Goal: Task Accomplishment & Management: Manage account settings

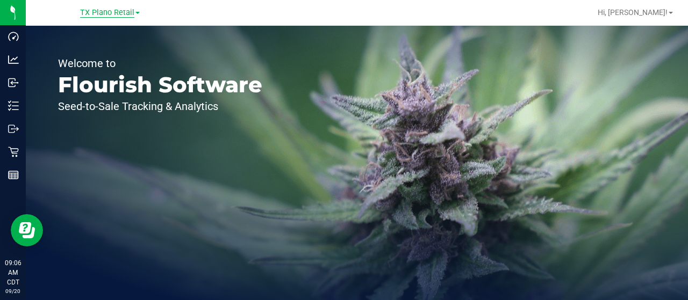
click at [117, 16] on span "TX Plano Retail" at bounding box center [107, 13] width 54 height 10
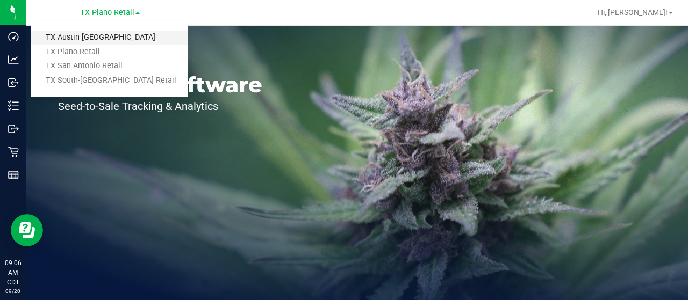
click at [117, 33] on link "TX Austin [GEOGRAPHIC_DATA]" at bounding box center [109, 38] width 157 height 15
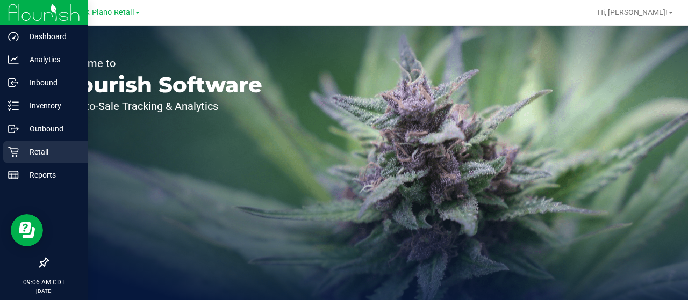
click at [20, 153] on p "Retail" at bounding box center [51, 152] width 64 height 13
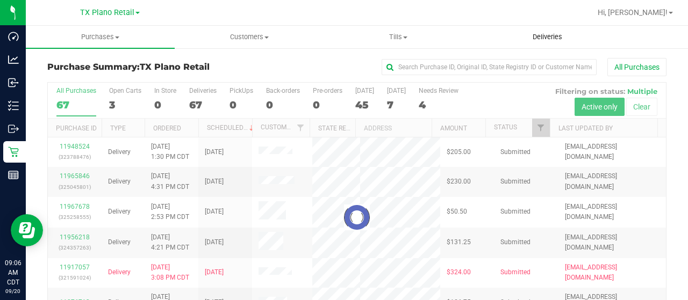
click at [559, 38] on span "Deliveries" at bounding box center [547, 37] width 59 height 10
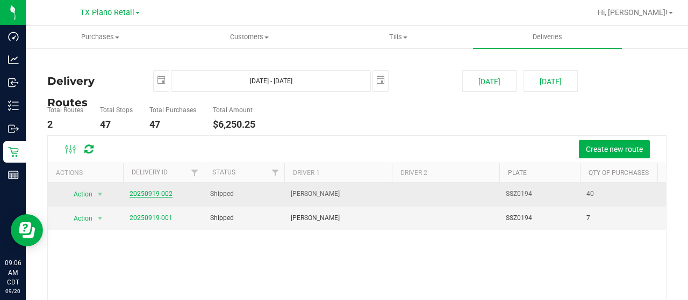
click at [148, 194] on link "20250919-002" at bounding box center [150, 194] width 43 height 8
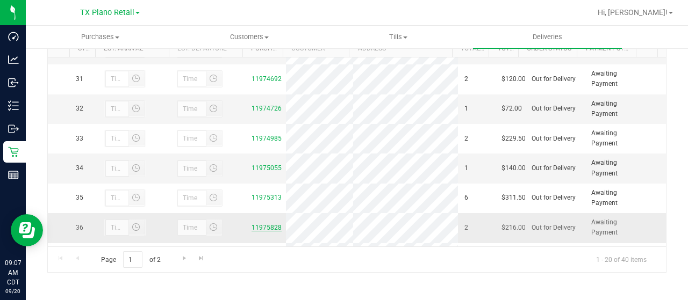
scroll to position [1014, 0]
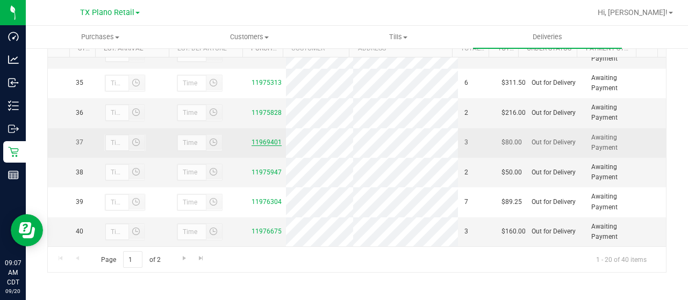
click at [260, 139] on link "11969401" at bounding box center [266, 143] width 30 height 8
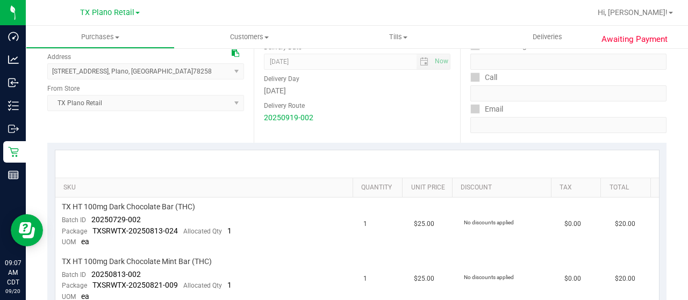
scroll to position [12, 0]
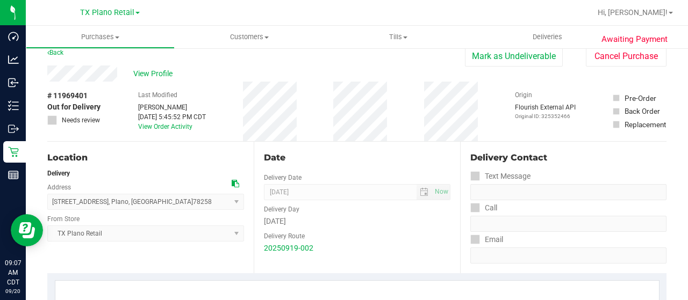
click at [119, 71] on div "View Profile" at bounding box center [255, 74] width 417 height 16
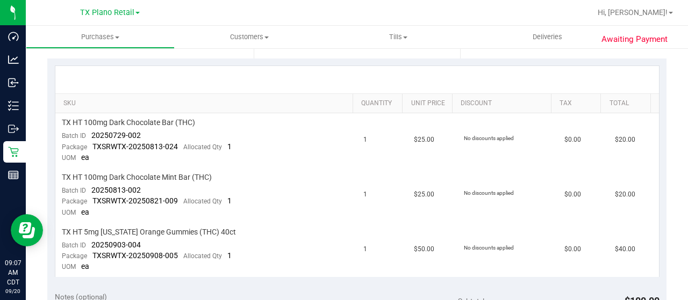
scroll to position [0, 0]
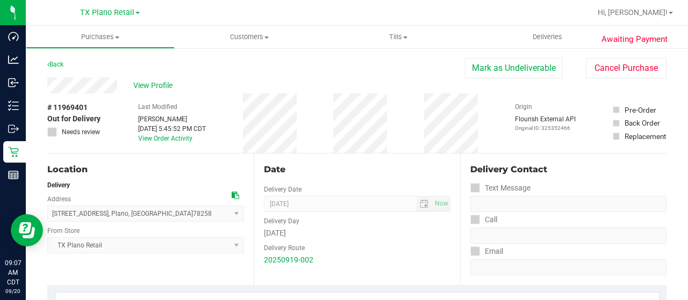
drag, startPoint x: 58, startPoint y: 65, endPoint x: 66, endPoint y: 64, distance: 7.6
click at [58, 65] on link "Back" at bounding box center [55, 65] width 16 height 8
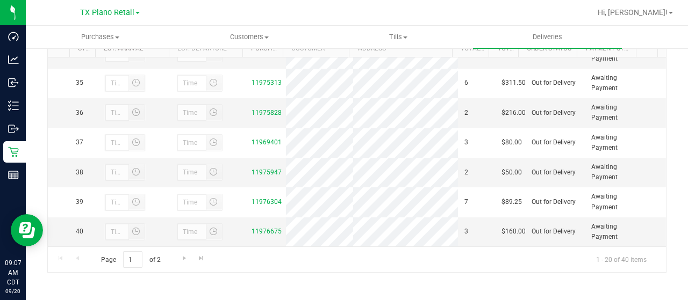
scroll to position [1014, 0]
click at [261, 169] on link "11975947" at bounding box center [266, 173] width 30 height 8
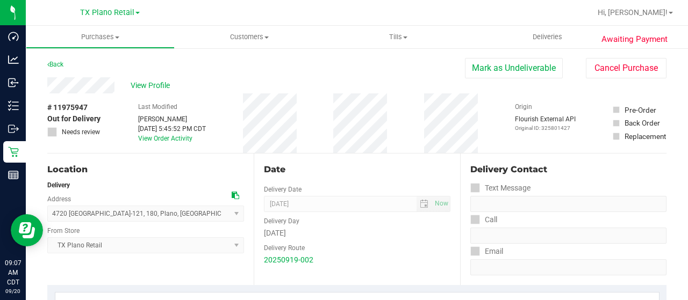
click at [117, 83] on div "View Profile" at bounding box center [255, 85] width 417 height 16
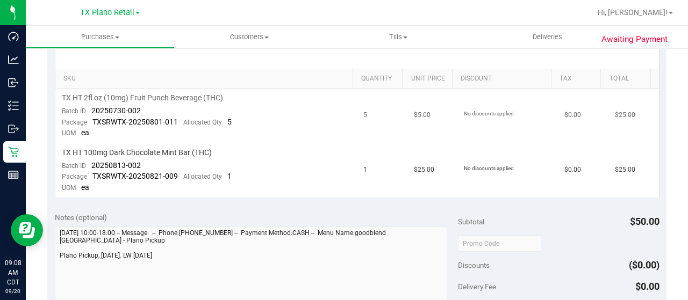
scroll to position [269, 0]
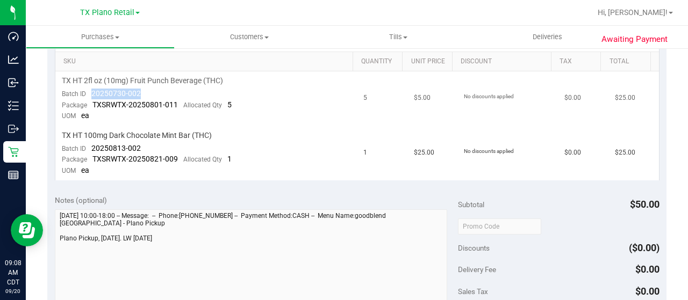
drag, startPoint x: 141, startPoint y: 91, endPoint x: 89, endPoint y: 91, distance: 52.1
click at [89, 91] on td "TX HT 2fl oz (10mg) Fruit Punch Beverage (THC) Batch ID 20250730-002 Package TX…" at bounding box center [206, 98] width 302 height 55
copy span "20250730-002"
drag, startPoint x: 144, startPoint y: 147, endPoint x: 89, endPoint y: 142, distance: 55.6
click at [89, 142] on td "TX HT 100mg Dark Chocolate Mint Bar (THC) Batch ID 20250813-002 Package TXSRWTX…" at bounding box center [206, 153] width 302 height 54
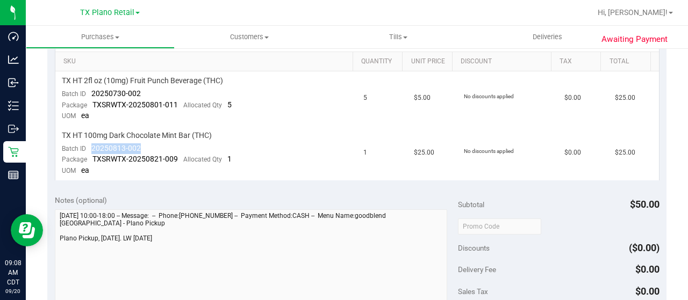
copy span "20250813-002"
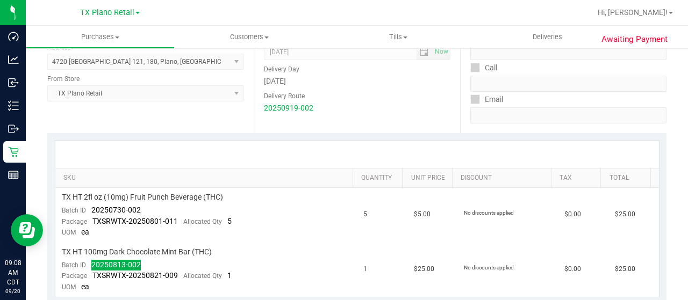
scroll to position [0, 0]
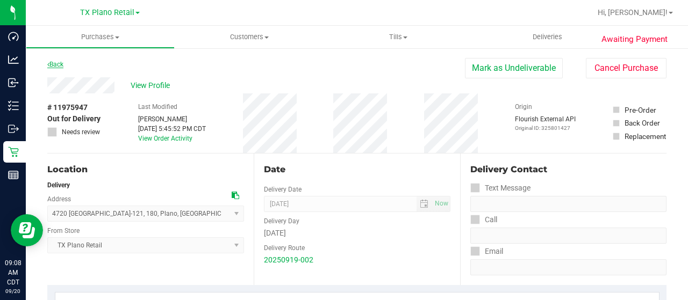
click at [61, 62] on link "Back" at bounding box center [55, 65] width 16 height 8
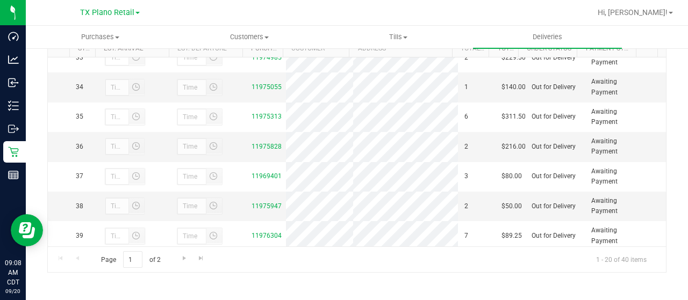
scroll to position [1014, 0]
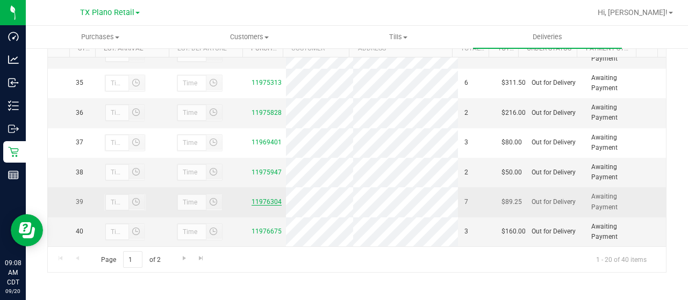
click at [256, 198] on link "11976304" at bounding box center [266, 202] width 30 height 8
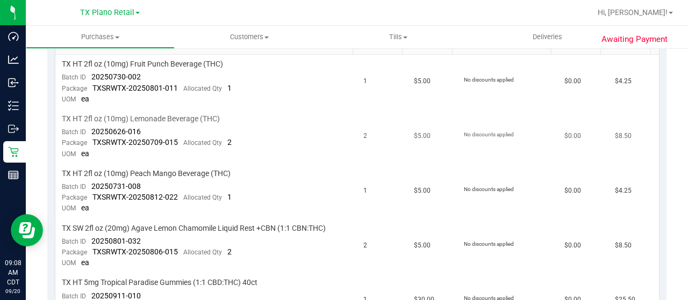
scroll to position [269, 0]
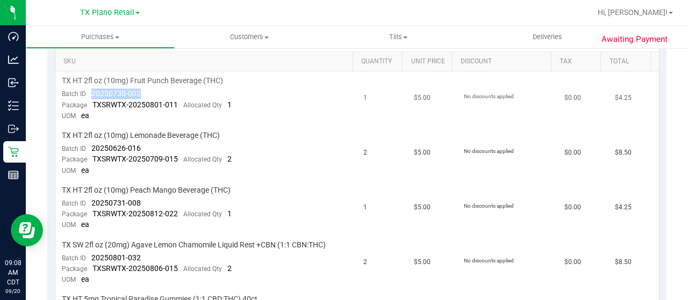
drag, startPoint x: 124, startPoint y: 89, endPoint x: 88, endPoint y: 91, distance: 36.0
click at [88, 91] on td "TX HT 2fl oz (10mg) Fruit Punch Beverage (THC) Batch ID 20250730-002 Package TX…" at bounding box center [206, 98] width 302 height 55
copy span "20250730-002"
drag, startPoint x: 140, startPoint y: 145, endPoint x: 89, endPoint y: 146, distance: 51.1
click at [89, 146] on td "TX HT 2fl oz (10mg) Lemonade Beverage (THC) Batch ID 20250626-016 Package TXSRW…" at bounding box center [206, 153] width 302 height 55
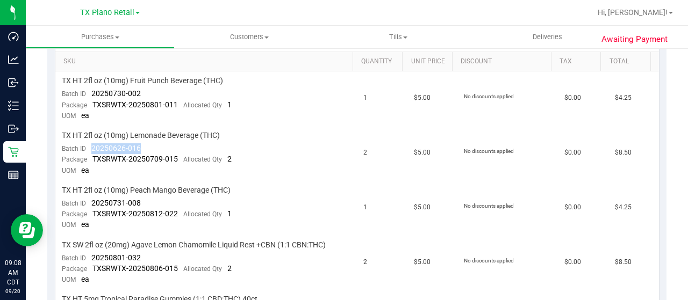
copy span "20250626-016"
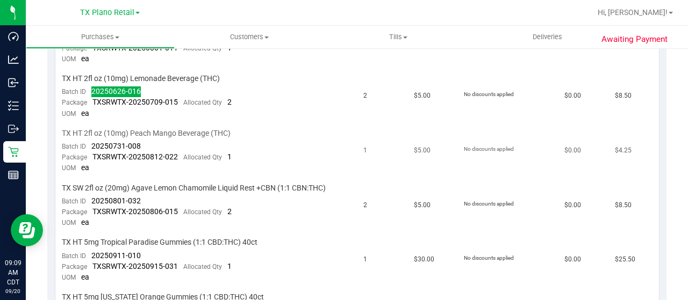
scroll to position [376, 0]
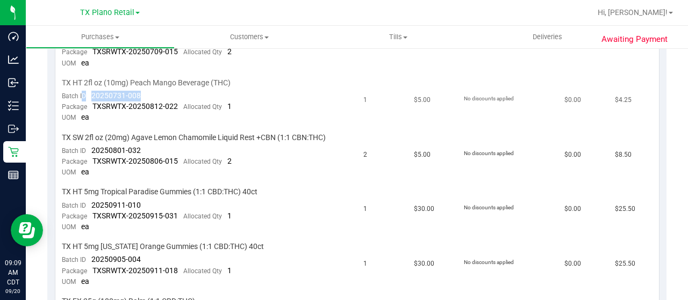
drag, startPoint x: 140, startPoint y: 92, endPoint x: 106, endPoint y: 96, distance: 33.5
click at [81, 92] on td "TX HT 2fl oz (10mg) Peach Mango Beverage (THC) Batch ID 20250731-008 Package TX…" at bounding box center [206, 101] width 302 height 55
click at [99, 95] on span "20250731-008" at bounding box center [115, 95] width 49 height 9
drag, startPoint x: 91, startPoint y: 93, endPoint x: 141, endPoint y: 91, distance: 49.5
click at [141, 91] on td "TX HT 2fl oz (10mg) Peach Mango Beverage (THC) Batch ID 20250731-008 Package TX…" at bounding box center [206, 101] width 302 height 55
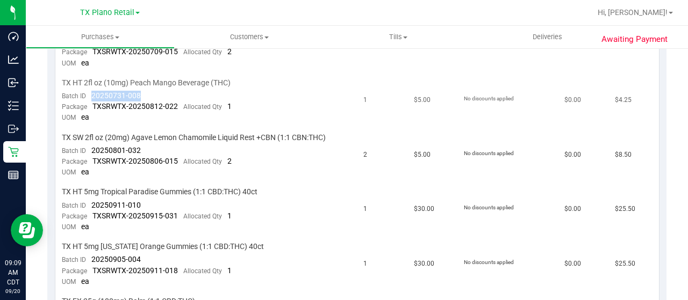
copy span "20250731-008"
drag, startPoint x: 145, startPoint y: 147, endPoint x: 89, endPoint y: 146, distance: 55.3
click at [89, 146] on td "TX SW 2fl oz (20mg) Agave Lemon Chamomile Liquid Rest +CBN (1:1 CBN:THC) Batch …" at bounding box center [206, 155] width 302 height 55
copy span "20250801-032"
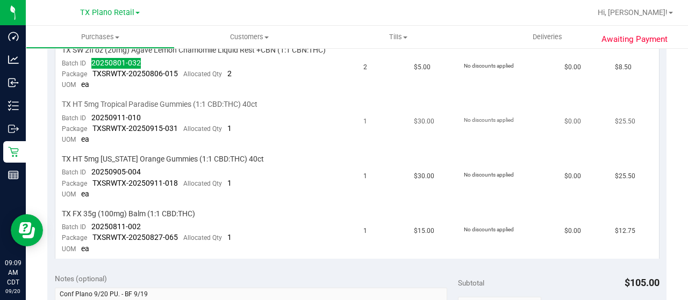
scroll to position [484, 0]
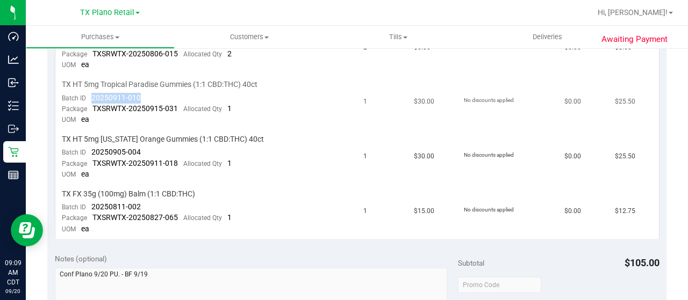
drag, startPoint x: 143, startPoint y: 92, endPoint x: 92, endPoint y: 91, distance: 50.5
click at [92, 91] on td "TX HT 5mg Tropical Paradise Gummies (1:1 CBD:THC) 40ct Batch ID 20250911-010 Pa…" at bounding box center [206, 102] width 302 height 55
copy span "20250911-010"
drag, startPoint x: 144, startPoint y: 147, endPoint x: 91, endPoint y: 146, distance: 53.2
click at [91, 146] on td "TX HT 5mg Texas Orange Gummies (1:1 CBD:THC) 40ct Batch ID 20250905-004 Package…" at bounding box center [206, 157] width 302 height 55
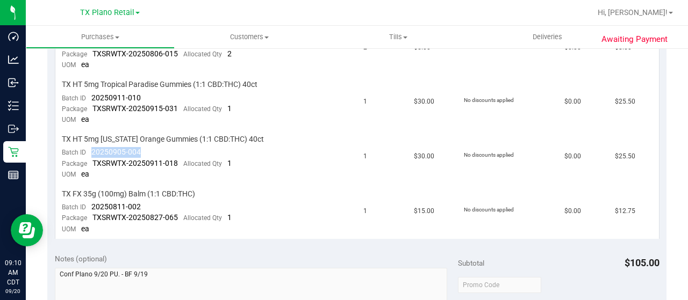
copy span "20250905-004"
drag, startPoint x: 141, startPoint y: 203, endPoint x: 86, endPoint y: 203, distance: 54.8
click at [86, 203] on td "TX FX 35g (100mg) Balm (1:1 CBD:THC) Batch ID 20250811-002 Package TXSRWTX-2025…" at bounding box center [206, 212] width 302 height 54
copy span "20250811-002"
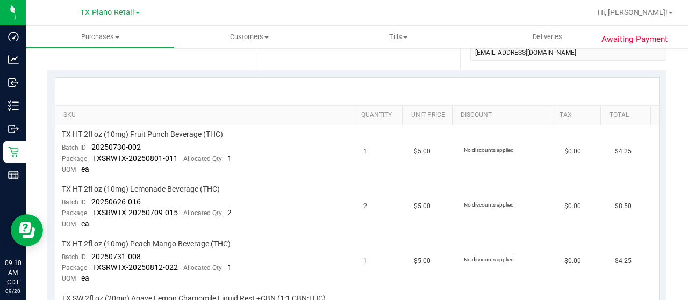
scroll to position [0, 0]
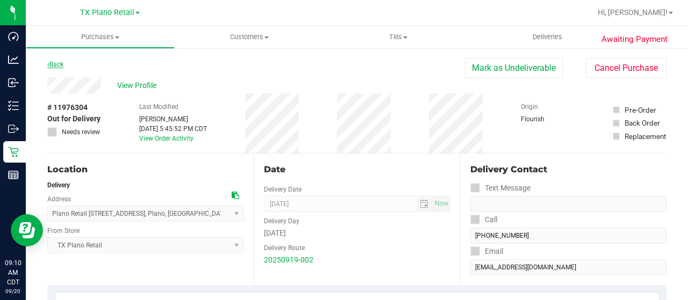
click at [60, 64] on link "Back" at bounding box center [55, 65] width 16 height 8
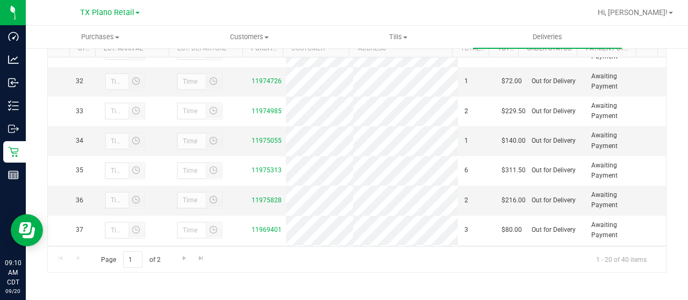
scroll to position [1014, 0]
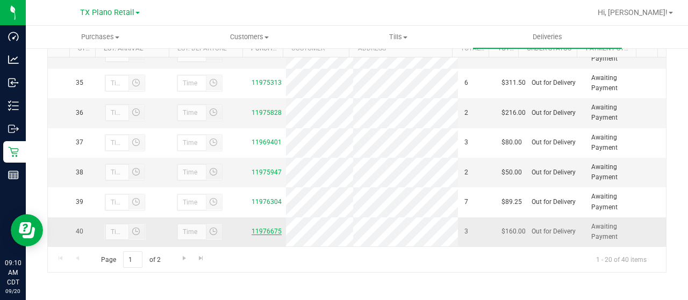
click at [271, 229] on link "11976675" at bounding box center [266, 232] width 30 height 8
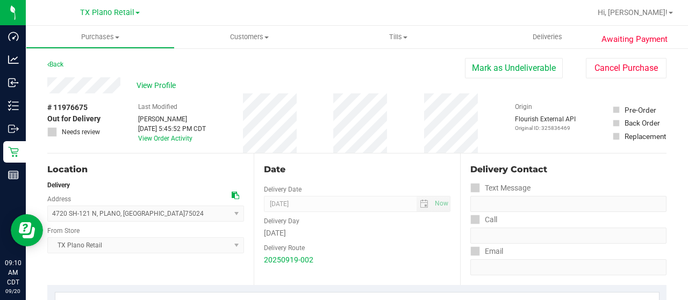
click at [122, 84] on div "View Profile" at bounding box center [255, 85] width 417 height 16
click at [153, 84] on span "View Profile" at bounding box center [157, 85] width 43 height 11
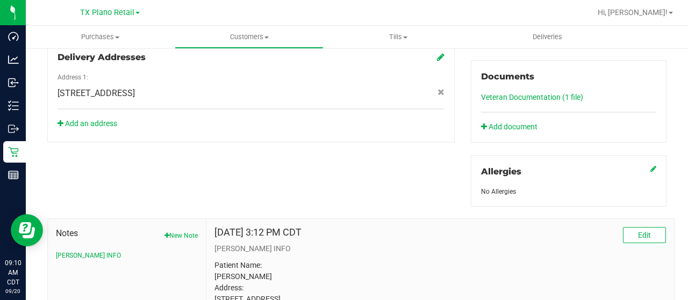
scroll to position [504, 0]
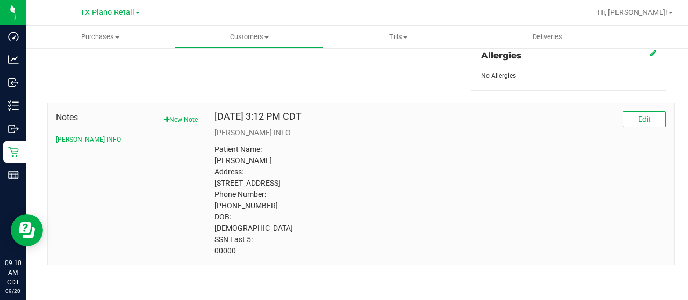
drag, startPoint x: 235, startPoint y: 250, endPoint x: 204, endPoint y: 251, distance: 31.2
click at [206, 251] on div "Jun 6, 2024 3:12 PM CDT Edit CURT INFO Patient Name: Ryan Barton Address: 1412 …" at bounding box center [439, 184] width 467 height 162
copy p "00000"
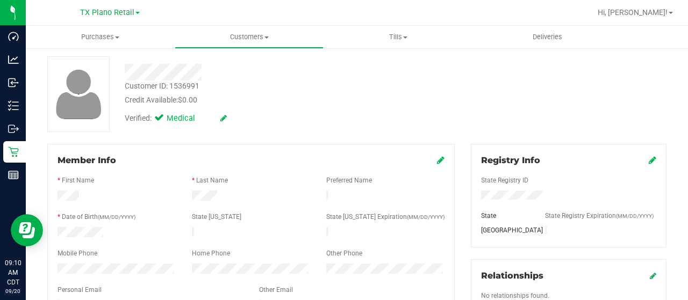
scroll to position [0, 0]
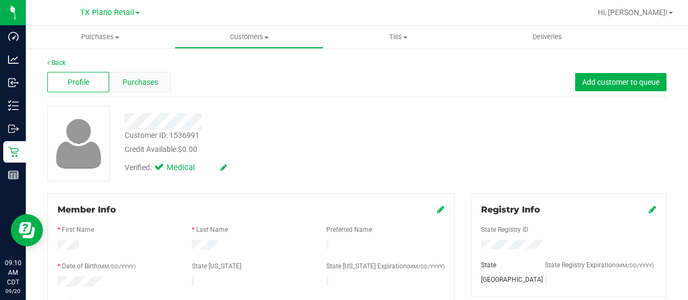
click at [148, 86] on span "Purchases" at bounding box center [139, 82] width 35 height 11
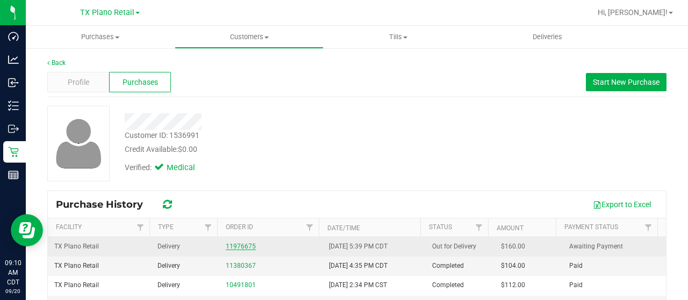
click at [240, 243] on link "11976675" at bounding box center [241, 247] width 30 height 8
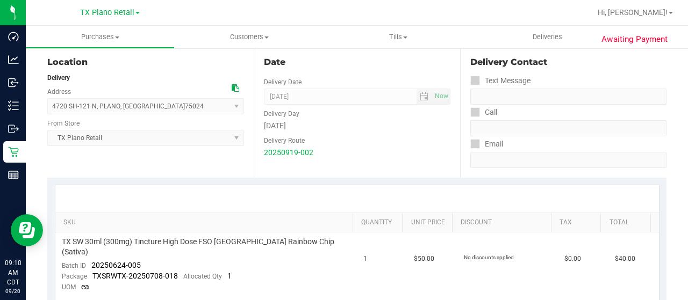
scroll to position [215, 0]
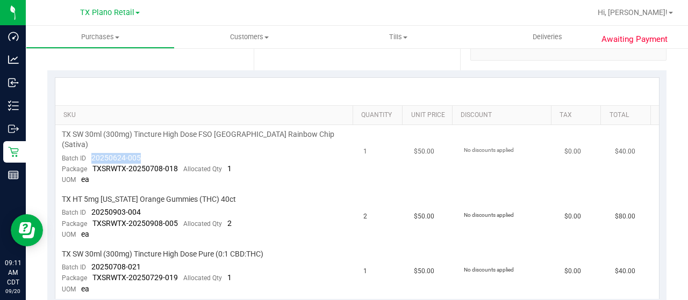
drag, startPoint x: 140, startPoint y: 146, endPoint x: 90, endPoint y: 146, distance: 50.0
click at [90, 146] on td "TX SW 30ml (300mg) Tincture High Dose FSO TX Rainbow Chip (Sativa) Batch ID 202…" at bounding box center [206, 157] width 302 height 65
drag, startPoint x: 140, startPoint y: 199, endPoint x: 90, endPoint y: 196, distance: 50.1
click at [90, 196] on td "TX HT 5mg Texas Orange Gummies (THC) 40ct Batch ID 20250903-004 Package TXSRWTX…" at bounding box center [206, 217] width 302 height 55
drag, startPoint x: 138, startPoint y: 253, endPoint x: 87, endPoint y: 253, distance: 50.5
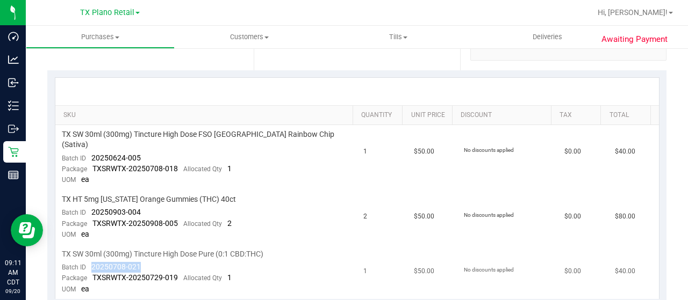
click at [87, 262] on div "Batch ID 20250708-021" at bounding box center [101, 267] width 79 height 11
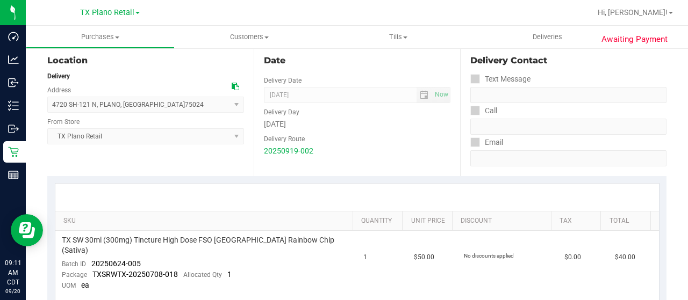
scroll to position [0, 0]
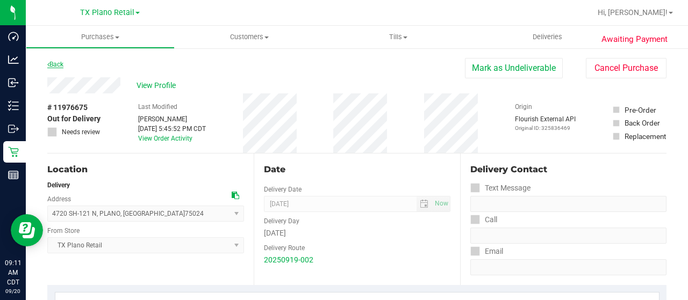
click at [60, 62] on link "Back" at bounding box center [55, 65] width 16 height 8
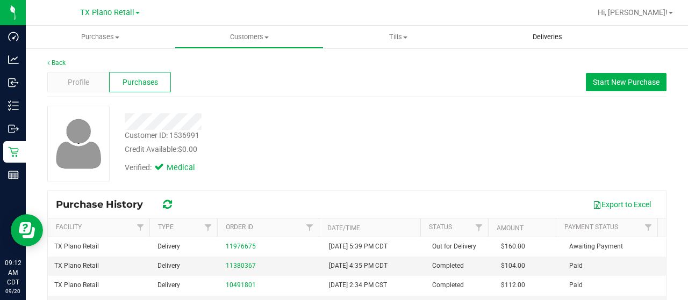
click at [549, 38] on span "Deliveries" at bounding box center [547, 37] width 59 height 10
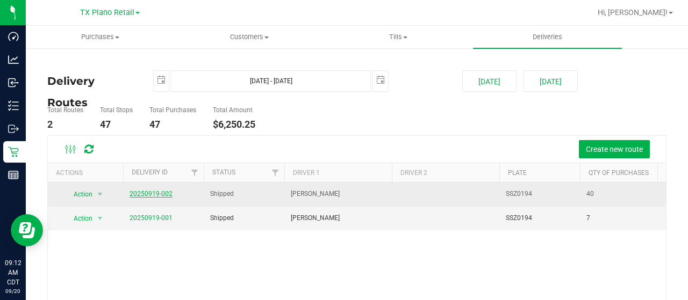
click at [149, 192] on link "20250919-002" at bounding box center [150, 194] width 43 height 8
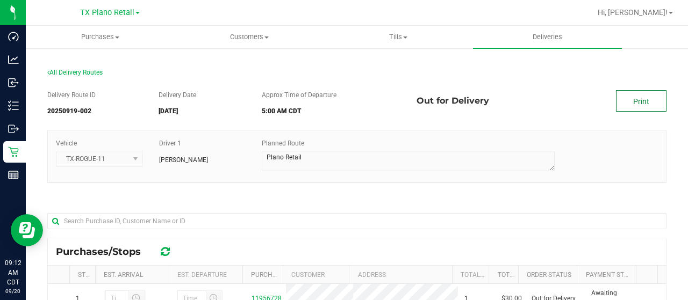
click at [651, 97] on link "Print" at bounding box center [641, 100] width 51 height 21
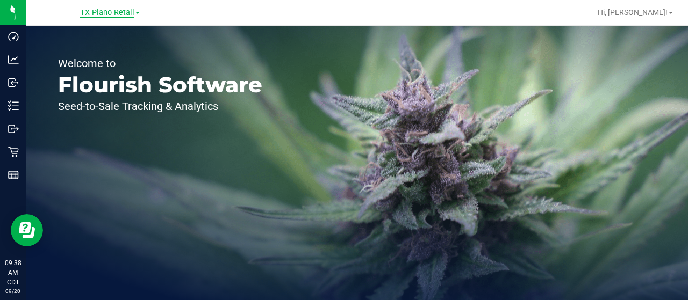
click at [116, 10] on span "TX Plano Retail" at bounding box center [107, 13] width 54 height 10
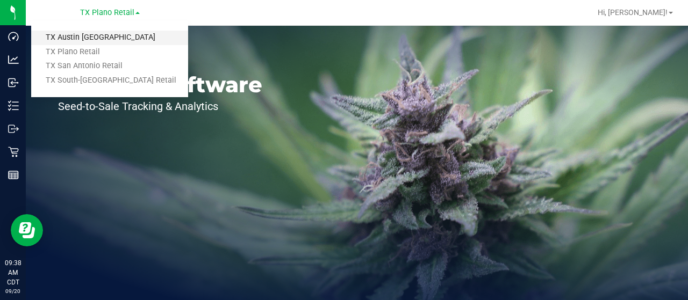
click at [116, 33] on link "TX Austin [GEOGRAPHIC_DATA]" at bounding box center [109, 38] width 157 height 15
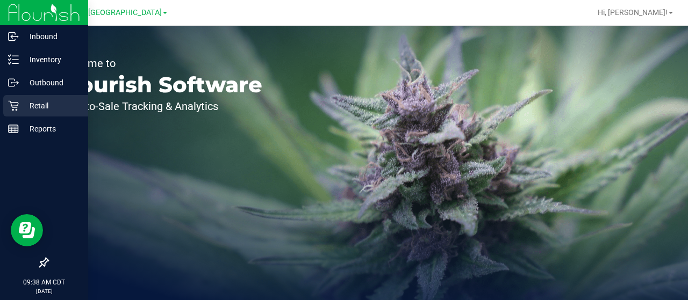
click at [21, 107] on p "Retail" at bounding box center [51, 105] width 64 height 13
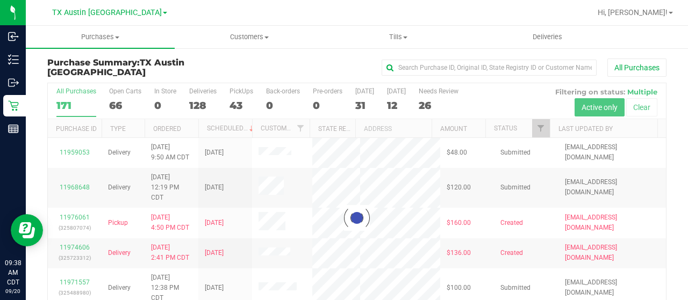
click at [532, 129] on div at bounding box center [357, 218] width 618 height 270
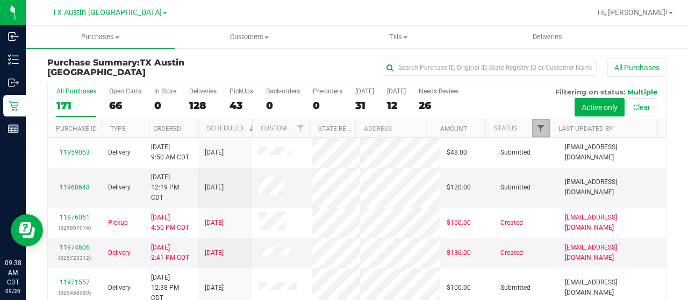
click at [536, 125] on span "Filter" at bounding box center [540, 128] width 9 height 9
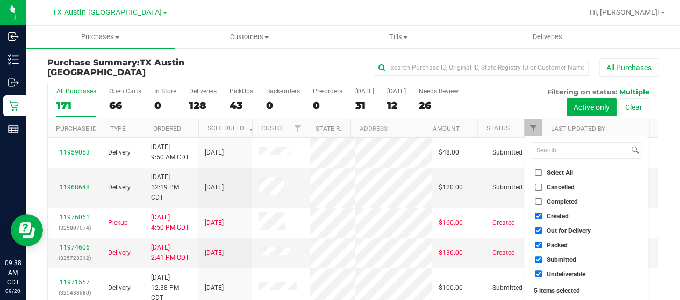
click at [573, 230] on span "Out for Delivery" at bounding box center [568, 231] width 44 height 6
click at [542, 230] on input "Out for Delivery" at bounding box center [538, 230] width 7 height 7
checkbox input "false"
click at [556, 245] on span "Packed" at bounding box center [556, 245] width 21 height 6
click at [542, 245] on input "Packed" at bounding box center [538, 245] width 7 height 7
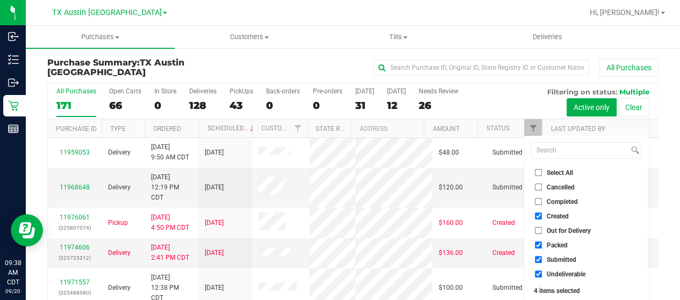
checkbox input "false"
click at [553, 257] on span "Submitted" at bounding box center [561, 260] width 30 height 6
click at [542, 257] on input "Submitted" at bounding box center [538, 259] width 7 height 7
checkbox input "false"
click at [552, 272] on span "Undeliverable" at bounding box center [565, 274] width 39 height 6
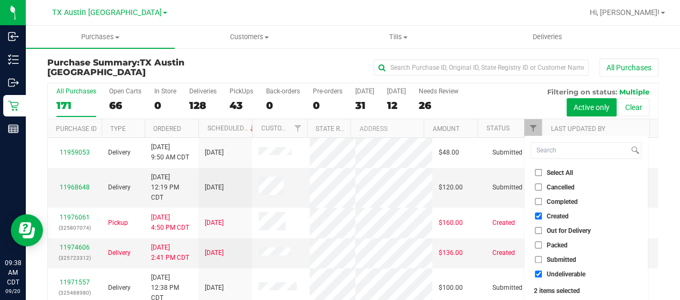
click at [542, 272] on input "Undeliverable" at bounding box center [538, 274] width 7 height 7
checkbox input "false"
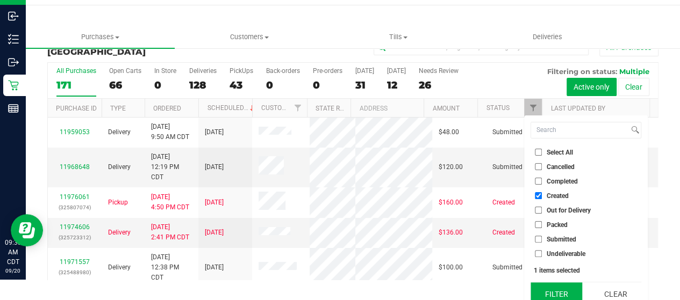
scroll to position [29, 0]
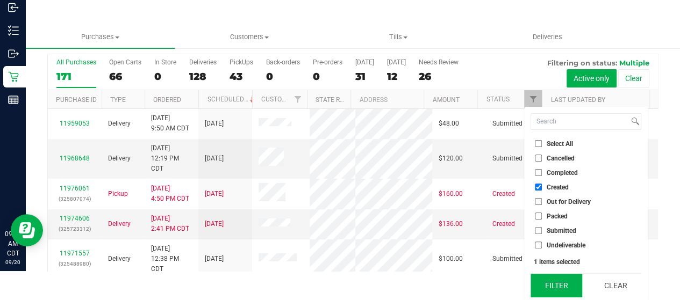
click at [550, 287] on button "Filter" at bounding box center [556, 286] width 52 height 24
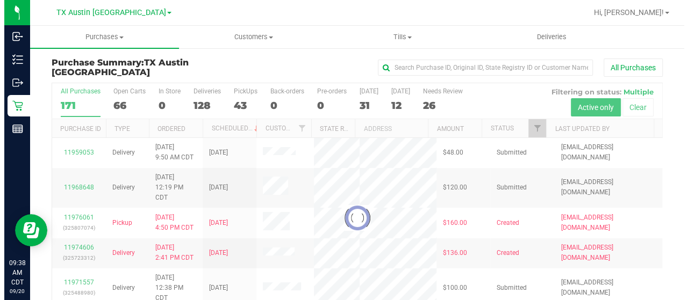
scroll to position [0, 0]
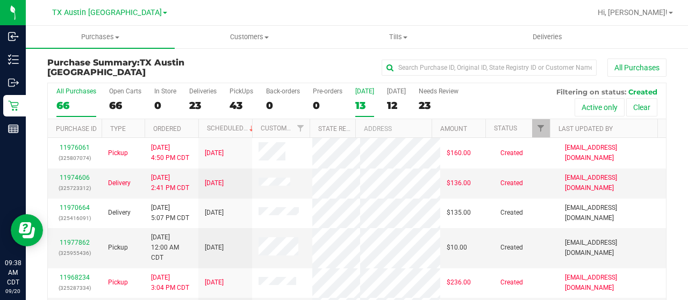
click at [363, 107] on div "13" at bounding box center [364, 105] width 19 height 12
click at [0, 0] on input "Today 13" at bounding box center [0, 0] width 0 height 0
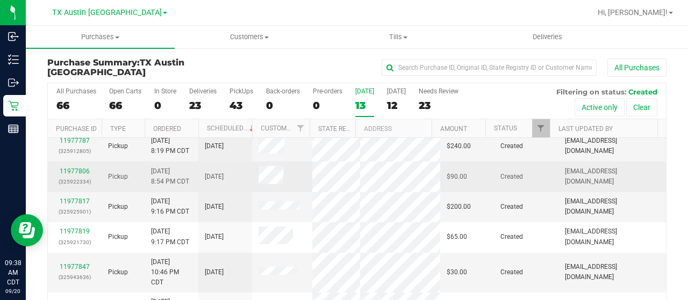
scroll to position [54, 0]
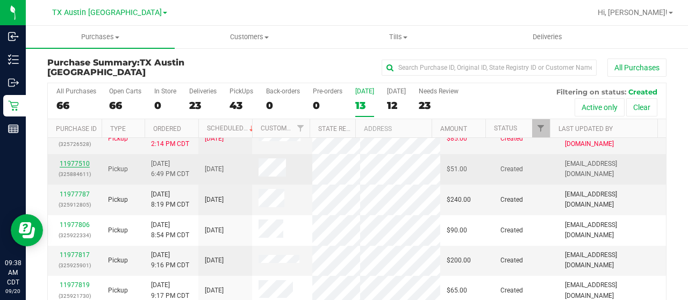
click at [75, 162] on link "11977510" at bounding box center [75, 164] width 30 height 8
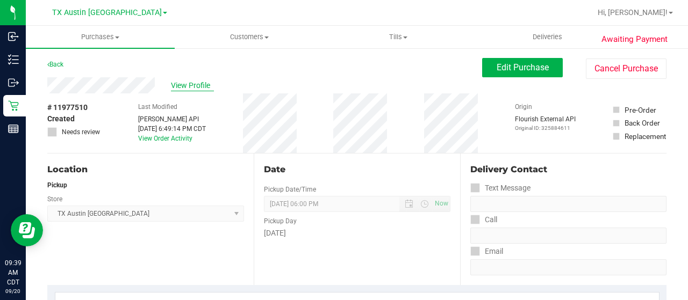
click at [186, 87] on span "View Profile" at bounding box center [192, 85] width 43 height 11
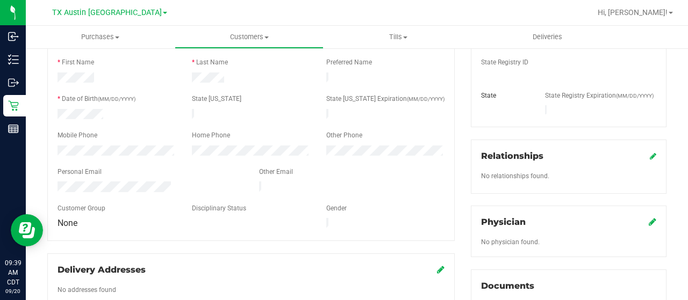
scroll to position [215, 0]
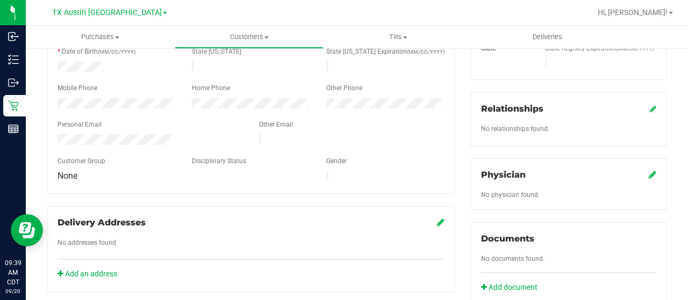
click at [648, 170] on icon at bounding box center [652, 174] width 8 height 9
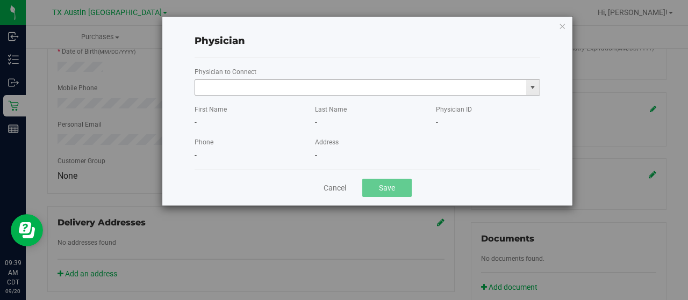
click at [307, 90] on input "text" at bounding box center [360, 87] width 331 height 15
paste input "Durinka"
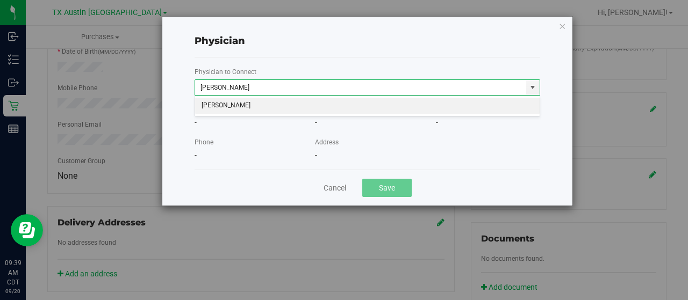
click at [303, 108] on li "Joel Durinka" at bounding box center [367, 106] width 345 height 16
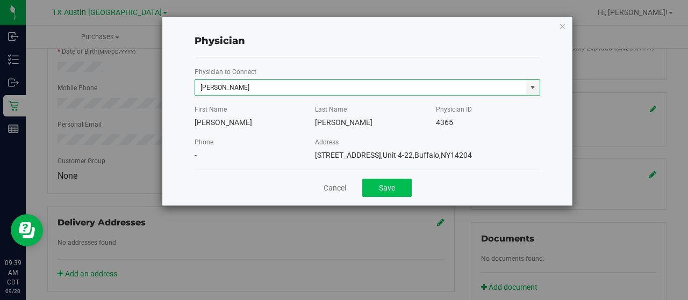
type input "Joel Durinka"
click at [376, 184] on button "Save" at bounding box center [386, 188] width 49 height 18
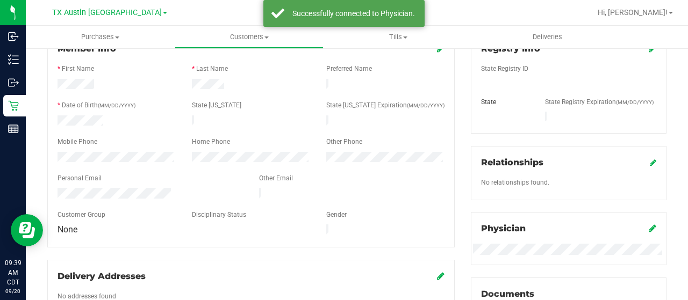
scroll to position [107, 0]
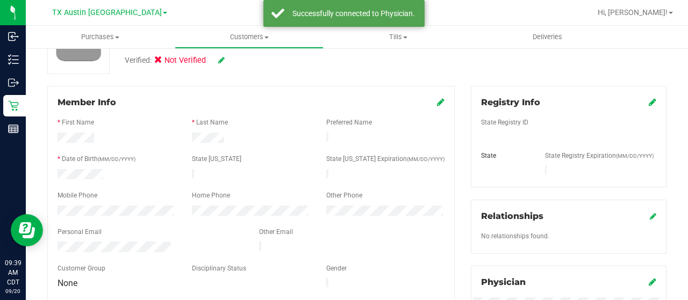
click at [648, 102] on icon at bounding box center [652, 102] width 8 height 9
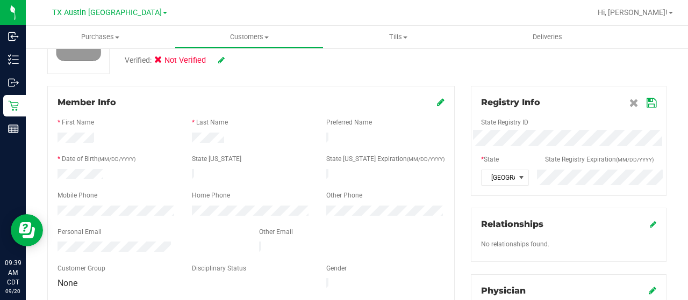
click at [646, 105] on icon at bounding box center [651, 103] width 10 height 9
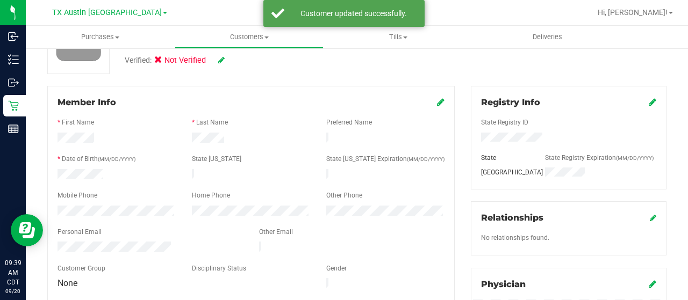
click at [220, 60] on icon at bounding box center [221, 60] width 6 height 8
drag, startPoint x: 164, startPoint y: 62, endPoint x: 187, endPoint y: 60, distance: 23.2
click at [164, 62] on icon at bounding box center [161, 62] width 7 height 0
click at [0, 0] on input "Medical" at bounding box center [0, 0] width 0 height 0
click at [236, 61] on icon at bounding box center [236, 61] width 9 height 8
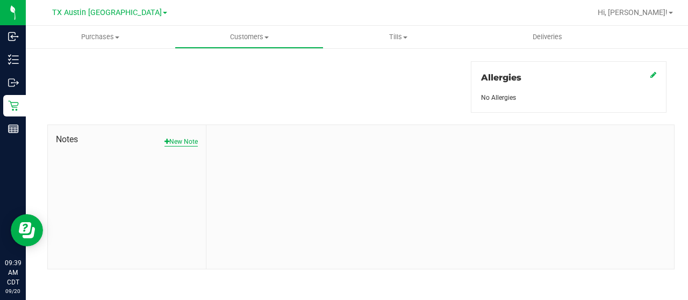
scroll to position [474, 0]
click at [186, 136] on button "New Note" at bounding box center [180, 141] width 33 height 10
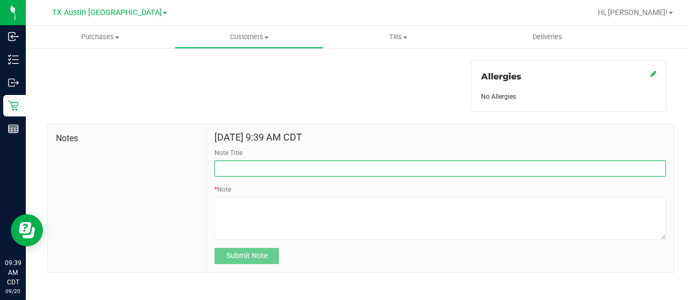
click at [268, 170] on input "Note Title" at bounding box center [439, 169] width 451 height 16
type input "curt"
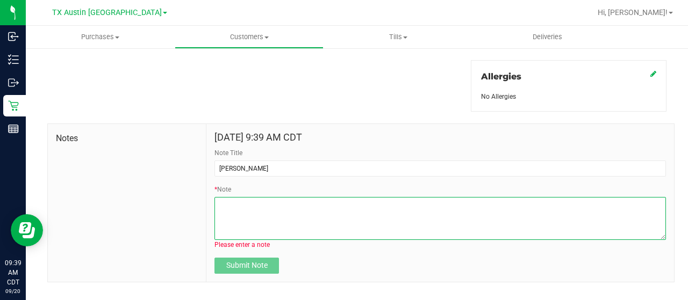
click at [251, 205] on textarea "* Note" at bounding box center [439, 218] width 451 height 43
paste textarea "Patient Name: Grace Leissner Address: 1500 SAINT CROIX LN PFLUGERVILLE, TX, 786…"
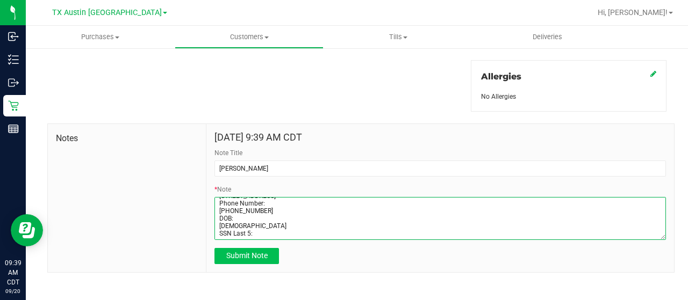
type textarea "Patient Name: Grace Leissner Address: 1500 SAINT CROIX LN PFLUGERVILLE, TX, 786…"
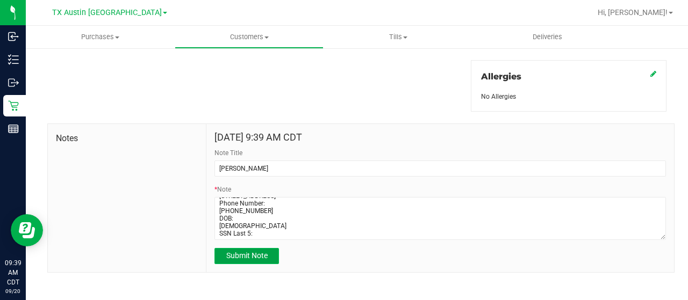
click at [249, 255] on span "Submit Note" at bounding box center [246, 255] width 41 height 9
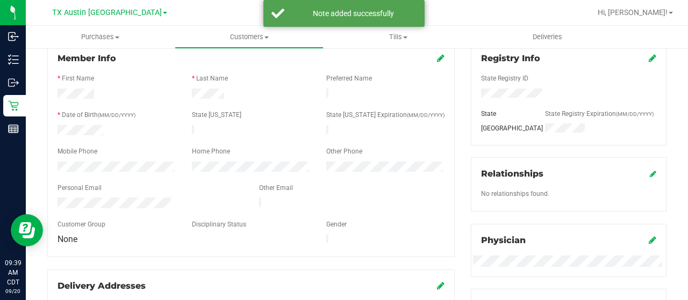
scroll to position [0, 0]
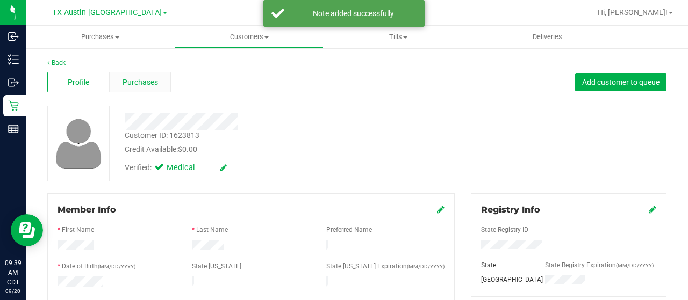
click at [147, 78] on span "Purchases" at bounding box center [139, 82] width 35 height 11
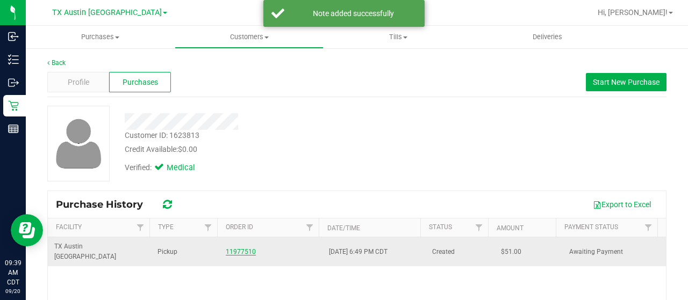
click at [239, 248] on link "11977510" at bounding box center [241, 252] width 30 height 8
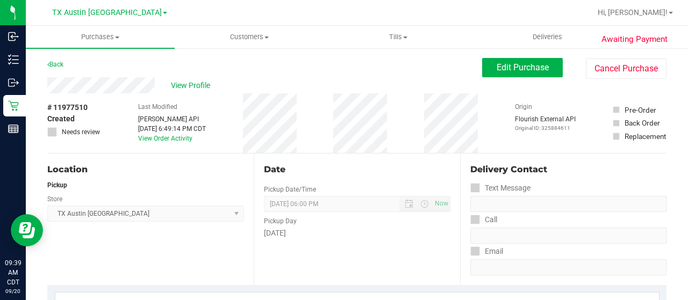
click at [49, 85] on div "View Profile" at bounding box center [264, 85] width 435 height 16
click at [496, 67] on span "Edit Purchase" at bounding box center [522, 67] width 52 height 10
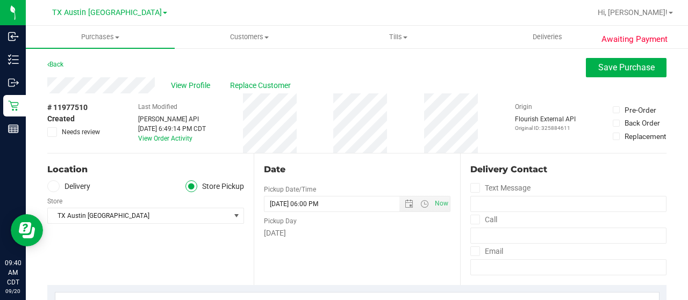
click at [84, 184] on label "Delivery" at bounding box center [68, 187] width 43 height 12
click at [0, 0] on input "Delivery" at bounding box center [0, 0] width 0 height 0
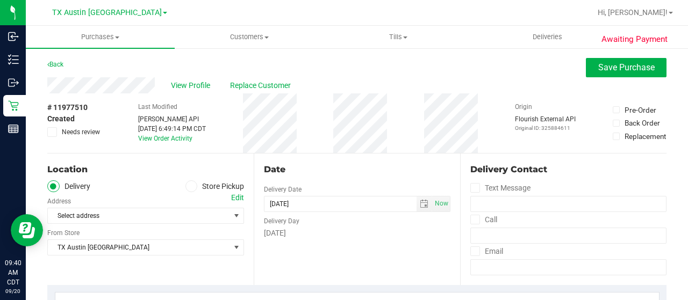
click at [234, 199] on div "Edit" at bounding box center [237, 197] width 13 height 11
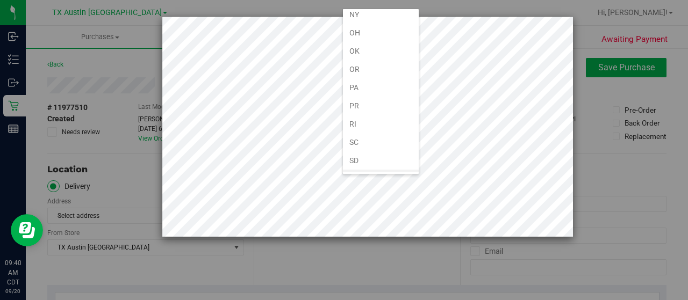
scroll to position [645, 0]
click at [366, 170] on li "[GEOGRAPHIC_DATA]" at bounding box center [381, 179] width 76 height 18
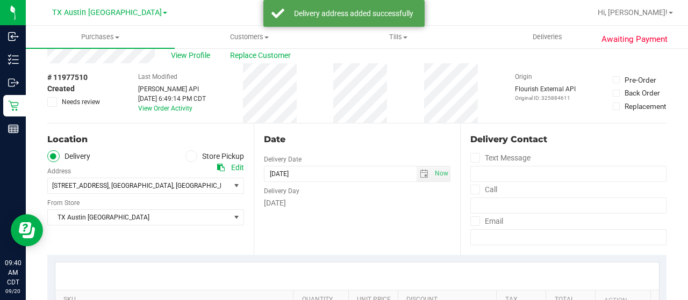
scroll to position [54, 0]
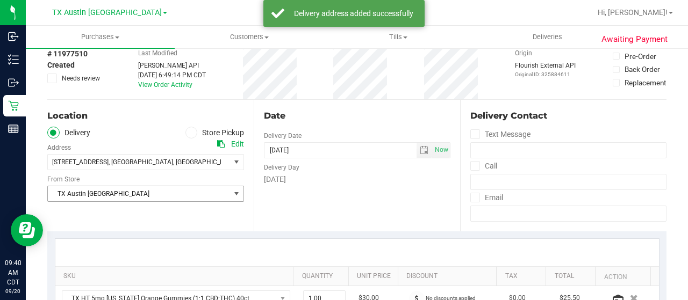
click at [111, 196] on span "TX Austin [GEOGRAPHIC_DATA]" at bounding box center [139, 193] width 182 height 15
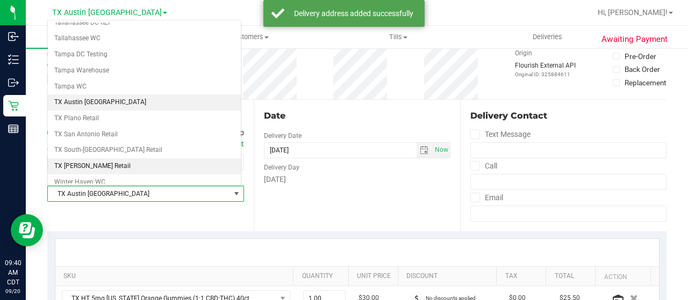
scroll to position [758, 0]
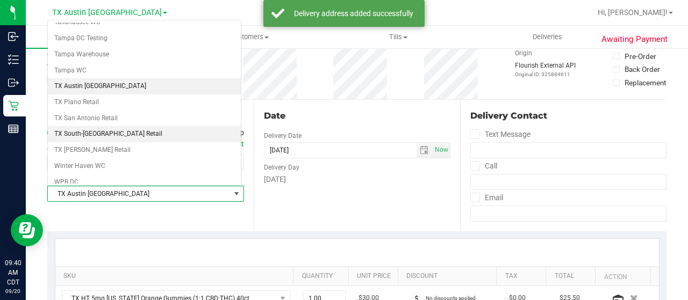
click at [112, 126] on li "TX South-[GEOGRAPHIC_DATA] Retail" at bounding box center [144, 134] width 193 height 16
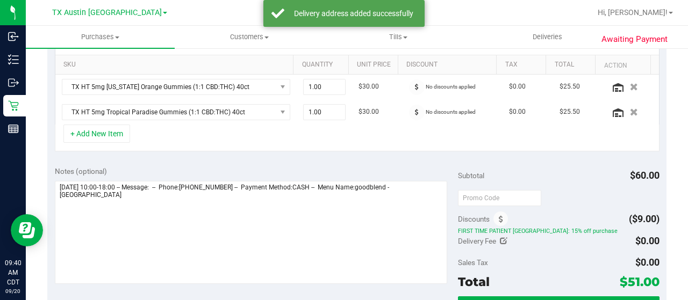
scroll to position [269, 0]
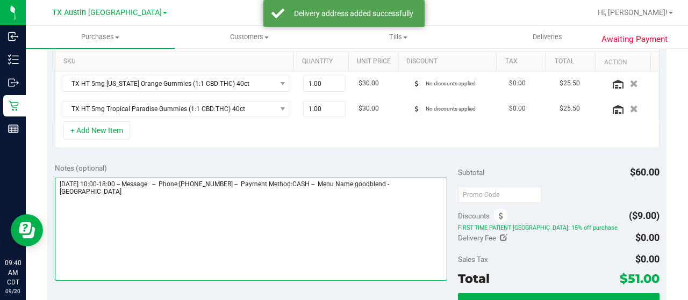
click at [107, 197] on textarea at bounding box center [251, 229] width 392 height 103
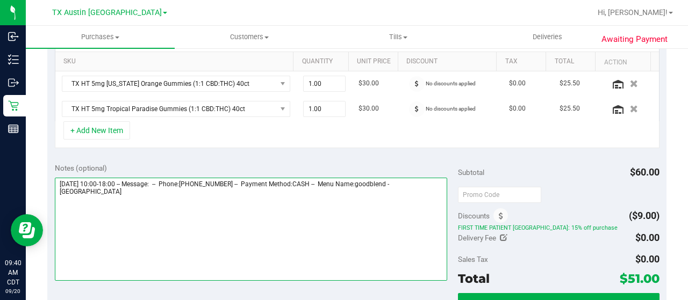
drag, startPoint x: 413, startPoint y: 180, endPoint x: 434, endPoint y: 196, distance: 26.4
click at [434, 196] on textarea at bounding box center [251, 229] width 392 height 103
click at [179, 199] on textarea at bounding box center [251, 229] width 392 height 103
paste textarea "South Austin"
drag, startPoint x: 58, startPoint y: 177, endPoint x: 119, endPoint y: 177, distance: 61.2
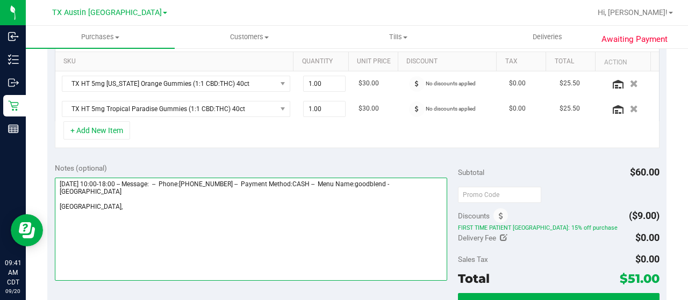
click at [119, 178] on textarea at bounding box center [251, 229] width 392 height 103
click at [141, 205] on textarea at bounding box center [251, 229] width 392 height 103
paste textarea "Saturday 09/20/2025"
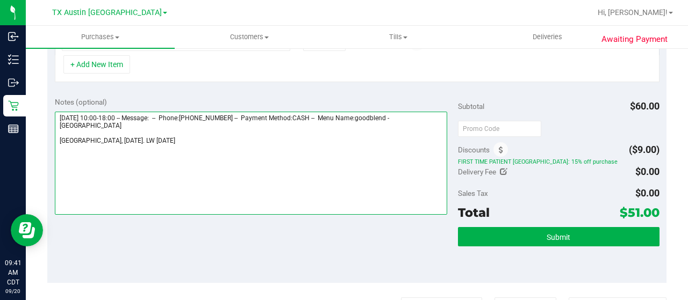
scroll to position [376, 0]
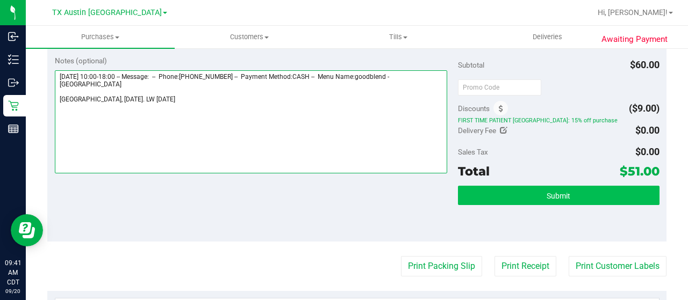
type textarea "Saturday 09/20/2025 10:00-18:00 -- Message: -- Phone:5127742763 -- Payment Meth…"
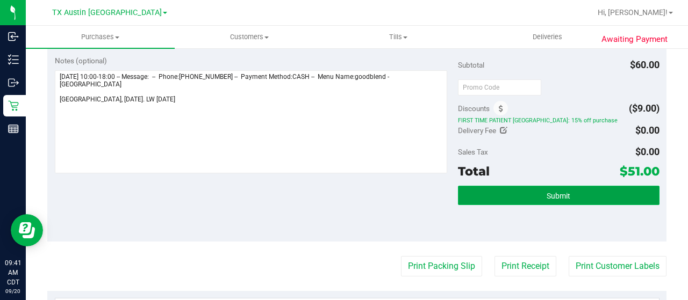
click at [547, 192] on span "Submit" at bounding box center [558, 196] width 24 height 9
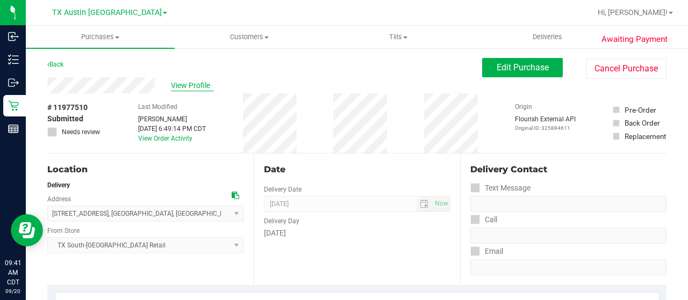
click at [177, 83] on span "View Profile" at bounding box center [192, 85] width 43 height 11
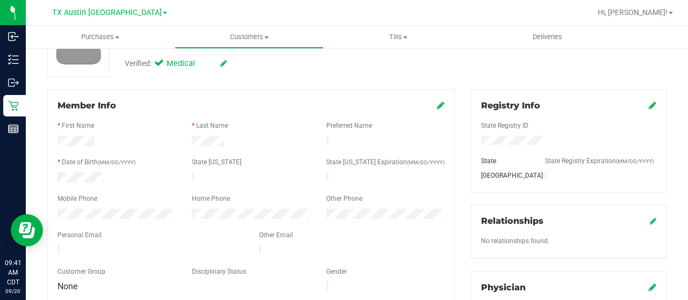
scroll to position [107, 0]
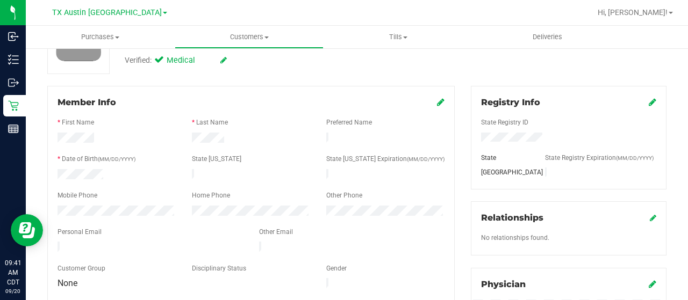
drag, startPoint x: 176, startPoint y: 241, endPoint x: 54, endPoint y: 244, distance: 122.5
click at [54, 244] on div at bounding box center [149, 248] width 201 height 13
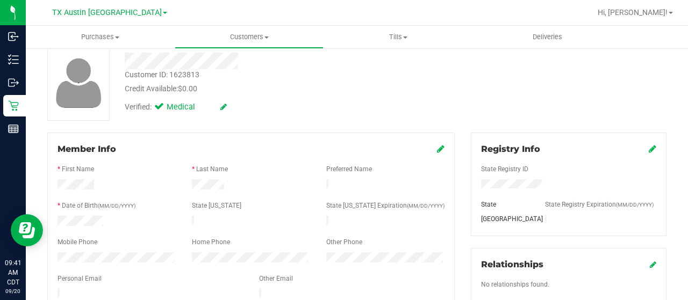
scroll to position [0, 0]
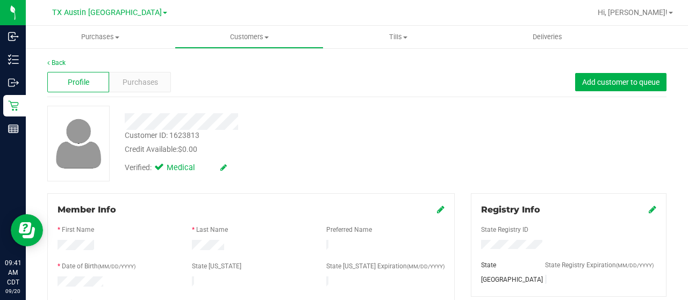
click at [126, 123] on div at bounding box center [276, 121] width 318 height 17
click at [122, 83] on span "Purchases" at bounding box center [139, 82] width 35 height 11
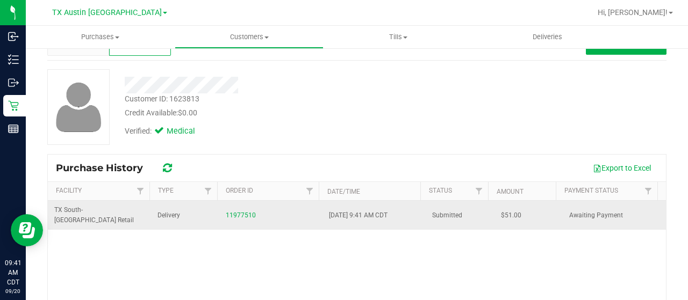
scroll to position [54, 0]
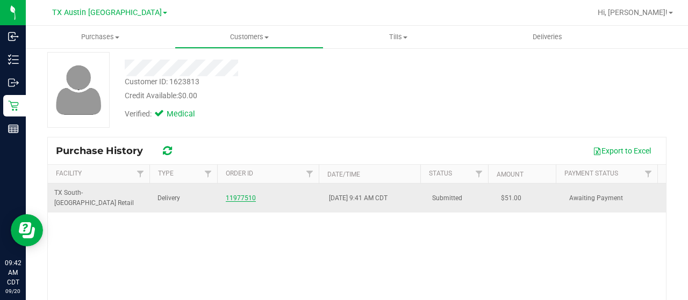
click at [245, 194] on link "11977510" at bounding box center [241, 198] width 30 height 8
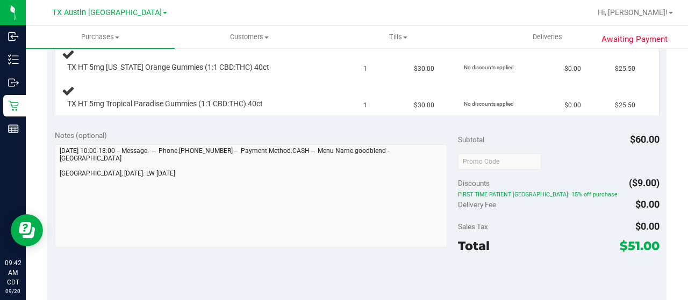
scroll to position [322, 0]
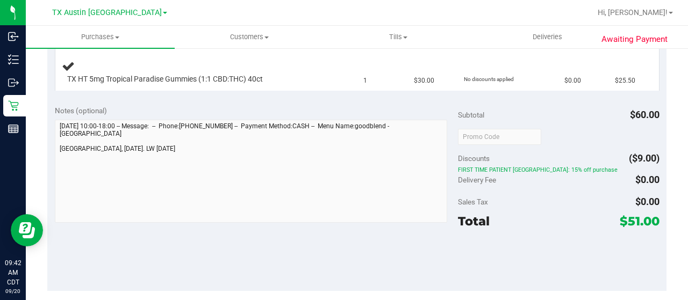
drag, startPoint x: 619, startPoint y: 219, endPoint x: 630, endPoint y: 220, distance: 10.8
click at [630, 220] on span "$51.00" at bounding box center [639, 221] width 40 height 15
copy span "51"
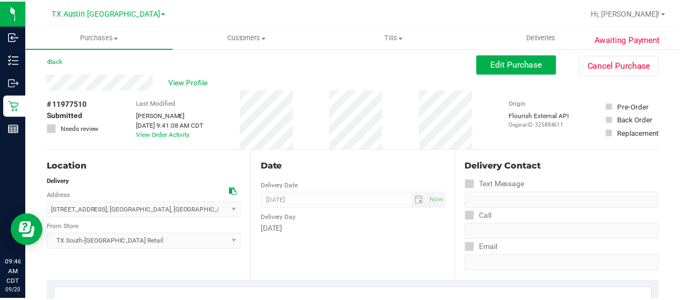
scroll to position [0, 0]
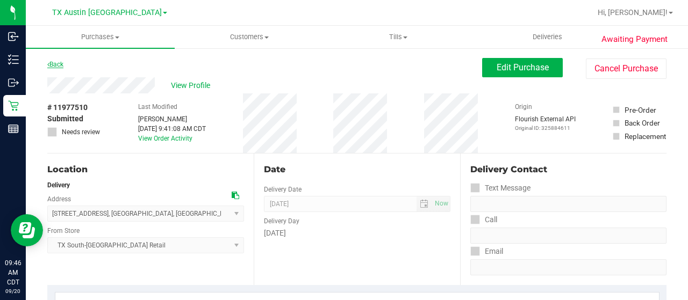
click at [52, 62] on link "Back" at bounding box center [55, 65] width 16 height 8
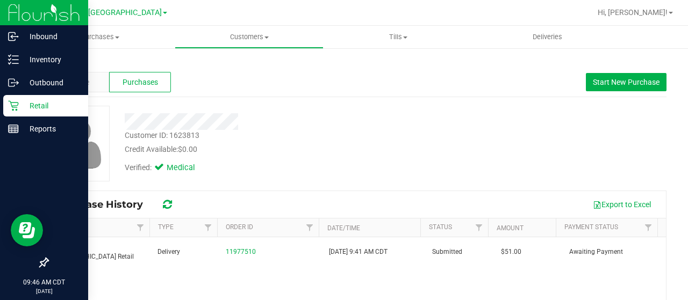
click at [34, 106] on p "Retail" at bounding box center [51, 105] width 64 height 13
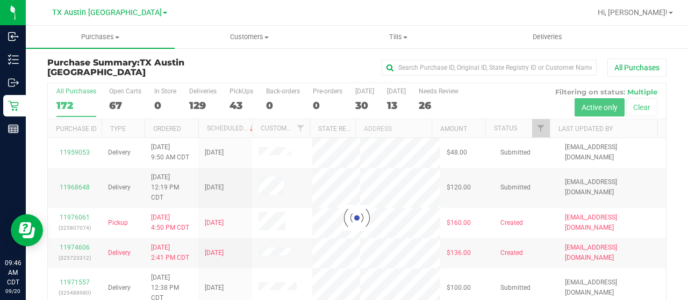
click at [534, 127] on div at bounding box center [357, 218] width 618 height 270
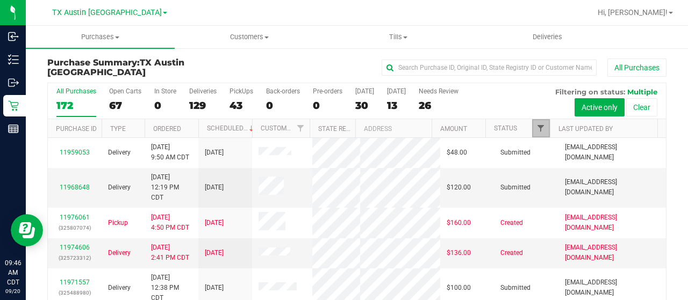
click at [536, 129] on span "Filter" at bounding box center [540, 128] width 9 height 9
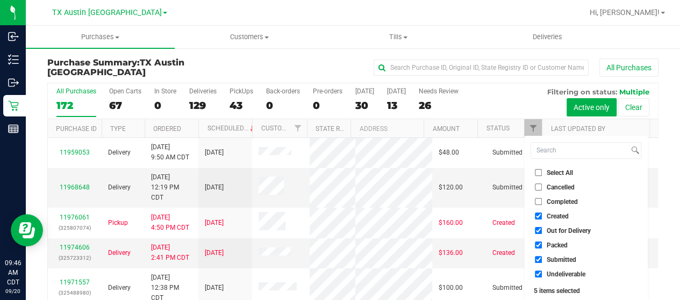
click at [570, 232] on span "Out for Delivery" at bounding box center [568, 231] width 44 height 6
click at [542, 232] on input "Out for Delivery" at bounding box center [538, 230] width 7 height 7
checkbox input "false"
click at [552, 248] on span "Packed" at bounding box center [556, 245] width 21 height 6
click at [542, 248] on input "Packed" at bounding box center [538, 245] width 7 height 7
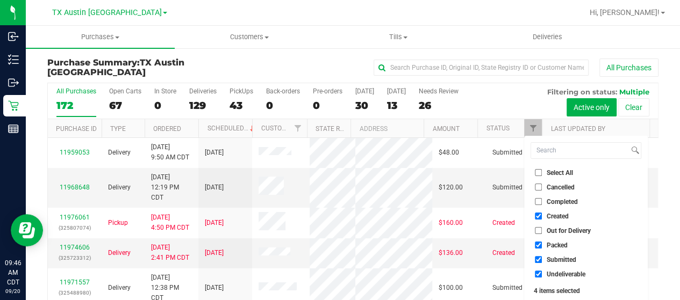
checkbox input "false"
click at [547, 260] on span "Submitted" at bounding box center [561, 260] width 30 height 6
click at [542, 260] on input "Submitted" at bounding box center [538, 259] width 7 height 7
checkbox input "false"
click at [553, 273] on span "Undeliverable" at bounding box center [565, 274] width 39 height 6
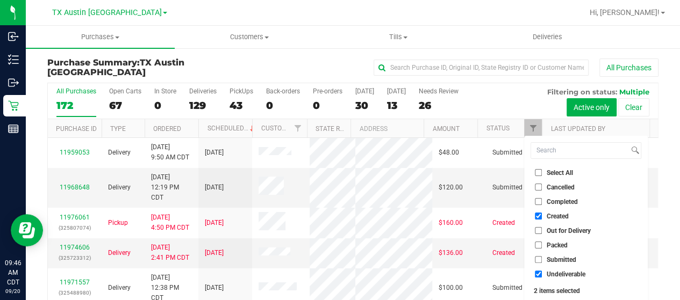
click at [542, 273] on input "Undeliverable" at bounding box center [538, 274] width 7 height 7
checkbox input "false"
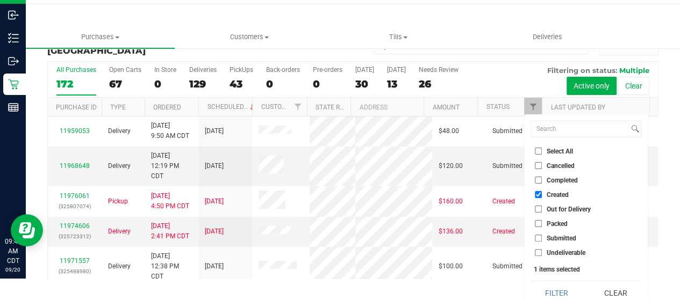
scroll to position [29, 0]
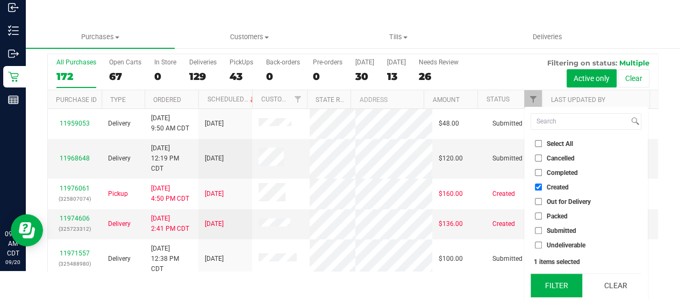
click at [554, 282] on button "Filter" at bounding box center [556, 286] width 52 height 24
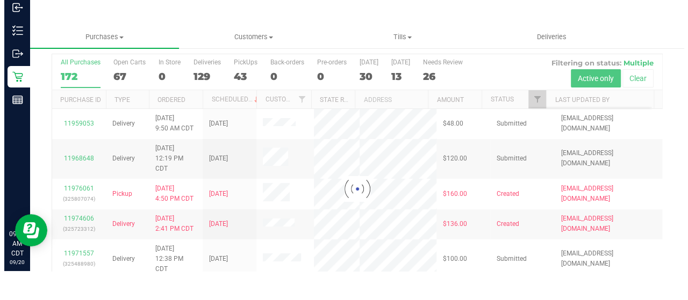
scroll to position [0, 0]
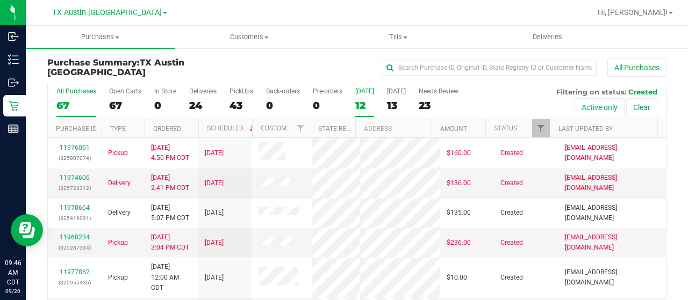
click at [362, 104] on div "12" at bounding box center [364, 105] width 19 height 12
click at [0, 0] on input "Today 12" at bounding box center [0, 0] width 0 height 0
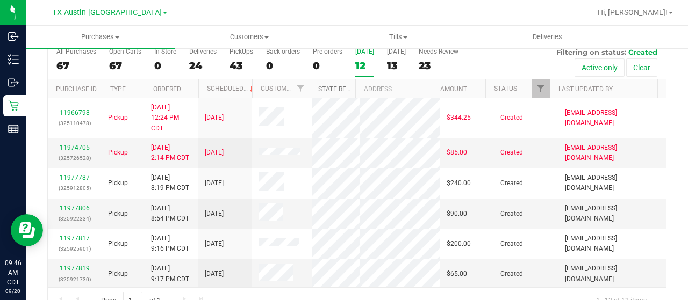
scroll to position [61, 0]
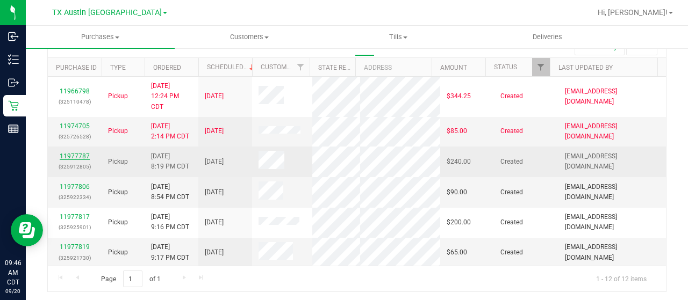
click at [68, 153] on link "11977787" at bounding box center [75, 157] width 30 height 8
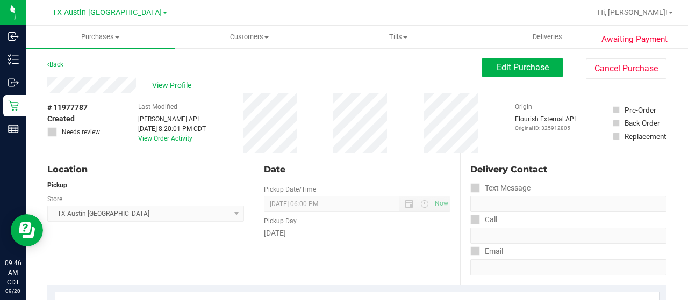
click at [167, 83] on span "View Profile" at bounding box center [173, 85] width 43 height 11
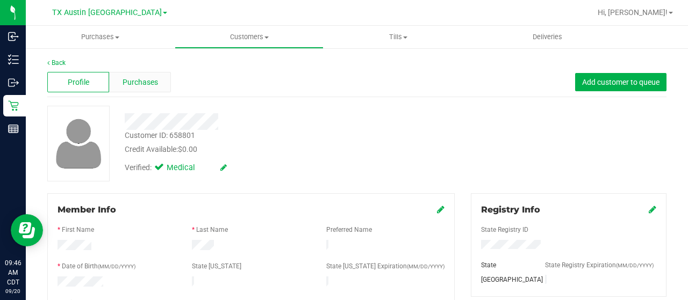
click at [141, 81] on span "Purchases" at bounding box center [139, 82] width 35 height 11
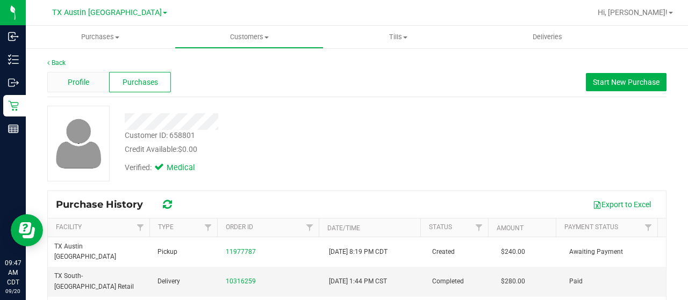
click at [82, 90] on div "Profile" at bounding box center [78, 82] width 62 height 20
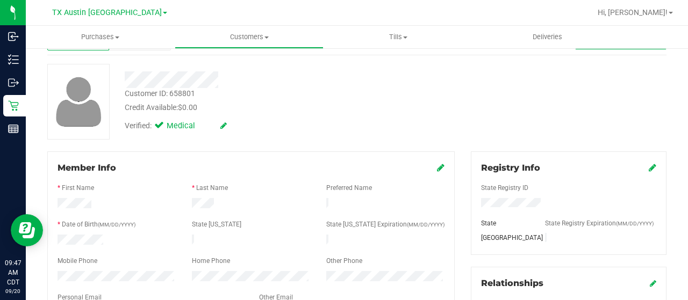
scroll to position [107, 0]
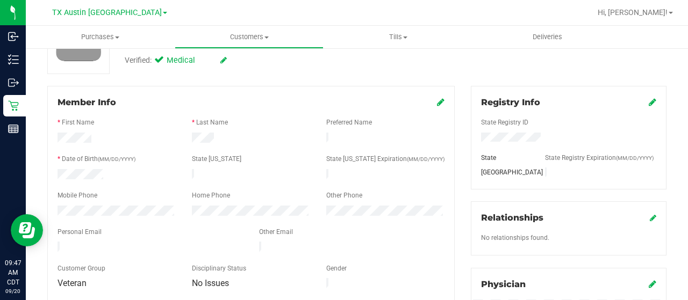
drag, startPoint x: 158, startPoint y: 240, endPoint x: 44, endPoint y: 238, distance: 113.9
click at [44, 238] on div "Member Info * First Name * Last Name Preferred Name * Date of Birth (MM/DD/YYYY…" at bounding box center [250, 290] width 423 height 409
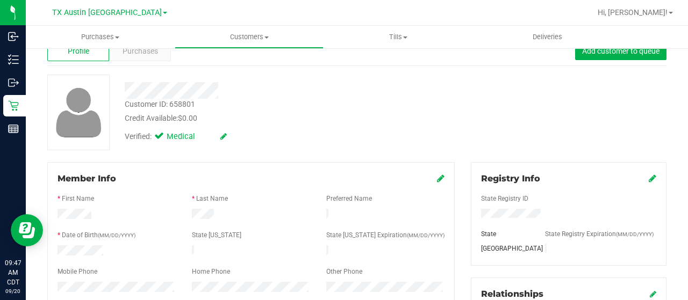
scroll to position [0, 0]
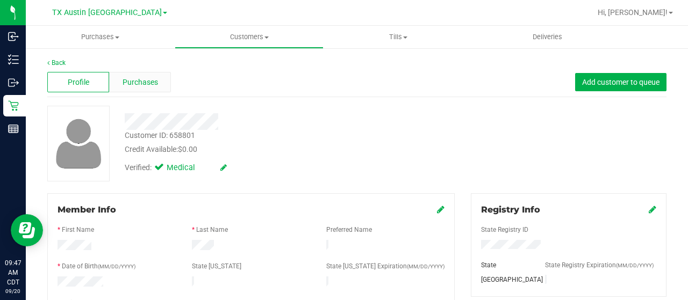
click at [160, 83] on div "Purchases" at bounding box center [140, 82] width 62 height 20
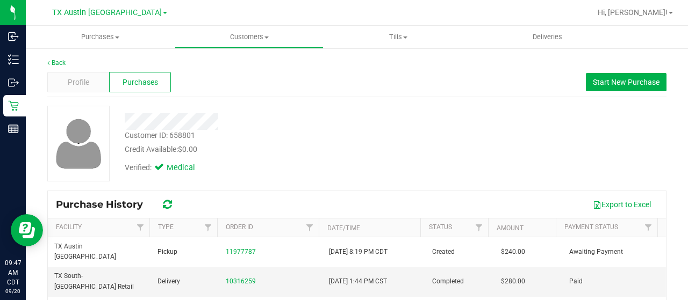
click at [125, 122] on div at bounding box center [276, 121] width 318 height 17
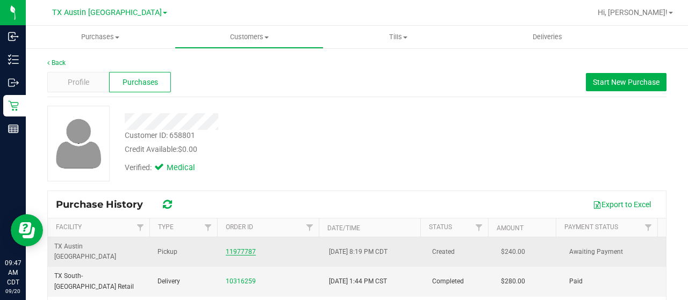
click at [239, 248] on link "11977787" at bounding box center [241, 252] width 30 height 8
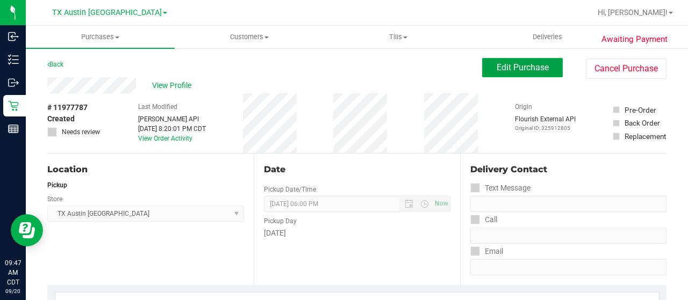
click at [530, 74] on button "Edit Purchase" at bounding box center [522, 67] width 81 height 19
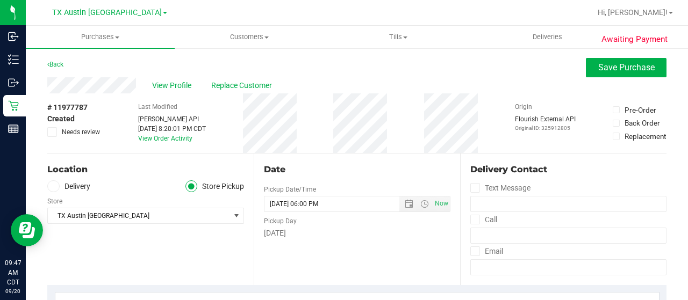
click at [73, 185] on label "Delivery" at bounding box center [68, 187] width 43 height 12
click at [0, 0] on input "Delivery" at bounding box center [0, 0] width 0 height 0
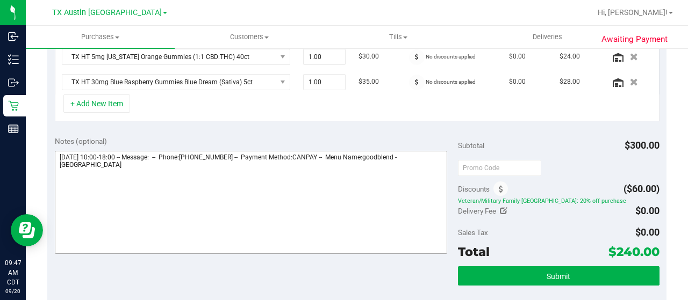
scroll to position [376, 0]
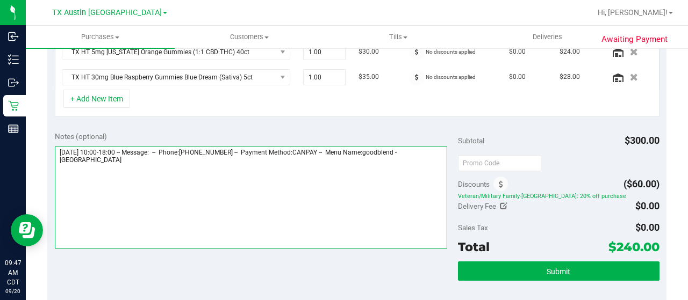
drag, startPoint x: 99, startPoint y: 158, endPoint x: 53, endPoint y: 157, distance: 46.7
click at [53, 157] on div "Notes (optional) Subtotal $300.00 Discounts ($60.00) Veteran/Military Family-TX…" at bounding box center [356, 220] width 619 height 193
click at [185, 158] on textarea at bounding box center [251, 197] width 392 height 103
paste textarea "South Austin"
drag, startPoint x: 58, startPoint y: 143, endPoint x: 118, endPoint y: 142, distance: 60.2
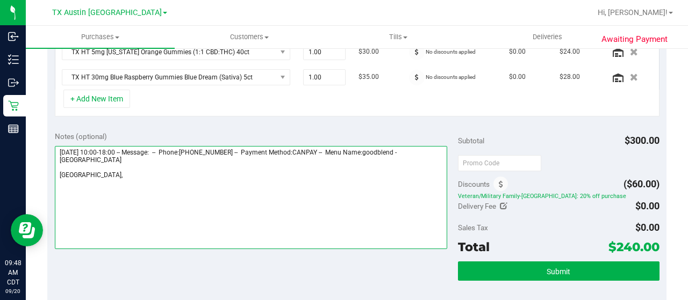
click at [118, 146] on textarea at bounding box center [251, 197] width 392 height 103
click at [154, 171] on textarea at bounding box center [251, 197] width 392 height 103
paste textarea "Saturday 09/20/2025"
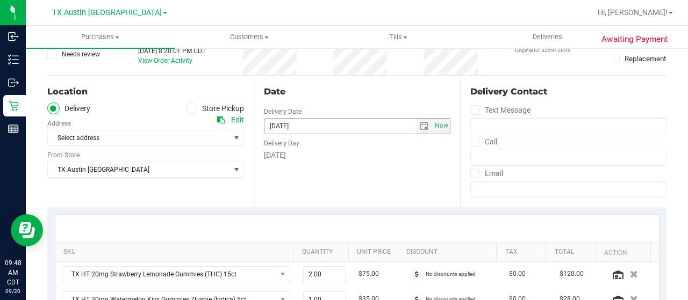
scroll to position [54, 0]
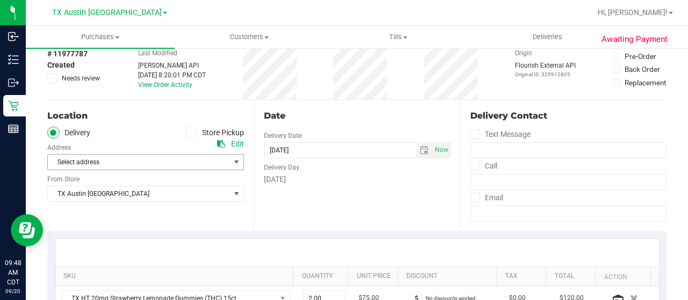
type textarea "Saturday 09/20/2025 10:00-18:00 -- Message: -- Phone:2107449551 -- Payment Meth…"
click at [172, 159] on span "Select address" at bounding box center [134, 162] width 173 height 15
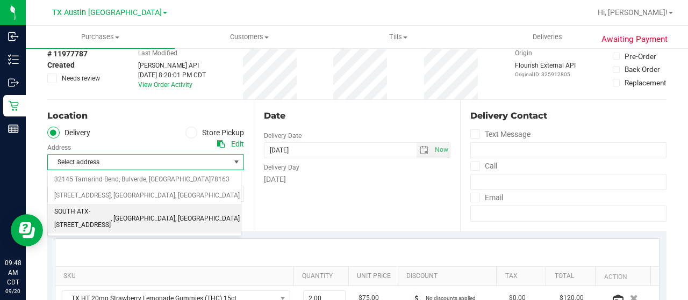
click at [169, 212] on span ", AUSTIN" at bounding box center [143, 219] width 64 height 14
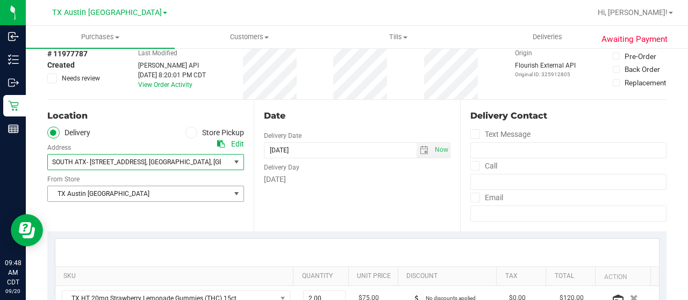
click at [147, 198] on span "TX Austin [GEOGRAPHIC_DATA]" at bounding box center [139, 193] width 182 height 15
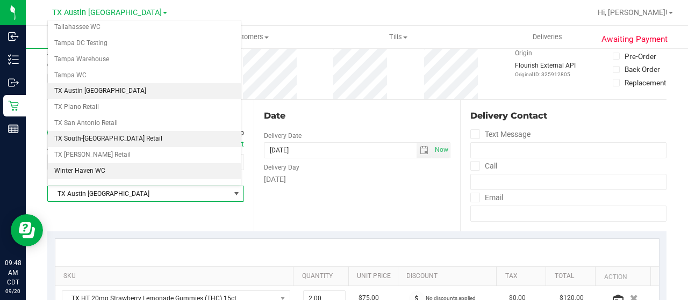
scroll to position [758, 0]
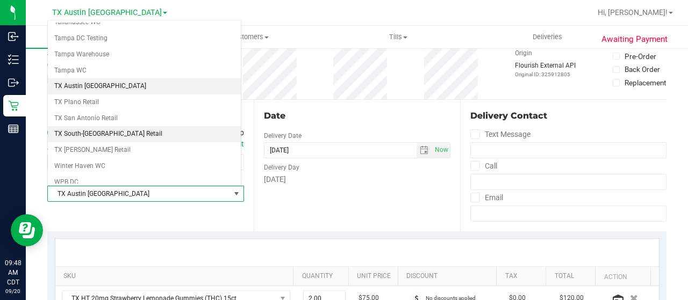
click at [124, 126] on li "TX South-[GEOGRAPHIC_DATA] Retail" at bounding box center [144, 134] width 193 height 16
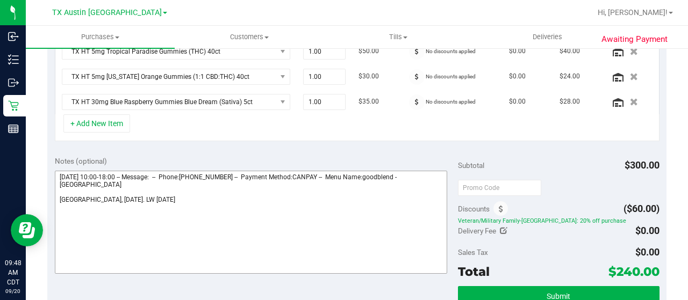
scroll to position [376, 0]
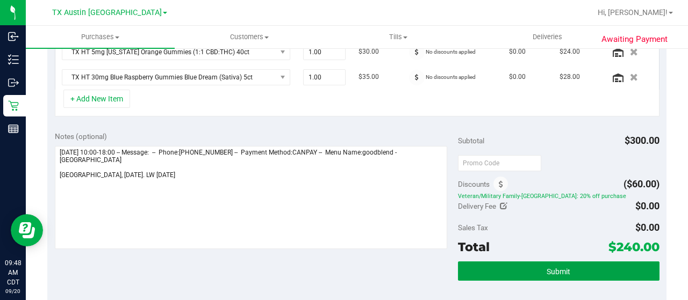
click at [565, 266] on button "Submit" at bounding box center [558, 271] width 201 height 19
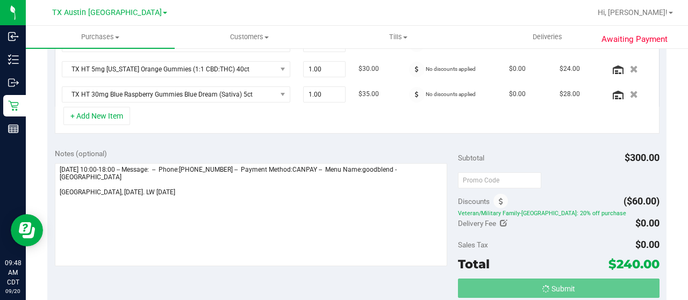
scroll to position [342, 0]
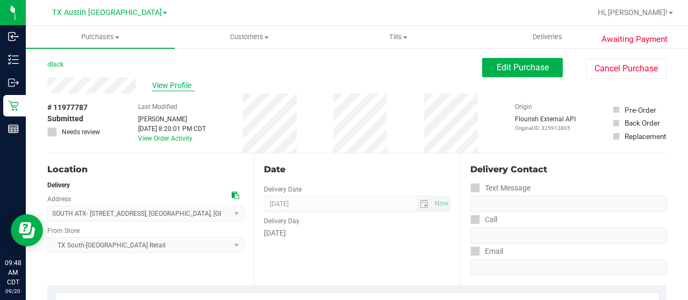
click at [164, 84] on span "View Profile" at bounding box center [173, 85] width 43 height 11
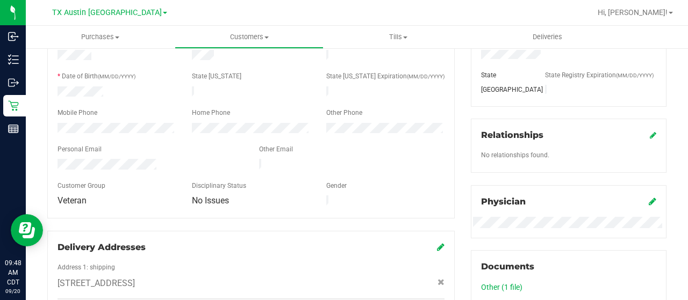
scroll to position [215, 0]
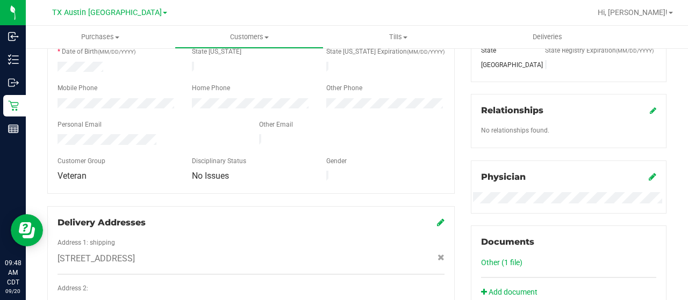
click at [58, 138] on div at bounding box center [149, 140] width 201 height 13
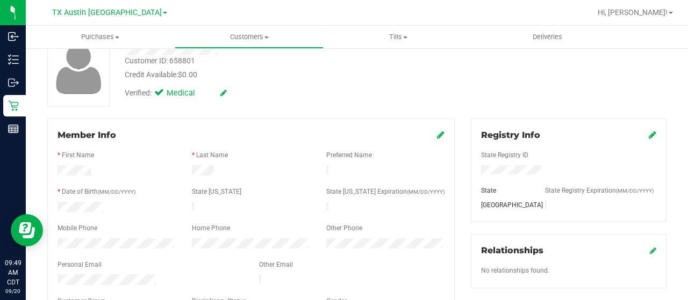
scroll to position [0, 0]
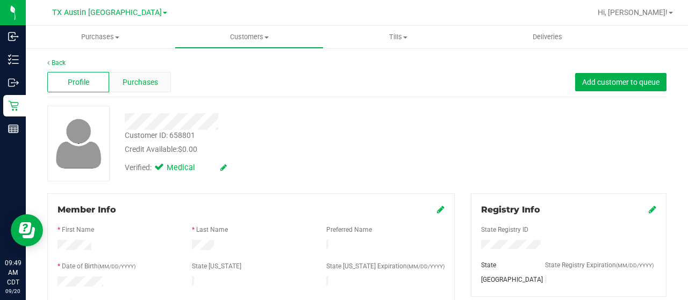
click at [143, 80] on span "Purchases" at bounding box center [139, 82] width 35 height 11
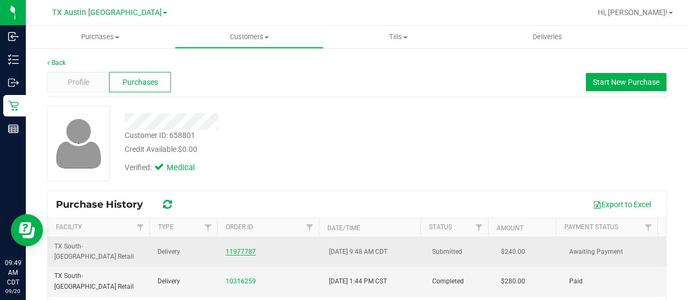
click at [228, 248] on link "11977787" at bounding box center [241, 252] width 30 height 8
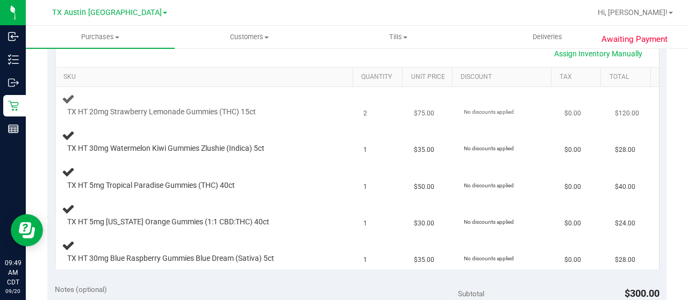
scroll to position [322, 0]
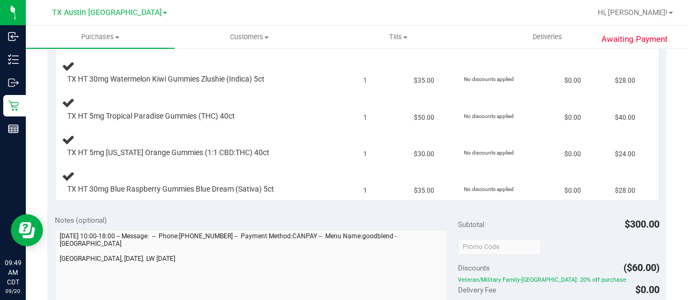
click at [54, 262] on div "Notes (optional) Subtotal $300.00 Discounts ($60.00) Veteran/Military Family-TX…" at bounding box center [356, 304] width 619 height 193
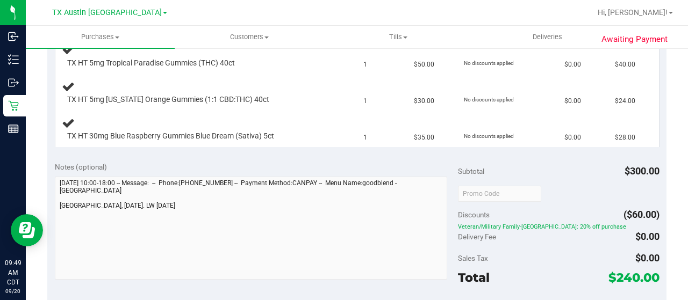
scroll to position [376, 0]
drag, startPoint x: 609, startPoint y: 275, endPoint x: 630, endPoint y: 273, distance: 21.1
click at [631, 273] on span "$240.00" at bounding box center [633, 277] width 51 height 15
copy span "240"
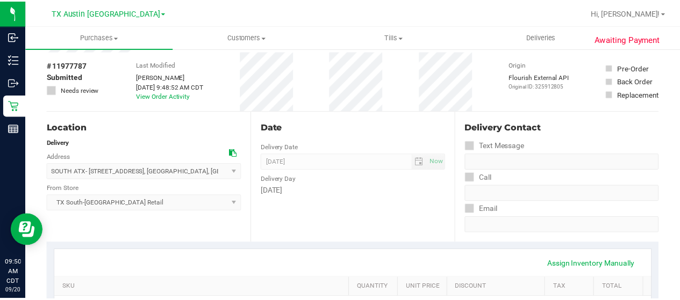
scroll to position [0, 0]
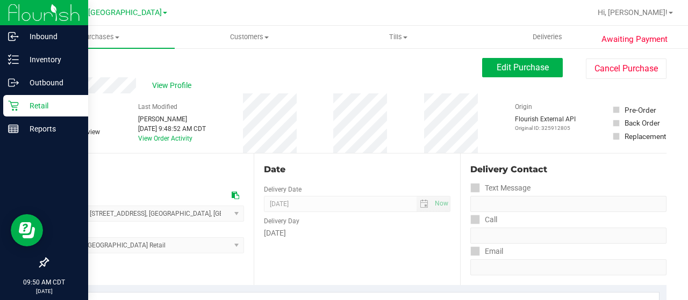
click at [14, 104] on icon at bounding box center [13, 105] width 11 height 11
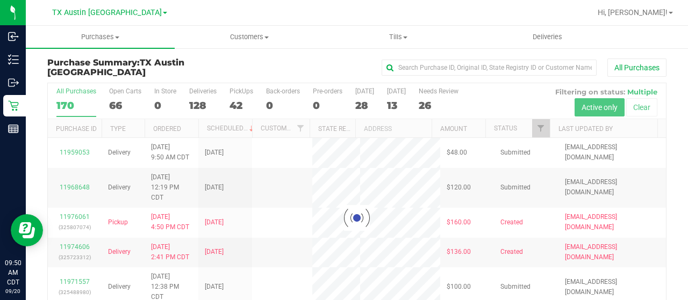
click at [530, 127] on div at bounding box center [357, 218] width 618 height 270
click at [534, 126] on div at bounding box center [357, 218] width 618 height 270
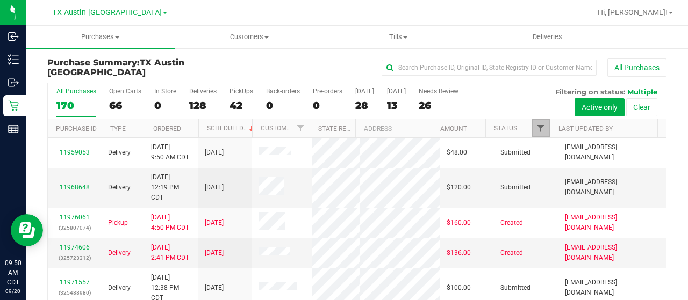
click at [536, 129] on span "Filter" at bounding box center [540, 128] width 9 height 9
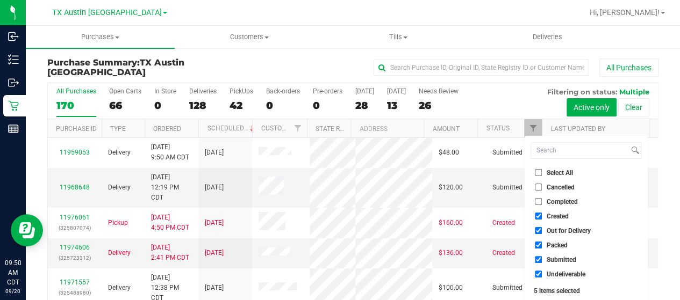
click at [572, 229] on span "Out for Delivery" at bounding box center [568, 231] width 44 height 6
click at [542, 229] on input "Out for Delivery" at bounding box center [538, 230] width 7 height 7
checkbox input "false"
click at [559, 246] on span "Packed" at bounding box center [556, 245] width 21 height 6
click at [542, 246] on input "Packed" at bounding box center [538, 245] width 7 height 7
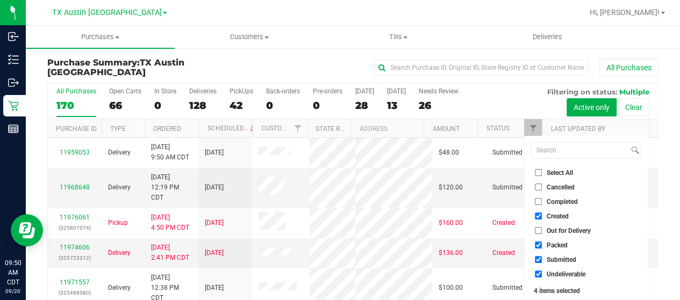
checkbox input "false"
click at [558, 257] on span "Submitted" at bounding box center [561, 260] width 30 height 6
click at [542, 257] on input "Submitted" at bounding box center [538, 259] width 7 height 7
checkbox input "false"
click at [553, 272] on span "Undeliverable" at bounding box center [565, 274] width 39 height 6
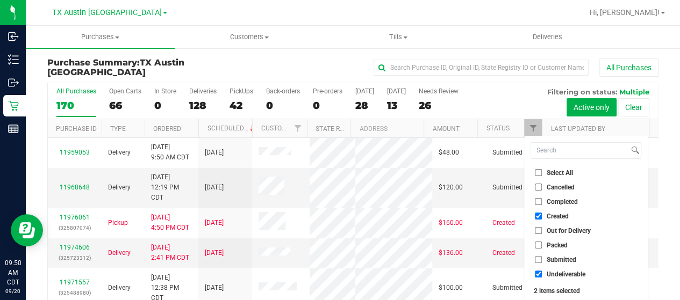
click at [542, 272] on input "Undeliverable" at bounding box center [538, 274] width 7 height 7
checkbox input "false"
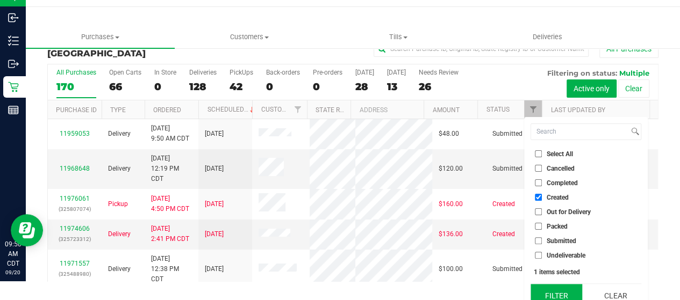
scroll to position [29, 0]
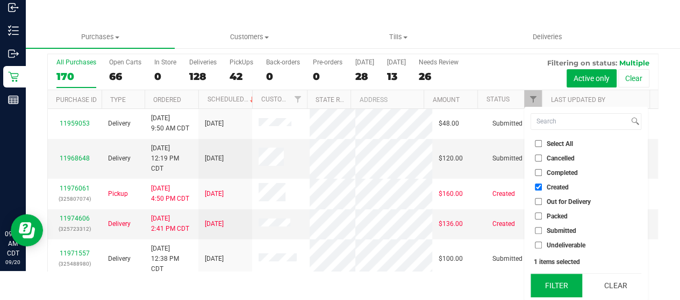
click at [554, 277] on button "Filter" at bounding box center [556, 286] width 52 height 24
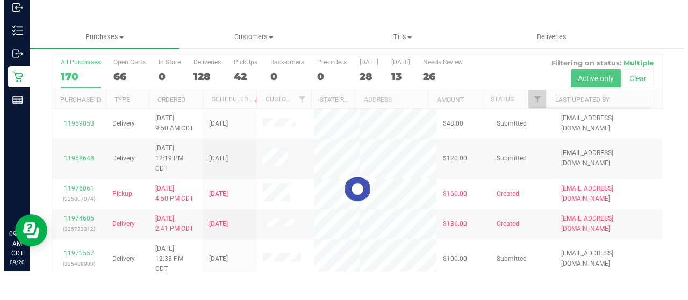
scroll to position [0, 0]
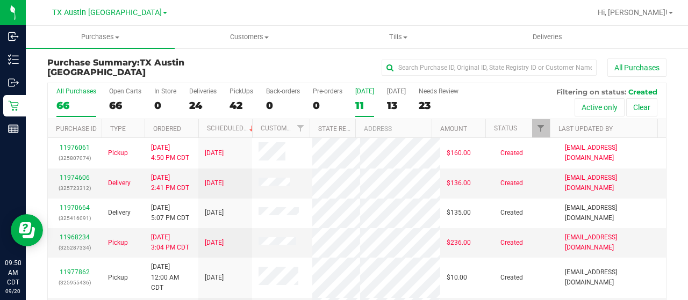
click at [361, 109] on div "11" at bounding box center [364, 105] width 19 height 12
click at [0, 0] on input "Today 11" at bounding box center [0, 0] width 0 height 0
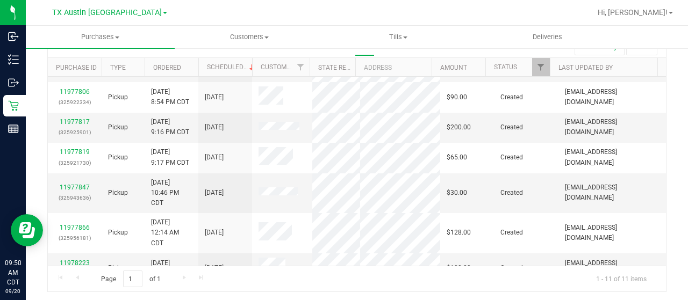
scroll to position [16, 0]
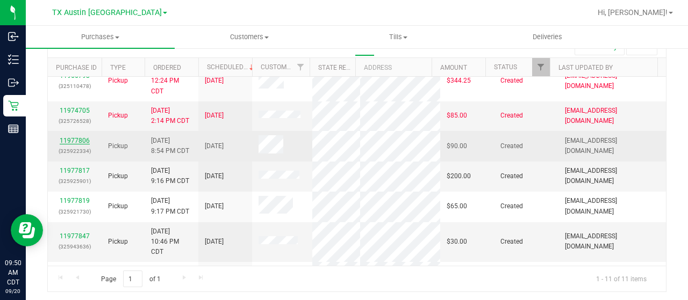
click at [80, 137] on link "11977806" at bounding box center [75, 141] width 30 height 8
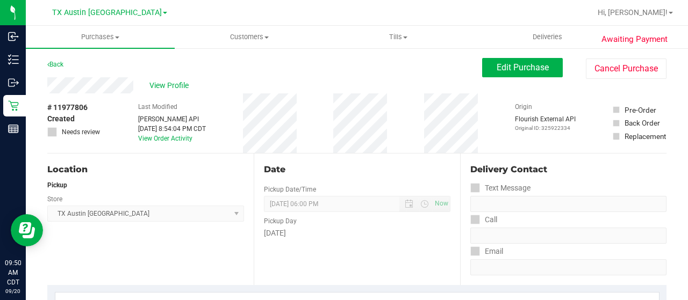
click at [133, 86] on div "View Profile" at bounding box center [264, 85] width 435 height 16
click at [173, 83] on span "View Profile" at bounding box center [170, 85] width 43 height 11
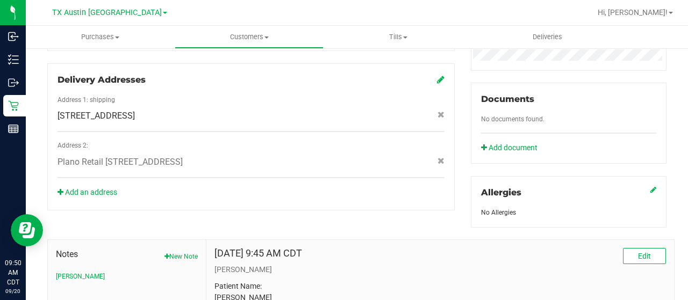
scroll to position [502, 0]
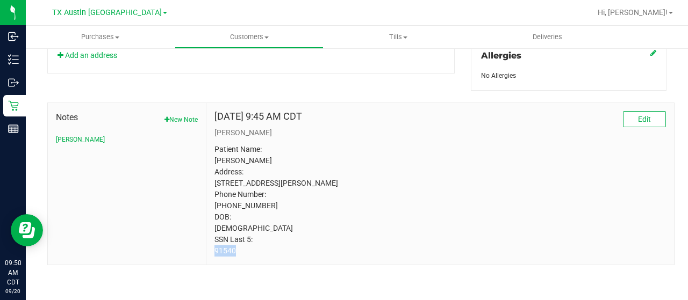
drag, startPoint x: 234, startPoint y: 254, endPoint x: 208, endPoint y: 252, distance: 25.8
click at [208, 252] on div "Jun 23, 2023 9:45 AM CDT Edit CURT Patient Name: Diana Bustillos Address: 506 N…" at bounding box center [439, 184] width 467 height 162
copy p "91540"
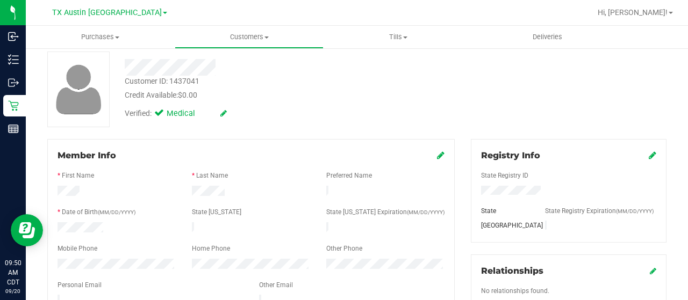
scroll to position [0, 0]
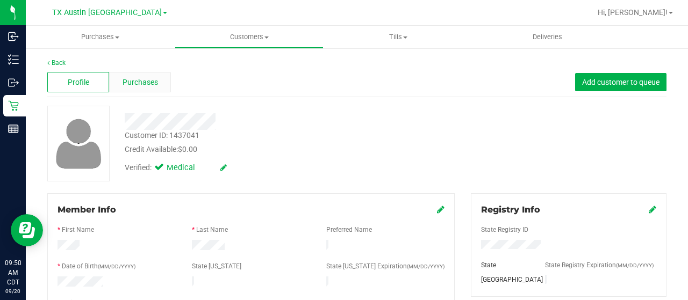
click at [157, 82] on div "Purchases" at bounding box center [140, 82] width 62 height 20
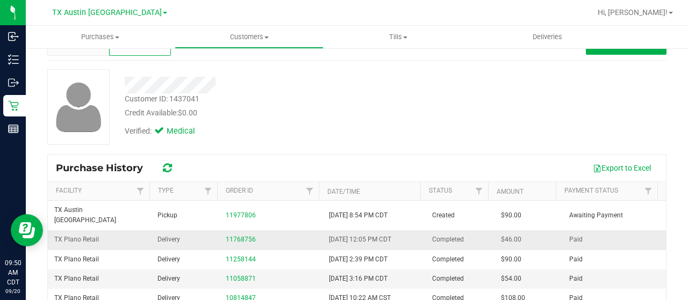
scroll to position [54, 0]
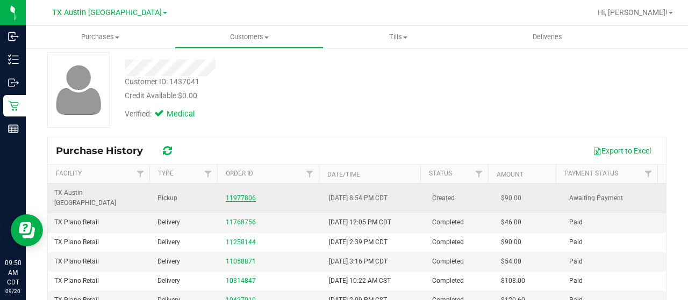
click at [243, 194] on link "11977806" at bounding box center [241, 198] width 30 height 8
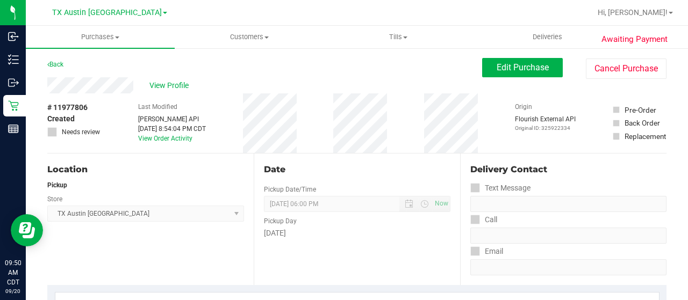
drag, startPoint x: 135, startPoint y: 84, endPoint x: 47, endPoint y: 83, distance: 88.7
click at [511, 72] on span "Edit Purchase" at bounding box center [522, 67] width 52 height 10
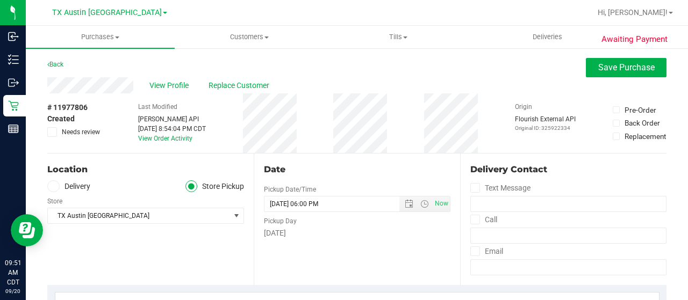
click at [82, 186] on label "Delivery" at bounding box center [68, 187] width 43 height 12
click at [0, 0] on input "Delivery" at bounding box center [0, 0] width 0 height 0
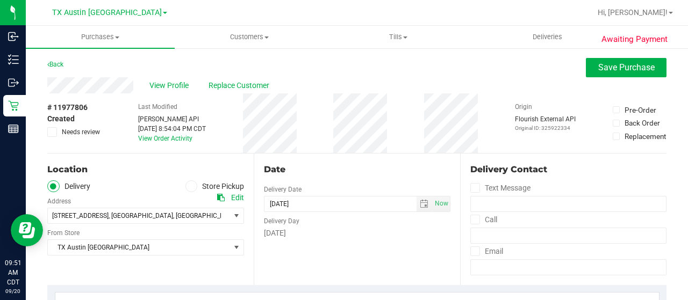
scroll to position [54, 0]
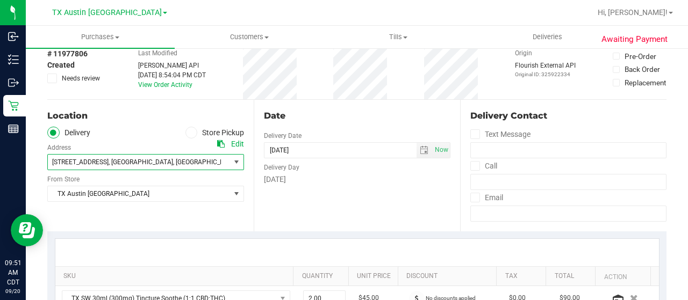
click at [101, 169] on span "1001 4th St , Sterling City , TX 76951" at bounding box center [134, 162] width 173 height 15
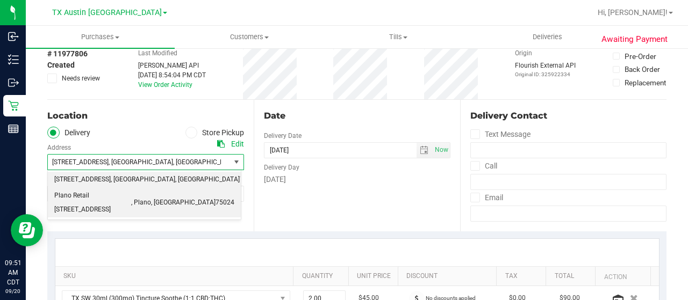
click at [103, 201] on span "Plano Retail 4720 SH 121 N Suite #180 Plano, Tx 75024" at bounding box center [92, 202] width 77 height 27
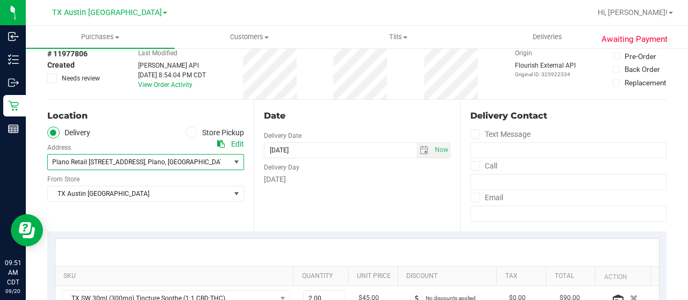
click at [112, 164] on span "Plano Retail 4720 SH 121 N Suite #180 Plano, Tx 75024" at bounding box center [98, 162] width 93 height 8
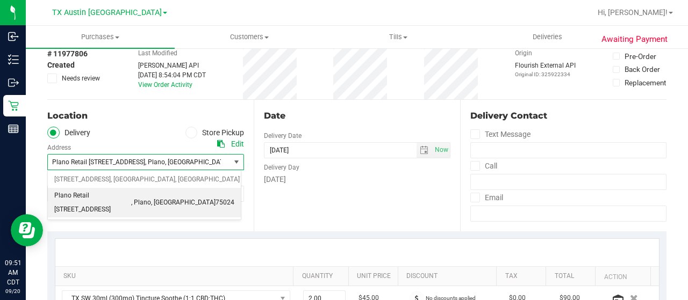
click at [128, 134] on ul "Delivery Store Pickup" at bounding box center [145, 133] width 197 height 12
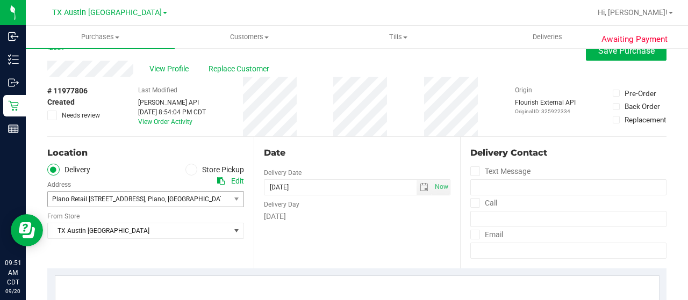
scroll to position [0, 0]
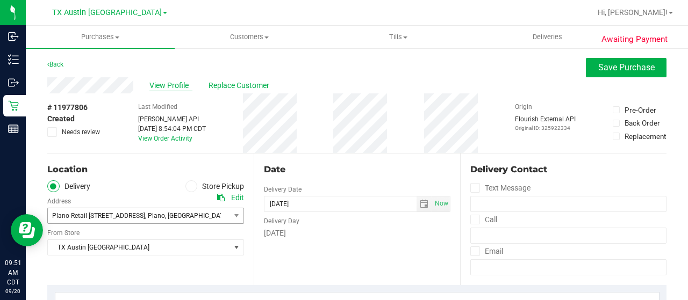
click at [164, 88] on span "View Profile" at bounding box center [170, 85] width 43 height 11
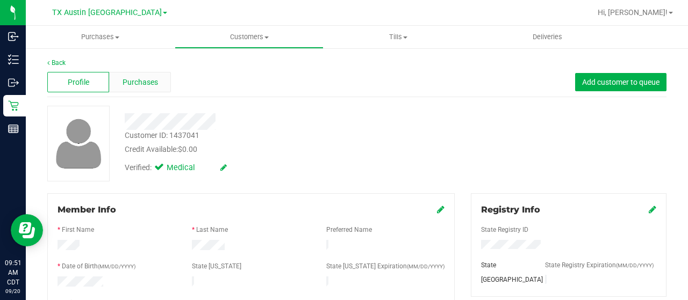
click at [144, 87] on span "Purchases" at bounding box center [139, 82] width 35 height 11
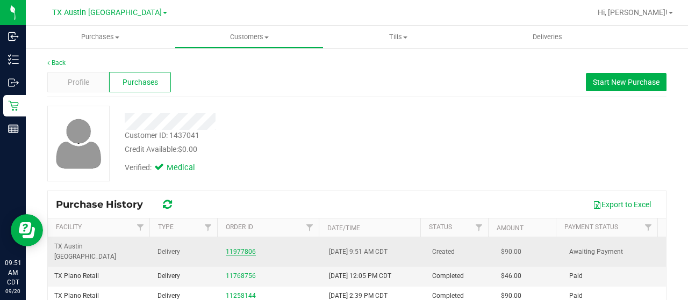
click at [244, 248] on link "11977806" at bounding box center [241, 252] width 30 height 8
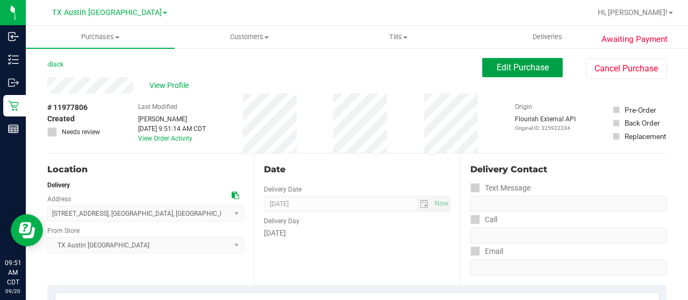
click at [496, 67] on span "Edit Purchase" at bounding box center [522, 67] width 52 height 10
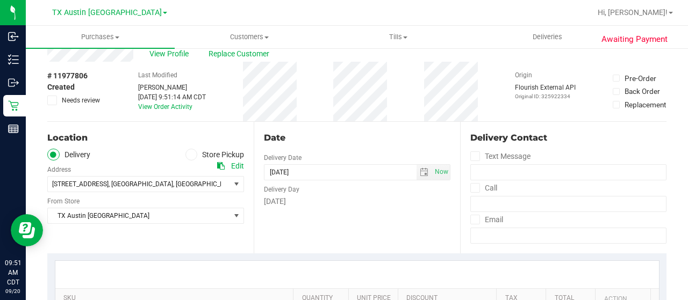
scroll to position [54, 0]
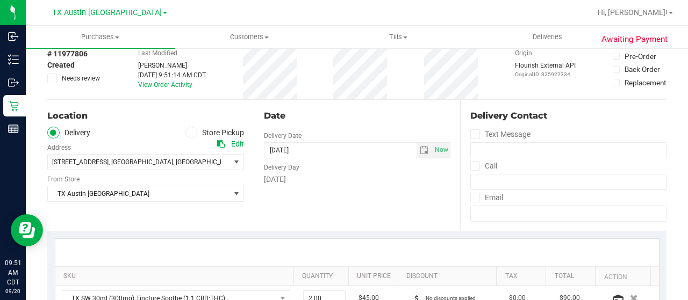
click at [237, 142] on div "Edit" at bounding box center [237, 144] width 13 height 11
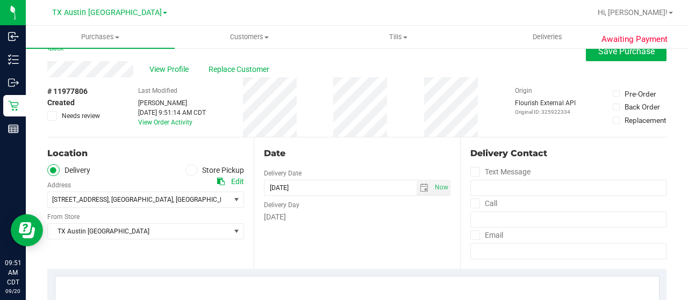
scroll to position [0, 0]
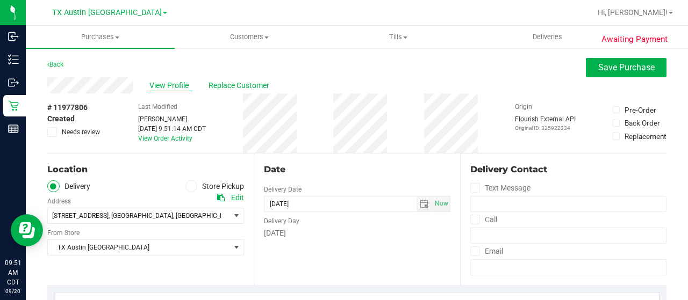
click at [164, 84] on span "View Profile" at bounding box center [170, 85] width 43 height 11
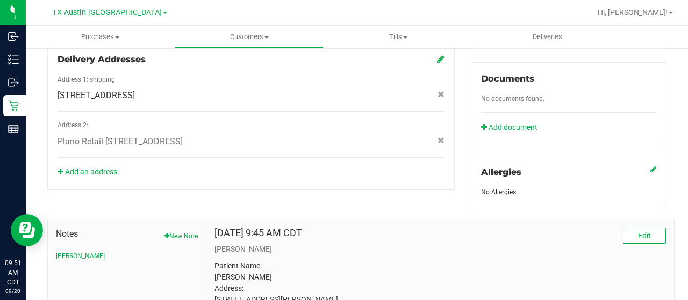
scroll to position [376, 0]
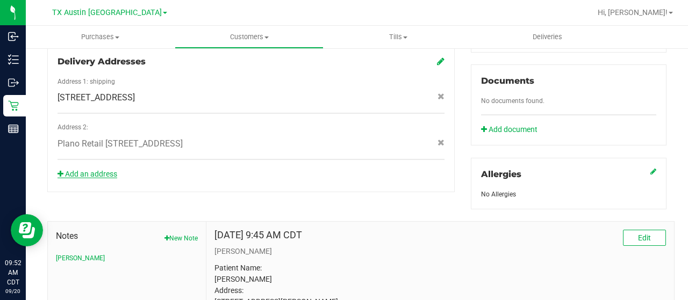
click at [107, 170] on link "Add an address" at bounding box center [87, 174] width 60 height 9
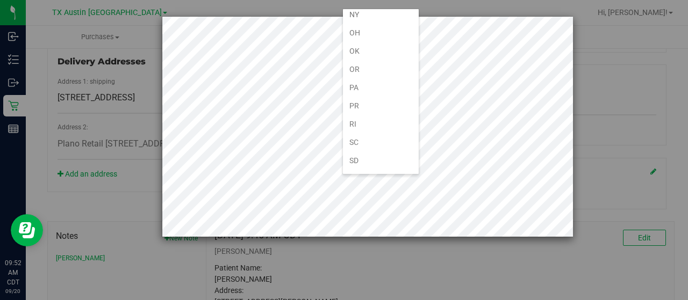
scroll to position [645, 0]
click at [354, 170] on li "TX" at bounding box center [381, 179] width 76 height 18
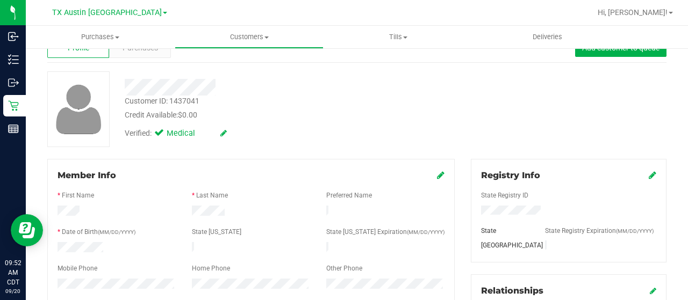
scroll to position [0, 0]
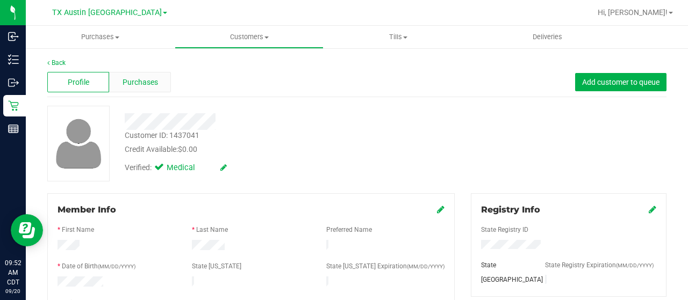
click at [143, 90] on div "Purchases" at bounding box center [140, 82] width 62 height 20
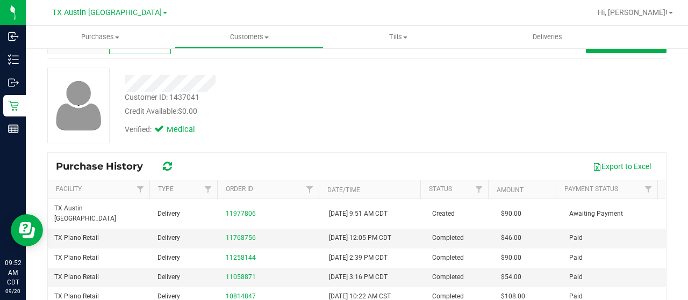
scroll to position [54, 0]
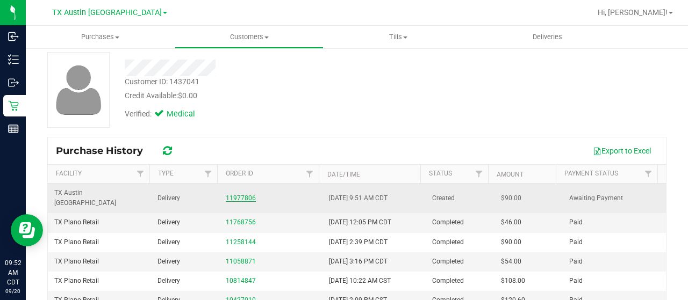
click at [241, 194] on link "11977806" at bounding box center [241, 198] width 30 height 8
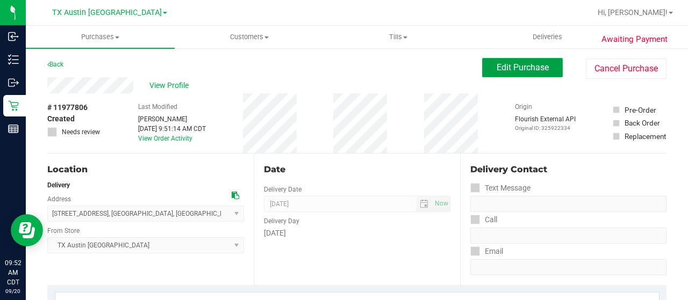
click at [528, 69] on span "Edit Purchase" at bounding box center [522, 67] width 52 height 10
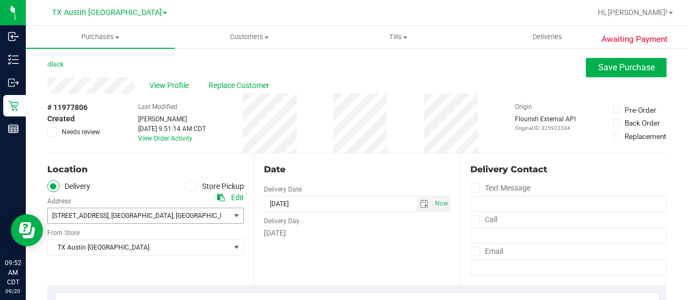
click at [206, 219] on span "1001 4th St , Sterling City , TX 76951" at bounding box center [134, 215] width 173 height 15
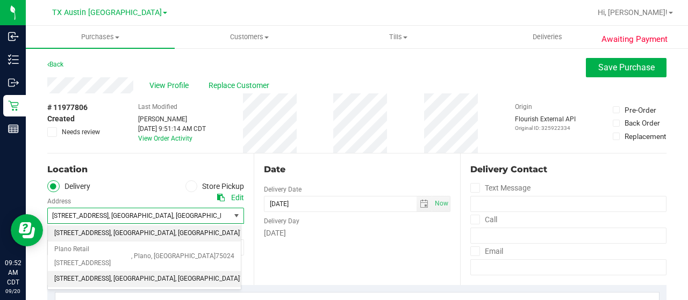
click at [127, 279] on span ", Austin" at bounding box center [143, 279] width 64 height 14
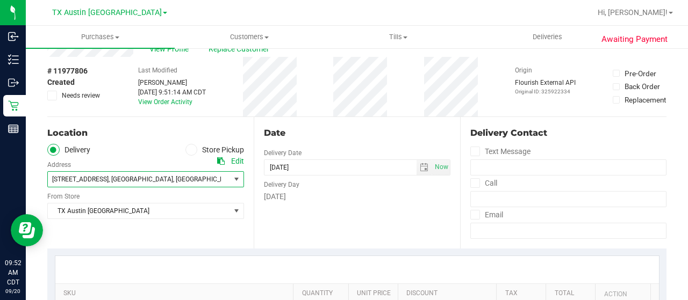
scroll to position [54, 0]
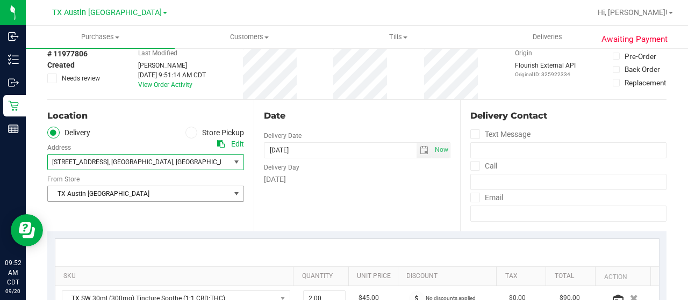
click at [113, 194] on span "TX Austin DC" at bounding box center [139, 193] width 182 height 15
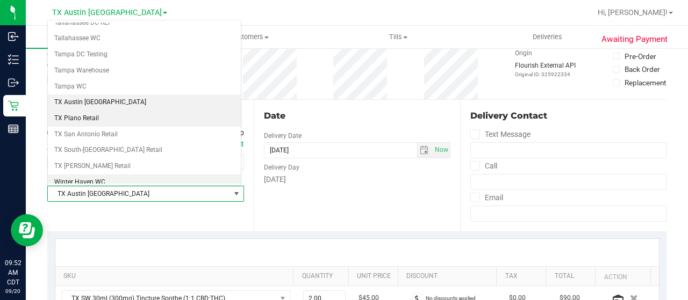
scroll to position [758, 0]
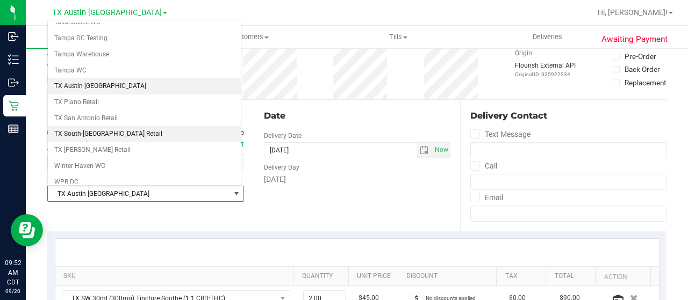
click at [109, 126] on li "TX South-Austin Retail" at bounding box center [144, 134] width 193 height 16
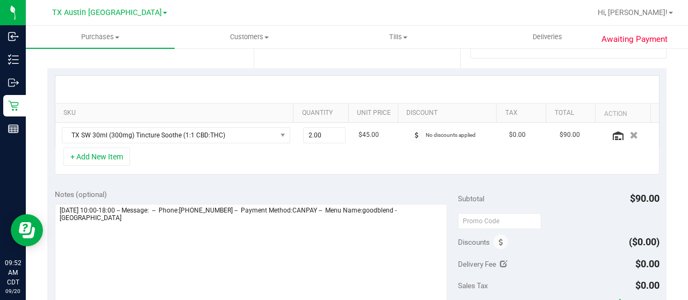
scroll to position [269, 0]
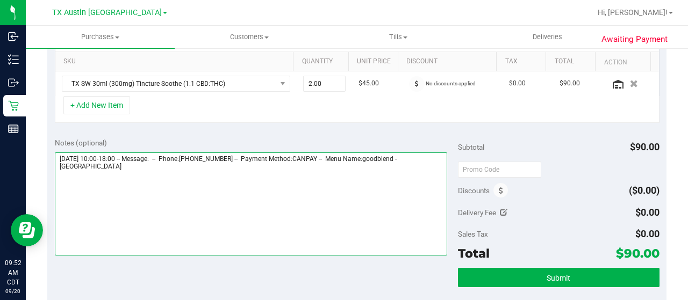
drag, startPoint x: 95, startPoint y: 166, endPoint x: 56, endPoint y: 168, distance: 38.2
click at [56, 168] on textarea at bounding box center [251, 204] width 392 height 103
click at [117, 178] on textarea at bounding box center [251, 204] width 392 height 103
paste textarea "South Austin"
drag, startPoint x: 59, startPoint y: 154, endPoint x: 120, endPoint y: 156, distance: 61.8
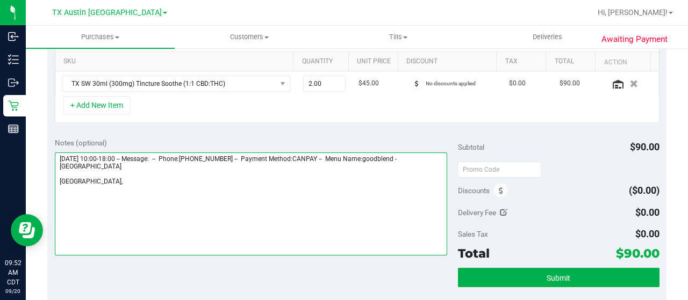
click at [120, 156] on textarea at bounding box center [251, 204] width 392 height 103
click at [131, 182] on textarea at bounding box center [251, 204] width 392 height 103
paste textarea "Saturday 09/20/2025"
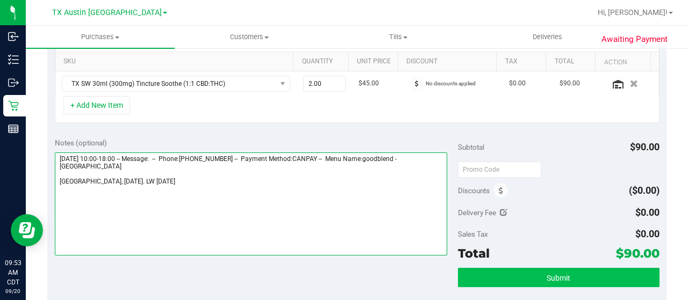
type textarea "Saturday 09/20/2025 10:00-18:00 -- Message: -- Phone:4325994503 -- Payment Meth…"
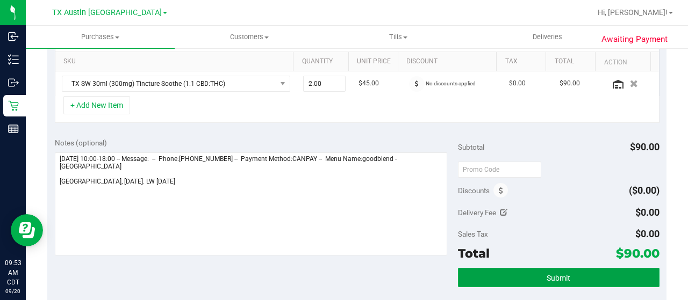
drag, startPoint x: 563, startPoint y: 273, endPoint x: 576, endPoint y: 268, distance: 14.3
click at [562, 274] on span "Submit" at bounding box center [558, 278] width 24 height 9
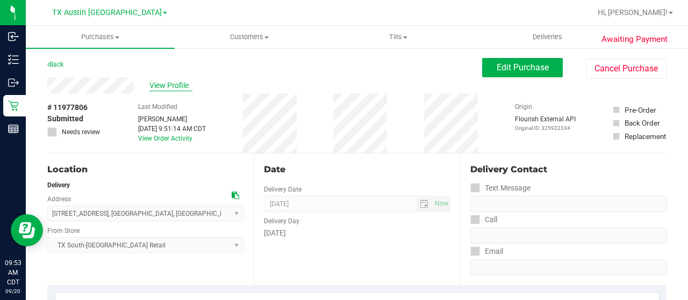
click at [184, 85] on span "View Profile" at bounding box center [170, 85] width 43 height 11
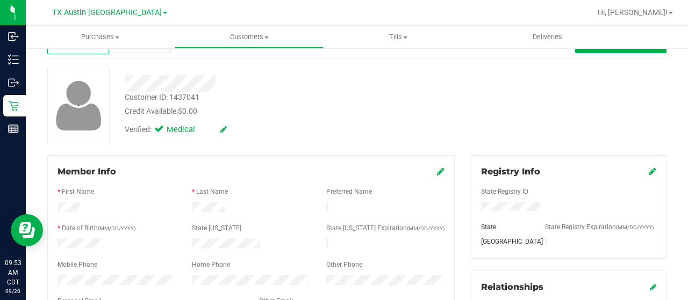
scroll to position [107, 0]
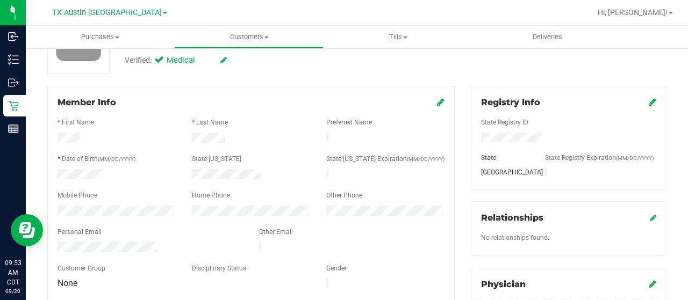
click at [58, 242] on div at bounding box center [149, 248] width 201 height 13
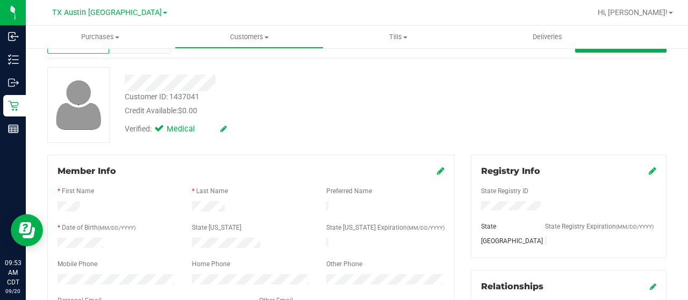
scroll to position [0, 0]
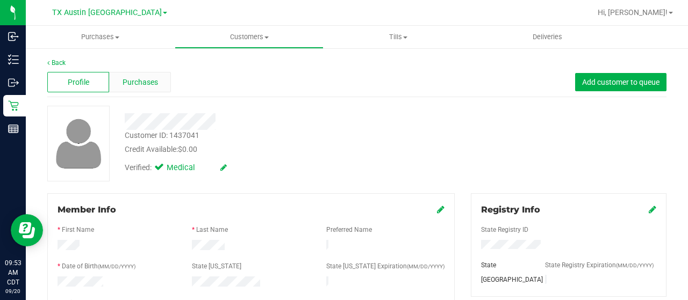
click at [142, 82] on span "Purchases" at bounding box center [139, 82] width 35 height 11
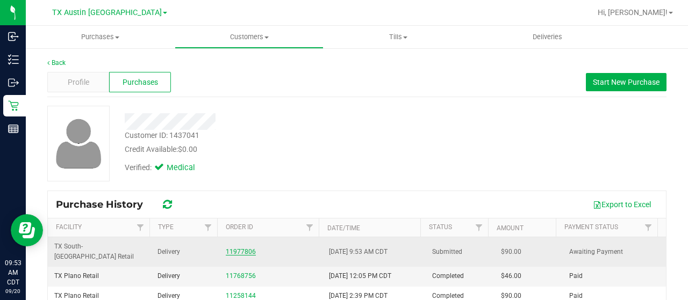
click at [237, 248] on link "11977806" at bounding box center [241, 252] width 30 height 8
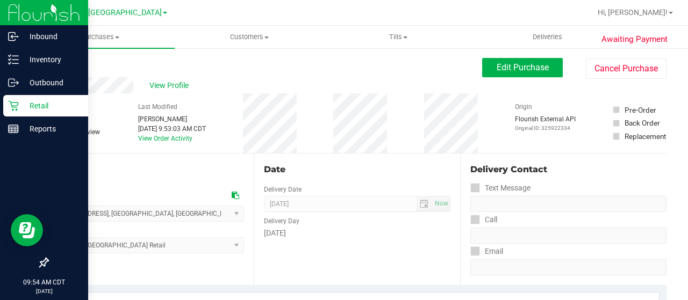
click at [37, 109] on p "Retail" at bounding box center [51, 105] width 64 height 13
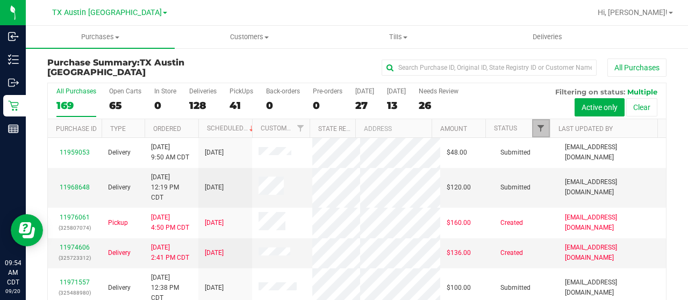
click at [536, 131] on span "Filter" at bounding box center [540, 128] width 9 height 9
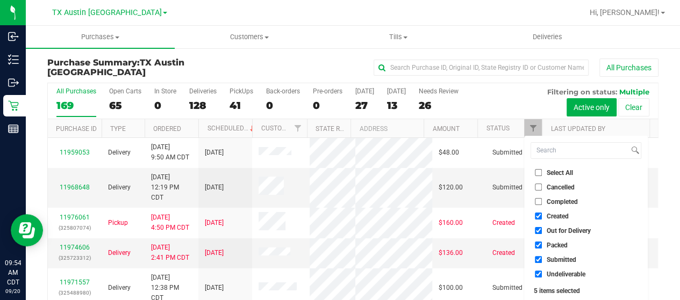
click at [564, 235] on li "Out for Delivery" at bounding box center [585, 230] width 111 height 11
click at [559, 246] on span "Packed" at bounding box center [556, 245] width 21 height 6
click at [542, 246] on input "Packed" at bounding box center [538, 245] width 7 height 7
checkbox input "false"
click at [561, 233] on span "Out for Delivery" at bounding box center [568, 231] width 44 height 6
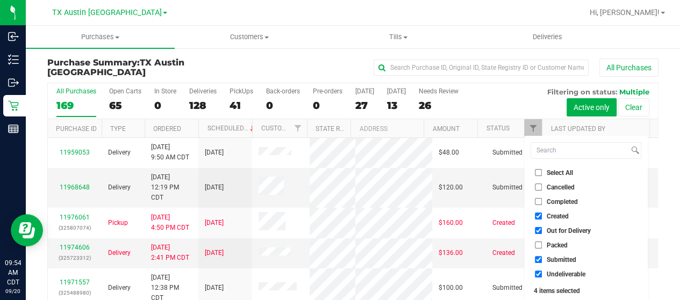
click at [542, 233] on input "Out for Delivery" at bounding box center [538, 230] width 7 height 7
checkbox input "false"
click at [559, 258] on span "Submitted" at bounding box center [561, 260] width 30 height 6
click at [542, 258] on input "Submitted" at bounding box center [538, 259] width 7 height 7
checkbox input "false"
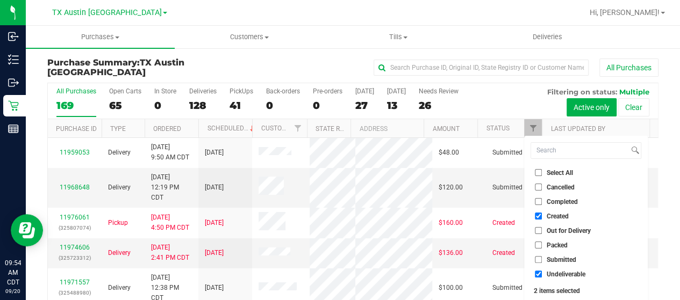
click at [557, 274] on span "Undeliverable" at bounding box center [565, 274] width 39 height 6
click at [542, 274] on input "Undeliverable" at bounding box center [538, 274] width 7 height 7
checkbox input "false"
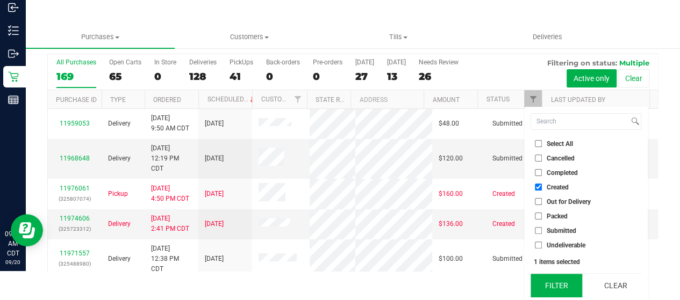
click at [557, 279] on button "Filter" at bounding box center [556, 286] width 52 height 24
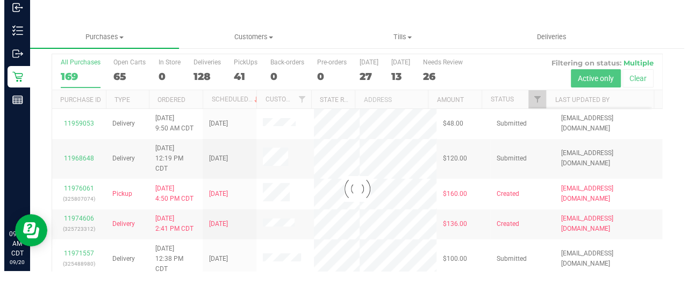
scroll to position [0, 0]
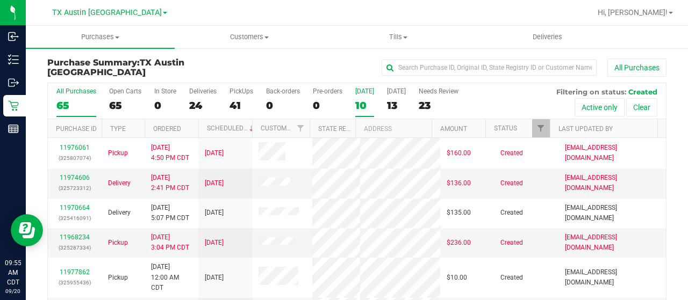
click at [359, 100] on div "10" at bounding box center [364, 105] width 19 height 12
click at [0, 0] on input "Today 10" at bounding box center [0, 0] width 0 height 0
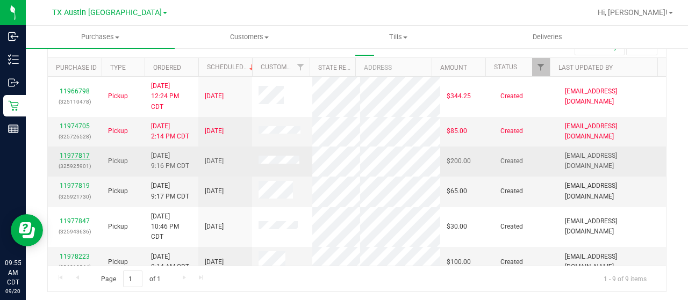
click at [79, 153] on link "11977817" at bounding box center [75, 156] width 30 height 8
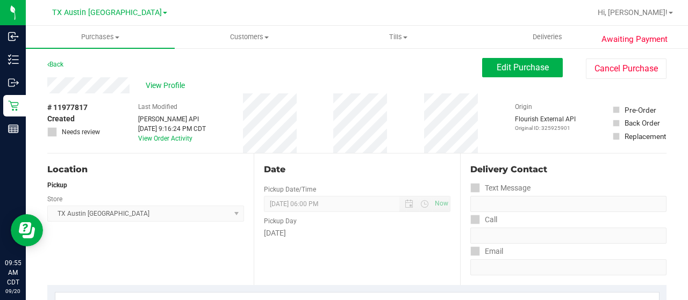
click at [133, 91] on div "View Profile" at bounding box center [264, 85] width 435 height 16
click at [115, 65] on div "Back Edit Purchase Cancel Purchase" at bounding box center [356, 67] width 619 height 19
click at [47, 82] on div "View Profile" at bounding box center [264, 85] width 435 height 16
click at [536, 73] on span "Edit Purchase" at bounding box center [522, 67] width 52 height 10
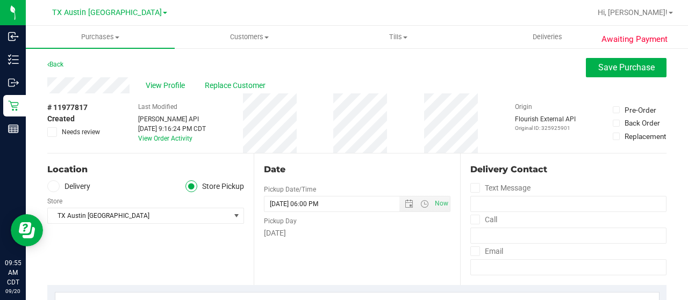
click at [84, 183] on label "Delivery" at bounding box center [68, 187] width 43 height 12
click at [0, 0] on input "Delivery" at bounding box center [0, 0] width 0 height 0
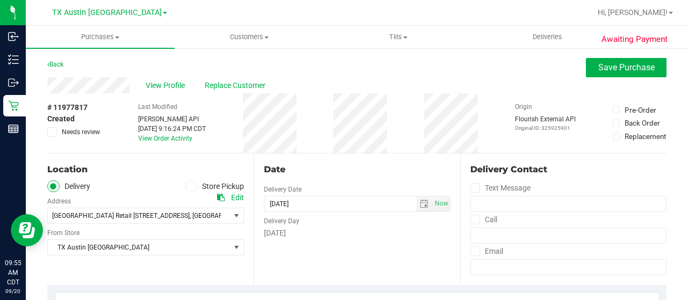
scroll to position [54, 0]
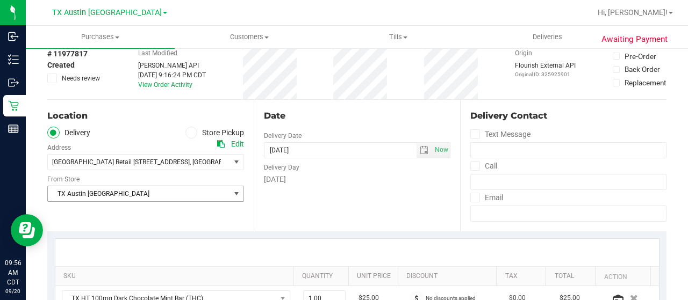
click at [118, 197] on span "TX Austin [GEOGRAPHIC_DATA]" at bounding box center [139, 193] width 182 height 15
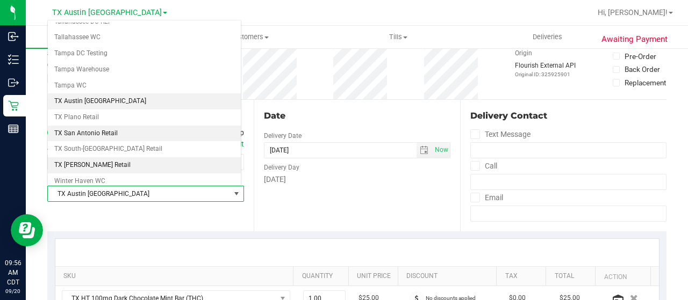
scroll to position [758, 0]
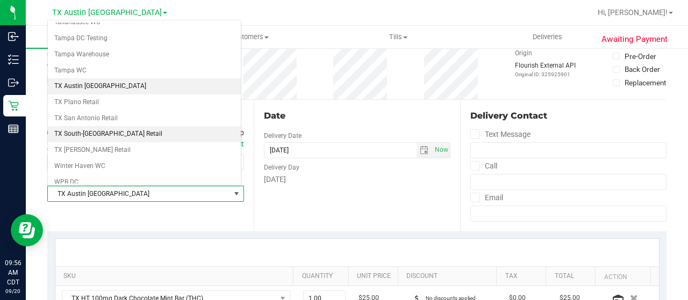
click at [122, 126] on li "TX South-[GEOGRAPHIC_DATA] Retail" at bounding box center [144, 134] width 193 height 16
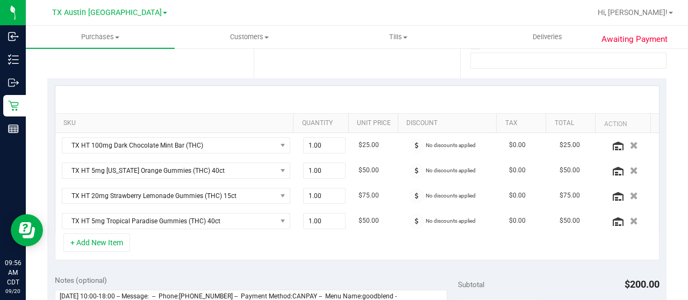
scroll to position [269, 0]
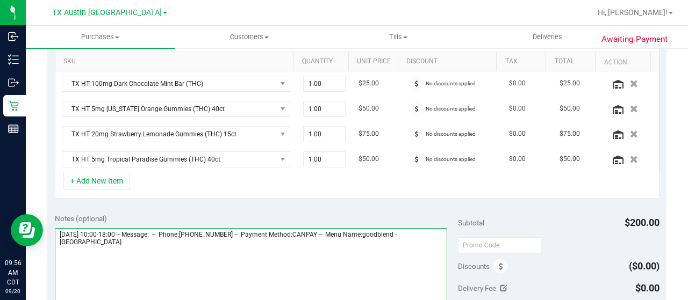
drag, startPoint x: 98, startPoint y: 240, endPoint x: 54, endPoint y: 237, distance: 44.1
click at [55, 237] on textarea at bounding box center [251, 279] width 392 height 103
click at [146, 253] on textarea at bounding box center [251, 279] width 392 height 103
paste textarea "South Austin"
drag, startPoint x: 56, startPoint y: 231, endPoint x: 120, endPoint y: 232, distance: 64.5
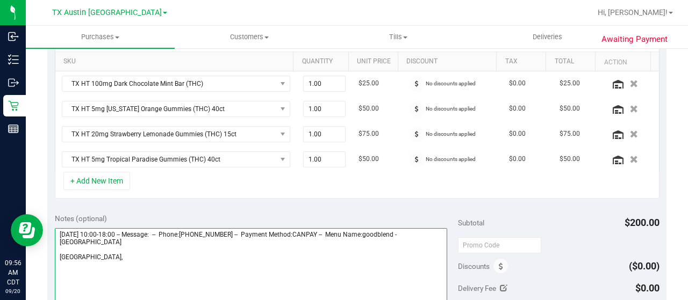
click at [120, 232] on textarea at bounding box center [251, 279] width 392 height 103
click at [142, 261] on textarea at bounding box center [251, 279] width 392 height 103
paste textarea "Saturday 09/20/2025"
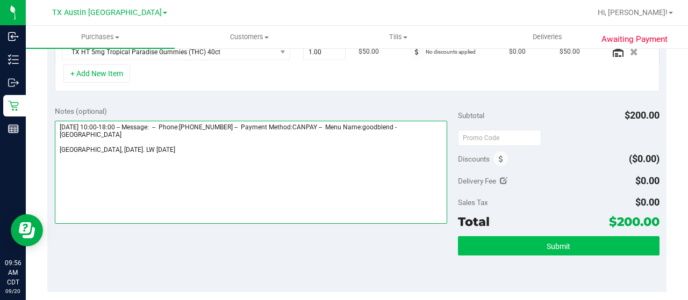
type textarea "Saturday 09/20/2025 10:00-18:00 -- Message: -- Phone:5124702337 -- Payment Meth…"
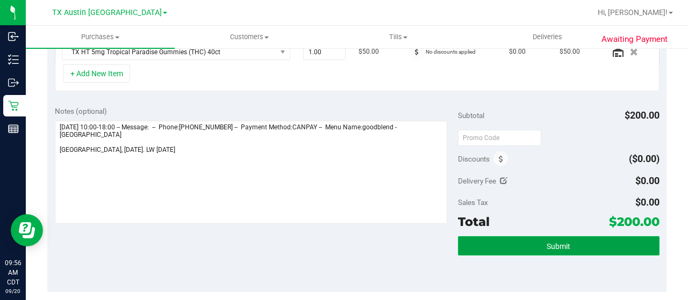
click at [528, 244] on button "Submit" at bounding box center [558, 245] width 201 height 19
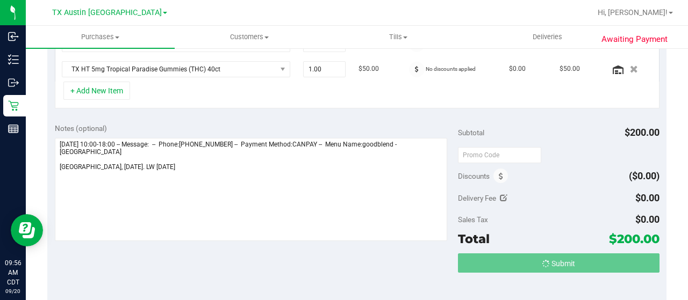
scroll to position [342, 0]
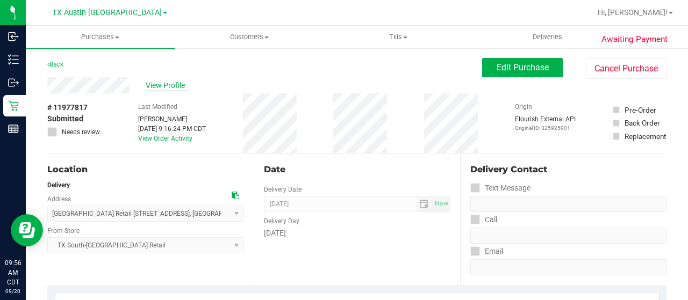
click at [168, 85] on span "View Profile" at bounding box center [167, 85] width 43 height 11
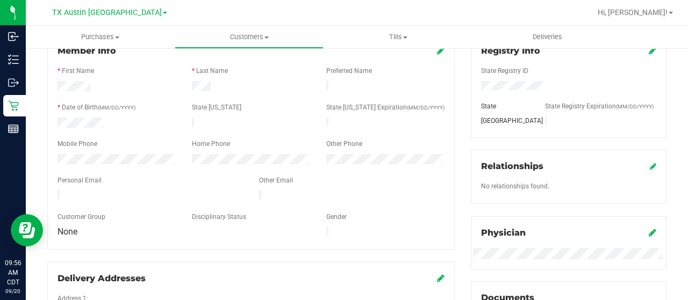
scroll to position [161, 0]
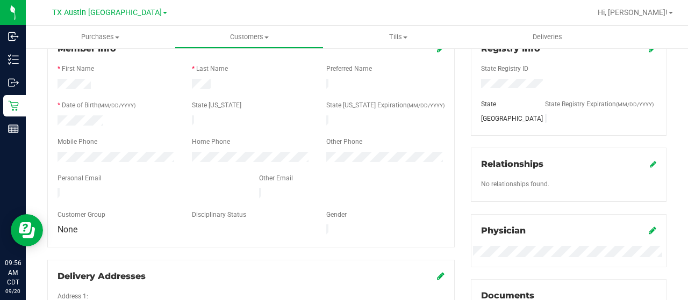
drag, startPoint x: 149, startPoint y: 190, endPoint x: 46, endPoint y: 192, distance: 103.2
click at [46, 192] on div "Member Info * First Name * Last Name Preferred Name * Date of Birth (MM/DD/YYYY…" at bounding box center [250, 219] width 423 height 375
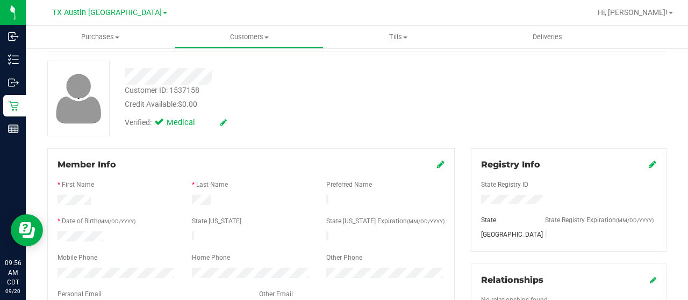
scroll to position [0, 0]
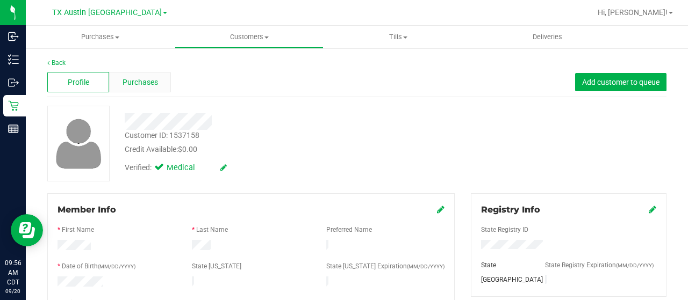
click at [153, 89] on div "Purchases" at bounding box center [140, 82] width 62 height 20
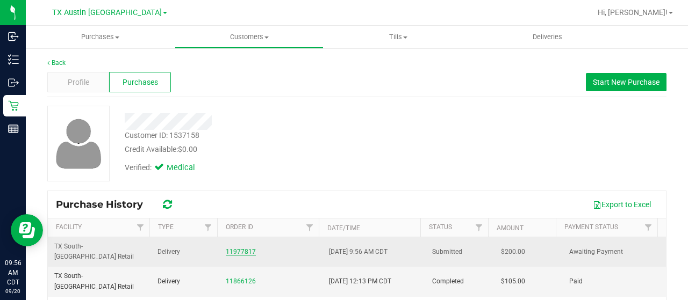
click at [241, 249] on link "11977817" at bounding box center [241, 252] width 30 height 8
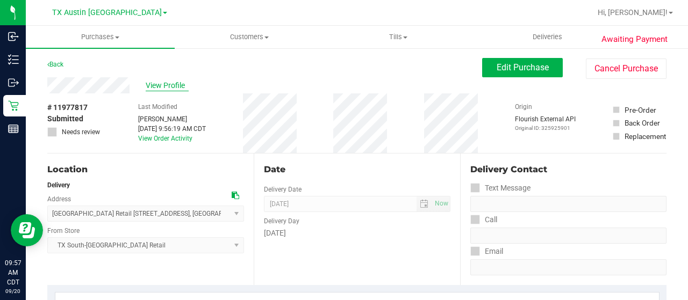
click at [181, 87] on span "View Profile" at bounding box center [167, 85] width 43 height 11
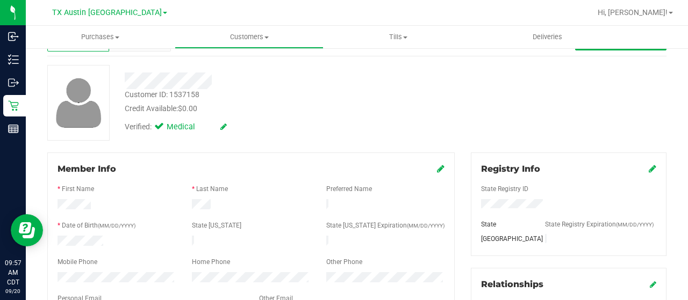
scroll to position [107, 0]
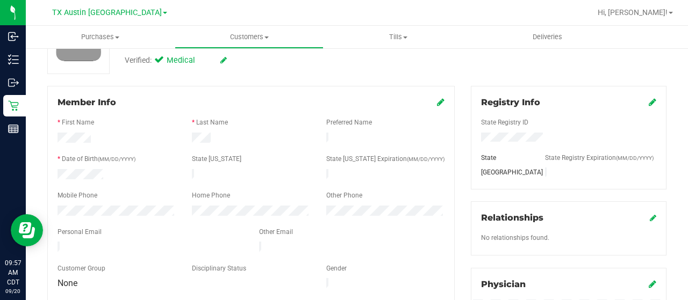
drag, startPoint x: 150, startPoint y: 242, endPoint x: 55, endPoint y: 236, distance: 95.3
click at [55, 242] on div at bounding box center [149, 248] width 201 height 13
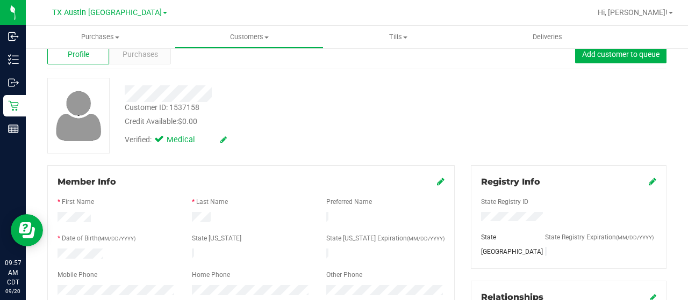
scroll to position [0, 0]
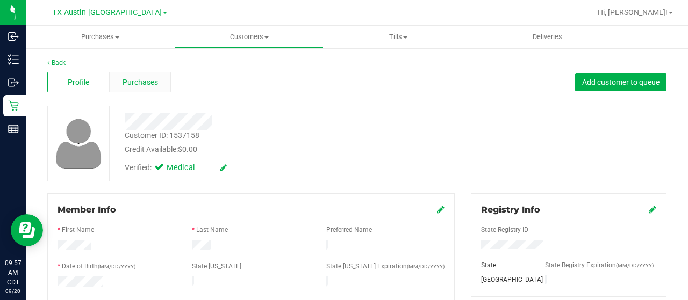
click at [147, 75] on div "Purchases" at bounding box center [140, 82] width 62 height 20
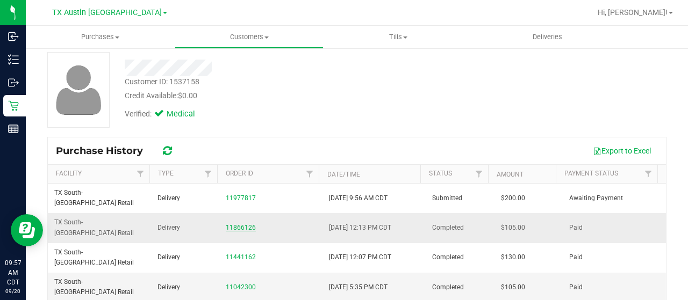
click at [234, 224] on link "11866126" at bounding box center [241, 228] width 30 height 8
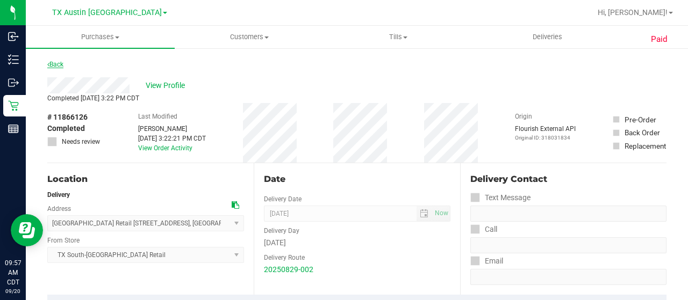
click at [59, 65] on link "Back" at bounding box center [55, 65] width 16 height 8
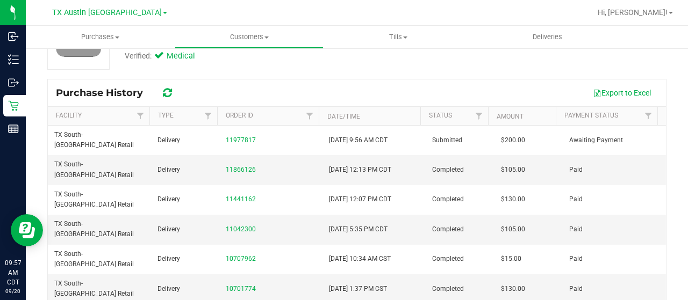
scroll to position [162, 0]
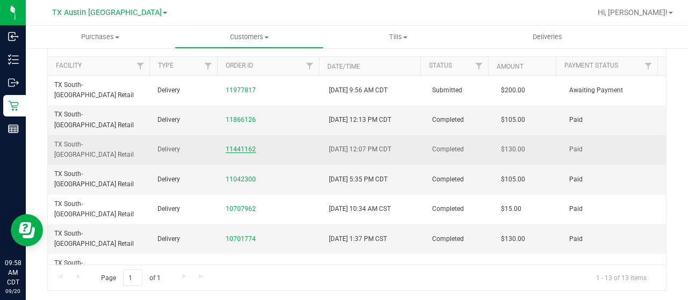
click at [239, 146] on link "11441162" at bounding box center [241, 150] width 30 height 8
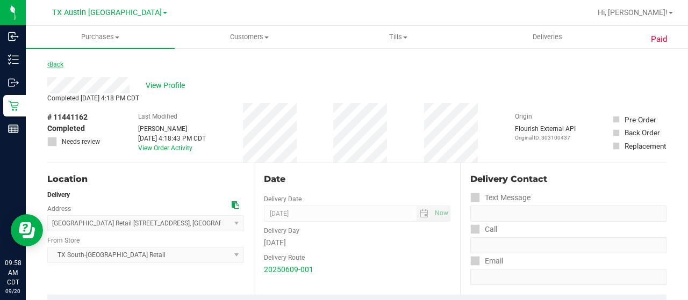
click at [56, 62] on link "Back" at bounding box center [55, 65] width 16 height 8
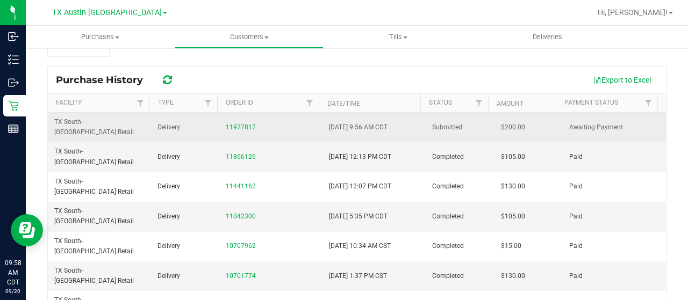
scroll to position [162, 0]
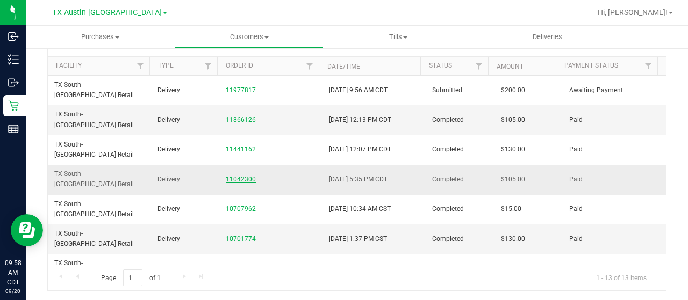
click at [242, 176] on link "11042300" at bounding box center [241, 180] width 30 height 8
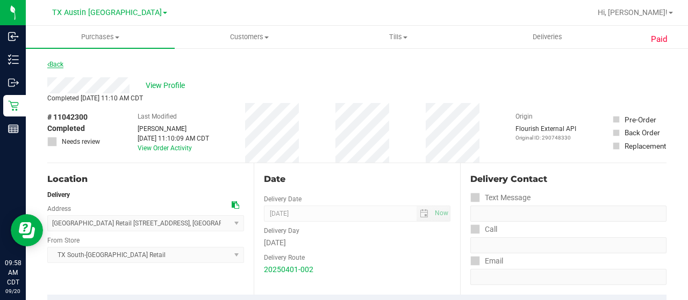
click at [61, 67] on link "Back" at bounding box center [55, 65] width 16 height 8
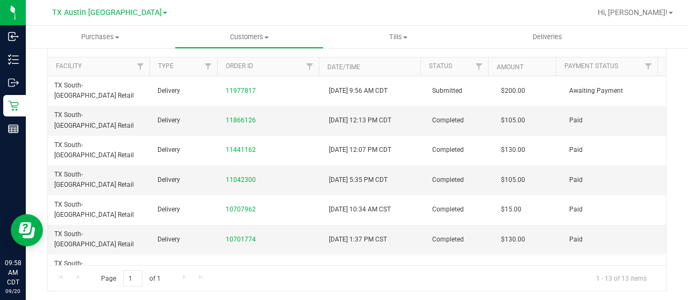
scroll to position [162, 0]
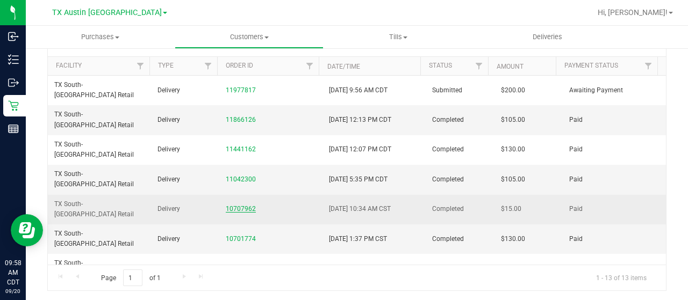
click at [242, 205] on link "10707962" at bounding box center [241, 209] width 30 height 8
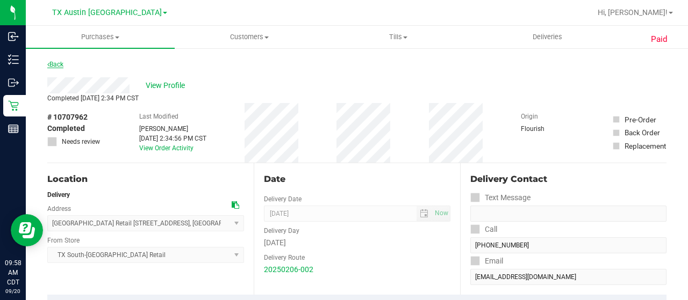
click at [57, 64] on link "Back" at bounding box center [55, 65] width 16 height 8
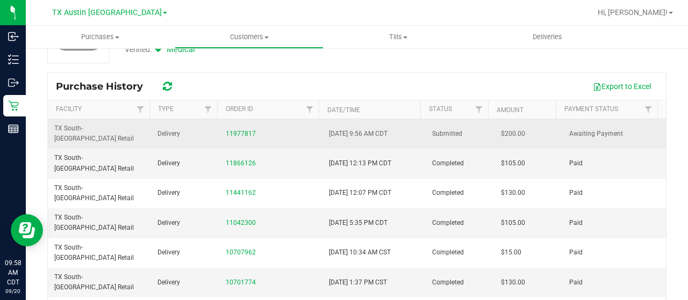
scroll to position [161, 0]
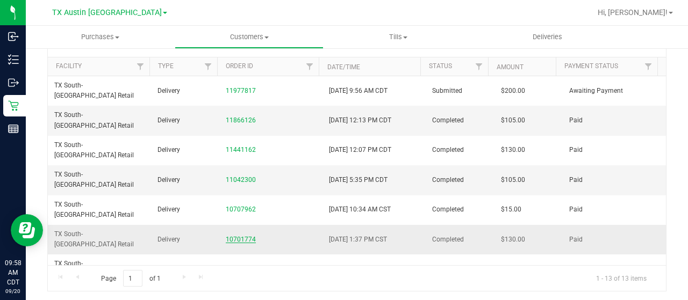
click at [237, 236] on link "10701774" at bounding box center [241, 240] width 30 height 8
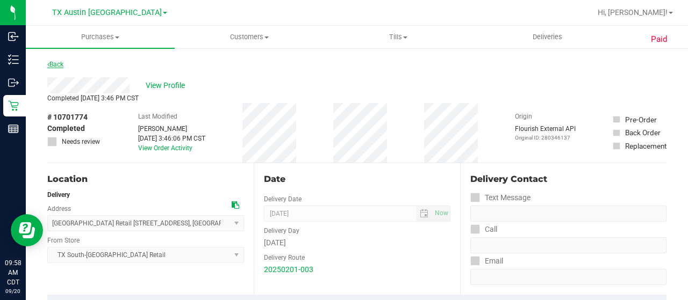
click at [54, 62] on link "Back" at bounding box center [55, 65] width 16 height 8
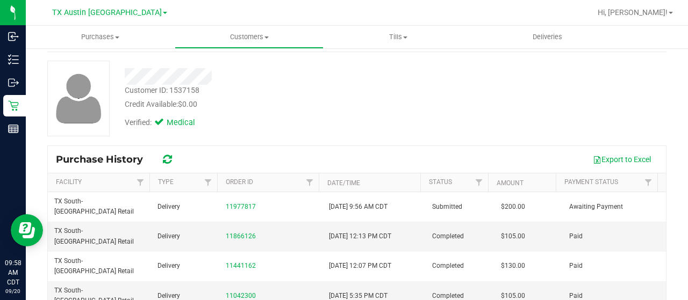
scroll to position [162, 0]
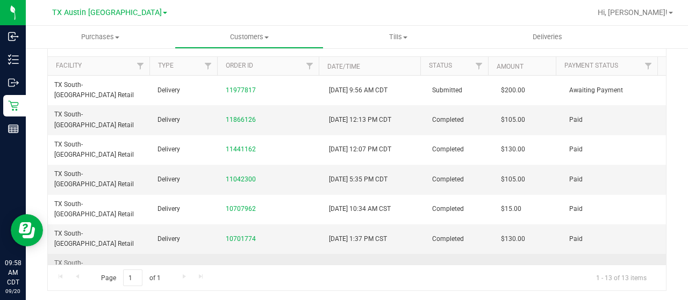
click at [238, 265] on link "10505699" at bounding box center [241, 269] width 30 height 8
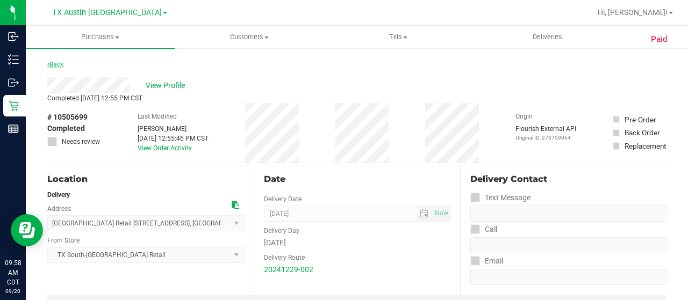
click at [55, 65] on link "Back" at bounding box center [55, 65] width 16 height 8
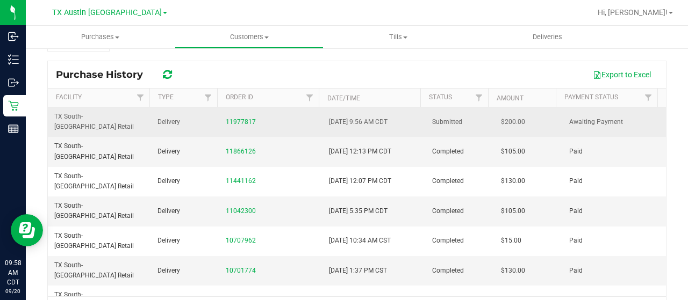
scroll to position [162, 0]
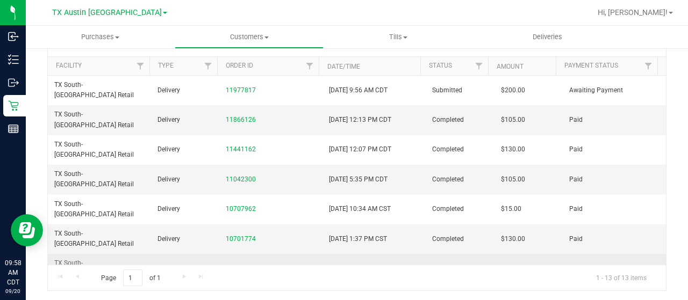
click at [244, 265] on link "10505699" at bounding box center [241, 269] width 30 height 8
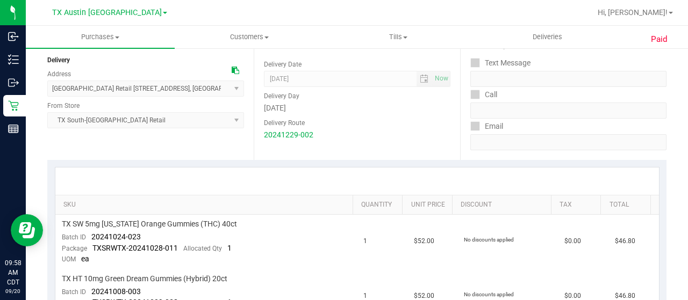
scroll to position [1, 0]
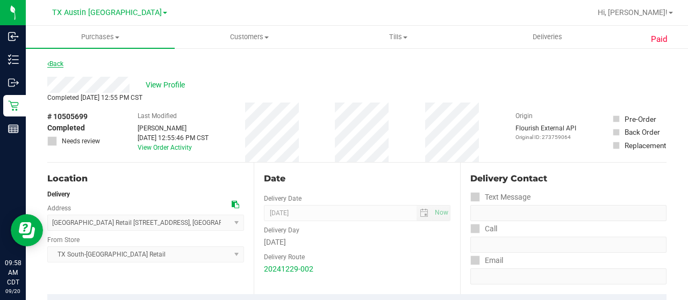
click at [59, 62] on link "Back" at bounding box center [55, 64] width 16 height 8
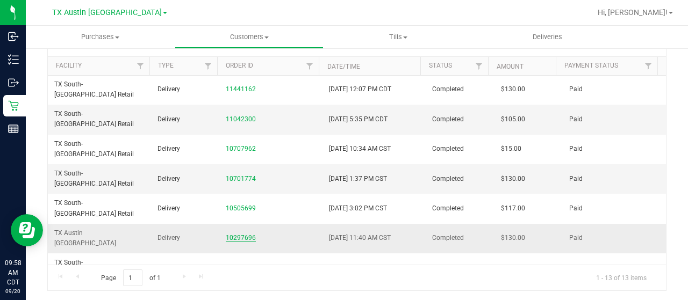
scroll to position [60, 0]
click at [243, 234] on link "10297696" at bounding box center [241, 238] width 30 height 8
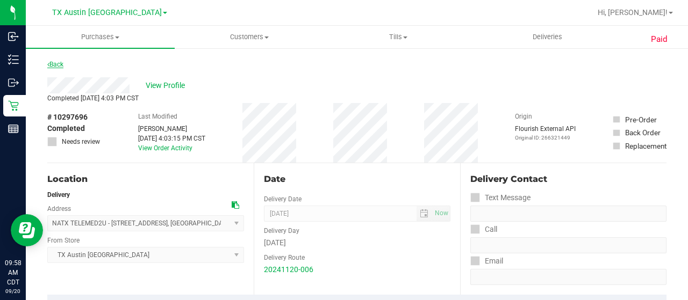
click at [60, 65] on link "Back" at bounding box center [55, 65] width 16 height 8
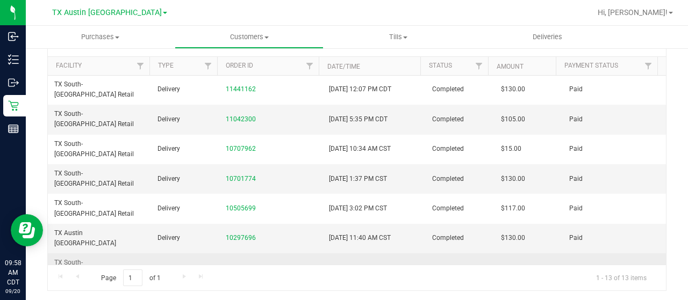
click at [237, 264] on link "10104136" at bounding box center [241, 268] width 30 height 8
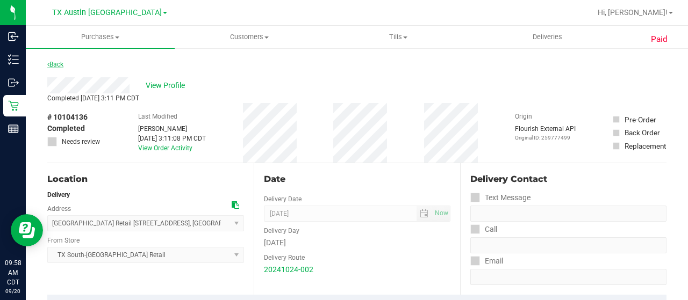
click at [60, 63] on link "Back" at bounding box center [55, 65] width 16 height 8
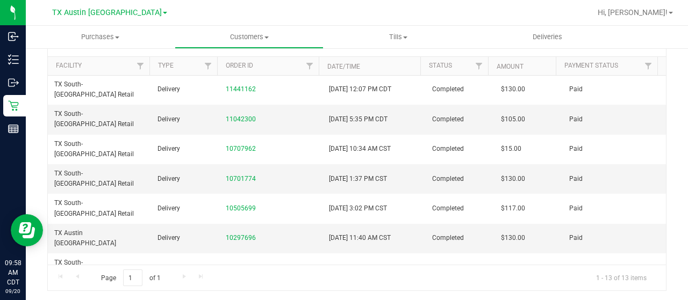
click at [246, 294] on link "09975934" at bounding box center [241, 298] width 30 height 8
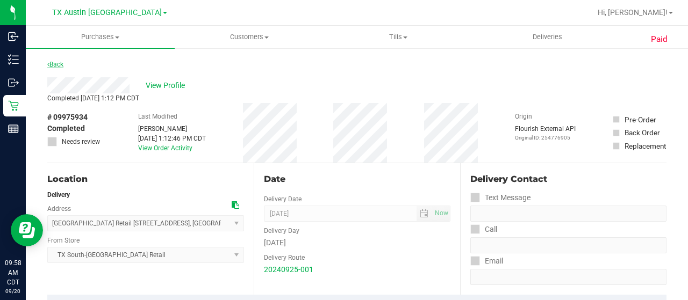
click at [62, 62] on link "Back" at bounding box center [55, 65] width 16 height 8
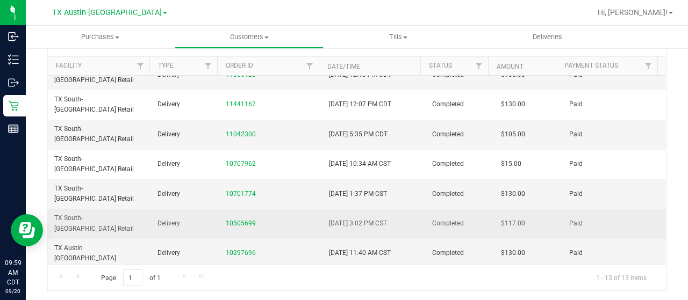
scroll to position [60, 0]
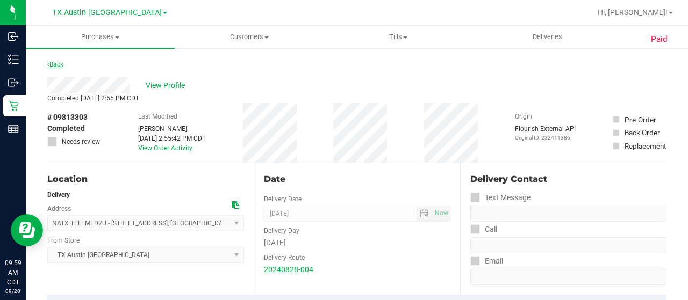
click at [56, 64] on link "Back" at bounding box center [55, 65] width 16 height 8
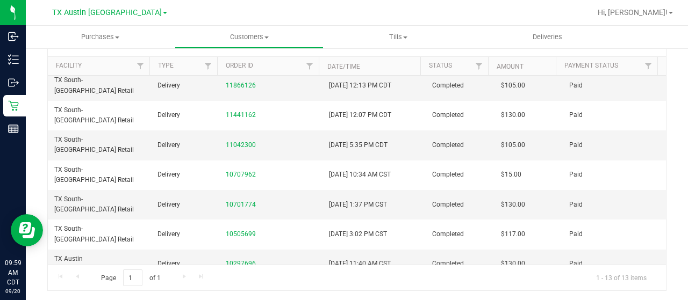
scroll to position [60, 0]
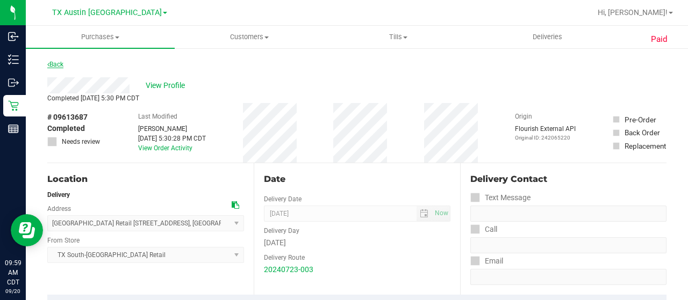
click at [57, 63] on link "Back" at bounding box center [55, 65] width 16 height 8
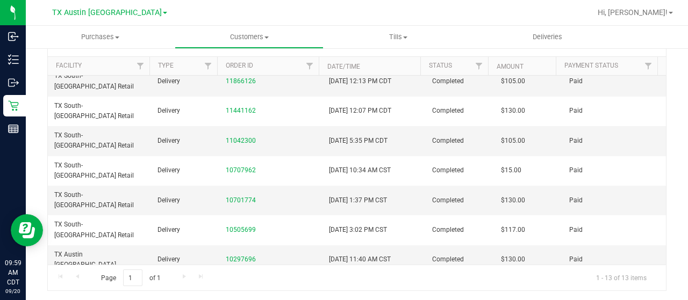
scroll to position [60, 0]
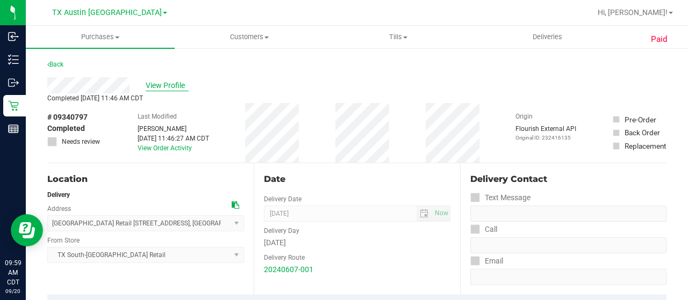
click at [154, 87] on span "View Profile" at bounding box center [167, 85] width 43 height 11
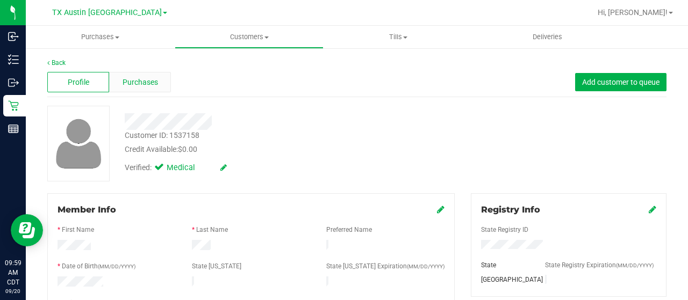
click at [155, 84] on span "Purchases" at bounding box center [139, 82] width 35 height 11
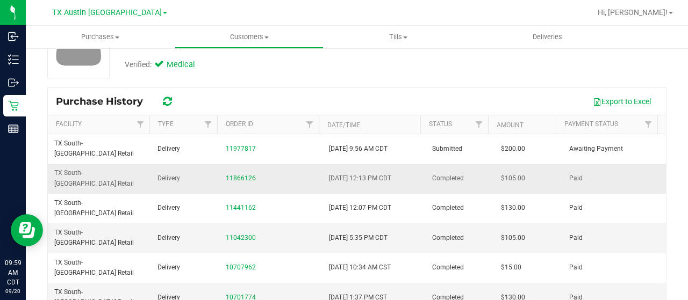
scroll to position [107, 0]
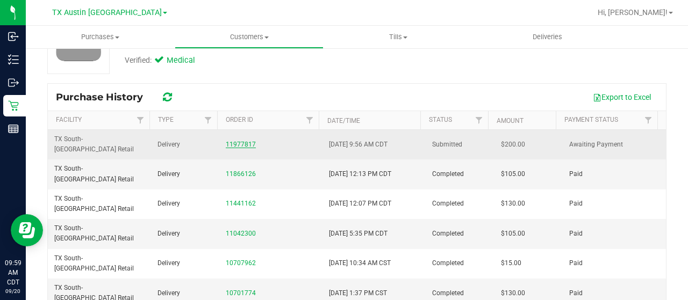
click at [237, 141] on link "11977817" at bounding box center [241, 145] width 30 height 8
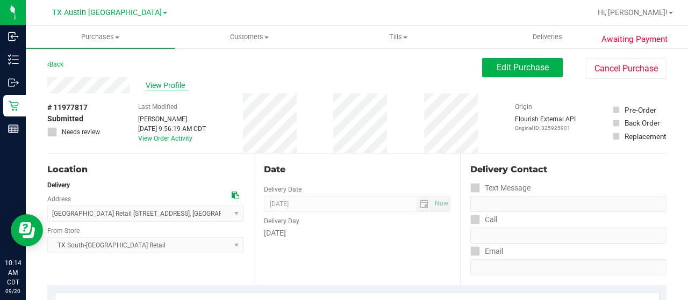
click at [163, 82] on span "View Profile" at bounding box center [167, 85] width 43 height 11
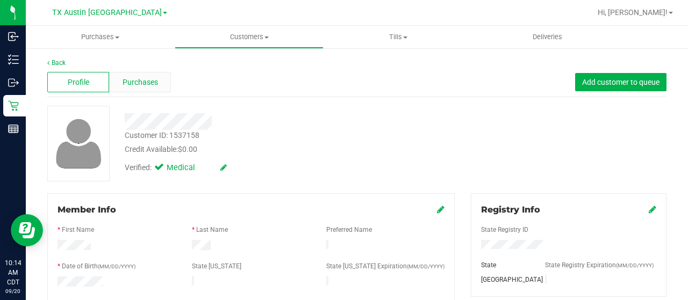
click at [147, 78] on span "Purchases" at bounding box center [139, 82] width 35 height 11
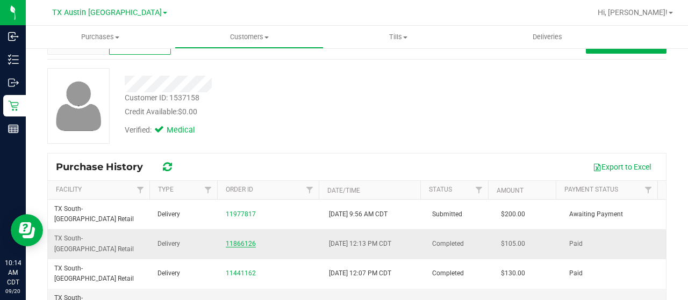
scroll to position [54, 0]
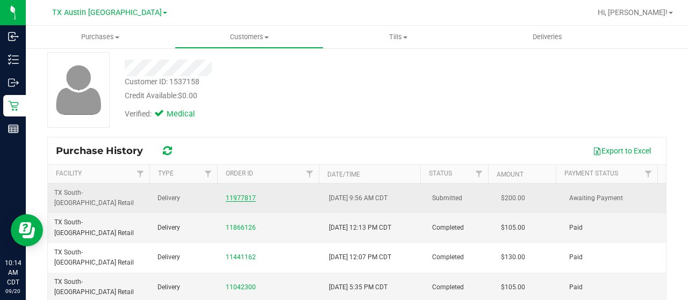
click at [241, 194] on link "11977817" at bounding box center [241, 198] width 30 height 8
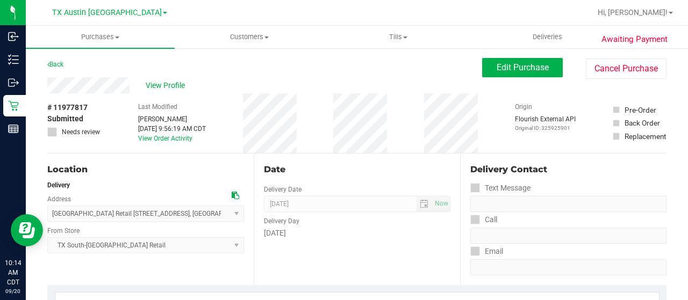
click at [517, 77] on div "Edit Purchase Cancel Purchase" at bounding box center [574, 68] width 184 height 21
click at [518, 69] on span "Edit Purchase" at bounding box center [522, 67] width 52 height 10
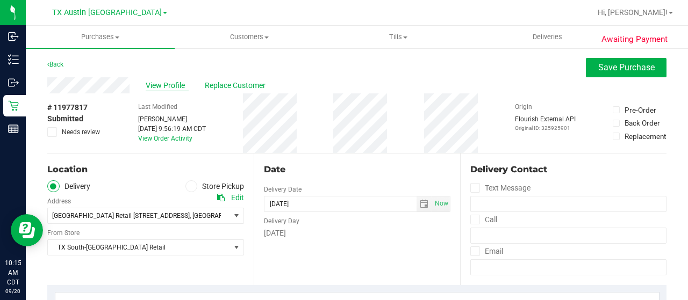
click at [165, 88] on span "View Profile" at bounding box center [167, 85] width 43 height 11
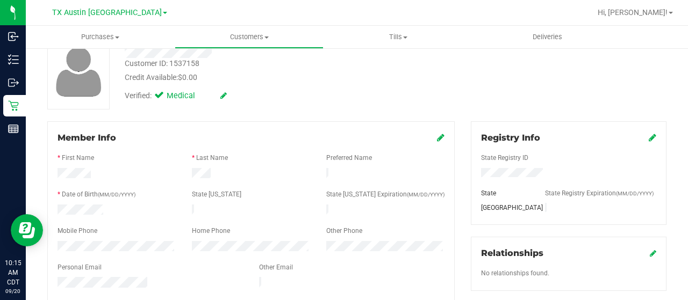
scroll to position [107, 0]
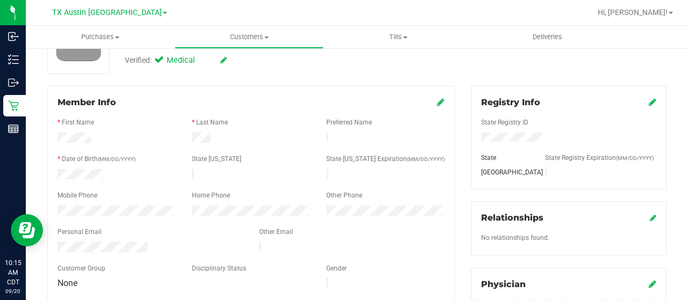
drag, startPoint x: 149, startPoint y: 246, endPoint x: 56, endPoint y: 243, distance: 92.4
click at [56, 243] on div at bounding box center [149, 248] width 201 height 13
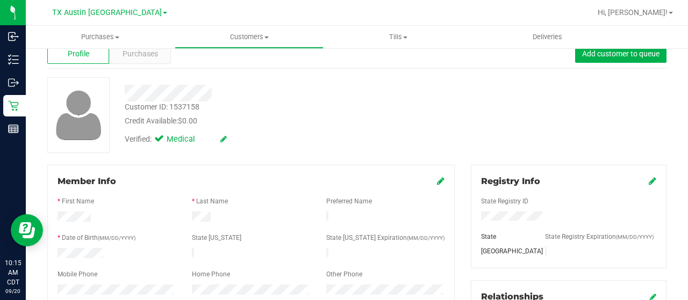
scroll to position [0, 0]
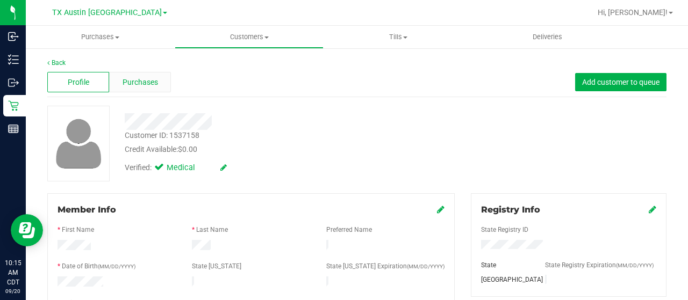
click at [144, 81] on span "Purchases" at bounding box center [139, 82] width 35 height 11
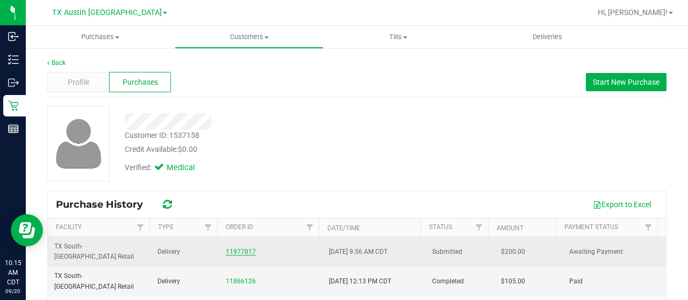
click at [232, 248] on link "11977817" at bounding box center [241, 252] width 30 height 8
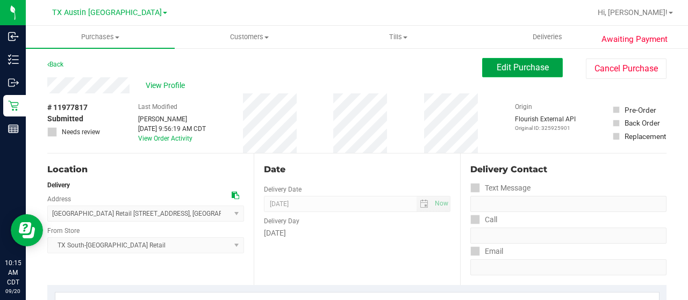
click at [496, 66] on span "Edit Purchase" at bounding box center [522, 67] width 52 height 10
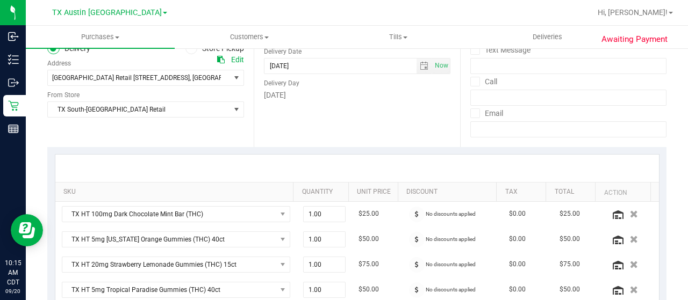
scroll to position [215, 0]
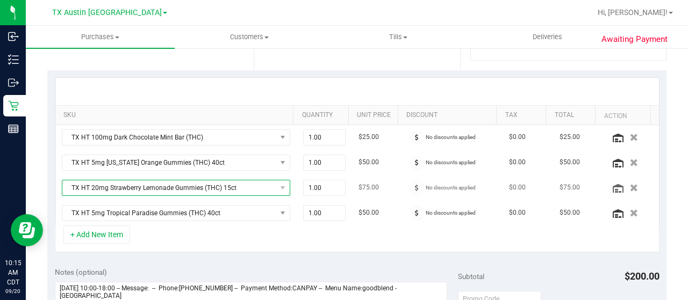
click at [187, 189] on span "TX HT 20mg Strawberry Lemonade Gummies (THC) 15ct" at bounding box center [169, 188] width 214 height 15
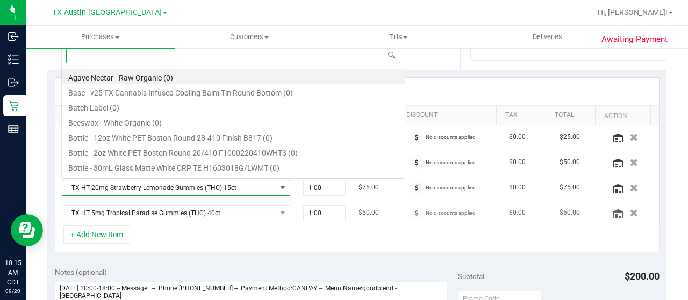
scroll to position [16, 217]
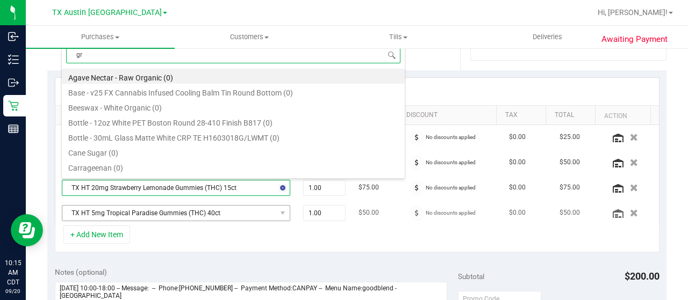
type input "gre"
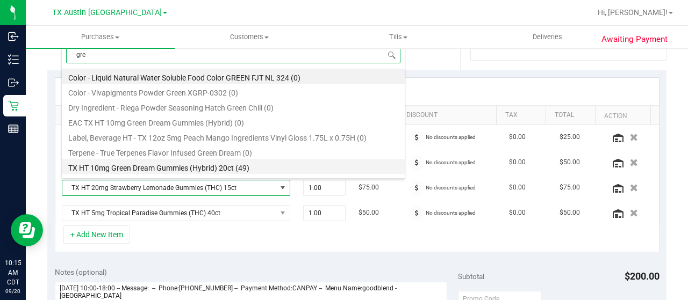
click at [211, 167] on li "TX HT 10mg Green Dream Gummies (Hybrid) 20ct (49)" at bounding box center [233, 166] width 343 height 15
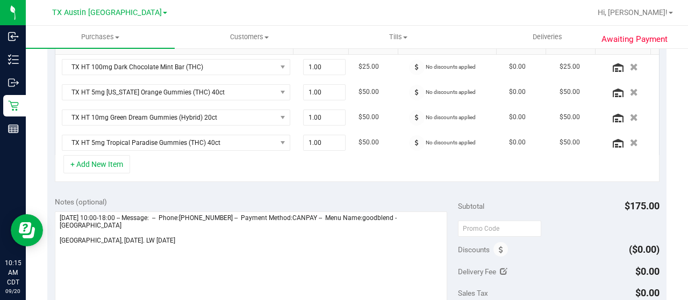
scroll to position [269, 0]
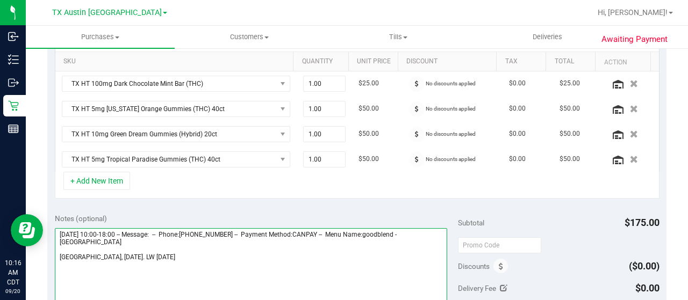
click at [59, 254] on textarea at bounding box center [251, 279] width 392 height 103
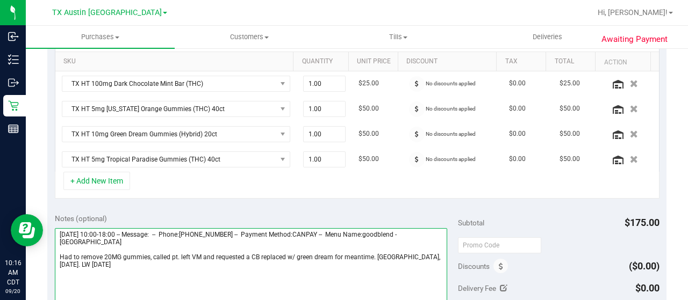
scroll to position [0, 0]
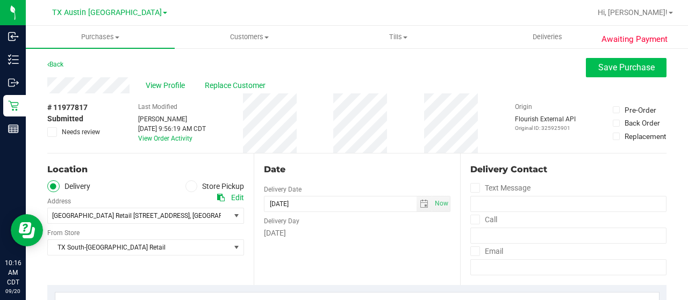
type textarea "Saturday 09/20/2025 10:00-18:00 -- Message: -- Phone:5124702337 -- Payment Meth…"
click at [632, 64] on span "Save Purchase" at bounding box center [626, 67] width 56 height 10
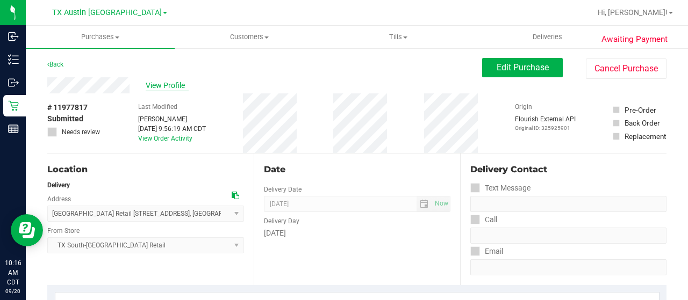
click at [169, 88] on span "View Profile" at bounding box center [167, 85] width 43 height 11
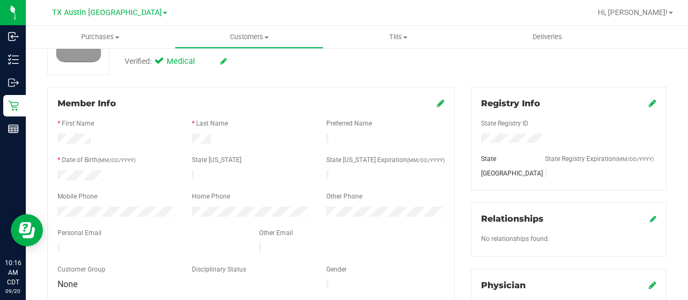
scroll to position [107, 0]
click at [57, 242] on div at bounding box center [149, 248] width 201 height 13
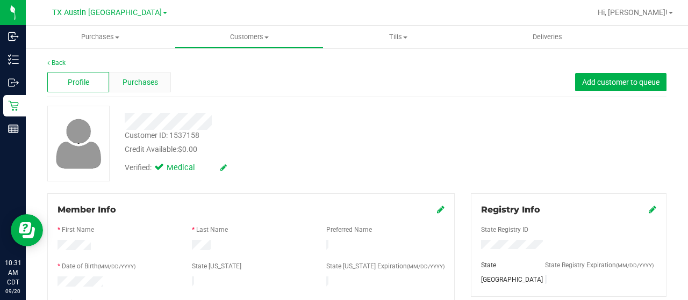
click at [131, 79] on span "Purchases" at bounding box center [139, 82] width 35 height 11
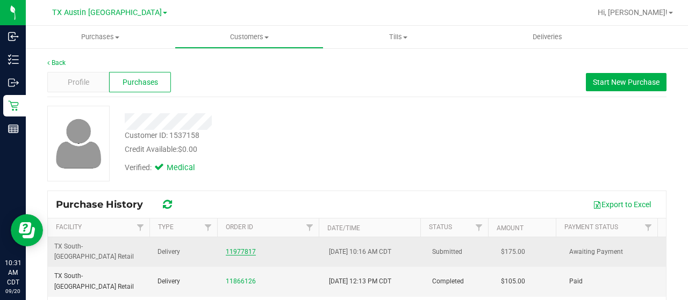
click at [235, 248] on link "11977817" at bounding box center [241, 252] width 30 height 8
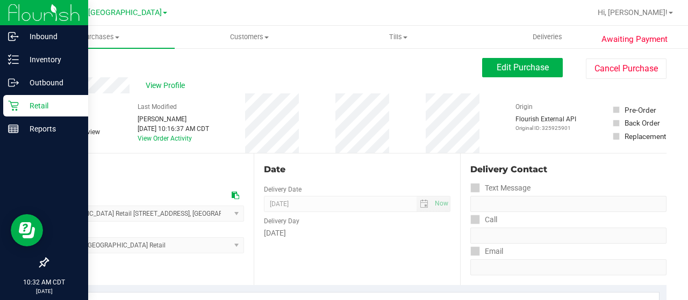
click at [19, 102] on p "Retail" at bounding box center [51, 105] width 64 height 13
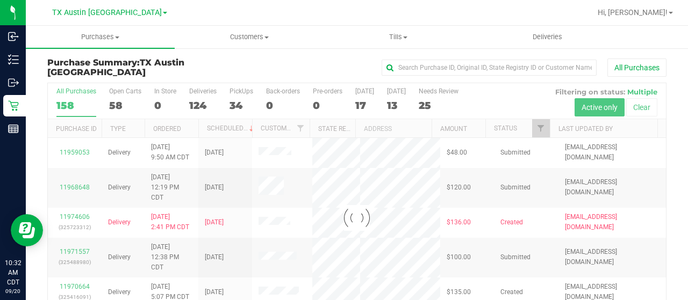
click at [535, 127] on div at bounding box center [357, 218] width 618 height 270
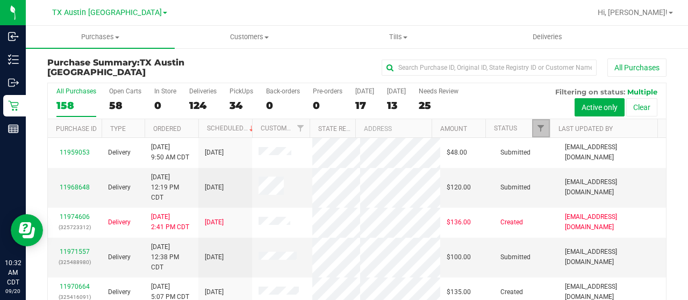
click at [536, 129] on span "Filter" at bounding box center [540, 128] width 9 height 9
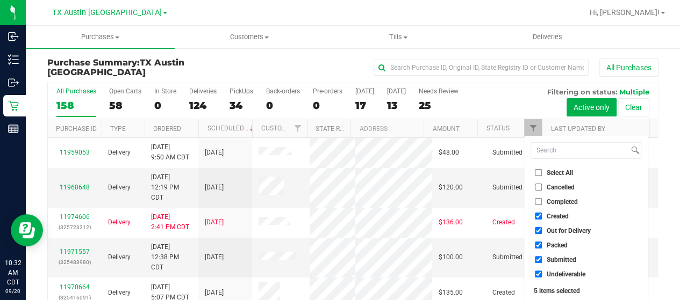
drag, startPoint x: 568, startPoint y: 228, endPoint x: 566, endPoint y: 237, distance: 8.7
click at [568, 228] on span "Out for Delivery" at bounding box center [568, 231] width 44 height 6
click at [542, 228] on input "Out for Delivery" at bounding box center [538, 230] width 7 height 7
checkbox input "false"
click at [561, 244] on span "Packed" at bounding box center [556, 245] width 21 height 6
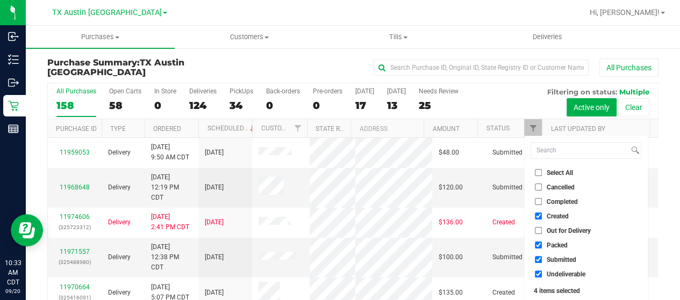
click at [542, 244] on input "Packed" at bounding box center [538, 245] width 7 height 7
checkbox input "false"
click at [562, 260] on span "Submitted" at bounding box center [561, 260] width 30 height 6
click at [542, 260] on input "Submitted" at bounding box center [538, 259] width 7 height 7
checkbox input "false"
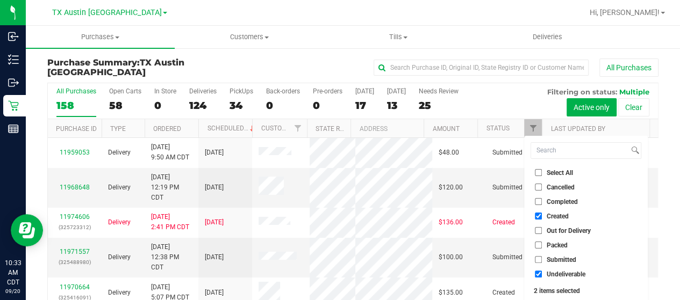
click at [560, 275] on span "Undeliverable" at bounding box center [565, 274] width 39 height 6
click at [542, 275] on input "Undeliverable" at bounding box center [538, 274] width 7 height 7
checkbox input "false"
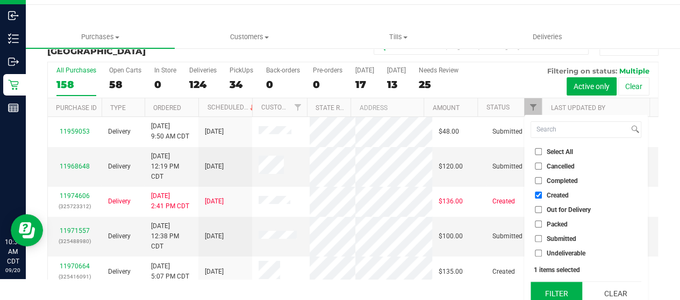
scroll to position [29, 0]
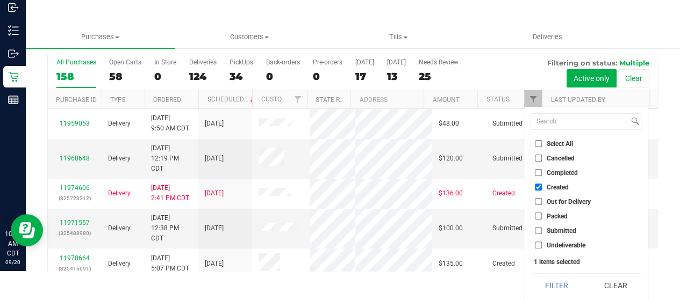
click at [562, 278] on button "Filter" at bounding box center [556, 286] width 52 height 24
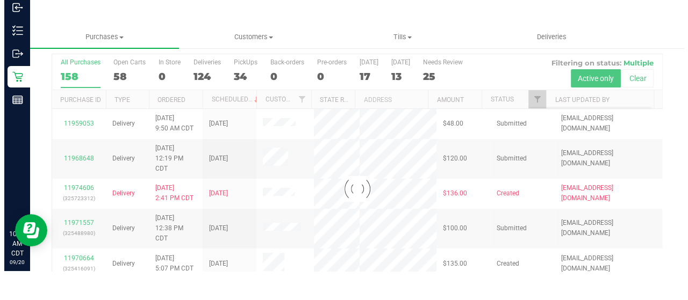
scroll to position [0, 0]
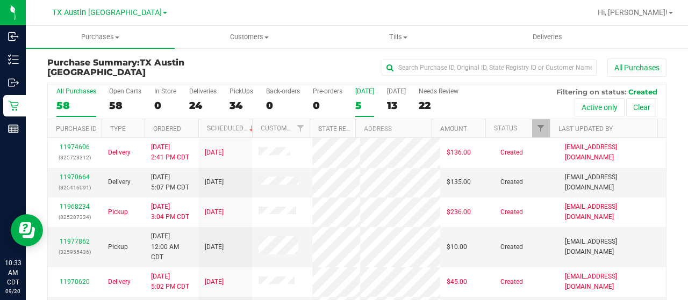
click at [361, 105] on div "5" at bounding box center [364, 105] width 19 height 12
click at [0, 0] on input "Today 5" at bounding box center [0, 0] width 0 height 0
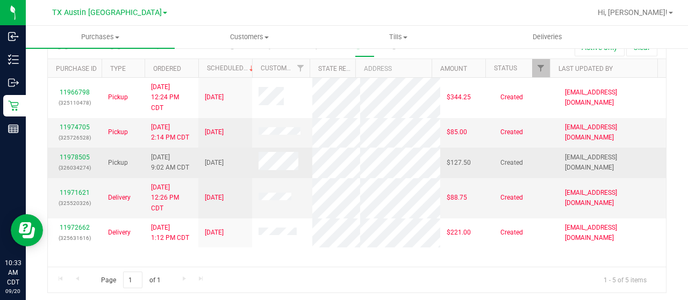
scroll to position [61, 0]
click at [71, 155] on link "11978505" at bounding box center [75, 157] width 30 height 8
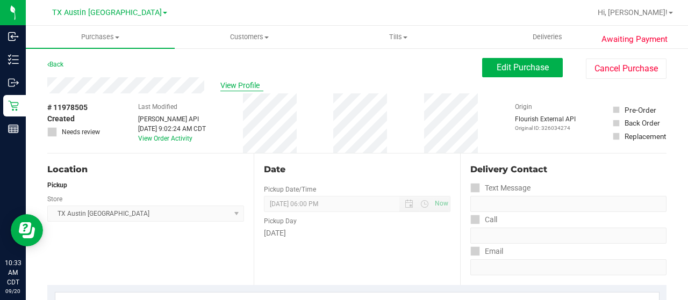
click at [236, 84] on span "View Profile" at bounding box center [241, 85] width 43 height 11
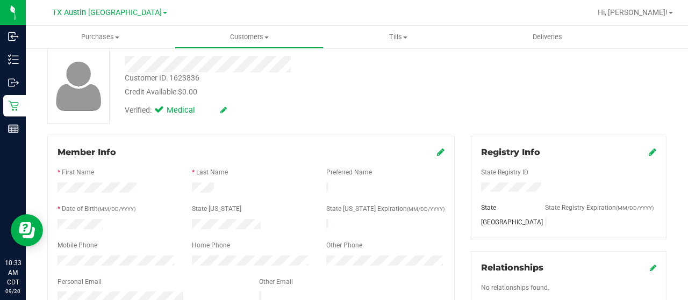
scroll to position [107, 0]
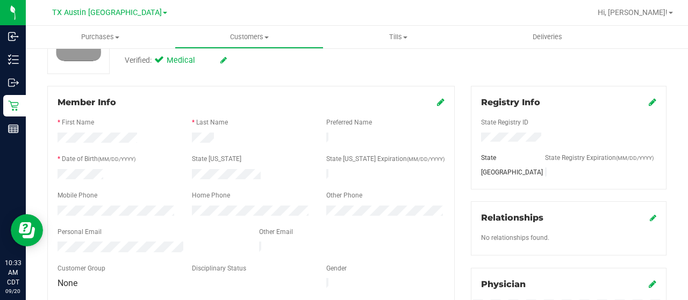
click at [190, 137] on div at bounding box center [251, 139] width 134 height 13
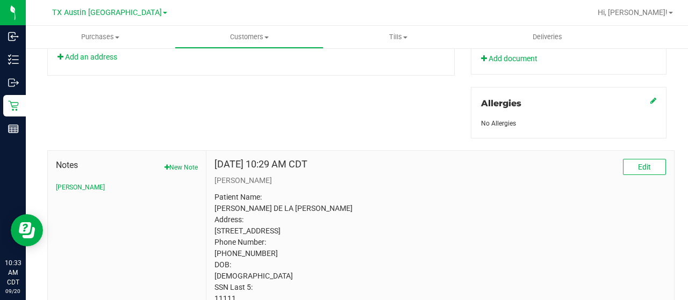
scroll to position [484, 0]
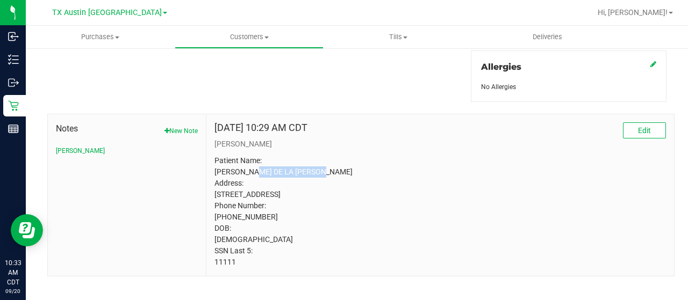
drag, startPoint x: 316, startPoint y: 171, endPoint x: 246, endPoint y: 169, distance: 69.9
click at [246, 169] on p "Patient Name: Alejandro DE LA TORRE LEYVA Address: 3605 WETLAND DRIVE PFLUGERVI…" at bounding box center [439, 211] width 451 height 113
copy p "DE LA TORRE LEYVA"
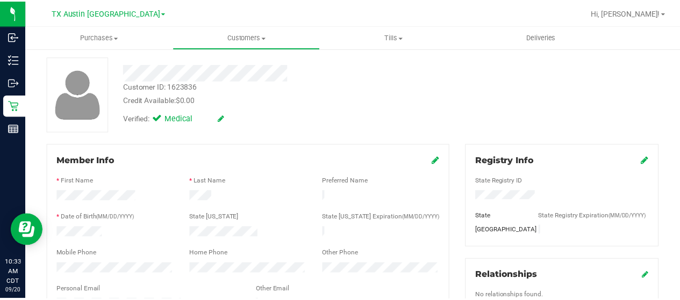
scroll to position [0, 0]
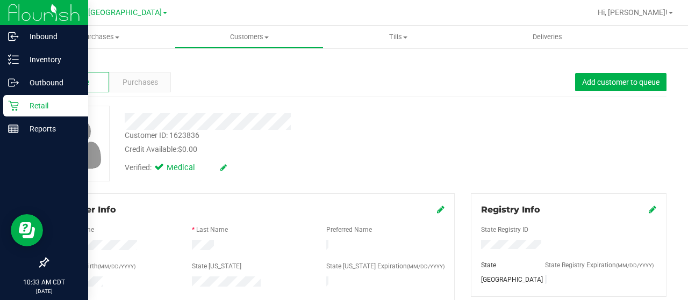
click at [20, 102] on p "Retail" at bounding box center [51, 105] width 64 height 13
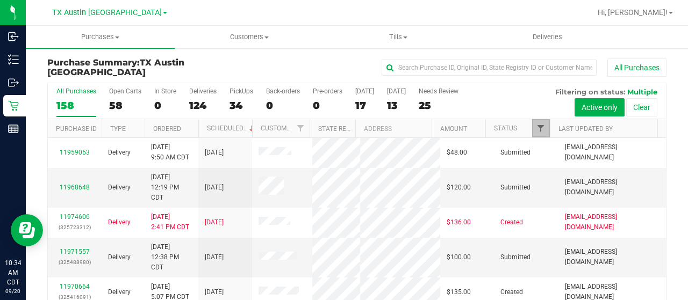
click at [536, 124] on span "Filter" at bounding box center [540, 128] width 9 height 9
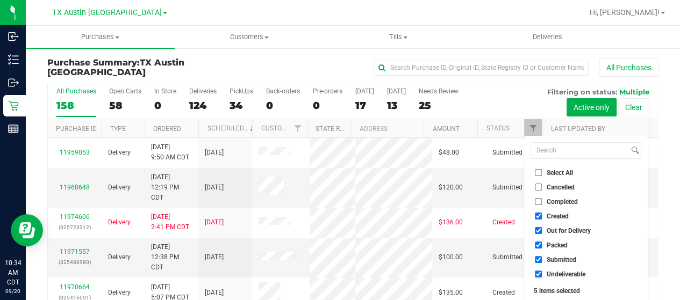
drag, startPoint x: 571, startPoint y: 227, endPoint x: 567, endPoint y: 235, distance: 8.4
click at [571, 228] on span "Out for Delivery" at bounding box center [568, 231] width 44 height 6
click at [542, 227] on input "Out for Delivery" at bounding box center [538, 230] width 7 height 7
checkbox input "false"
click at [561, 244] on span "Packed" at bounding box center [556, 245] width 21 height 6
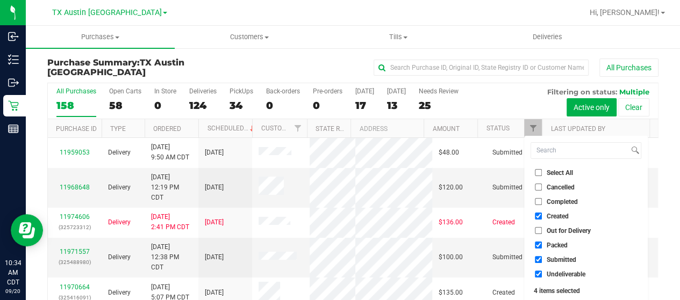
click at [542, 244] on input "Packed" at bounding box center [538, 245] width 7 height 7
checkbox input "false"
click at [558, 262] on span "Submitted" at bounding box center [561, 260] width 30 height 6
click at [542, 262] on input "Submitted" at bounding box center [538, 259] width 7 height 7
checkbox input "false"
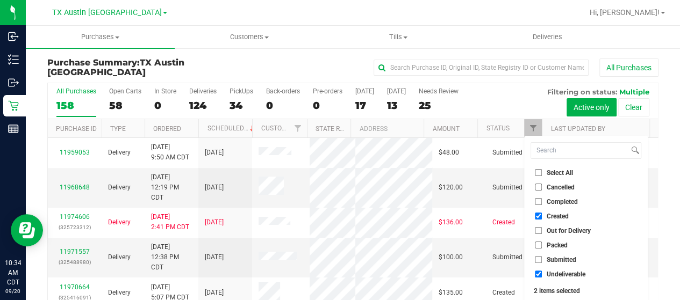
click at [559, 273] on span "Undeliverable" at bounding box center [565, 274] width 39 height 6
click at [542, 273] on input "Undeliverable" at bounding box center [538, 274] width 7 height 7
checkbox input "false"
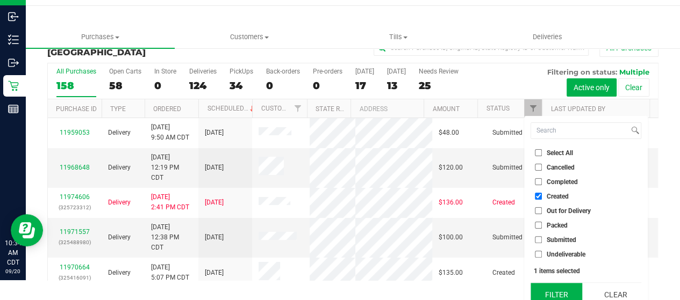
scroll to position [29, 0]
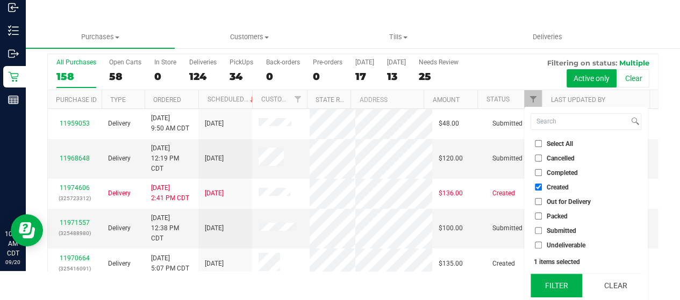
click at [557, 287] on button "Filter" at bounding box center [556, 286] width 52 height 24
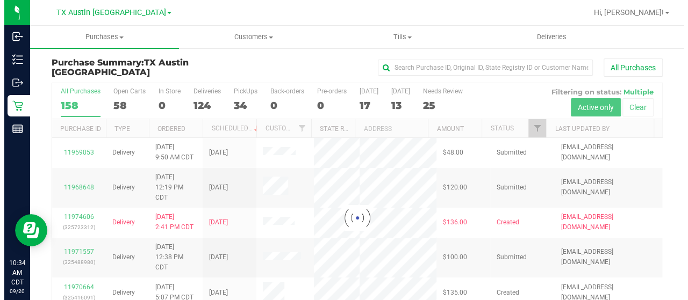
scroll to position [0, 0]
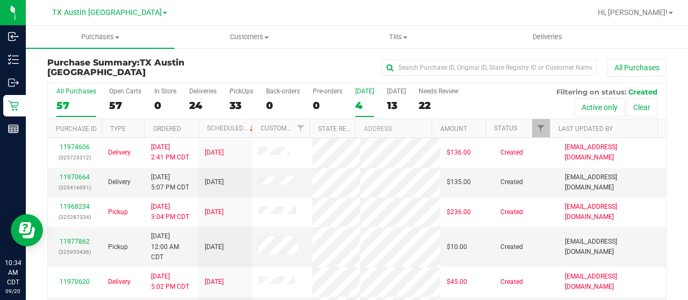
click at [360, 103] on div "4" at bounding box center [364, 105] width 19 height 12
click at [0, 0] on input "Today 4" at bounding box center [0, 0] width 0 height 0
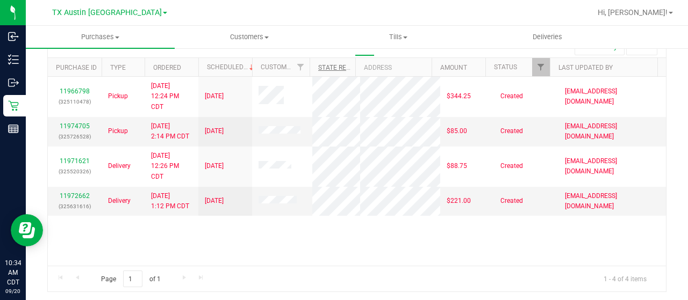
scroll to position [8, 0]
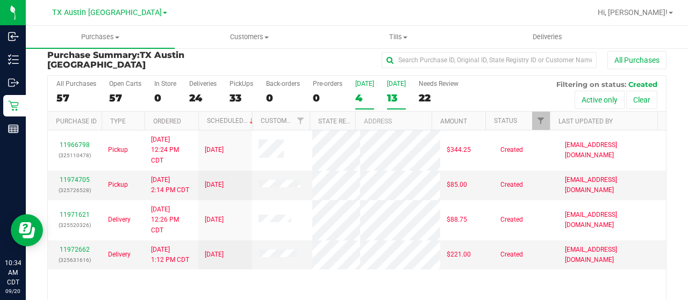
click at [396, 94] on div "13" at bounding box center [396, 98] width 19 height 12
click at [0, 0] on input "Tomorrow 13" at bounding box center [0, 0] width 0 height 0
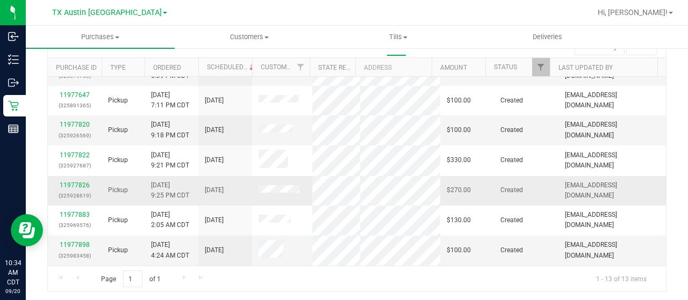
scroll to position [33, 0]
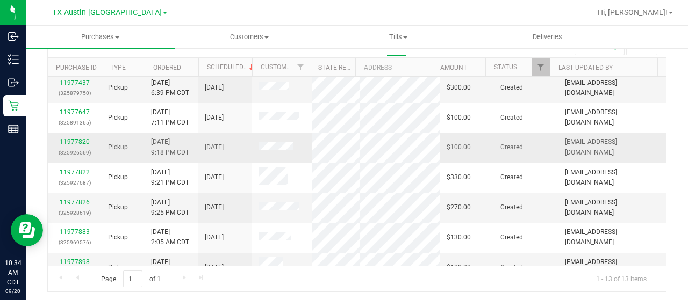
click at [80, 139] on link "11977820" at bounding box center [75, 142] width 30 height 8
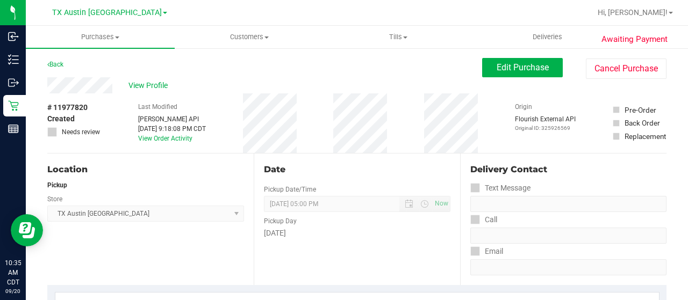
click at [91, 64] on div "Back Edit Purchase Cancel Purchase" at bounding box center [356, 67] width 619 height 19
click at [114, 84] on div "View Profile" at bounding box center [264, 85] width 435 height 16
click at [543, 70] on button "Edit Purchase" at bounding box center [522, 67] width 81 height 19
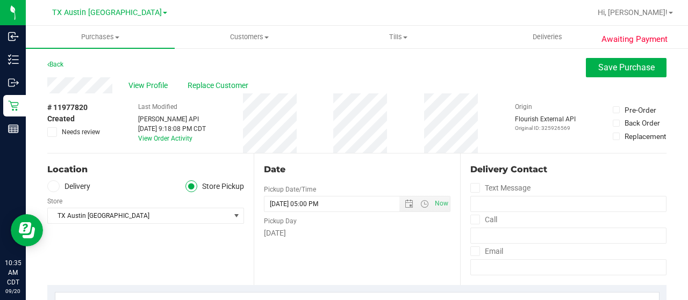
click at [86, 188] on label "Delivery" at bounding box center [68, 187] width 43 height 12
click at [0, 0] on input "Delivery" at bounding box center [0, 0] width 0 height 0
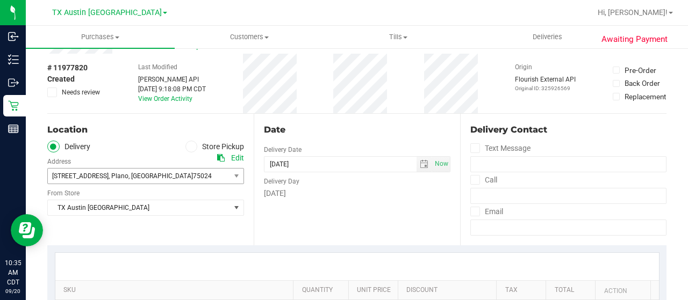
scroll to position [54, 0]
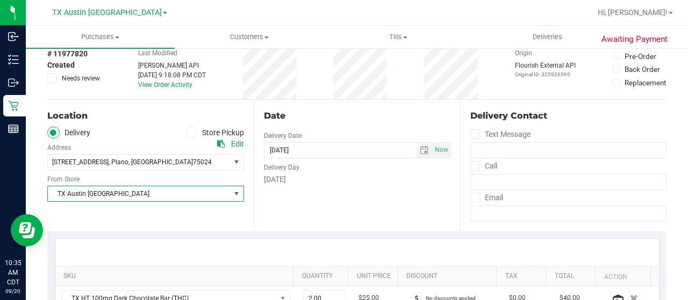
click at [91, 193] on span "TX Austin [GEOGRAPHIC_DATA]" at bounding box center [139, 193] width 182 height 15
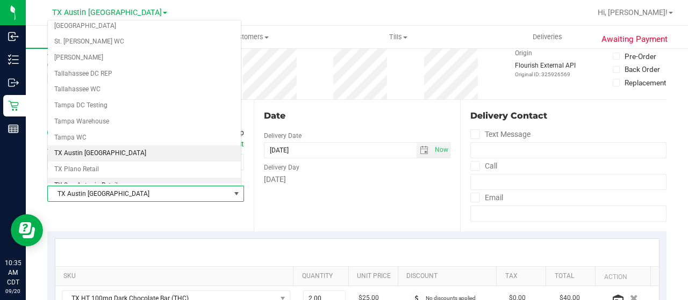
scroll to position [704, 0]
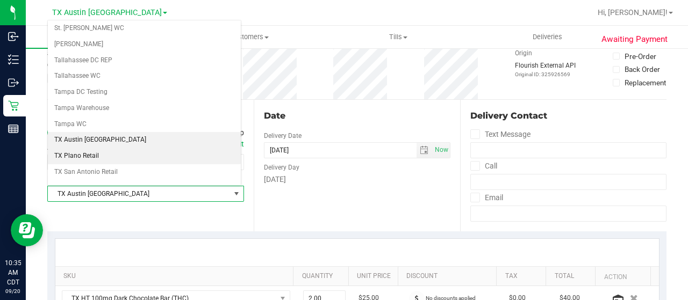
click at [114, 148] on li "TX Plano Retail" at bounding box center [144, 156] width 193 height 16
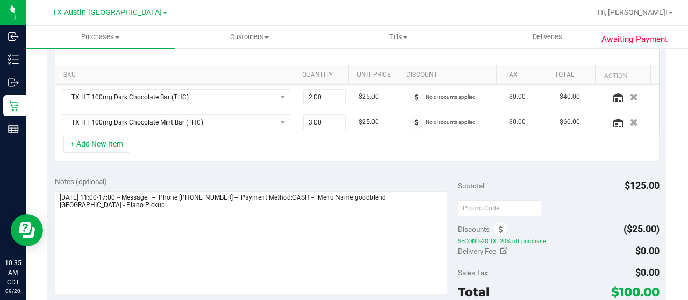
scroll to position [269, 0]
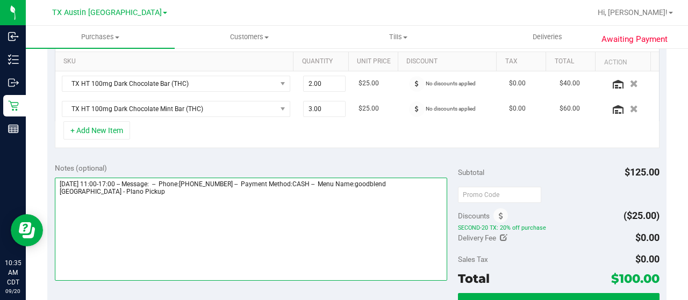
drag, startPoint x: 416, startPoint y: 182, endPoint x: 437, endPoint y: 192, distance: 23.5
click at [437, 192] on textarea at bounding box center [251, 229] width 392 height 103
click at [151, 194] on textarea at bounding box center [251, 229] width 392 height 103
paste textarea "Plano Pickup"
drag, startPoint x: 56, startPoint y: 178, endPoint x: 116, endPoint y: 179, distance: 60.2
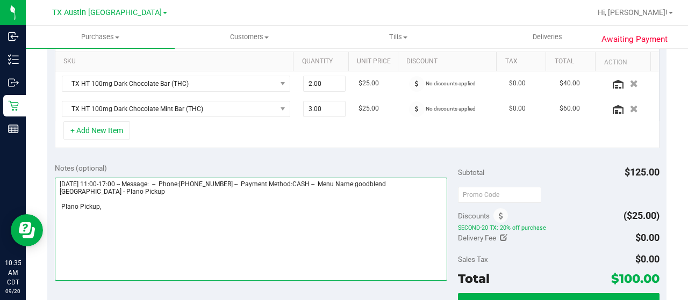
click at [116, 179] on textarea at bounding box center [251, 229] width 392 height 103
click at [124, 208] on textarea at bounding box center [251, 229] width 392 height 103
paste textarea "Sunday 09/21/2025"
click at [61, 204] on textarea at bounding box center [251, 229] width 392 height 103
click at [172, 204] on textarea at bounding box center [251, 229] width 392 height 103
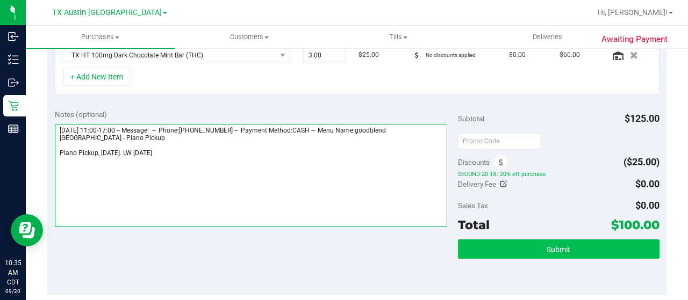
type textarea "Sunday 09/21/2025 11:00-17:00 -- Message: -- Phone:4699293394 -- Payment Method…"
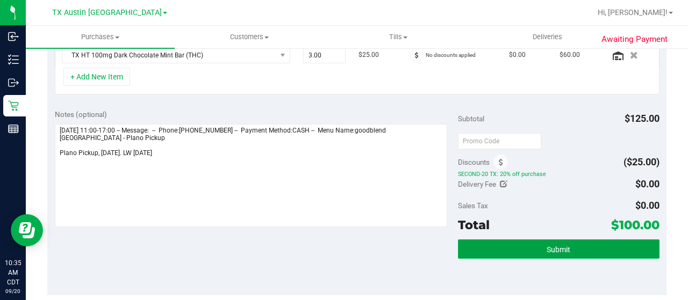
click at [536, 244] on button "Submit" at bounding box center [558, 249] width 201 height 19
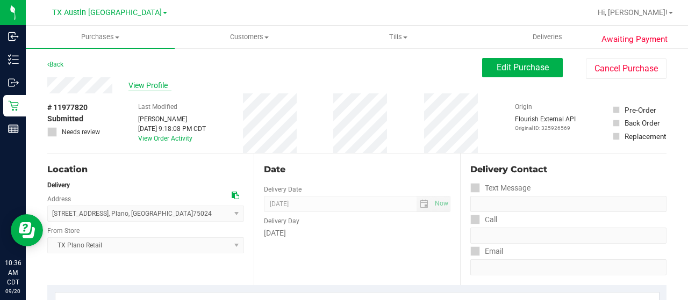
click at [146, 82] on span "View Profile" at bounding box center [149, 85] width 43 height 11
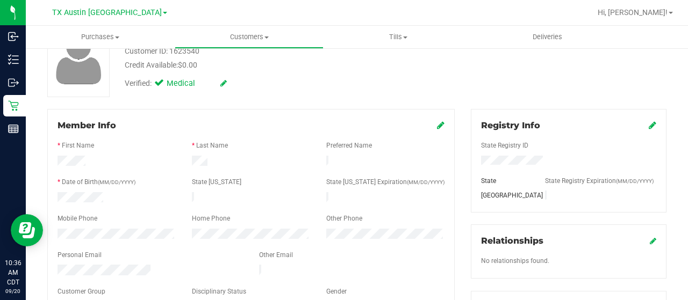
scroll to position [107, 0]
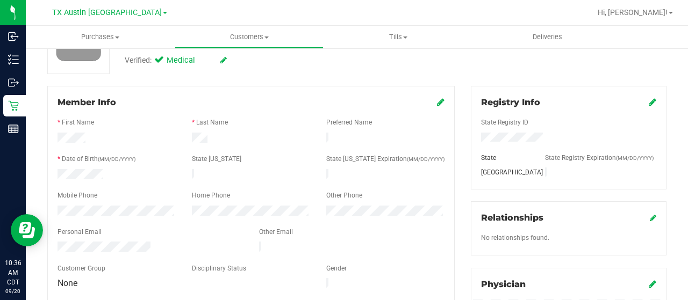
drag, startPoint x: 157, startPoint y: 240, endPoint x: 56, endPoint y: 243, distance: 100.5
click at [56, 243] on div at bounding box center [149, 248] width 201 height 13
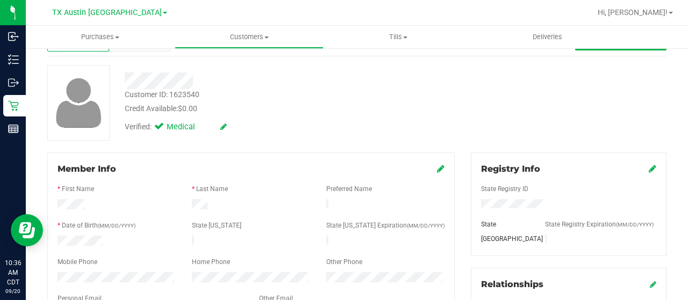
scroll to position [0, 0]
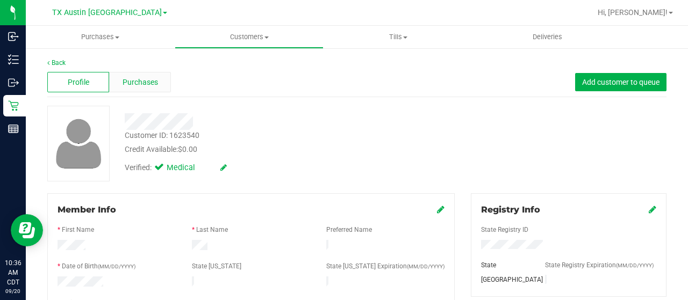
click at [152, 81] on span "Purchases" at bounding box center [139, 82] width 35 height 11
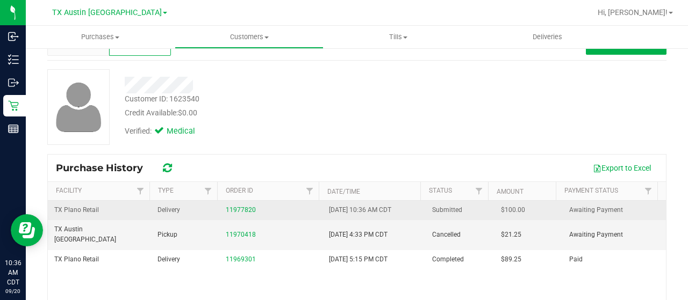
scroll to position [54, 0]
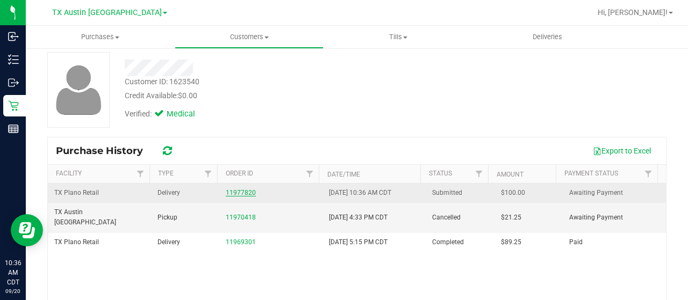
click at [228, 191] on link "11977820" at bounding box center [241, 193] width 30 height 8
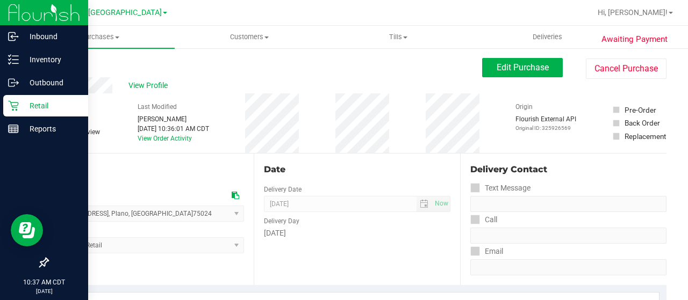
click at [20, 105] on p "Retail" at bounding box center [51, 105] width 64 height 13
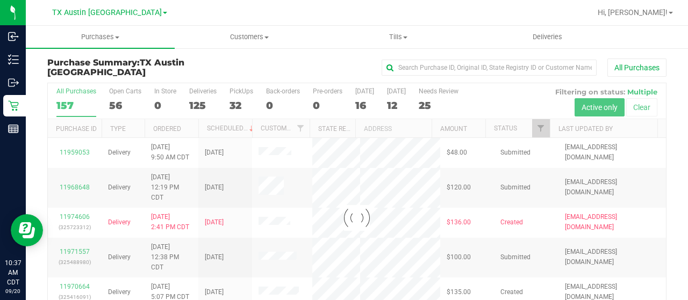
click at [533, 128] on div at bounding box center [357, 218] width 618 height 270
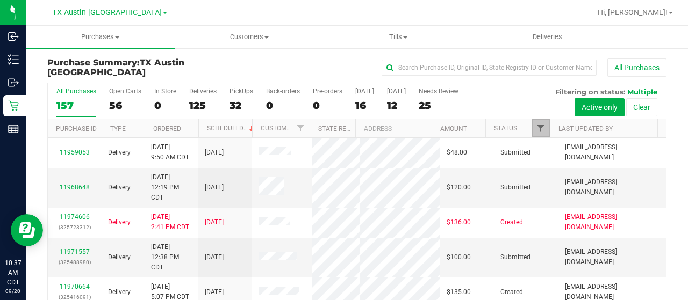
click at [536, 131] on span "Filter" at bounding box center [540, 128] width 9 height 9
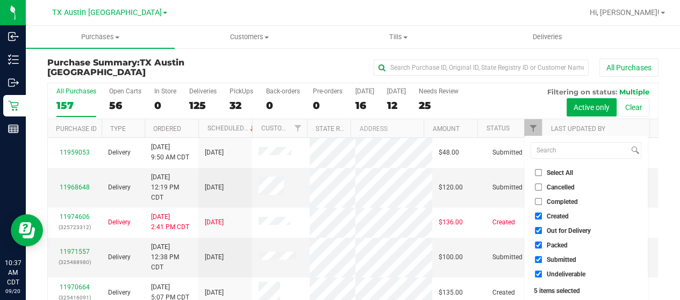
drag, startPoint x: 561, startPoint y: 229, endPoint x: 556, endPoint y: 241, distance: 13.0
click at [561, 229] on span "Out for Delivery" at bounding box center [568, 231] width 44 height 6
click at [542, 229] on input "Out for Delivery" at bounding box center [538, 230] width 7 height 7
checkbox input "false"
click at [554, 244] on span "Packed" at bounding box center [556, 245] width 21 height 6
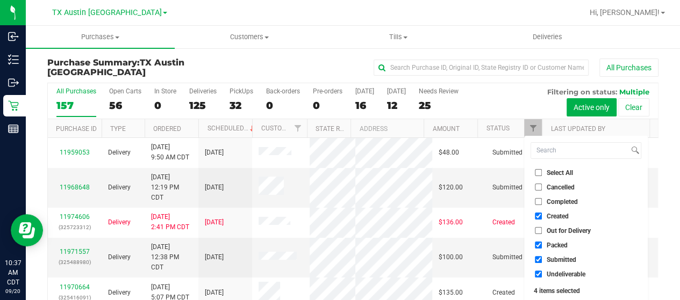
click at [542, 244] on input "Packed" at bounding box center [538, 245] width 7 height 7
checkbox input "false"
click at [551, 259] on span "Submitted" at bounding box center [561, 260] width 30 height 6
click at [542, 259] on input "Submitted" at bounding box center [538, 259] width 7 height 7
checkbox input "false"
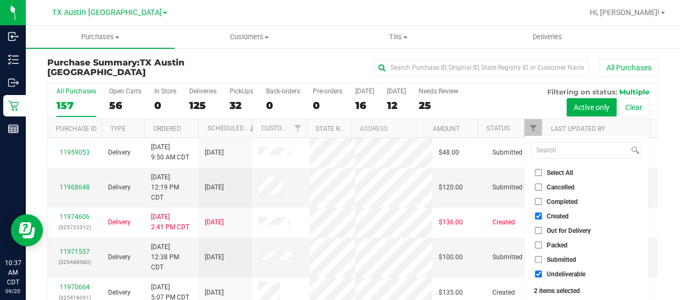
click at [551, 271] on span "Undeliverable" at bounding box center [565, 274] width 39 height 6
click at [542, 271] on input "Undeliverable" at bounding box center [538, 274] width 7 height 7
checkbox input "false"
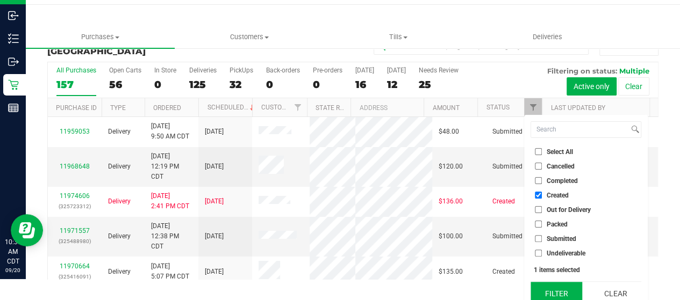
scroll to position [29, 0]
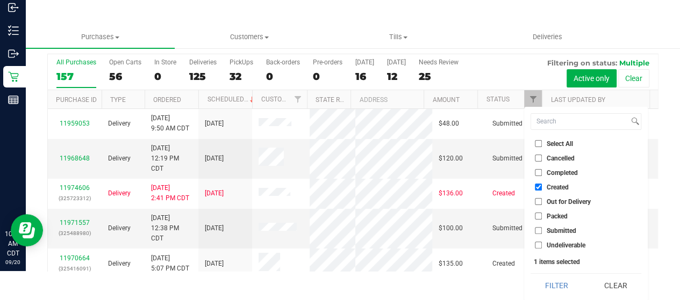
drag, startPoint x: 551, startPoint y: 278, endPoint x: 528, endPoint y: 263, distance: 28.0
click at [550, 277] on button "Filter" at bounding box center [556, 286] width 52 height 24
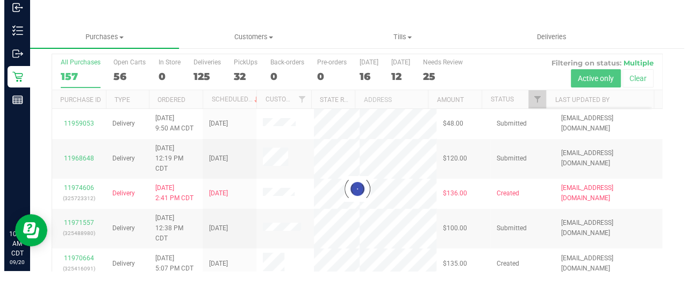
scroll to position [0, 0]
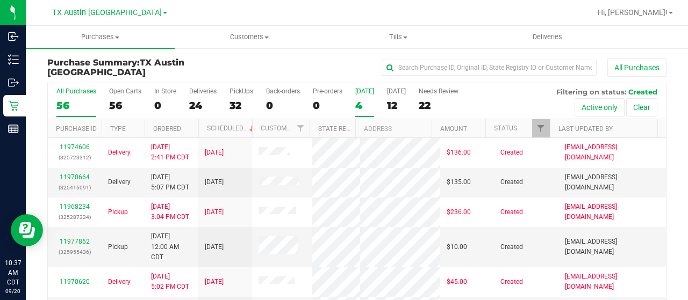
click at [361, 106] on div "4" at bounding box center [364, 105] width 19 height 12
click at [0, 0] on input "Today 4" at bounding box center [0, 0] width 0 height 0
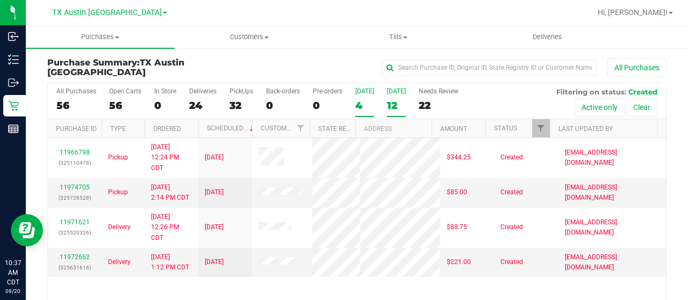
click at [397, 105] on div "12" at bounding box center [396, 105] width 19 height 12
click at [0, 0] on input "Tomorrow 12" at bounding box center [0, 0] width 0 height 0
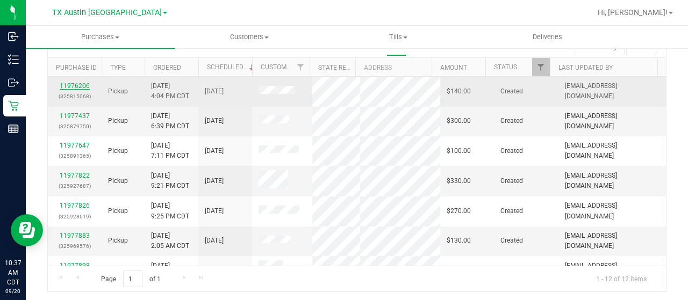
click at [74, 84] on link "11976206" at bounding box center [75, 86] width 30 height 8
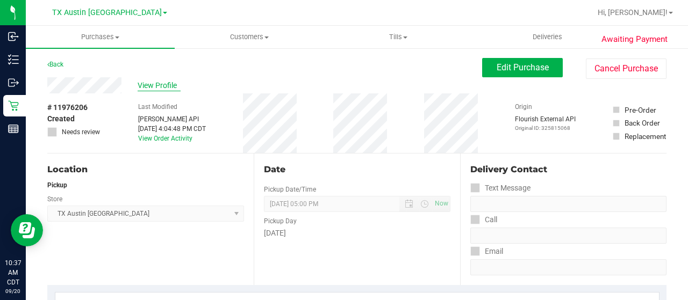
click at [157, 87] on span "View Profile" at bounding box center [159, 85] width 43 height 11
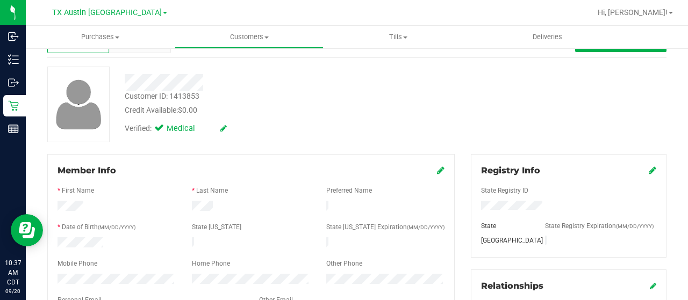
scroll to position [107, 0]
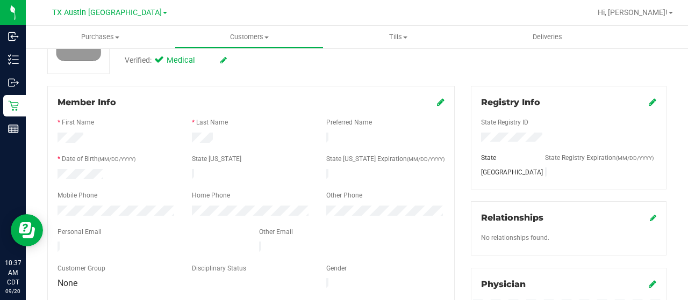
click at [59, 242] on div at bounding box center [149, 248] width 201 height 13
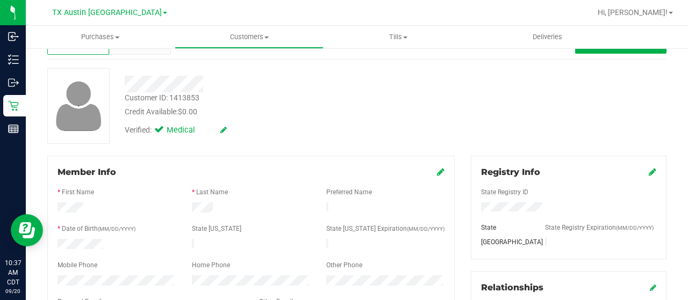
scroll to position [0, 0]
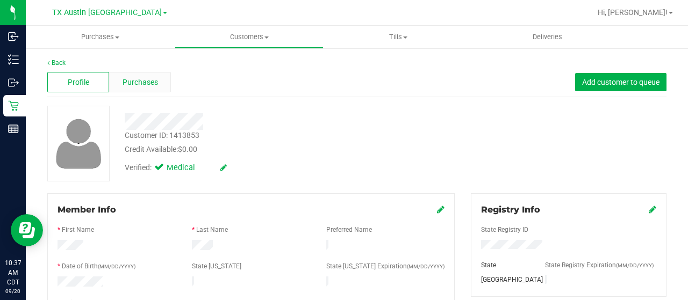
click at [153, 85] on span "Purchases" at bounding box center [139, 82] width 35 height 11
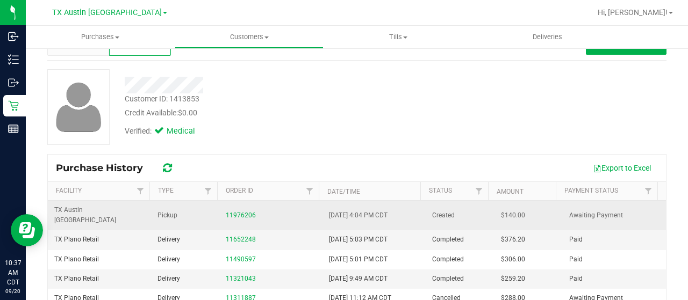
scroll to position [54, 0]
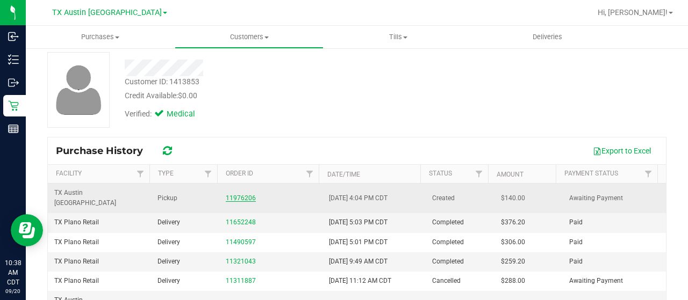
click at [240, 194] on link "11976206" at bounding box center [241, 198] width 30 height 8
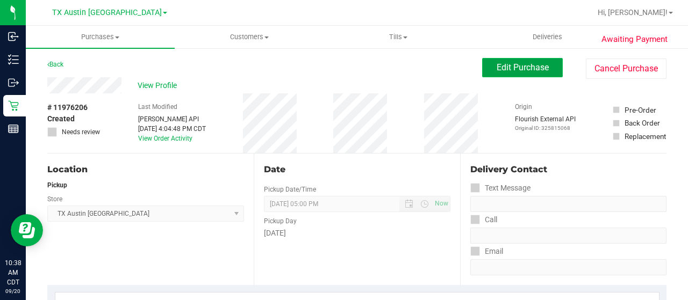
click at [529, 73] on button "Edit Purchase" at bounding box center [522, 67] width 81 height 19
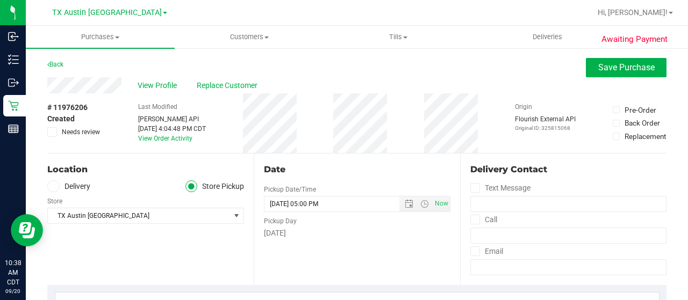
click at [82, 188] on label "Delivery" at bounding box center [68, 187] width 43 height 12
click at [0, 0] on input "Delivery" at bounding box center [0, 0] width 0 height 0
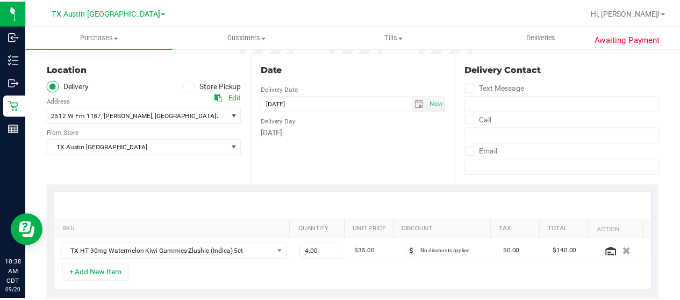
scroll to position [107, 0]
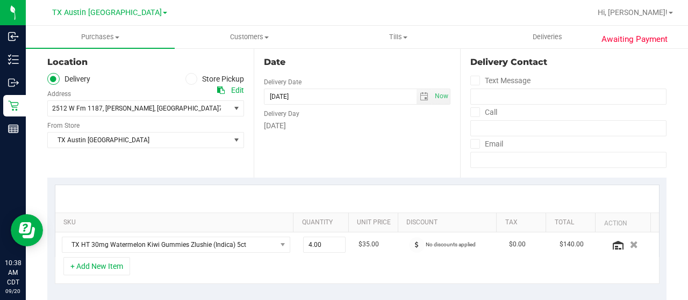
click at [132, 98] on div "2512 W Fm 1187 , Crowley , TX 76036 Select address Plano Retail 4720 SH 121 N, …" at bounding box center [145, 101] width 197 height 32
click at [154, 107] on span ", [GEOGRAPHIC_DATA]" at bounding box center [186, 109] width 64 height 8
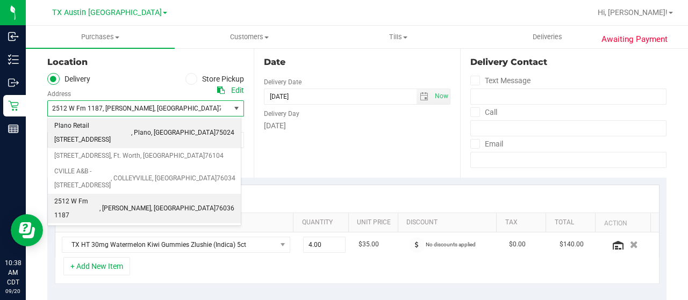
click at [131, 126] on span "Plano Retail 4720 SH 121 N, Suite#180" at bounding box center [92, 132] width 77 height 27
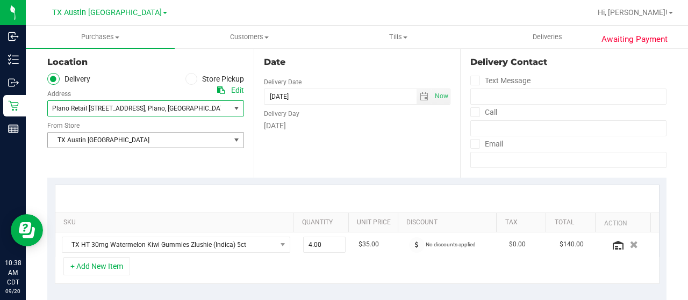
click at [135, 139] on span "TX Austin [GEOGRAPHIC_DATA]" at bounding box center [139, 140] width 182 height 15
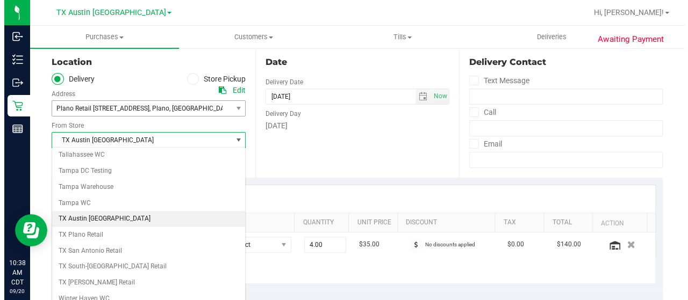
scroll to position [758, 0]
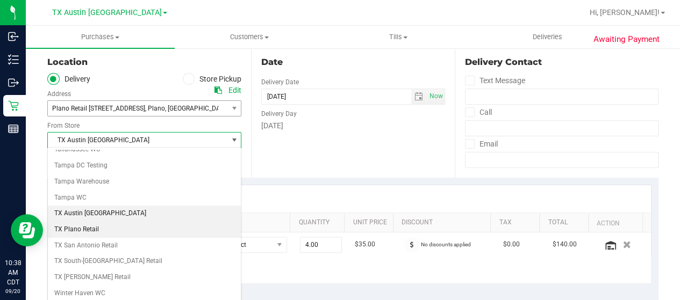
click at [102, 222] on li "TX Plano Retail" at bounding box center [144, 230] width 193 height 16
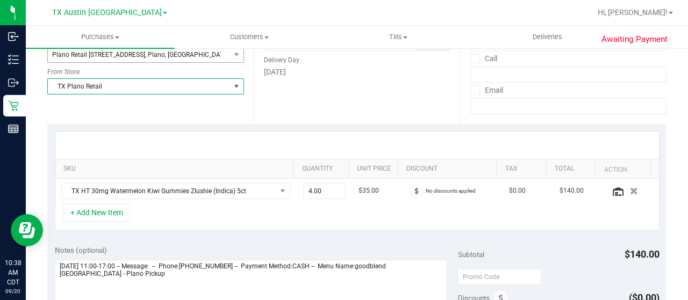
scroll to position [215, 0]
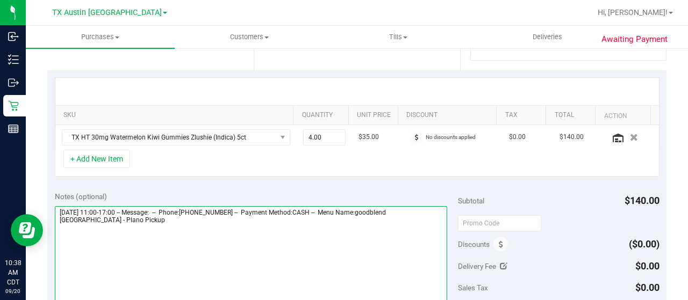
drag, startPoint x: 418, startPoint y: 210, endPoint x: 441, endPoint y: 216, distance: 23.5
click at [437, 221] on textarea at bounding box center [251, 257] width 392 height 103
click at [201, 237] on textarea at bounding box center [251, 257] width 392 height 103
paste textarea "Plano Pickup"
drag, startPoint x: 57, startPoint y: 210, endPoint x: 115, endPoint y: 211, distance: 58.0
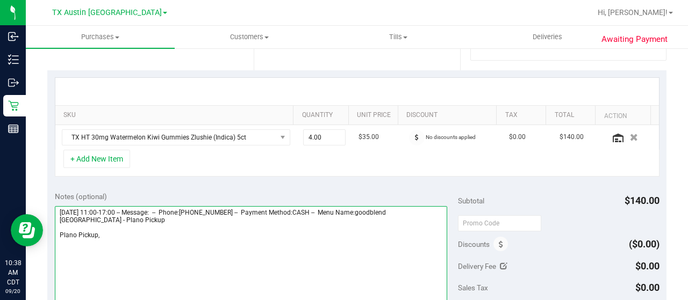
click at [115, 211] on textarea at bounding box center [251, 257] width 392 height 103
click at [147, 231] on textarea at bounding box center [251, 257] width 392 height 103
paste textarea "Sunday 09/21/2025"
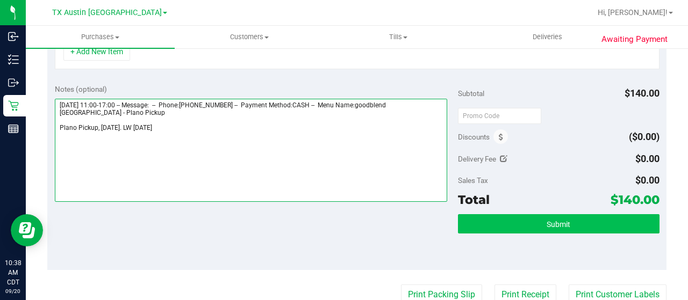
type textarea "Sunday 09/21/2025 11:00-17:00 -- Message: -- Phone:8177099830 -- Payment Method…"
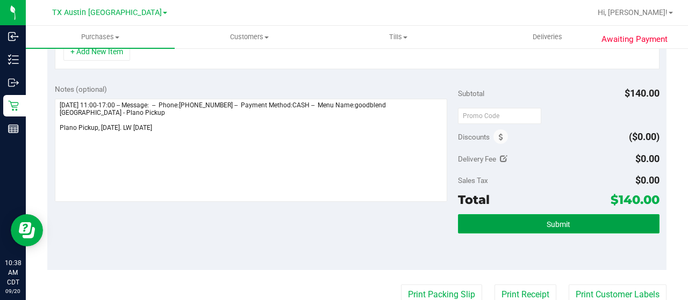
click at [546, 220] on span "Submit" at bounding box center [558, 224] width 24 height 9
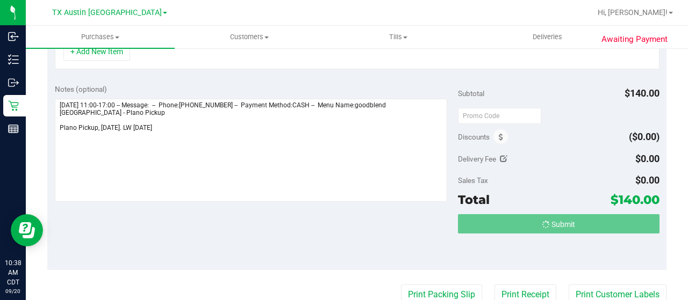
scroll to position [305, 0]
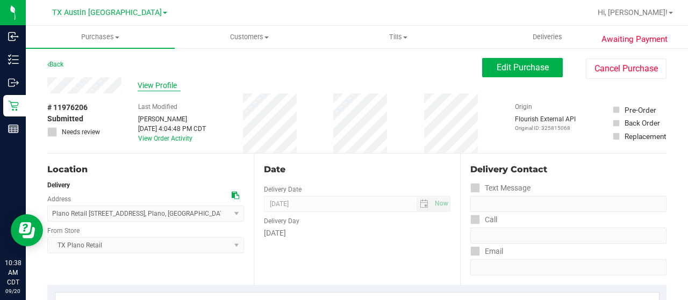
click at [166, 86] on span "View Profile" at bounding box center [159, 85] width 43 height 11
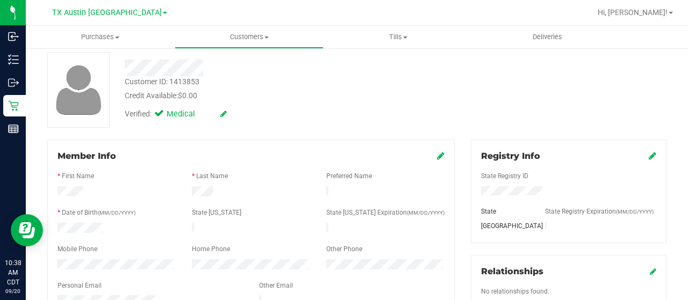
scroll to position [107, 0]
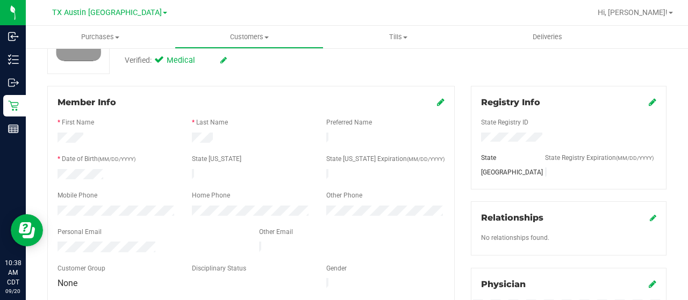
drag, startPoint x: 156, startPoint y: 239, endPoint x: 47, endPoint y: 239, distance: 109.1
click at [47, 239] on div "Member Info * First Name * Last Name Preferred Name * Date of Birth (MM/DD/YYYY…" at bounding box center [250, 193] width 407 height 215
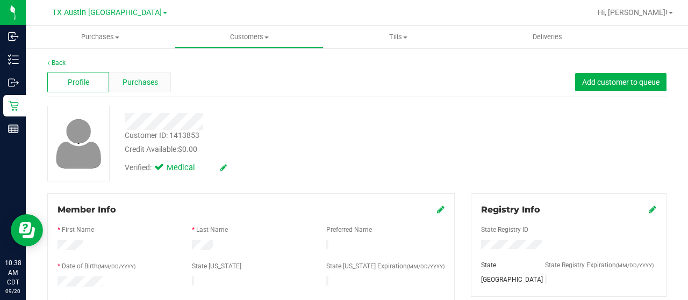
click at [133, 81] on span "Purchases" at bounding box center [139, 82] width 35 height 11
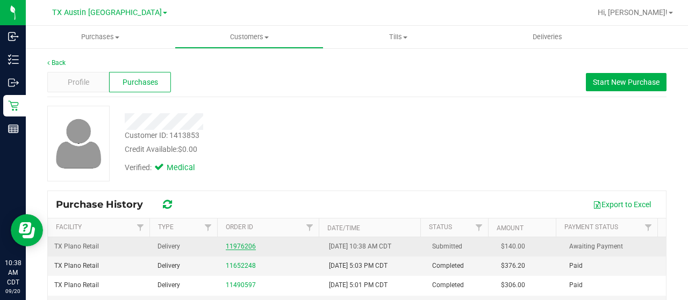
click at [231, 247] on link "11976206" at bounding box center [241, 247] width 30 height 8
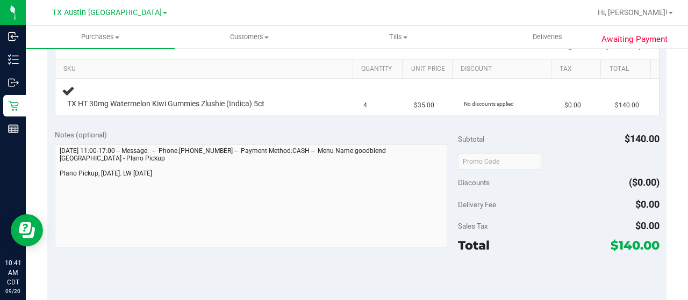
scroll to position [269, 0]
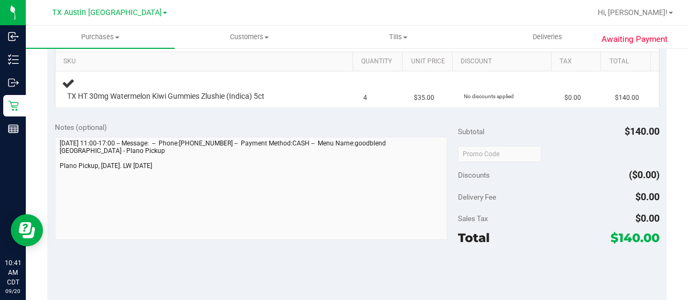
drag, startPoint x: 607, startPoint y: 237, endPoint x: 631, endPoint y: 238, distance: 23.7
click at [631, 238] on span "$140.00" at bounding box center [634, 237] width 49 height 15
copy span "140"
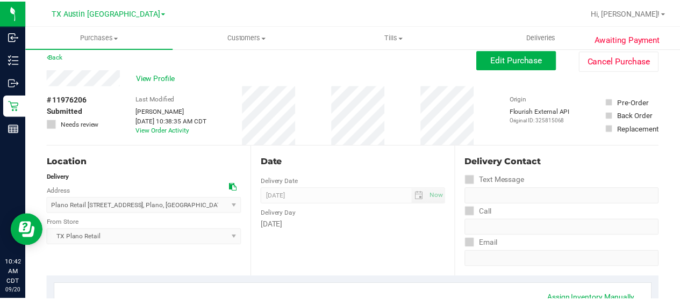
scroll to position [0, 0]
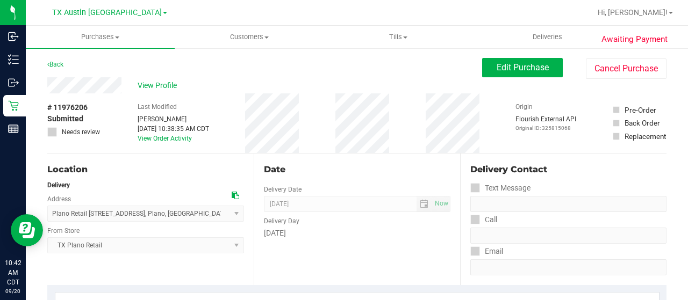
drag, startPoint x: 122, startPoint y: 85, endPoint x: 43, endPoint y: 86, distance: 79.0
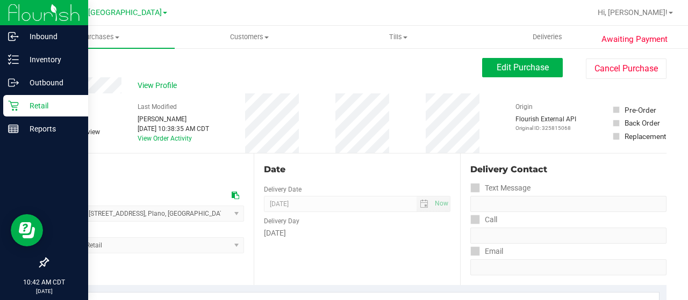
click at [13, 105] on icon at bounding box center [13, 105] width 11 height 11
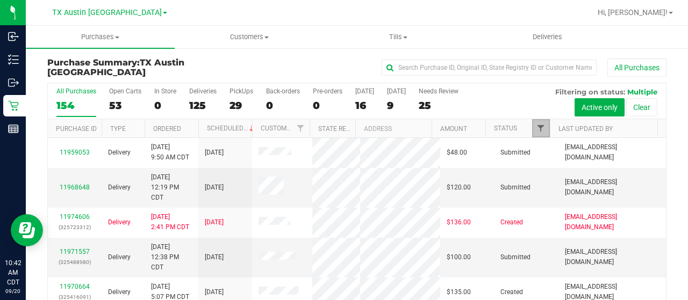
click at [536, 129] on span "Filter" at bounding box center [540, 128] width 9 height 9
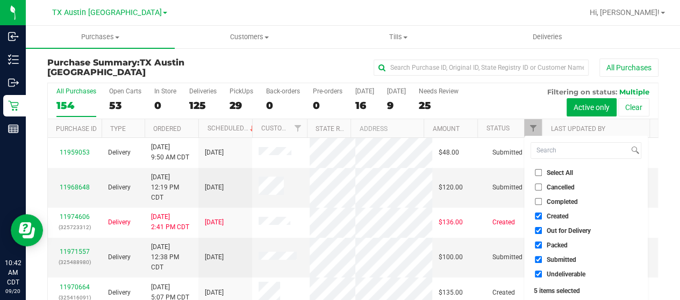
click at [552, 230] on span "Out for Delivery" at bounding box center [568, 231] width 44 height 6
click at [542, 230] on input "Out for Delivery" at bounding box center [538, 230] width 7 height 7
checkbox input "false"
click at [551, 244] on span "Packed" at bounding box center [556, 245] width 21 height 6
click at [542, 244] on input "Packed" at bounding box center [538, 245] width 7 height 7
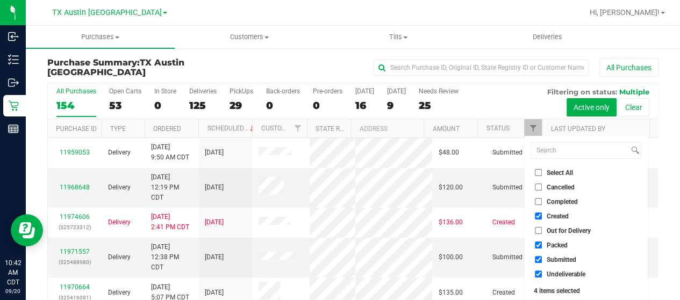
checkbox input "false"
click at [550, 259] on span "Submitted" at bounding box center [561, 260] width 30 height 6
click at [542, 259] on input "Submitted" at bounding box center [538, 259] width 7 height 7
checkbox input "false"
click at [551, 273] on span "Undeliverable" at bounding box center [565, 274] width 39 height 6
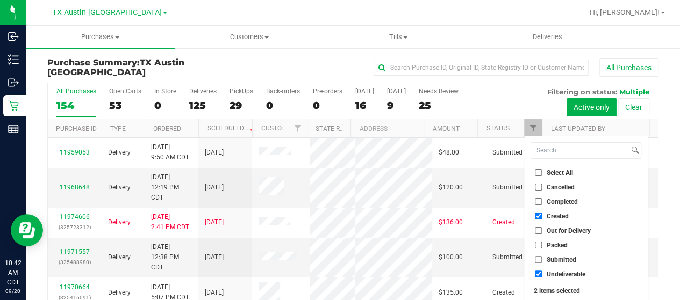
click at [542, 273] on input "Undeliverable" at bounding box center [538, 274] width 7 height 7
checkbox input "false"
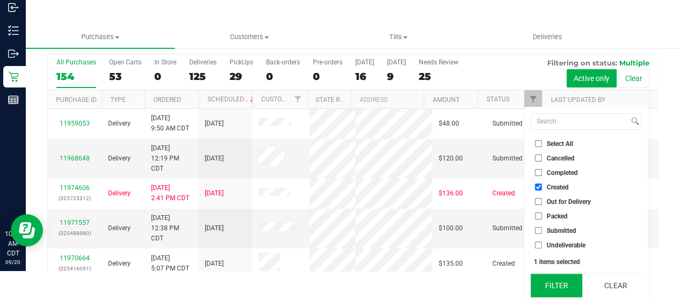
scroll to position [29, 0]
click at [549, 280] on button "Filter" at bounding box center [556, 286] width 52 height 24
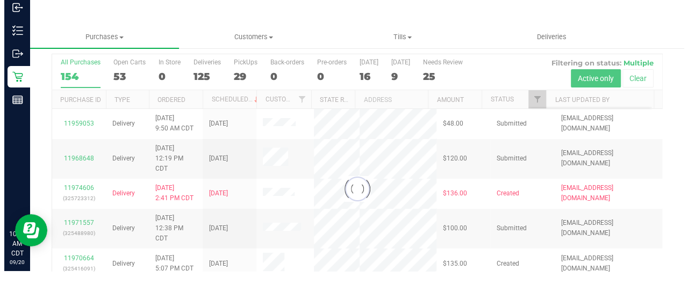
scroll to position [0, 0]
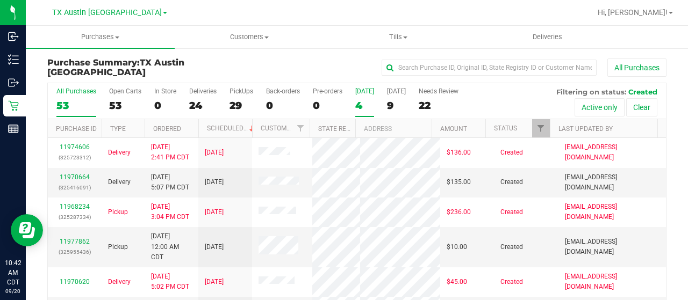
click at [361, 105] on div "4" at bounding box center [364, 105] width 19 height 12
click at [0, 0] on input "[DATE] 4" at bounding box center [0, 0] width 0 height 0
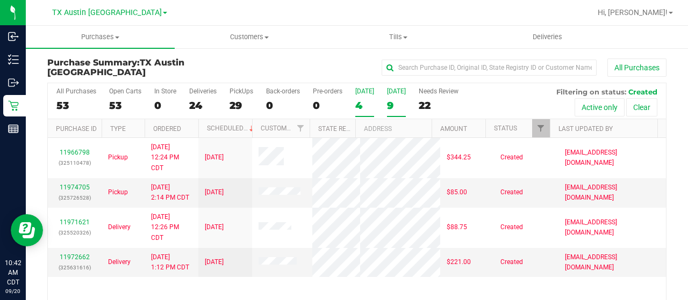
click at [393, 108] on div "9" at bounding box center [396, 105] width 19 height 12
click at [0, 0] on input "Tomorrow 9" at bounding box center [0, 0] width 0 height 0
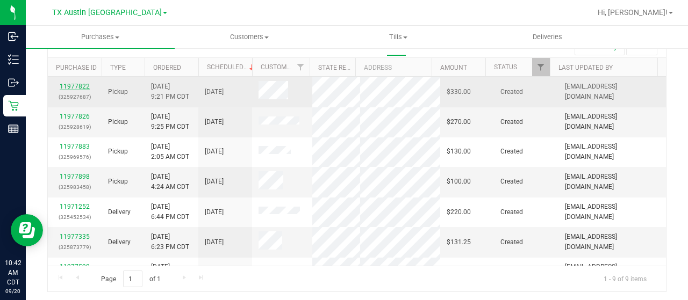
click at [78, 83] on link "11977822" at bounding box center [75, 87] width 30 height 8
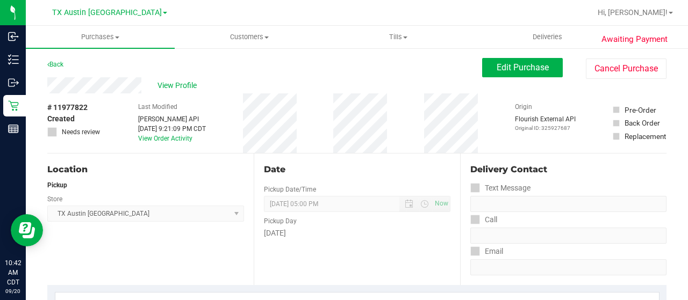
click at [110, 61] on div "Back Edit Purchase Cancel Purchase" at bounding box center [356, 67] width 619 height 19
click at [145, 88] on div "View Profile" at bounding box center [264, 85] width 435 height 16
click at [177, 84] on span "View Profile" at bounding box center [178, 85] width 43 height 11
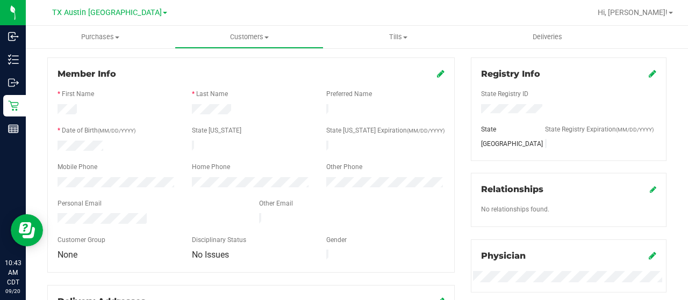
scroll to position [161, 0]
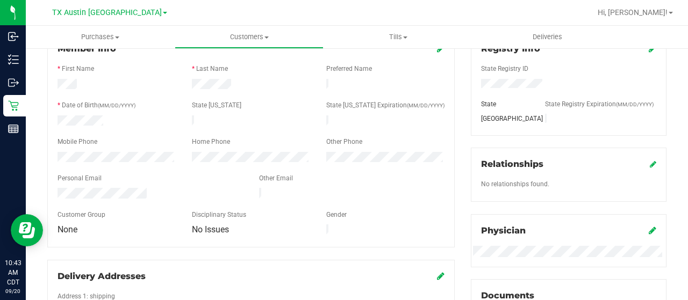
click at [58, 191] on div at bounding box center [149, 194] width 201 height 13
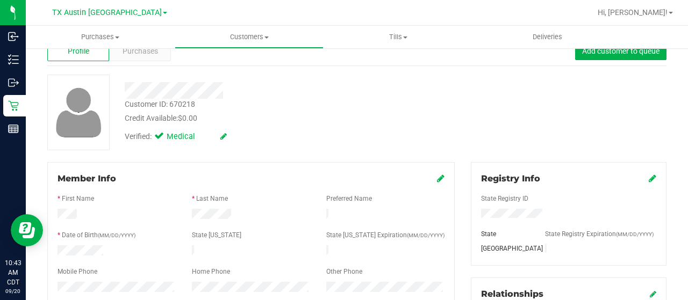
scroll to position [0, 0]
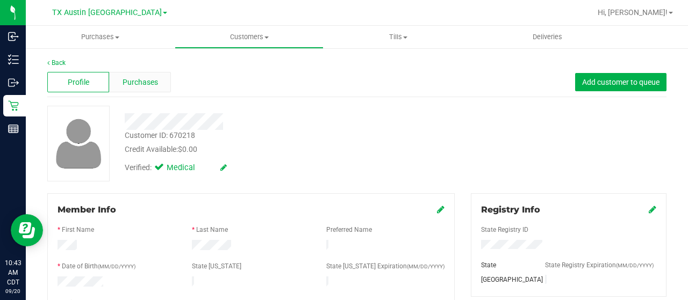
click at [139, 84] on span "Purchases" at bounding box center [139, 82] width 35 height 11
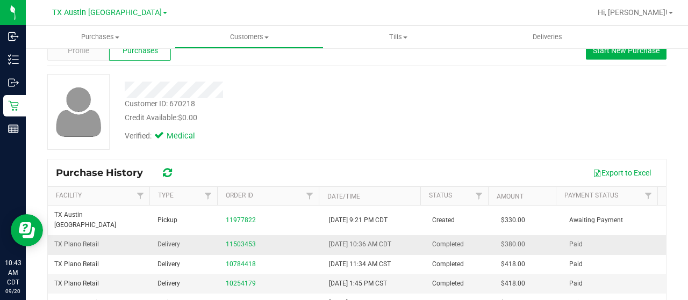
scroll to position [54, 0]
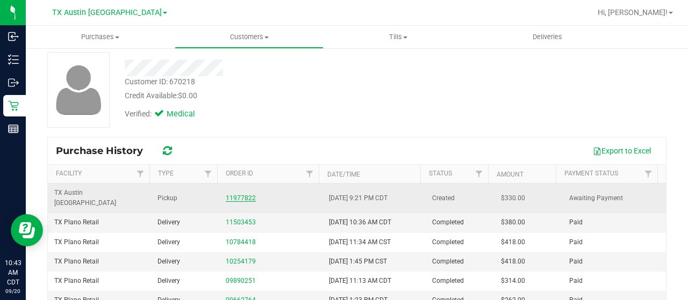
click at [244, 194] on link "11977822" at bounding box center [241, 198] width 30 height 8
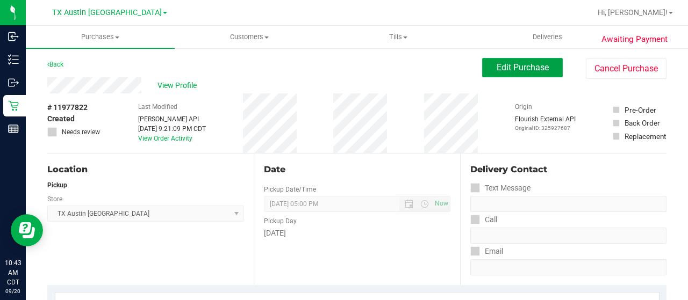
click at [525, 70] on span "Edit Purchase" at bounding box center [522, 67] width 52 height 10
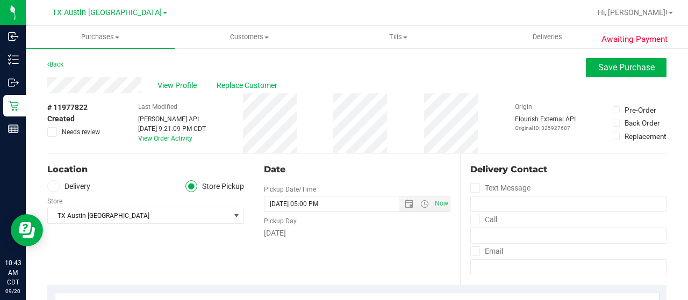
click at [86, 188] on label "Delivery" at bounding box center [68, 187] width 43 height 12
click at [0, 0] on input "Delivery" at bounding box center [0, 0] width 0 height 0
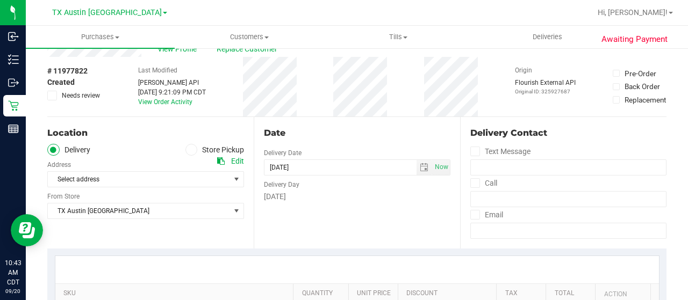
scroll to position [54, 0]
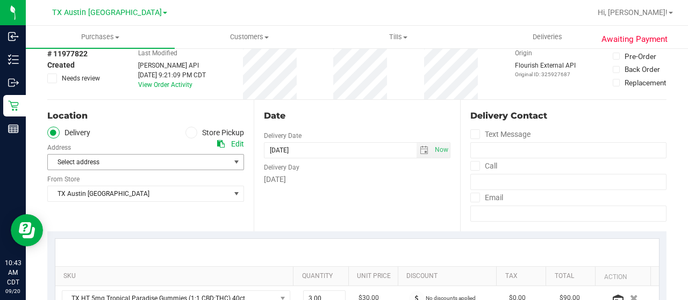
click at [120, 164] on span "Select address" at bounding box center [134, 162] width 173 height 15
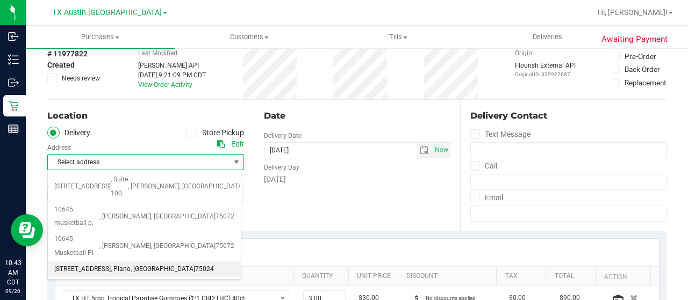
click at [111, 263] on span "4720 State Highway 121 Suite #180" at bounding box center [82, 270] width 56 height 14
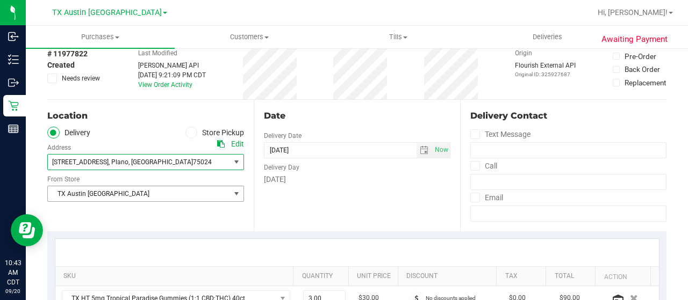
click at [120, 200] on span "TX Austin [GEOGRAPHIC_DATA]" at bounding box center [139, 193] width 182 height 15
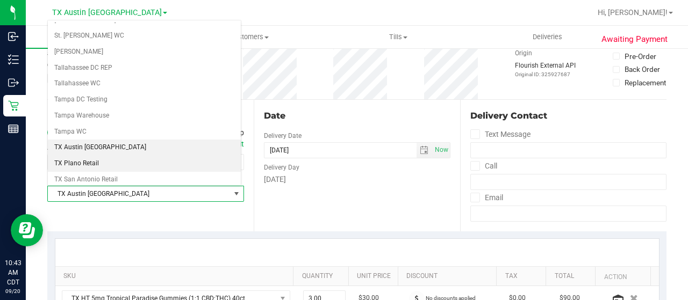
scroll to position [704, 0]
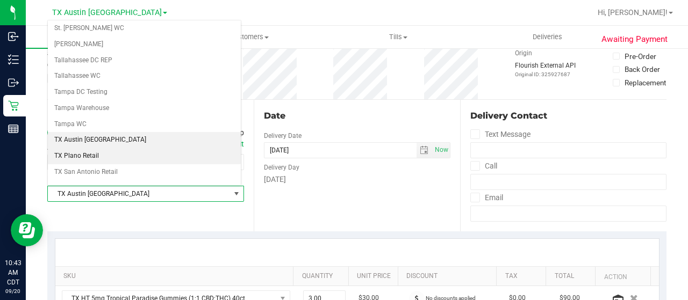
click at [115, 148] on li "TX Plano Retail" at bounding box center [144, 156] width 193 height 16
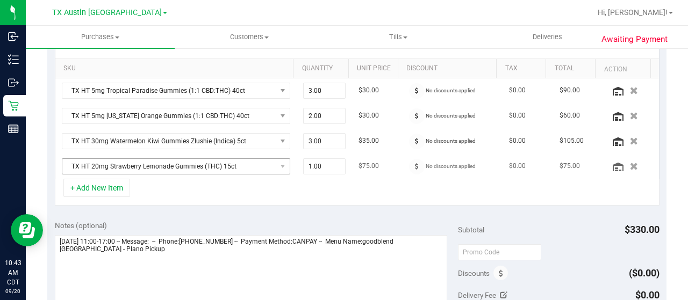
scroll to position [269, 0]
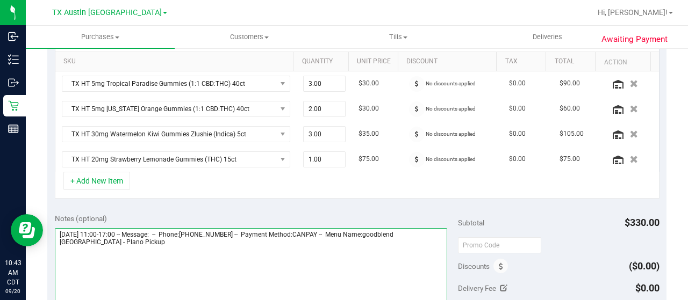
drag, startPoint x: 98, startPoint y: 243, endPoint x: 59, endPoint y: 242, distance: 38.7
click at [59, 242] on textarea at bounding box center [251, 279] width 392 height 103
click at [118, 240] on textarea at bounding box center [251, 279] width 392 height 103
paste textarea "Plano Pickup"
drag, startPoint x: 57, startPoint y: 228, endPoint x: 116, endPoint y: 229, distance: 59.1
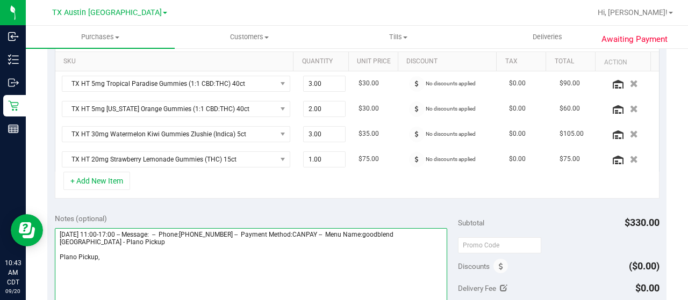
click at [116, 229] on textarea at bounding box center [251, 279] width 392 height 103
click at [143, 257] on textarea at bounding box center [251, 279] width 392 height 103
paste textarea "Sunday 09/21/2025"
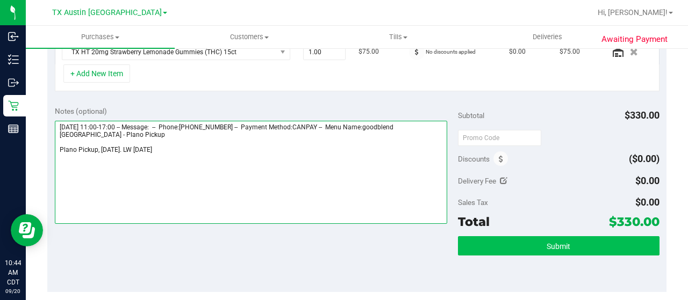
type textarea "Sunday 09/21/2025 11:00-17:00 -- Message: -- Phone:6083957257 -- Payment Method…"
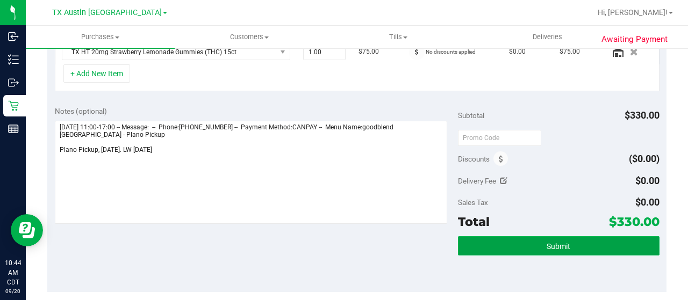
click at [528, 239] on button "Submit" at bounding box center [558, 245] width 201 height 19
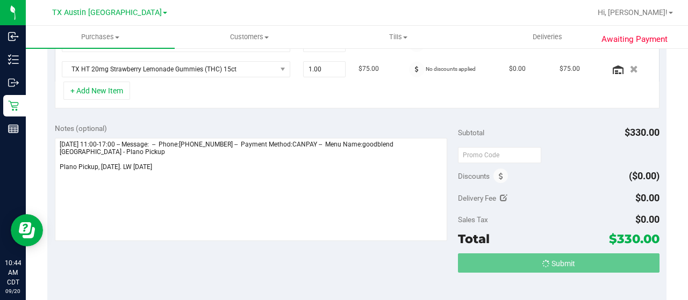
scroll to position [342, 0]
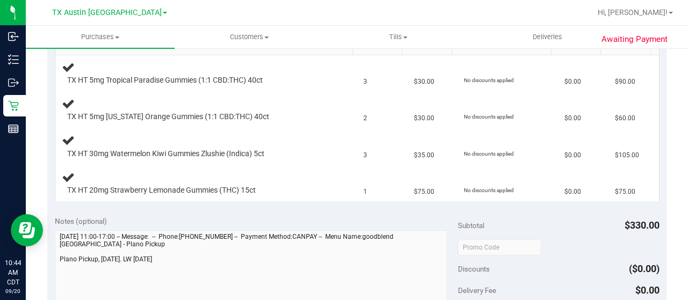
scroll to position [20, 0]
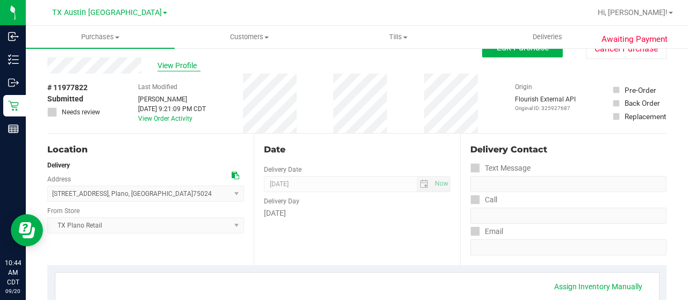
click at [164, 66] on span "View Profile" at bounding box center [178, 65] width 43 height 11
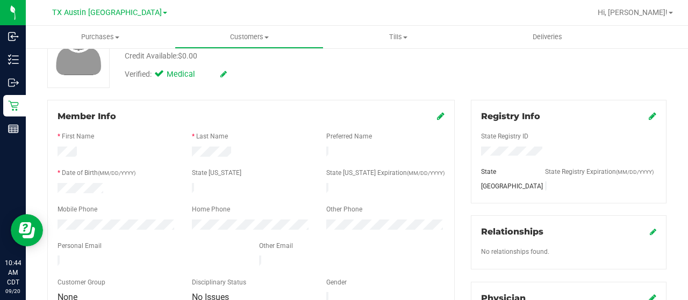
scroll to position [127, 0]
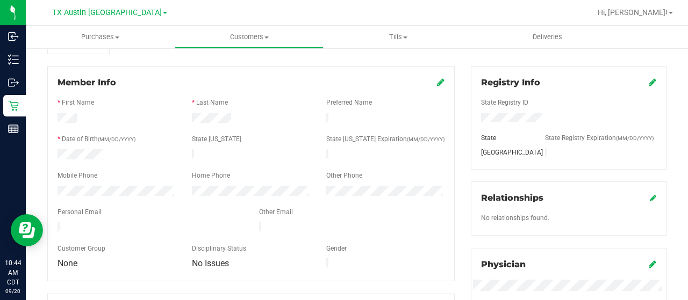
click at [59, 224] on div at bounding box center [149, 228] width 201 height 13
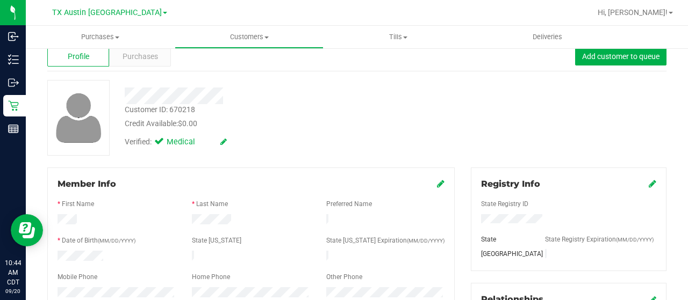
scroll to position [0, 0]
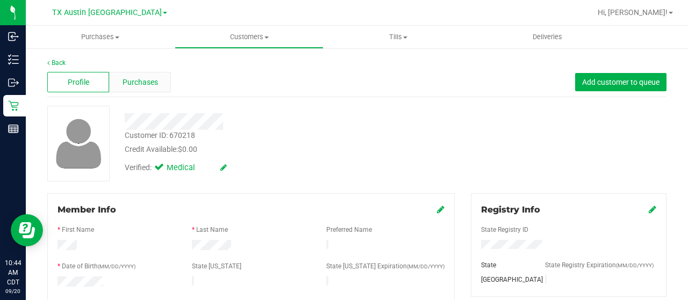
click at [137, 74] on div "Purchases" at bounding box center [140, 82] width 62 height 20
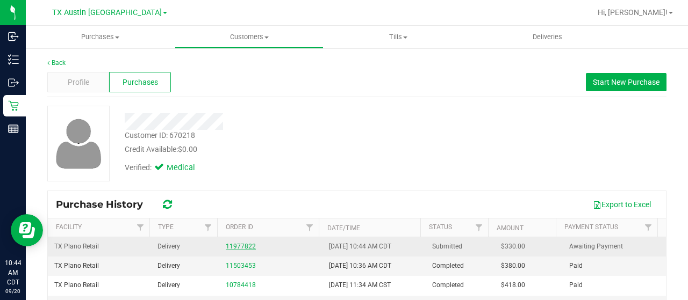
click at [237, 244] on link "11977822" at bounding box center [241, 247] width 30 height 8
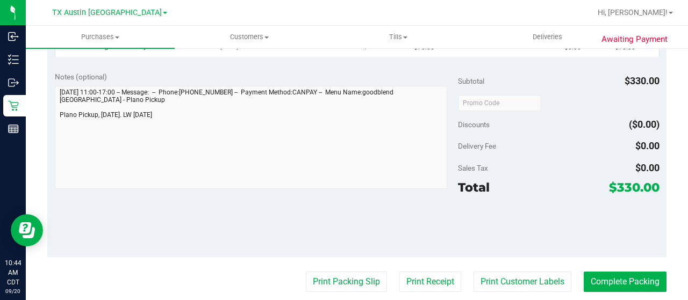
scroll to position [430, 0]
drag, startPoint x: 610, startPoint y: 184, endPoint x: 629, endPoint y: 186, distance: 18.9
click at [629, 186] on span "$330.00" at bounding box center [634, 186] width 51 height 15
copy span "330"
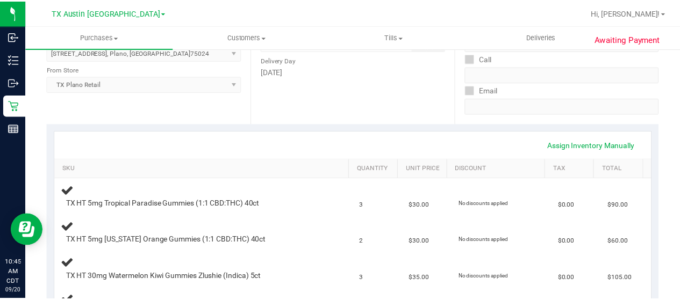
scroll to position [0, 0]
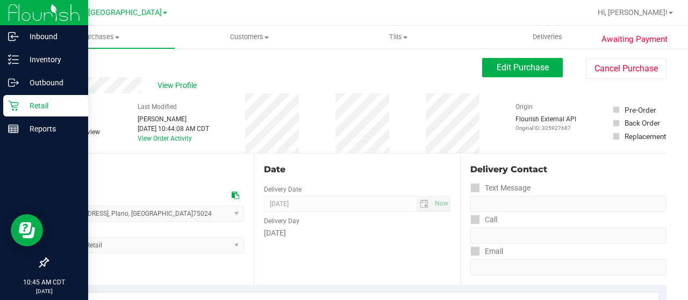
click at [20, 106] on p "Retail" at bounding box center [51, 105] width 64 height 13
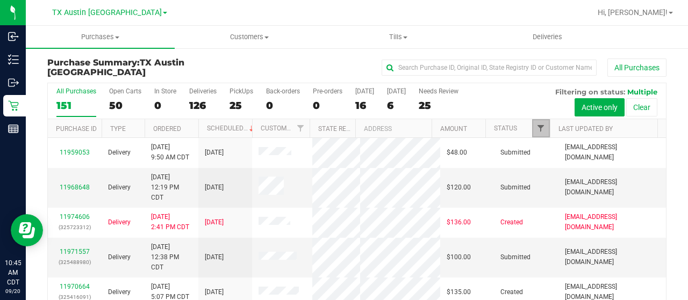
click at [536, 128] on span "Filter" at bounding box center [540, 128] width 9 height 9
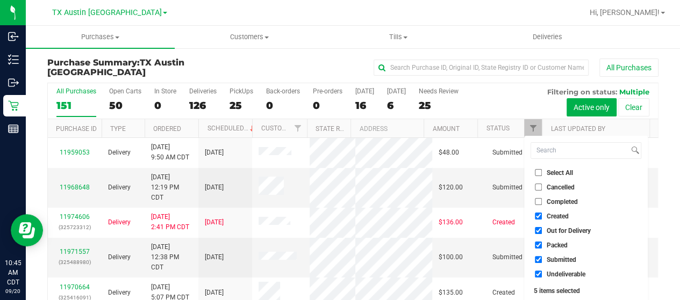
click at [569, 230] on span "Out for Delivery" at bounding box center [568, 231] width 44 height 6
click at [542, 230] on input "Out for Delivery" at bounding box center [538, 230] width 7 height 7
checkbox input "false"
click at [560, 246] on span "Packed" at bounding box center [556, 245] width 21 height 6
click at [542, 246] on input "Packed" at bounding box center [538, 245] width 7 height 7
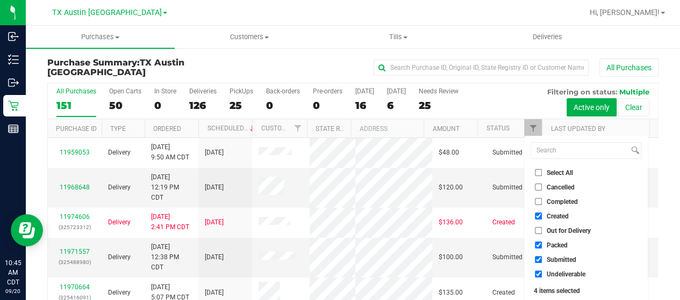
checkbox input "false"
click at [558, 259] on span "Submitted" at bounding box center [561, 260] width 30 height 6
click at [542, 259] on input "Submitted" at bounding box center [538, 259] width 7 height 7
checkbox input "false"
click at [557, 275] on span "Undeliverable" at bounding box center [565, 274] width 39 height 6
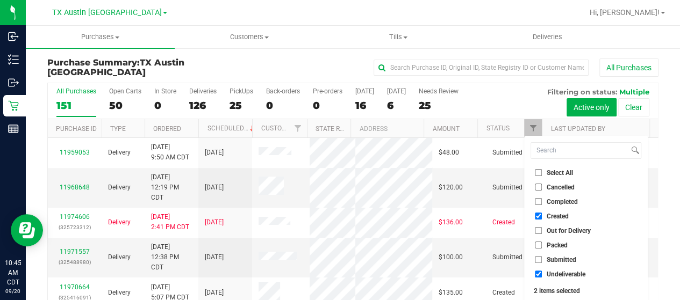
click at [542, 275] on input "Undeliverable" at bounding box center [538, 274] width 7 height 7
checkbox input "false"
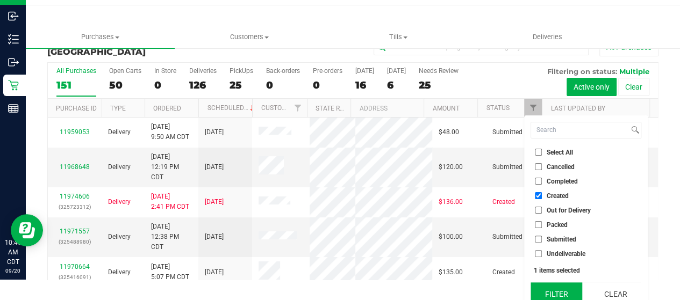
scroll to position [29, 0]
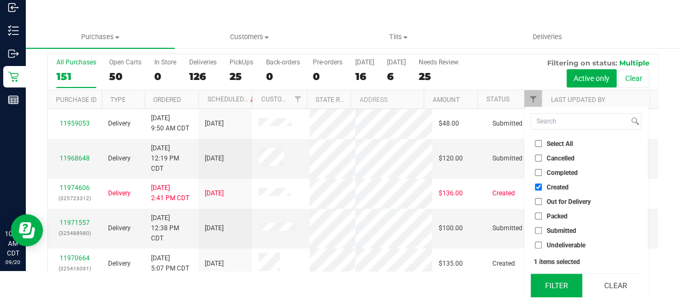
click at [557, 286] on button "Filter" at bounding box center [556, 286] width 52 height 24
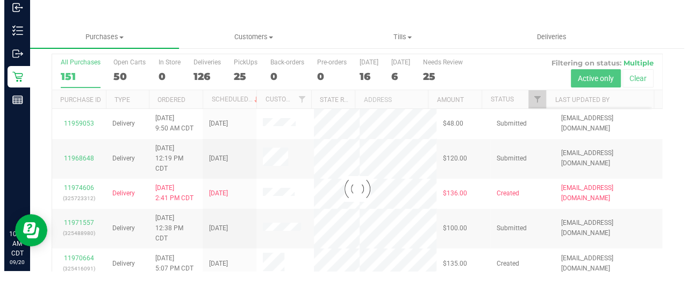
scroll to position [0, 0]
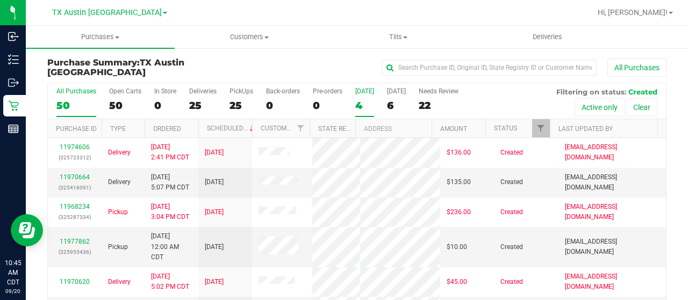
click at [365, 107] on div "4" at bounding box center [364, 105] width 19 height 12
click at [0, 0] on input "[DATE] 4" at bounding box center [0, 0] width 0 height 0
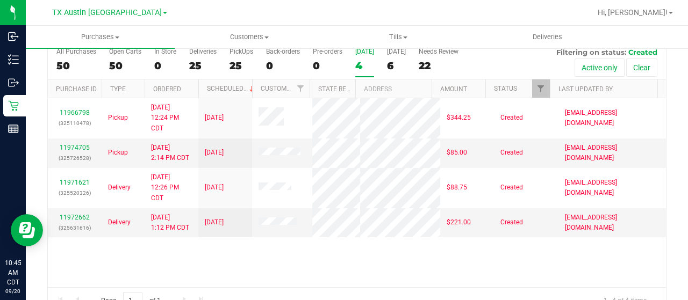
scroll to position [54, 0]
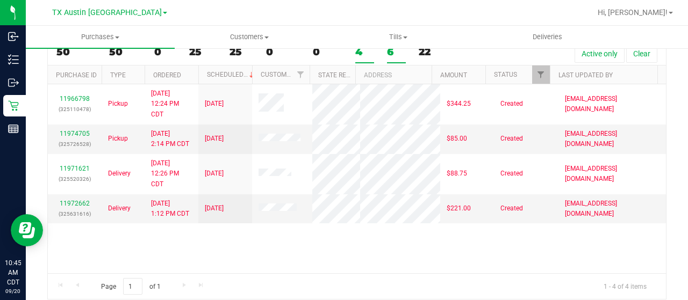
click at [388, 55] on div "6" at bounding box center [396, 52] width 19 height 12
click at [0, 0] on input "Tomorrow 6" at bounding box center [0, 0] width 0 height 0
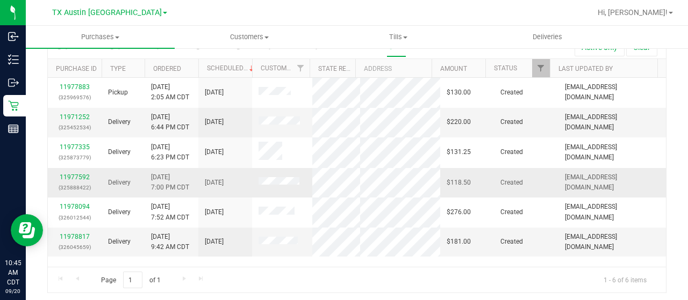
scroll to position [61, 0]
click at [82, 114] on link "11971252" at bounding box center [75, 116] width 30 height 8
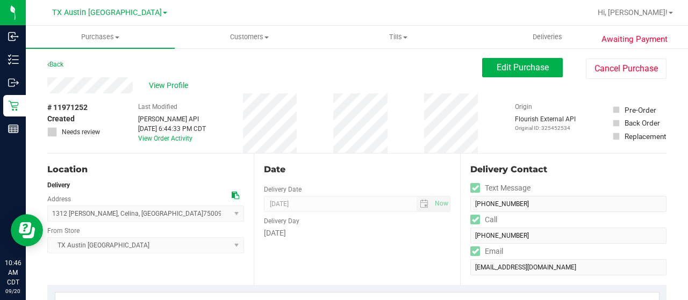
click at [133, 84] on div "View Profile" at bounding box center [264, 85] width 435 height 16
click at [132, 60] on div "Back Edit Purchase Cancel Purchase" at bounding box center [356, 67] width 619 height 19
click at [48, 85] on div "View Profile" at bounding box center [264, 85] width 435 height 16
click at [234, 196] on icon at bounding box center [236, 196] width 8 height 8
click at [167, 83] on span "View Profile" at bounding box center [170, 85] width 43 height 11
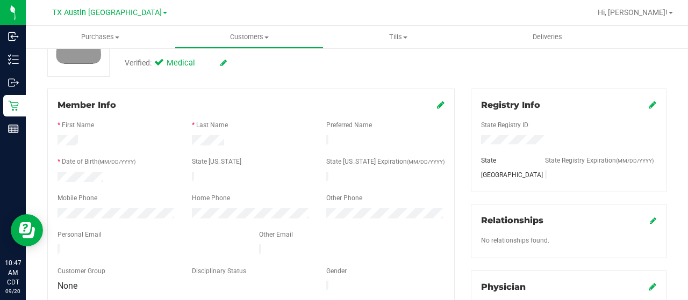
scroll to position [107, 0]
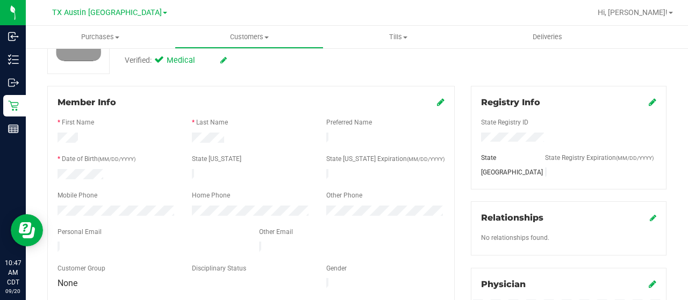
drag, startPoint x: 179, startPoint y: 245, endPoint x: 55, endPoint y: 246, distance: 124.1
click at [55, 246] on div at bounding box center [149, 248] width 201 height 13
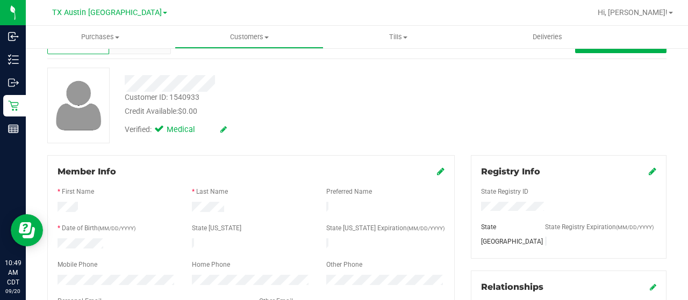
scroll to position [0, 0]
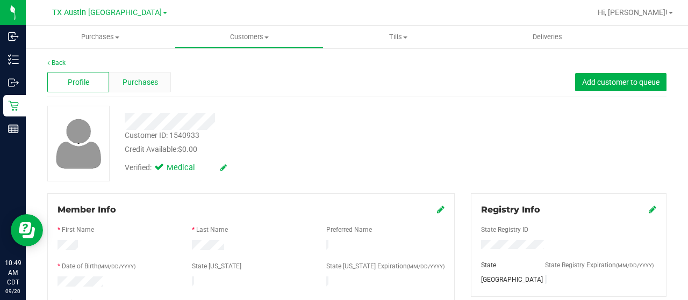
click at [145, 79] on span "Purchases" at bounding box center [139, 82] width 35 height 11
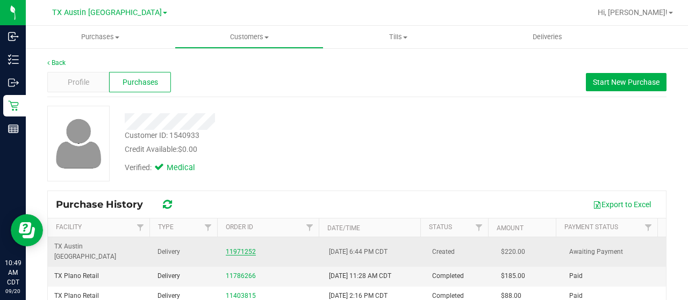
click at [240, 248] on link "11971252" at bounding box center [241, 252] width 30 height 8
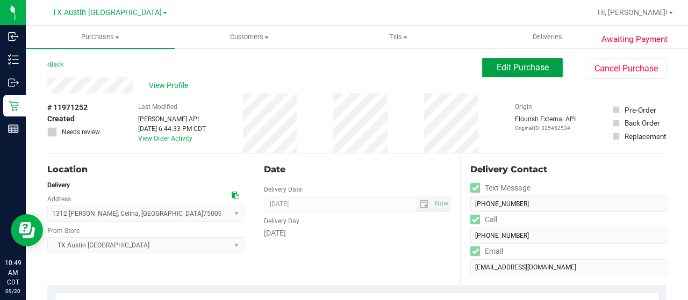
click at [529, 69] on span "Edit Purchase" at bounding box center [522, 67] width 52 height 10
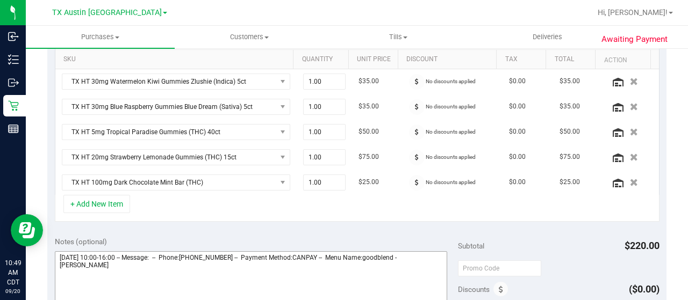
scroll to position [376, 0]
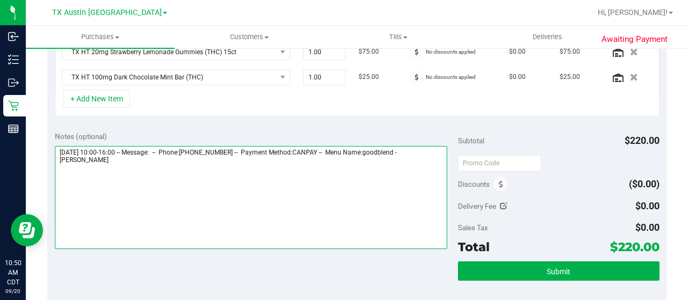
click at [144, 172] on textarea at bounding box center [251, 197] width 392 height 103
paste textarea "Dallas Core"
drag, startPoint x: 56, startPoint y: 148, endPoint x: 116, endPoint y: 150, distance: 60.2
click at [116, 150] on textarea at bounding box center [251, 197] width 392 height 103
click at [153, 179] on textarea at bounding box center [251, 197] width 392 height 103
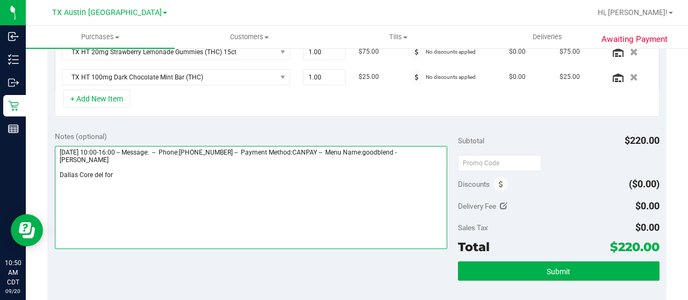
paste textarea "Sunday 09/21/2025"
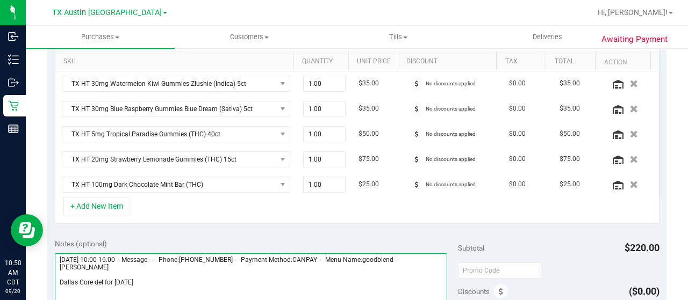
scroll to position [322, 0]
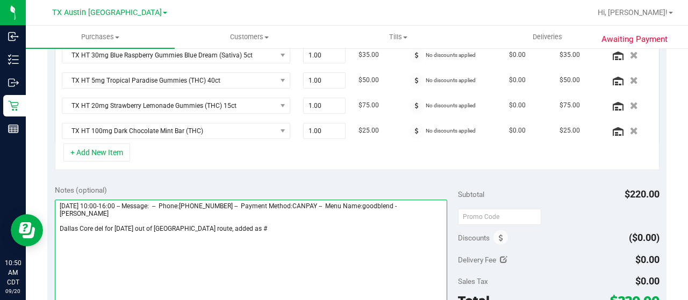
click at [266, 225] on textarea at bounding box center [251, 251] width 392 height 103
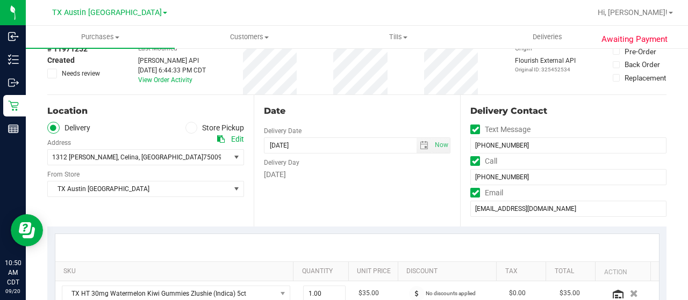
scroll to position [54, 0]
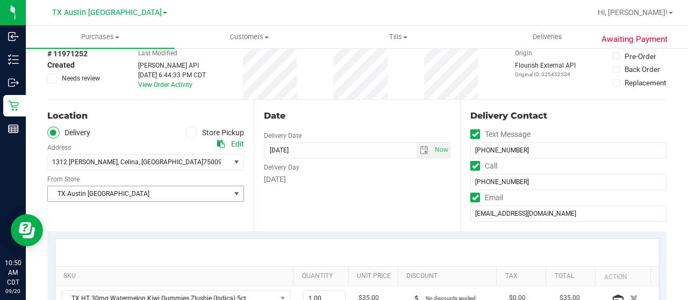
type textarea "Sunday 09/21/2025 10:00-16:00 -- Message: -- Phone:5124265512 -- Payment Method…"
click at [121, 193] on span "TX Austin [GEOGRAPHIC_DATA]" at bounding box center [139, 193] width 182 height 15
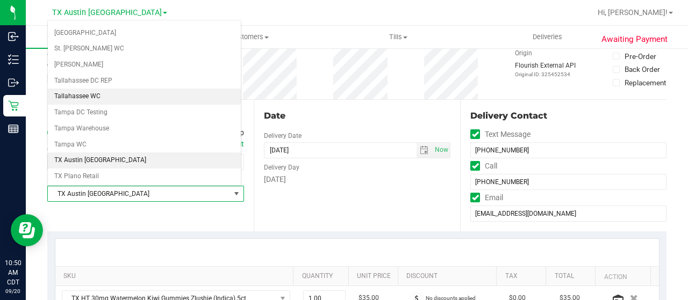
scroll to position [704, 0]
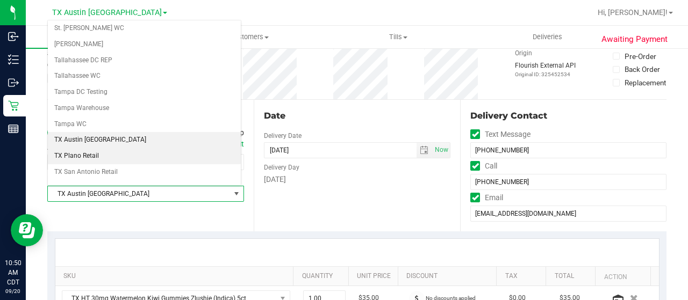
click at [96, 148] on li "TX Plano Retail" at bounding box center [144, 156] width 193 height 16
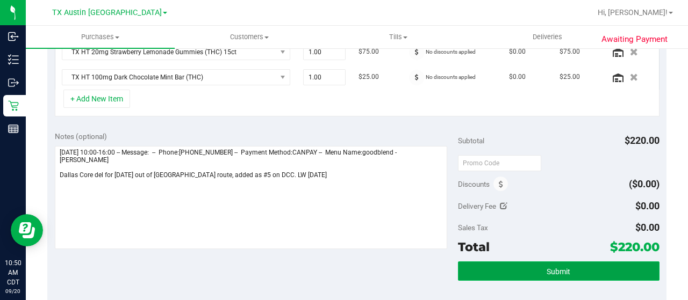
click at [546, 269] on span "Submit" at bounding box center [558, 272] width 24 height 9
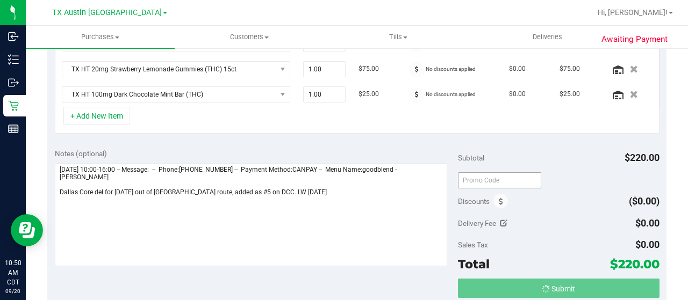
scroll to position [342, 0]
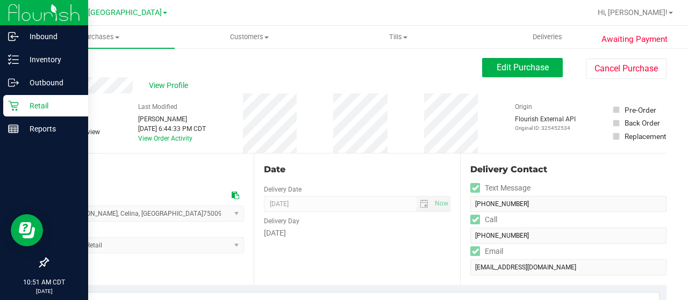
click at [24, 108] on p "Retail" at bounding box center [51, 105] width 64 height 13
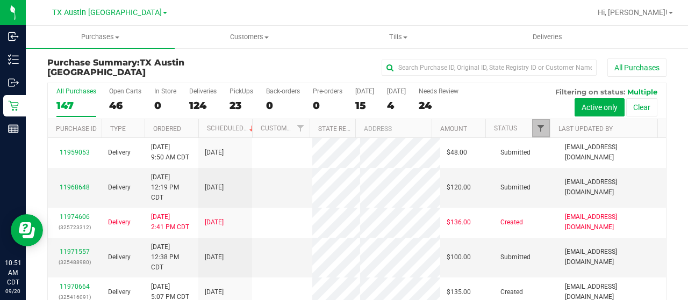
click at [536, 128] on span "Filter" at bounding box center [540, 128] width 9 height 9
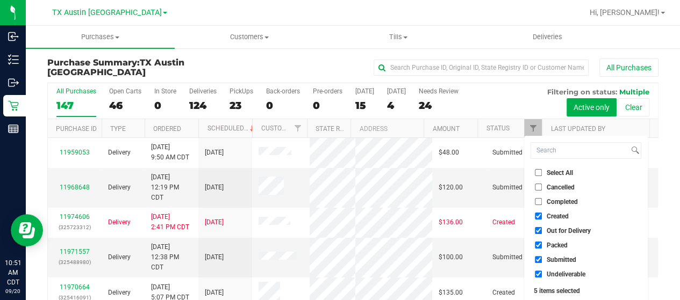
click at [566, 236] on ul "Select All Cancelled Completed Created Out for Delivery Packed Submitted Undeli…" at bounding box center [585, 223] width 111 height 113
click at [564, 233] on span "Out for Delivery" at bounding box center [568, 231] width 44 height 6
click at [542, 233] on input "Out for Delivery" at bounding box center [538, 230] width 7 height 7
checkbox input "false"
click at [552, 246] on span "Packed" at bounding box center [556, 245] width 21 height 6
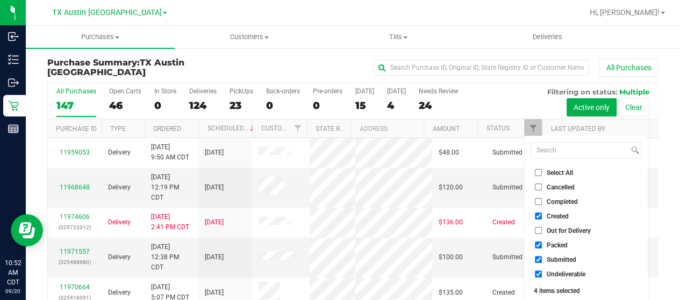
click at [542, 246] on input "Packed" at bounding box center [538, 245] width 7 height 7
checkbox input "false"
click at [551, 258] on span "Submitted" at bounding box center [561, 260] width 30 height 6
click at [542, 258] on input "Submitted" at bounding box center [538, 259] width 7 height 7
checkbox input "false"
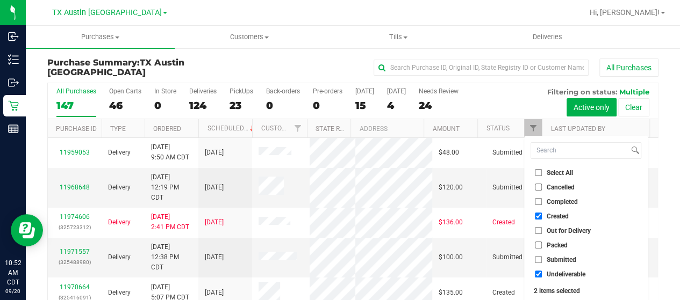
click at [549, 275] on span "Undeliverable" at bounding box center [565, 274] width 39 height 6
click at [542, 275] on input "Undeliverable" at bounding box center [538, 274] width 7 height 7
checkbox input "false"
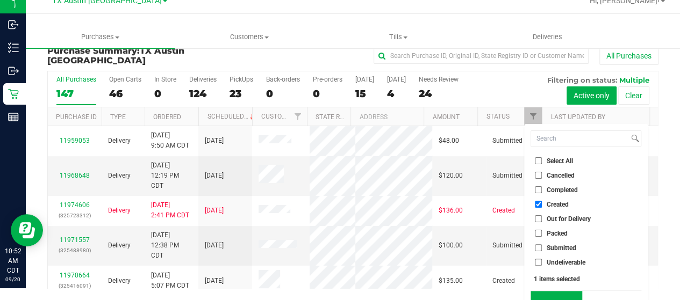
scroll to position [29, 0]
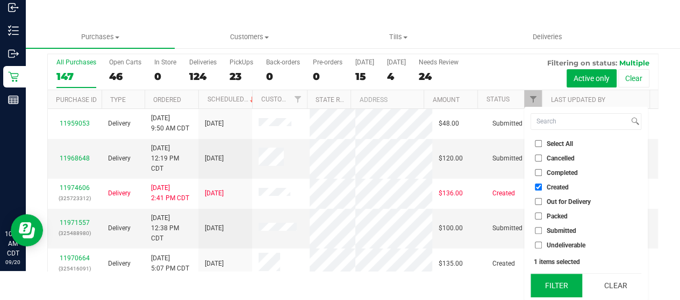
click at [554, 275] on button "Filter" at bounding box center [556, 286] width 52 height 24
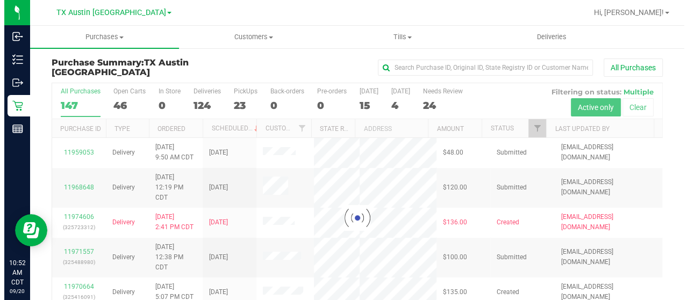
scroll to position [0, 0]
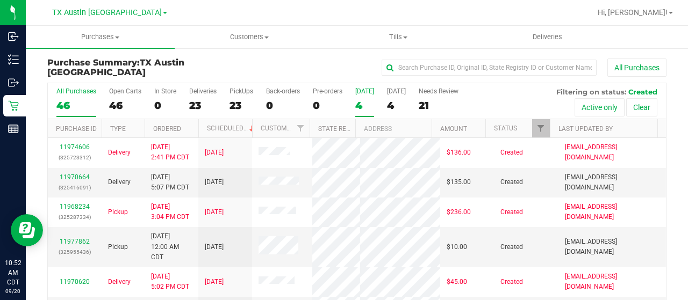
click at [362, 106] on div "4" at bounding box center [364, 105] width 19 height 12
click at [0, 0] on input "[DATE] 4" at bounding box center [0, 0] width 0 height 0
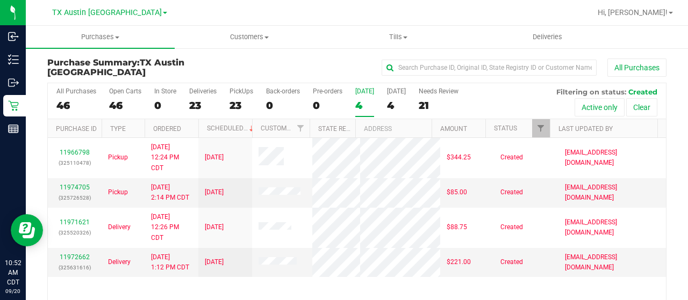
scroll to position [54, 0]
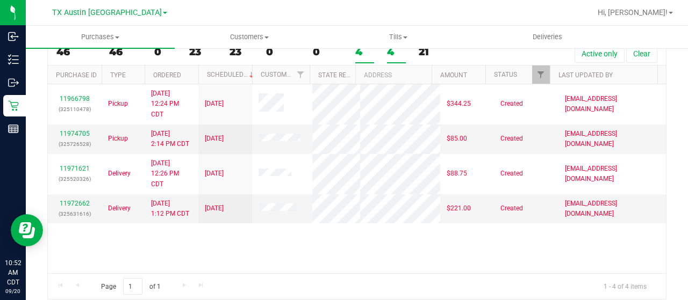
click at [395, 51] on div "4" at bounding box center [396, 52] width 19 height 12
click at [0, 0] on input "Tomorrow 4" at bounding box center [0, 0] width 0 height 0
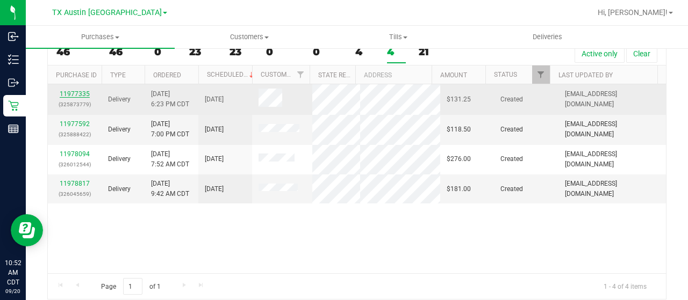
click at [72, 91] on link "11977335" at bounding box center [75, 94] width 30 height 8
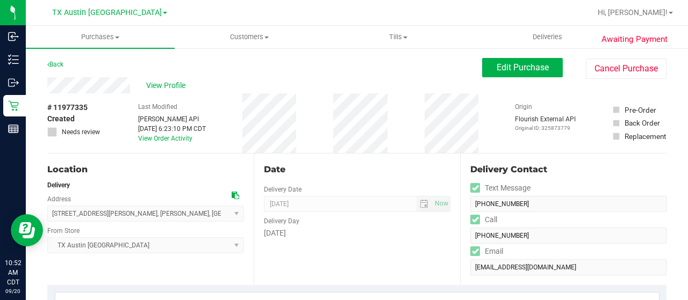
click at [130, 86] on div "View Profile" at bounding box center [264, 85] width 435 height 16
click at [56, 62] on link "Back" at bounding box center [55, 65] width 16 height 8
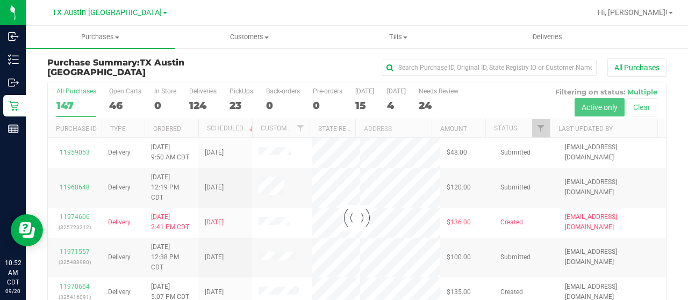
click at [362, 105] on div at bounding box center [357, 218] width 618 height 270
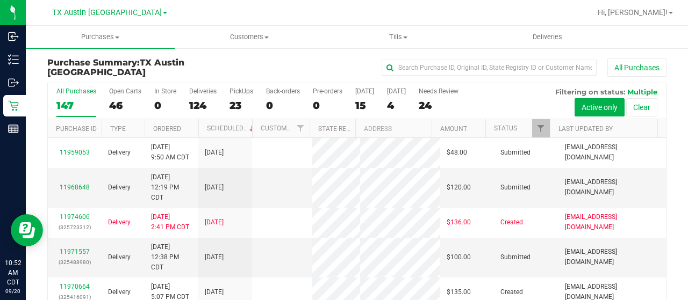
click at [360, 105] on div "15" at bounding box center [364, 105] width 19 height 12
click at [0, 0] on input "Today 15" at bounding box center [0, 0] width 0 height 0
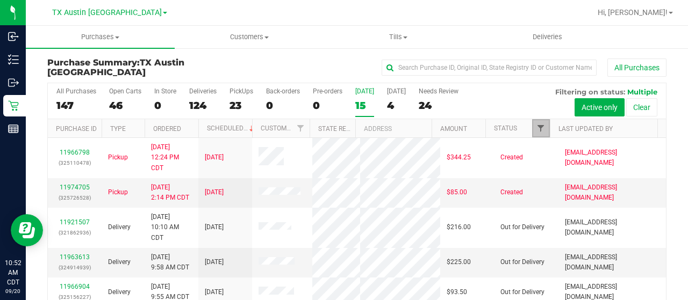
click at [536, 126] on span "Filter" at bounding box center [540, 128] width 9 height 9
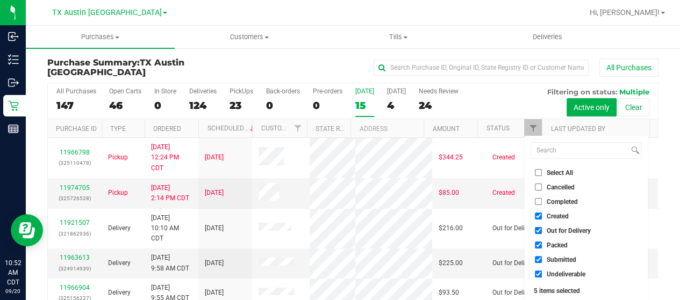
click at [577, 232] on span "Out for Delivery" at bounding box center [568, 231] width 44 height 6
click at [542, 232] on input "Out for Delivery" at bounding box center [538, 230] width 7 height 7
checkbox input "false"
click at [560, 245] on span "Packed" at bounding box center [556, 245] width 21 height 6
click at [542, 245] on input "Packed" at bounding box center [538, 245] width 7 height 7
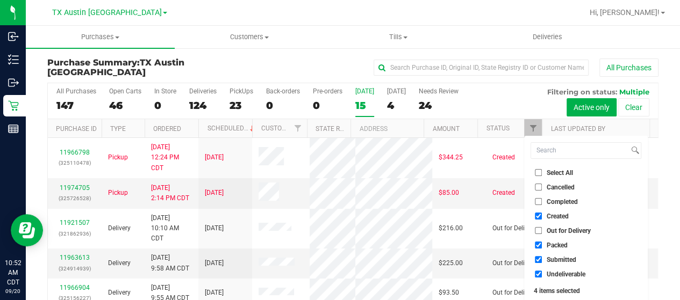
checkbox input "false"
click at [557, 260] on span "Submitted" at bounding box center [561, 260] width 30 height 6
click at [542, 260] on input "Submitted" at bounding box center [538, 259] width 7 height 7
checkbox input "false"
click at [556, 271] on span "Undeliverable" at bounding box center [565, 274] width 39 height 6
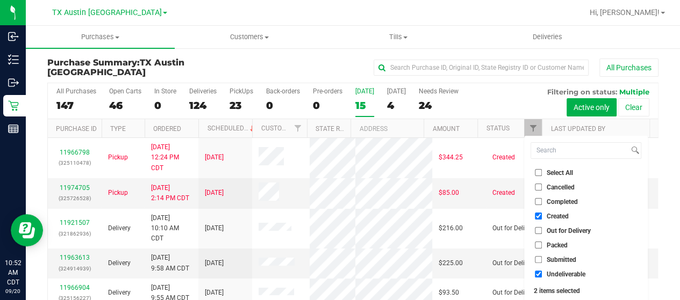
click at [542, 271] on input "Undeliverable" at bounding box center [538, 274] width 7 height 7
checkbox input "false"
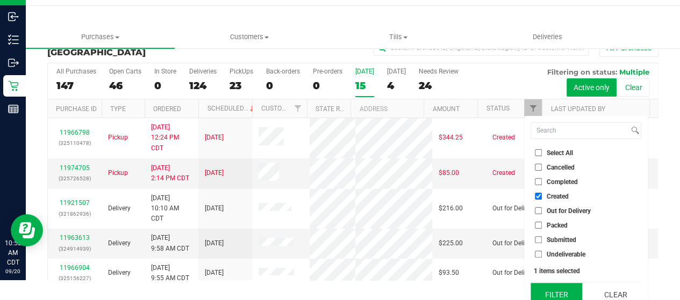
scroll to position [29, 0]
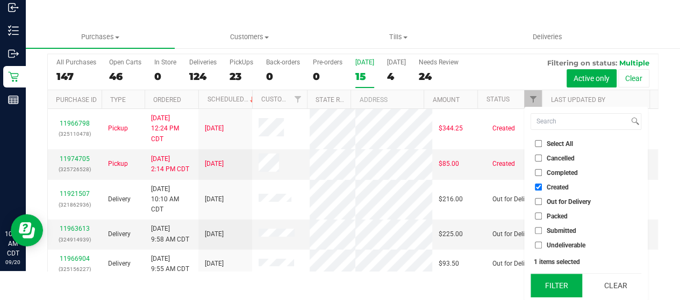
drag, startPoint x: 550, startPoint y: 285, endPoint x: 545, endPoint y: 278, distance: 8.8
click at [550, 285] on button "Filter" at bounding box center [556, 286] width 52 height 24
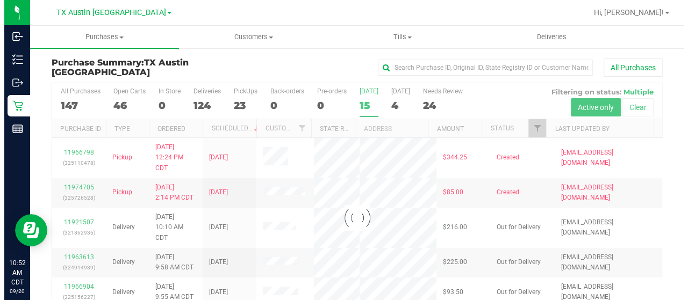
scroll to position [0, 0]
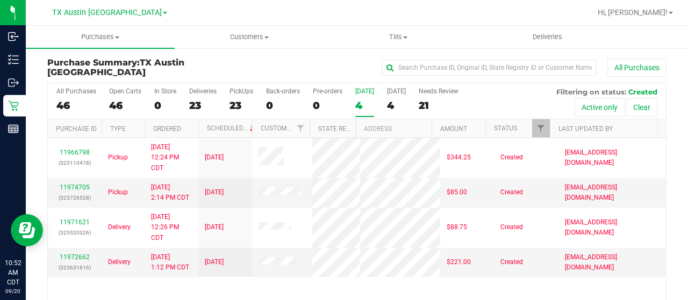
click at [364, 106] on div "4" at bounding box center [364, 105] width 19 height 12
click at [0, 0] on input "[DATE] 4" at bounding box center [0, 0] width 0 height 0
click at [391, 107] on div "4" at bounding box center [396, 105] width 19 height 12
click at [0, 0] on input "Tomorrow 4" at bounding box center [0, 0] width 0 height 0
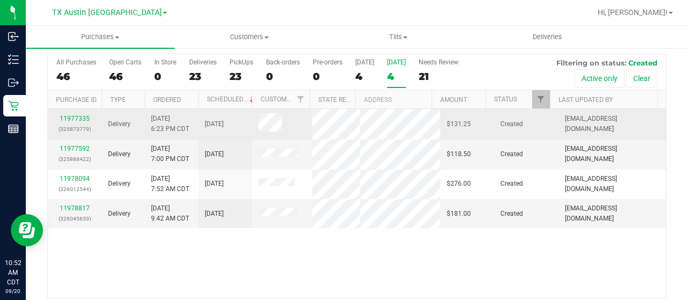
scroll to position [54, 0]
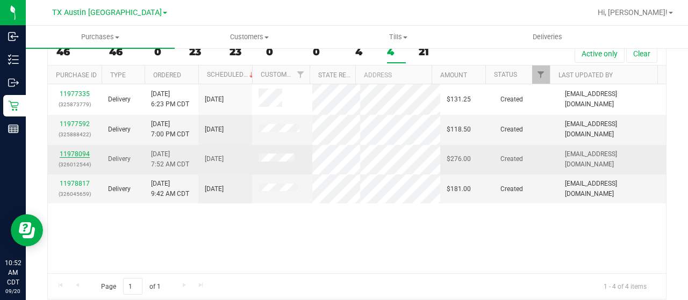
click at [78, 154] on link "11978094" at bounding box center [75, 154] width 30 height 8
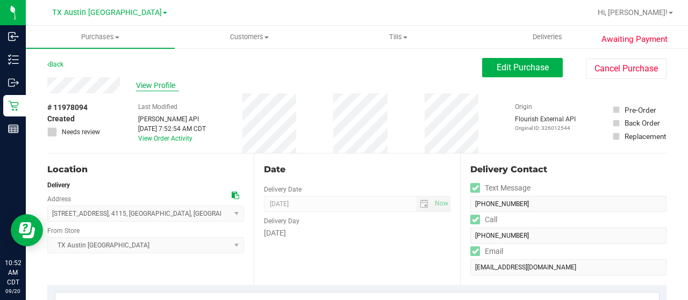
click at [149, 86] on span "View Profile" at bounding box center [157, 85] width 43 height 11
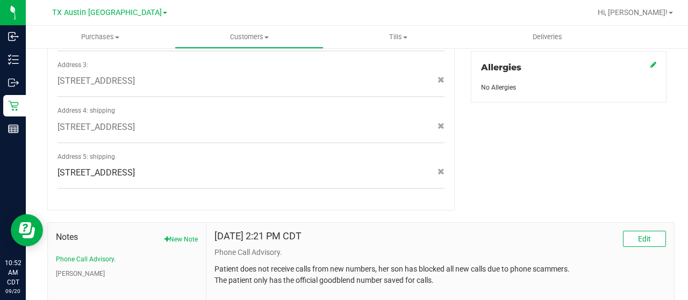
scroll to position [574, 0]
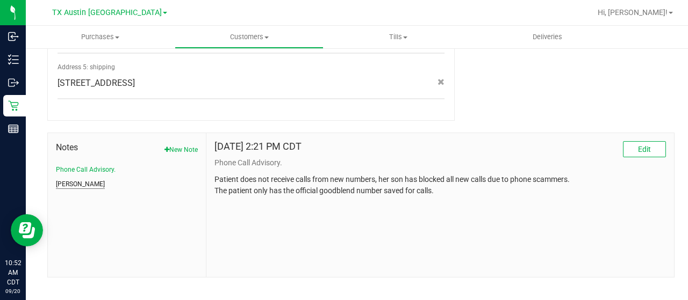
click at [69, 179] on button "[PERSON_NAME]" at bounding box center [80, 184] width 49 height 10
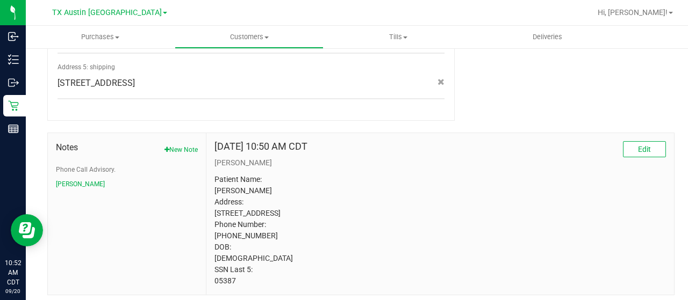
drag, startPoint x: 233, startPoint y: 279, endPoint x: 210, endPoint y: 278, distance: 23.6
click at [210, 278] on div "Aug 1, 2023 10:50 AM CDT Edit CURT Patient Name: Lora S Wataha Address: 4818 Be…" at bounding box center [439, 214] width 467 height 162
copy p "05387"
click at [88, 165] on button "Phone Call Advisory." at bounding box center [86, 170] width 60 height 10
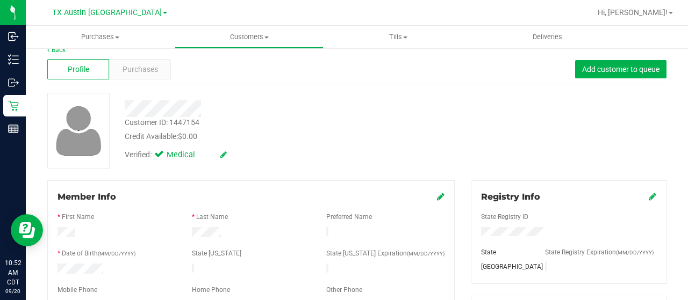
scroll to position [0, 0]
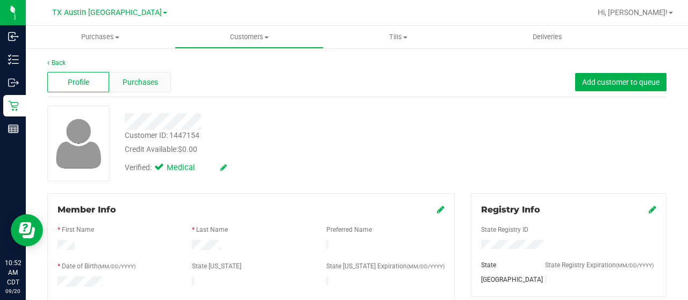
click at [133, 85] on span "Purchases" at bounding box center [139, 82] width 35 height 11
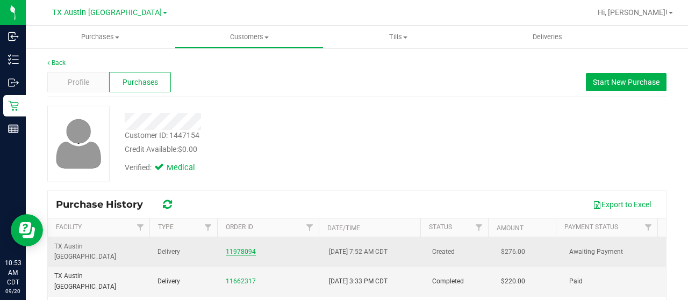
click at [243, 249] on link "11978094" at bounding box center [241, 252] width 30 height 8
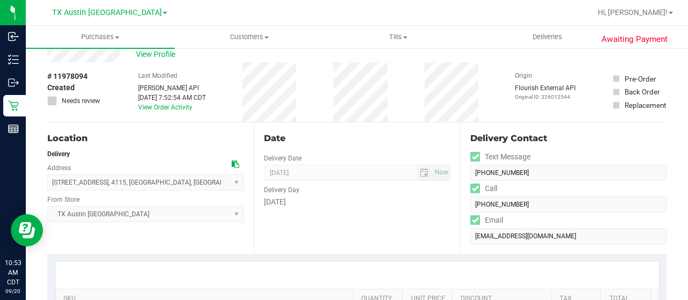
scroll to position [54, 0]
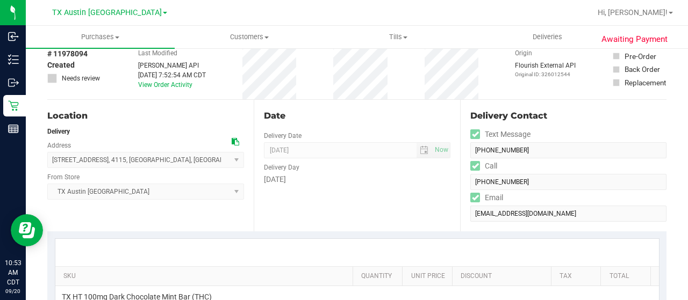
click at [232, 141] on icon at bounding box center [236, 142] width 8 height 8
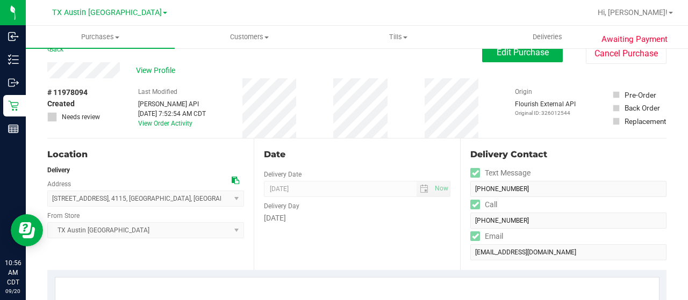
scroll to position [0, 0]
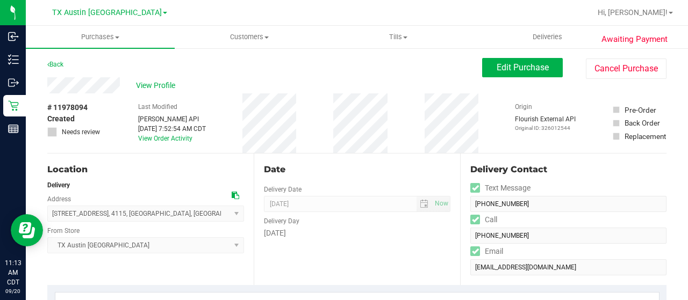
click at [126, 86] on div "View Profile" at bounding box center [264, 85] width 435 height 16
click at [156, 84] on span "View Profile" at bounding box center [157, 85] width 43 height 11
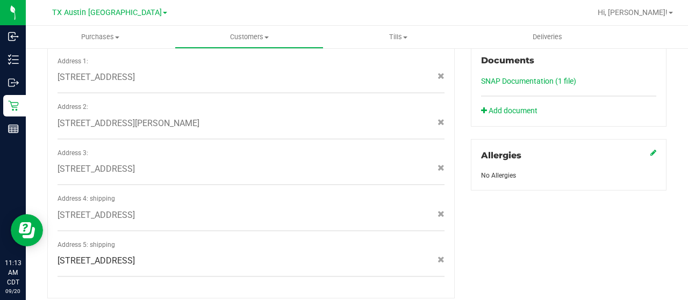
scroll to position [537, 0]
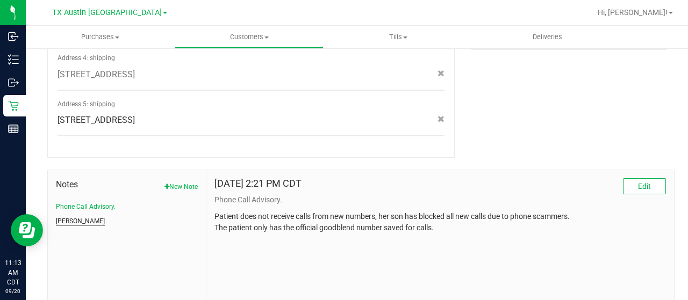
click at [63, 217] on button "[PERSON_NAME]" at bounding box center [80, 222] width 49 height 10
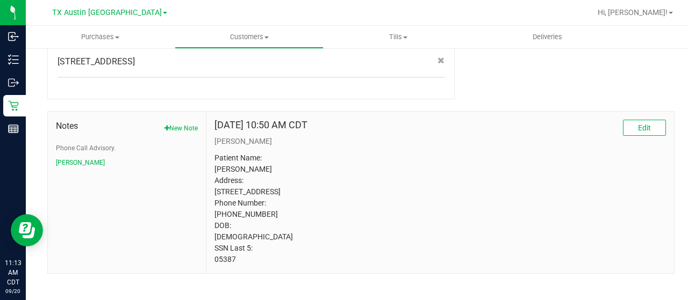
scroll to position [603, 0]
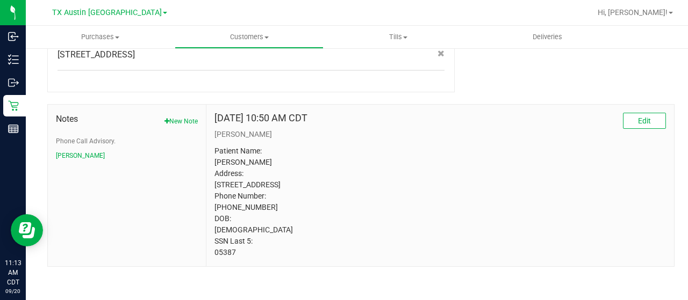
drag, startPoint x: 237, startPoint y: 249, endPoint x: 211, endPoint y: 249, distance: 26.3
click at [211, 249] on div "Aug 1, 2023 10:50 AM CDT Edit CURT Patient Name: Lora S Wataha Address: 4818 Be…" at bounding box center [439, 186] width 467 height 162
copy p "05387"
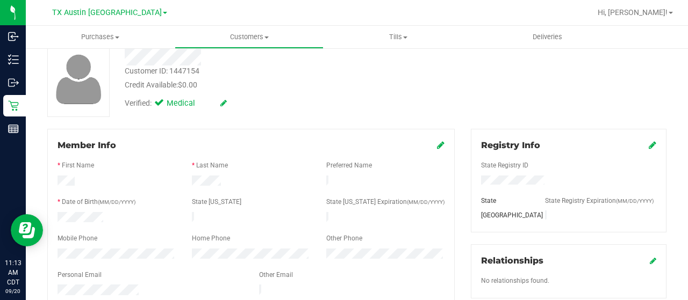
scroll to position [0, 0]
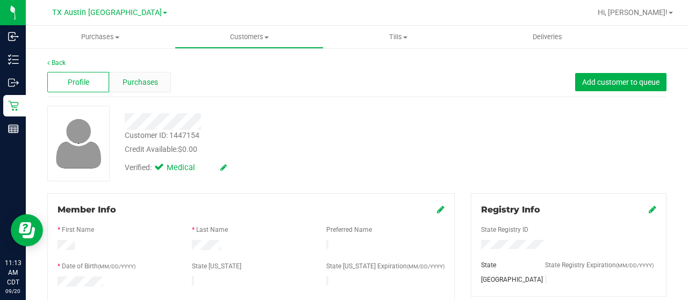
click at [129, 78] on span "Purchases" at bounding box center [139, 82] width 35 height 11
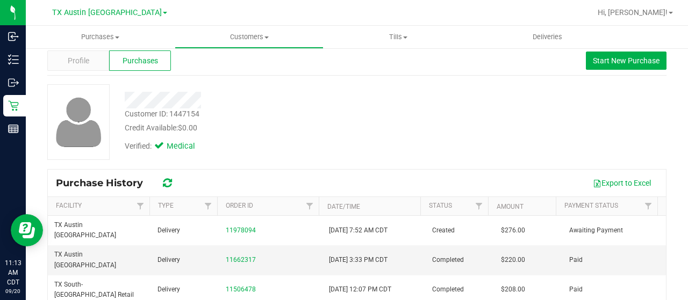
scroll to position [54, 0]
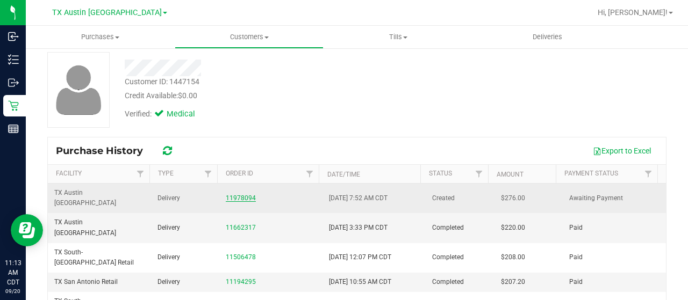
click at [241, 194] on link "11978094" at bounding box center [241, 198] width 30 height 8
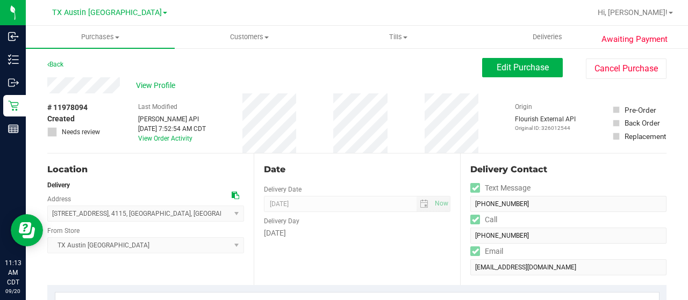
drag, startPoint x: 121, startPoint y: 84, endPoint x: 42, endPoint y: 85, distance: 79.0
click at [232, 196] on icon at bounding box center [236, 196] width 8 height 8
click at [146, 86] on span "View Profile" at bounding box center [157, 85] width 43 height 11
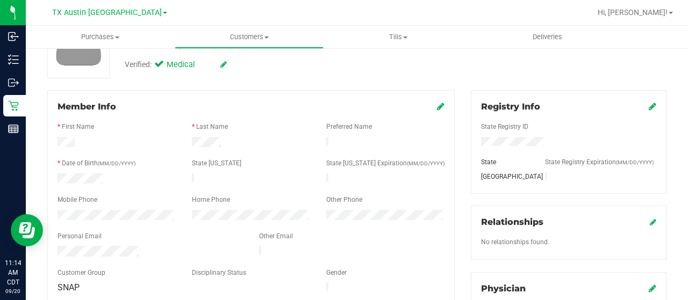
scroll to position [107, 0]
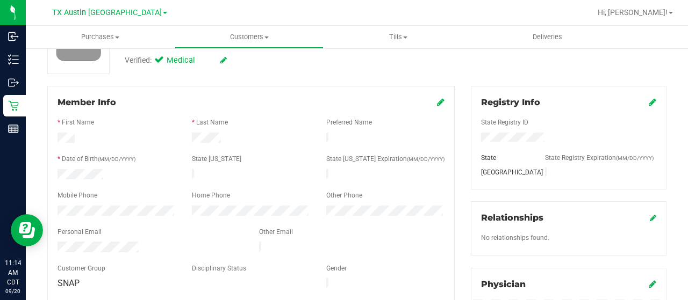
drag, startPoint x: 143, startPoint y: 243, endPoint x: 56, endPoint y: 244, distance: 86.5
click at [56, 244] on div at bounding box center [149, 248] width 201 height 13
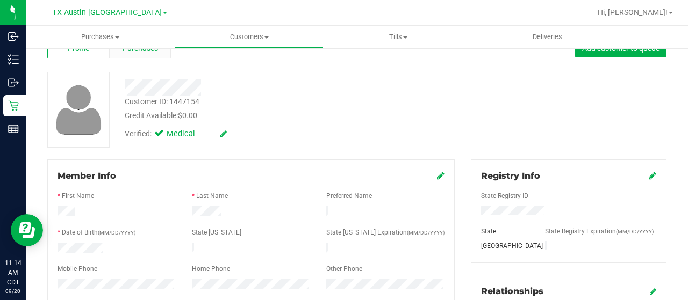
scroll to position [0, 0]
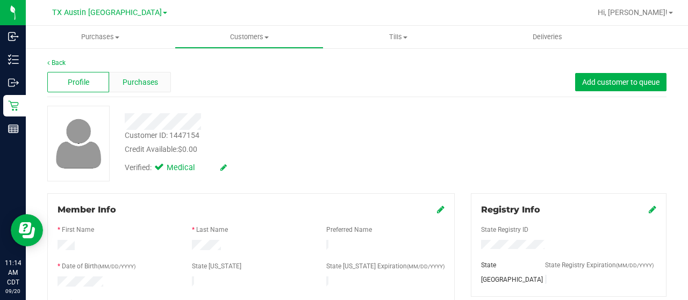
click at [147, 81] on span "Purchases" at bounding box center [139, 82] width 35 height 11
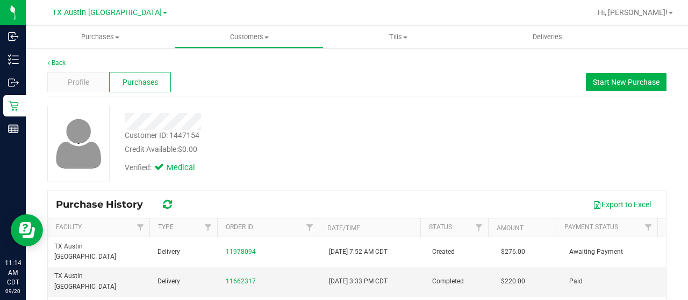
scroll to position [107, 0]
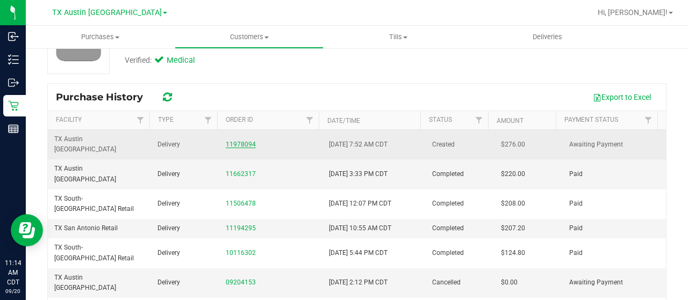
click at [234, 141] on link "11978094" at bounding box center [241, 145] width 30 height 8
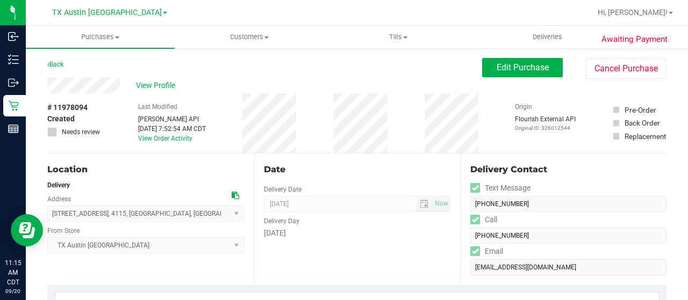
drag, startPoint x: 121, startPoint y: 87, endPoint x: 45, endPoint y: 84, distance: 76.9
click at [503, 68] on span "Edit Purchase" at bounding box center [522, 67] width 52 height 10
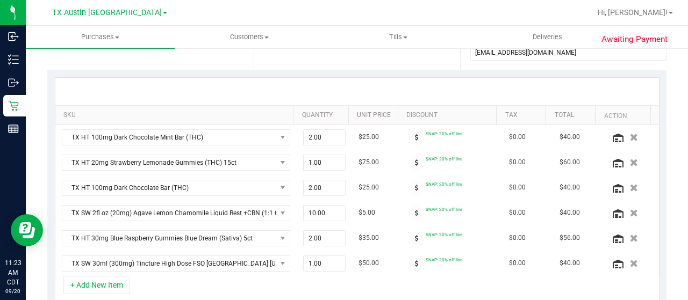
scroll to position [376, 0]
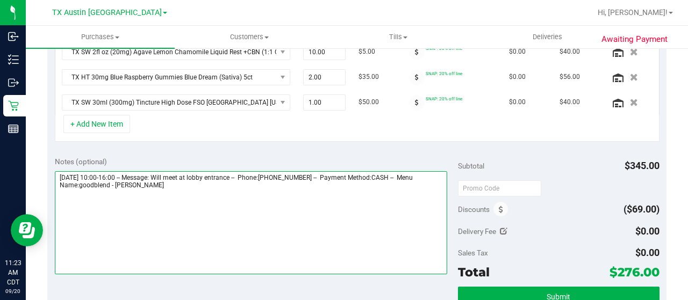
click at [183, 186] on textarea at bounding box center [251, 222] width 392 height 103
paste textarea "Austin"
click at [136, 190] on textarea at bounding box center [251, 222] width 392 height 103
click at [112, 204] on textarea at bounding box center [251, 222] width 392 height 103
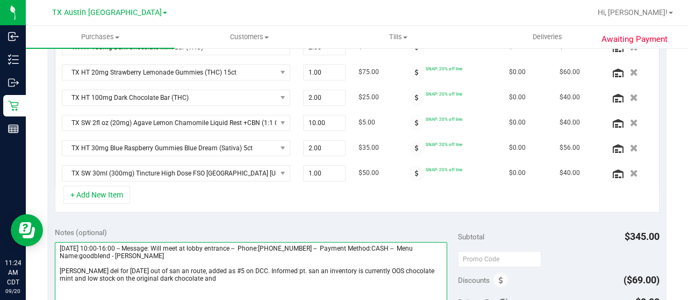
scroll to position [322, 0]
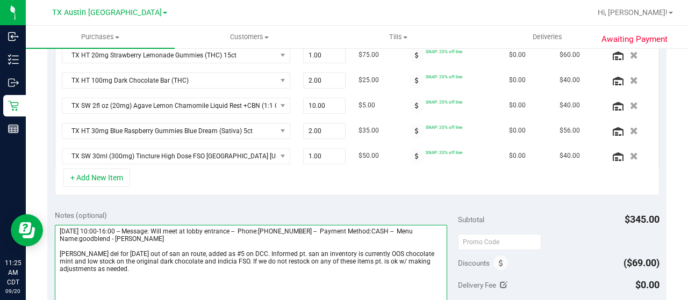
click at [159, 267] on textarea at bounding box center [251, 276] width 392 height 103
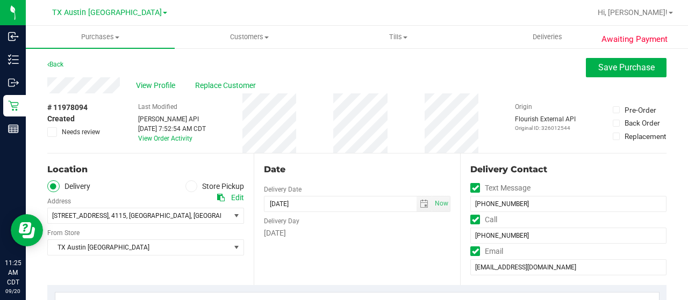
type textarea "Sunday 09/21/2025 10:00-16:00 -- Message: Will meet at lobby entrance -- Phone:…"
click at [79, 133] on span "Needs review" at bounding box center [81, 132] width 38 height 10
click at [0, 0] on input "Needs review" at bounding box center [0, 0] width 0 height 0
click at [84, 132] on span "Needs review" at bounding box center [81, 132] width 38 height 10
click at [0, 0] on input "Needs review" at bounding box center [0, 0] width 0 height 0
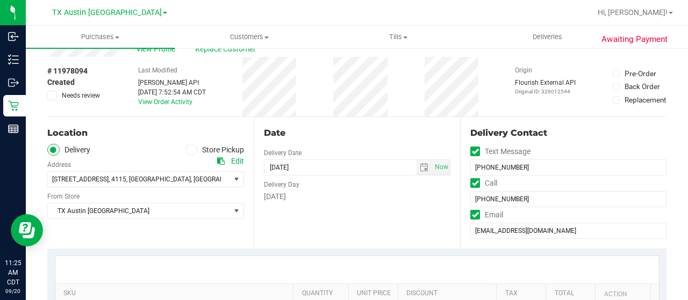
scroll to position [54, 0]
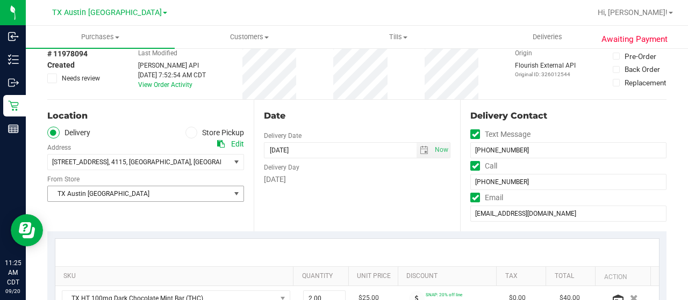
click at [93, 194] on span "TX Austin [GEOGRAPHIC_DATA]" at bounding box center [139, 193] width 182 height 15
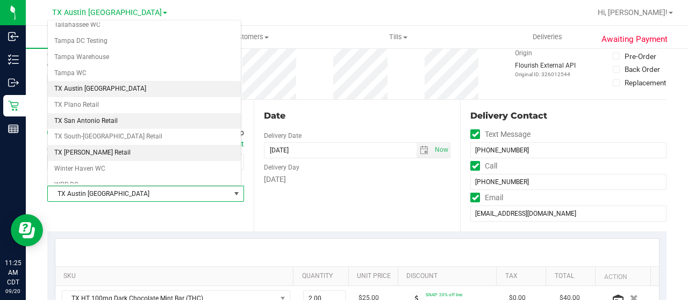
scroll to position [758, 0]
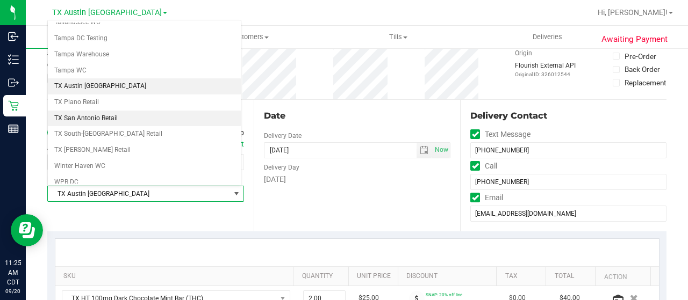
click at [101, 111] on li "TX San Antonio Retail" at bounding box center [144, 119] width 193 height 16
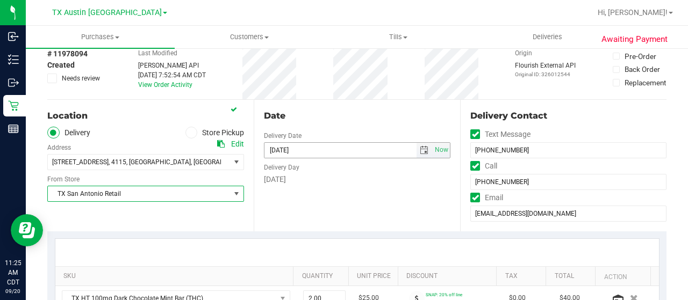
click at [420, 150] on span "select" at bounding box center [424, 150] width 9 height 9
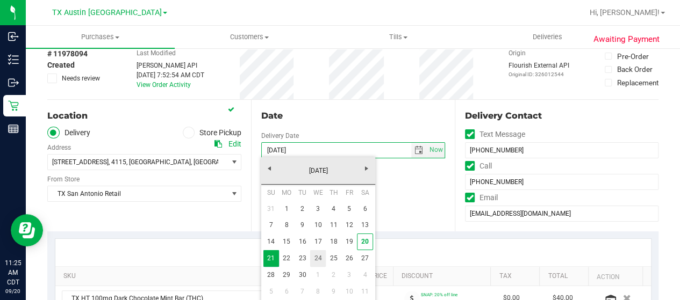
click at [315, 256] on link "24" at bounding box center [318, 258] width 16 height 17
type input "09/24/2025"
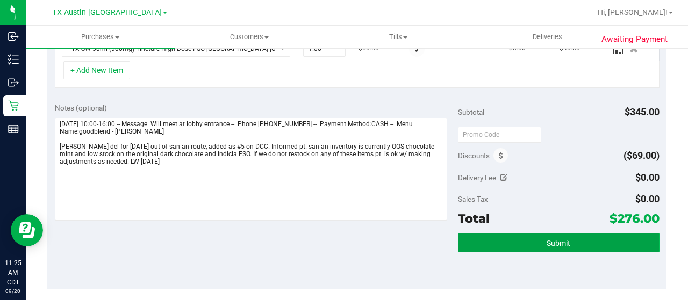
click at [532, 233] on button "Submit" at bounding box center [558, 242] width 201 height 19
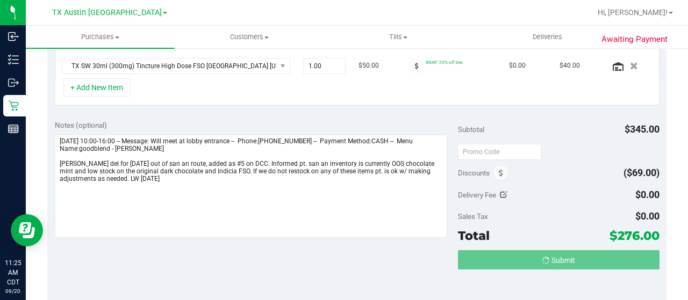
scroll to position [396, 0]
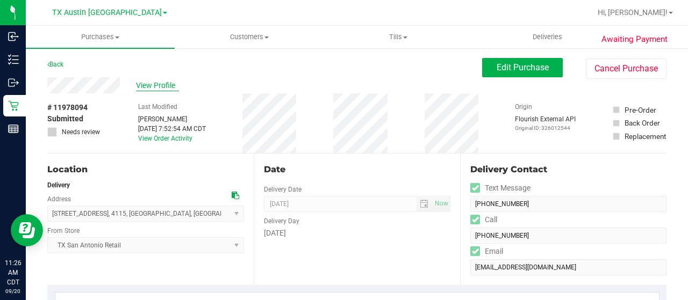
click at [151, 88] on span "View Profile" at bounding box center [157, 85] width 43 height 11
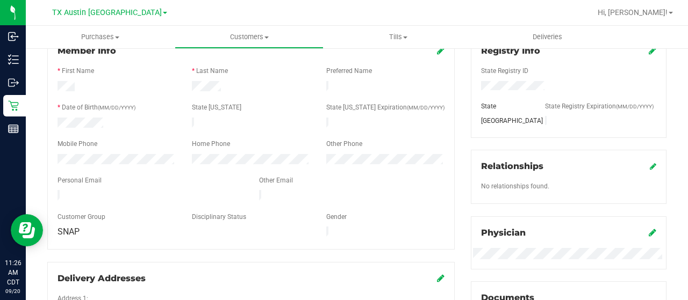
scroll to position [161, 0]
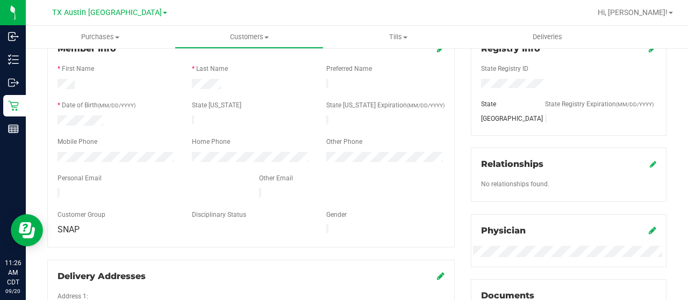
click at [58, 189] on div at bounding box center [149, 194] width 201 height 13
click at [151, 188] on div at bounding box center [149, 194] width 201 height 13
drag, startPoint x: 139, startPoint y: 188, endPoint x: 56, endPoint y: 189, distance: 82.7
click at [56, 189] on div at bounding box center [149, 194] width 201 height 13
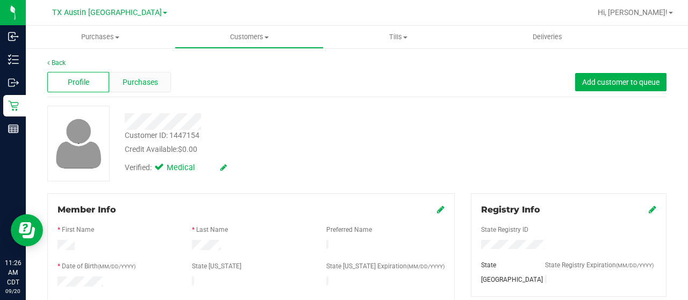
click at [131, 82] on span "Purchases" at bounding box center [139, 82] width 35 height 11
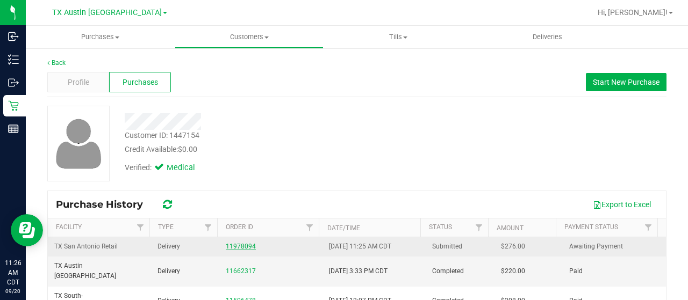
click at [237, 247] on link "11978094" at bounding box center [241, 247] width 30 height 8
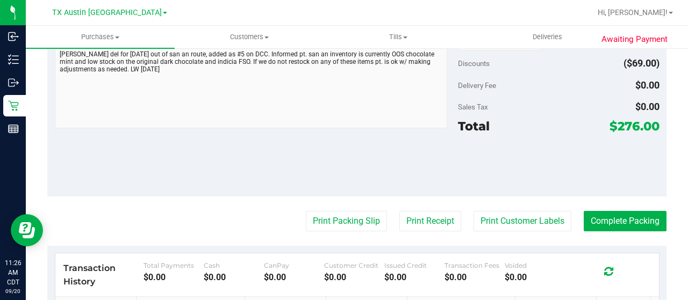
scroll to position [591, 0]
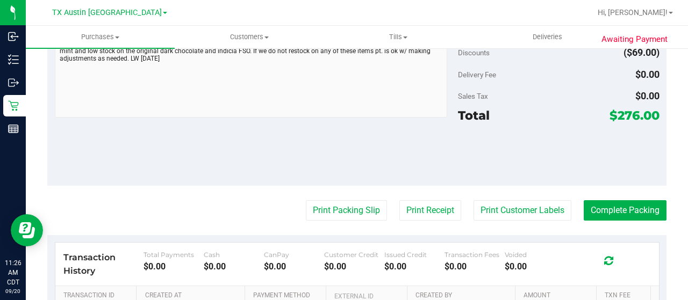
drag, startPoint x: 610, startPoint y: 105, endPoint x: 630, endPoint y: 107, distance: 19.9
click at [630, 108] on span "$276.00" at bounding box center [634, 115] width 50 height 15
copy span "276"
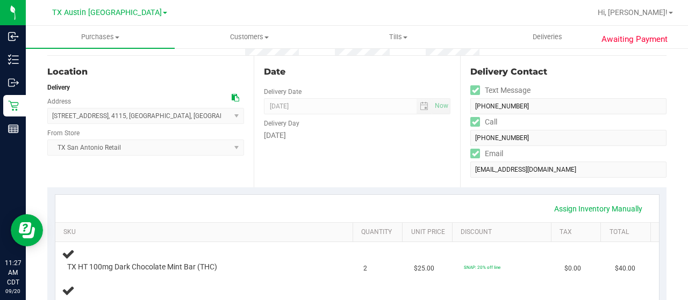
scroll to position [0, 0]
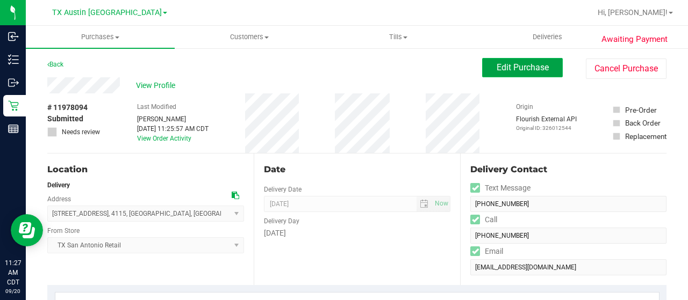
click at [505, 67] on span "Edit Purchase" at bounding box center [522, 67] width 52 height 10
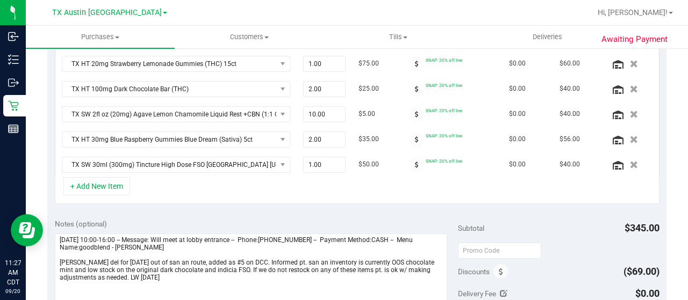
scroll to position [376, 0]
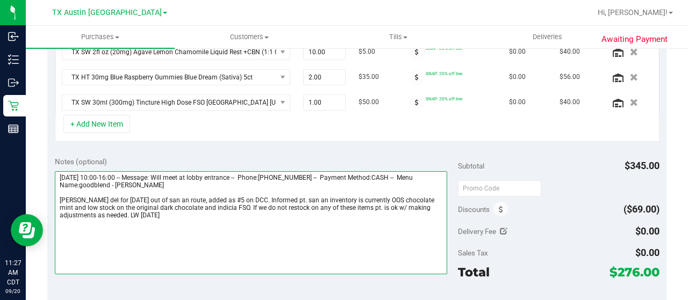
click at [399, 204] on textarea at bounding box center [251, 222] width 392 height 103
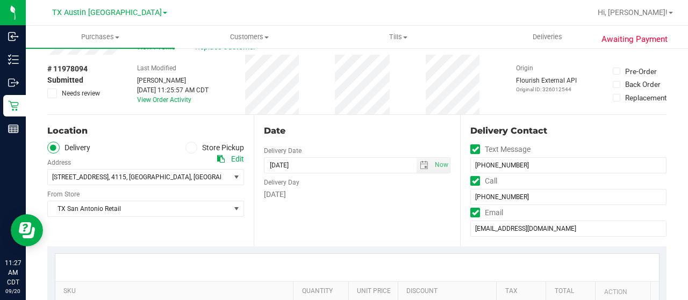
scroll to position [0, 0]
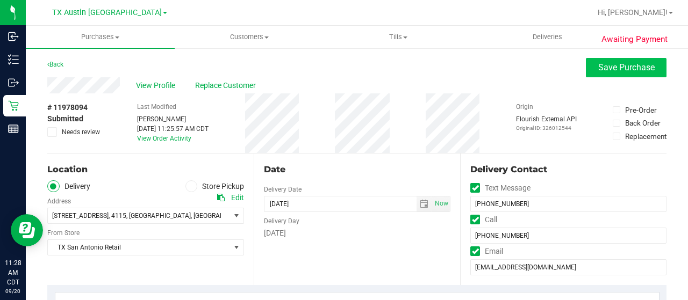
type textarea "Sunday 09/21/2025 10:00-16:00 -- Message: Will meet at lobby entrance -- Phone:…"
click at [589, 71] on button "Save Purchase" at bounding box center [626, 67] width 81 height 19
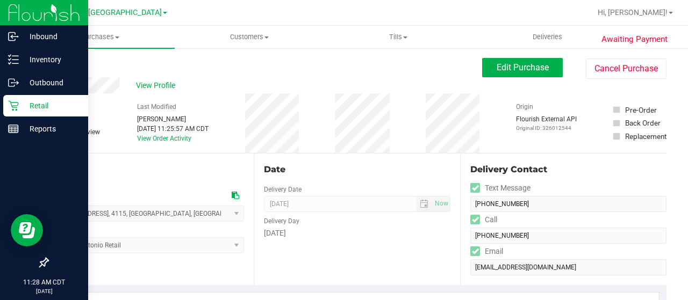
click at [20, 106] on p "Retail" at bounding box center [51, 105] width 64 height 13
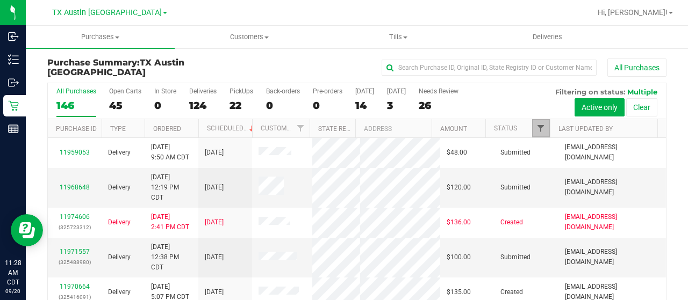
click at [536, 125] on span "Filter" at bounding box center [540, 128] width 9 height 9
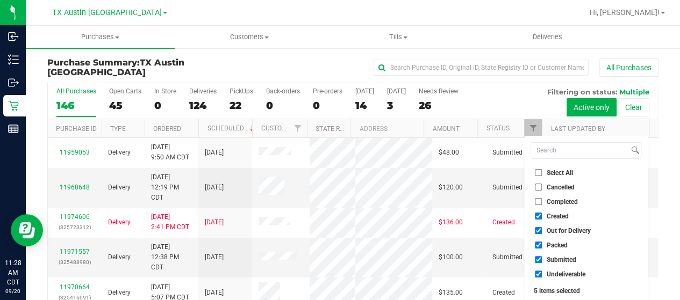
click at [563, 229] on span "Out for Delivery" at bounding box center [568, 231] width 44 height 6
click at [542, 229] on input "Out for Delivery" at bounding box center [538, 230] width 7 height 7
checkbox input "false"
click at [553, 244] on span "Packed" at bounding box center [556, 245] width 21 height 6
click at [542, 244] on input "Packed" at bounding box center [538, 245] width 7 height 7
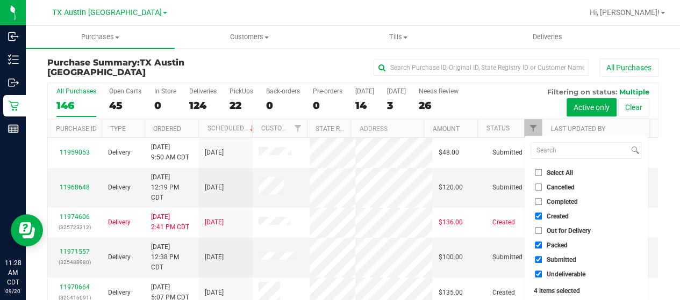
checkbox input "false"
click at [551, 257] on span "Submitted" at bounding box center [561, 260] width 30 height 6
click at [542, 256] on input "Submitted" at bounding box center [538, 259] width 7 height 7
checkbox input "false"
click at [550, 271] on span "Undeliverable" at bounding box center [565, 274] width 39 height 6
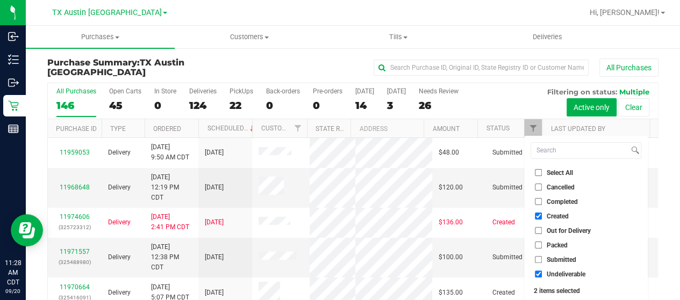
click at [542, 271] on input "Undeliverable" at bounding box center [538, 274] width 7 height 7
checkbox input "false"
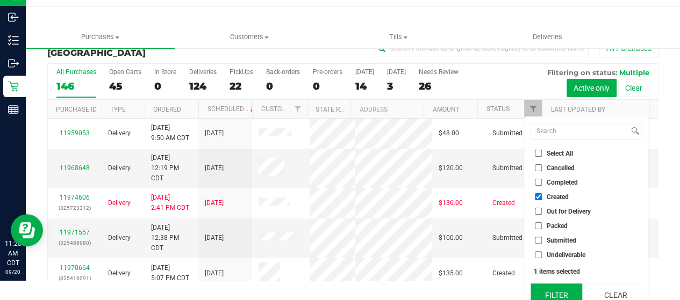
scroll to position [29, 0]
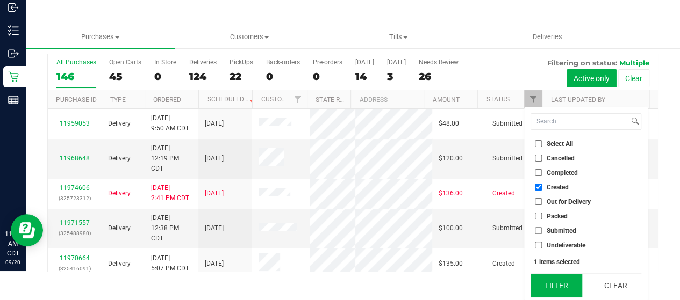
click at [551, 278] on button "Filter" at bounding box center [556, 286] width 52 height 24
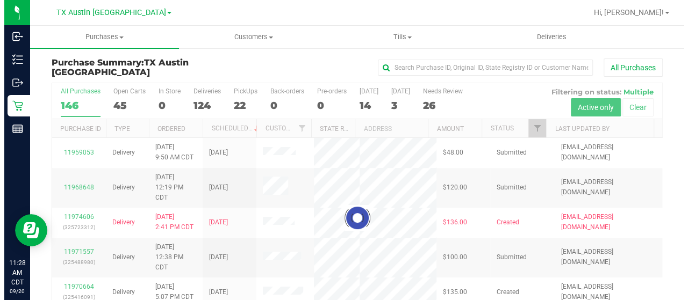
scroll to position [0, 0]
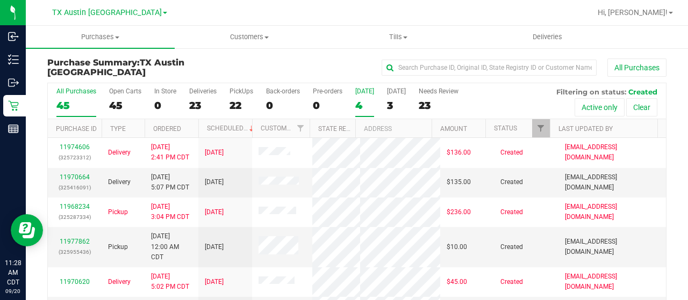
click at [358, 105] on div "4" at bounding box center [364, 105] width 19 height 12
click at [0, 0] on input "[DATE] 4" at bounding box center [0, 0] width 0 height 0
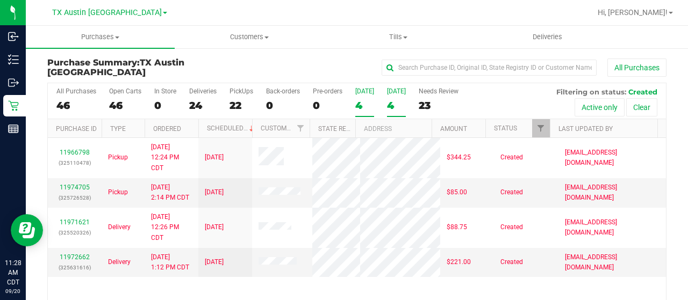
click at [390, 99] on div "4" at bounding box center [396, 105] width 19 height 12
click at [0, 0] on input "Tomorrow 4" at bounding box center [0, 0] width 0 height 0
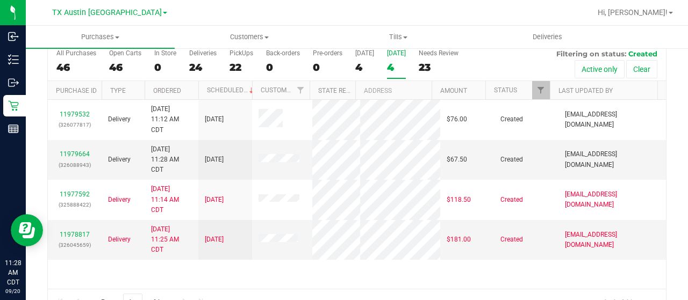
scroll to position [54, 0]
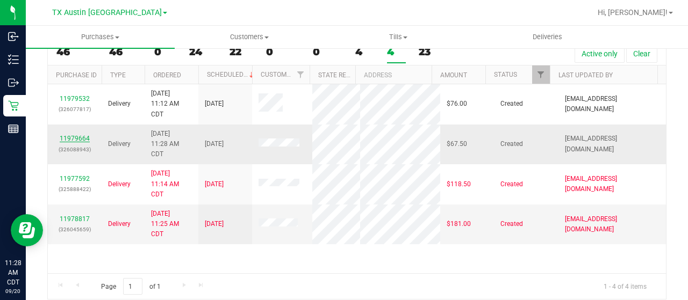
click at [80, 136] on link "11979664" at bounding box center [75, 139] width 30 height 8
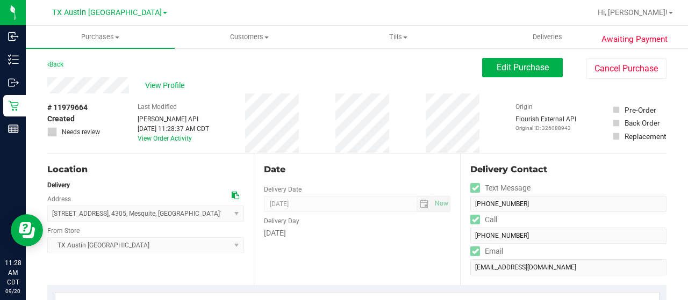
click at [131, 85] on div "View Profile" at bounding box center [264, 85] width 435 height 16
click at [234, 194] on icon at bounding box center [236, 196] width 8 height 8
click at [48, 83] on div "View Profile" at bounding box center [264, 85] width 435 height 16
click at [499, 71] on span "Edit Purchase" at bounding box center [522, 67] width 52 height 10
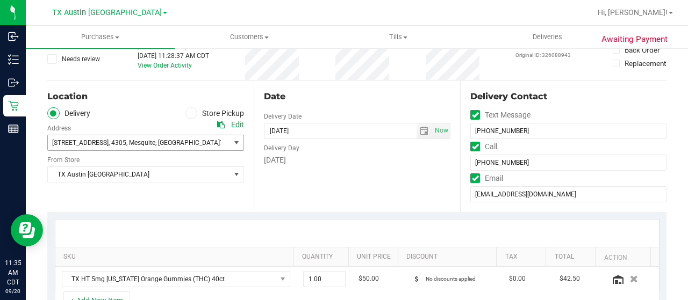
scroll to position [269, 0]
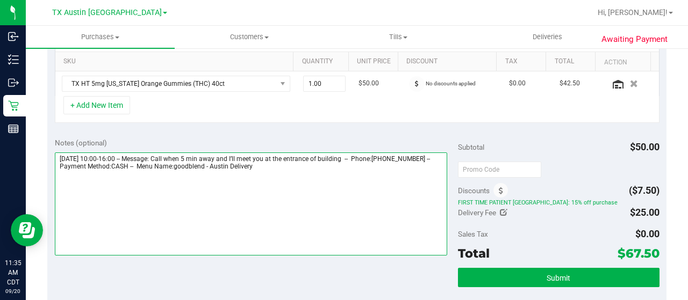
click at [332, 171] on textarea at bounding box center [251, 204] width 392 height 103
paste textarea "Dallas Core"
drag, startPoint x: 60, startPoint y: 155, endPoint x: 116, endPoint y: 155, distance: 56.4
click at [116, 155] on textarea at bounding box center [251, 204] width 392 height 103
click at [153, 184] on textarea at bounding box center [251, 204] width 392 height 103
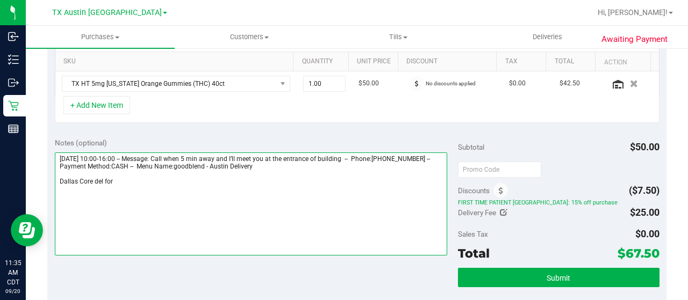
paste textarea "Sunday 09/21/2025"
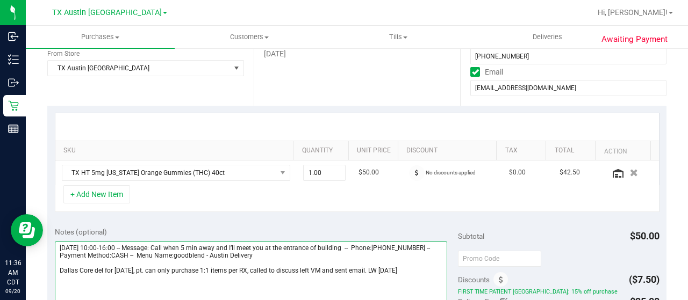
scroll to position [0, 0]
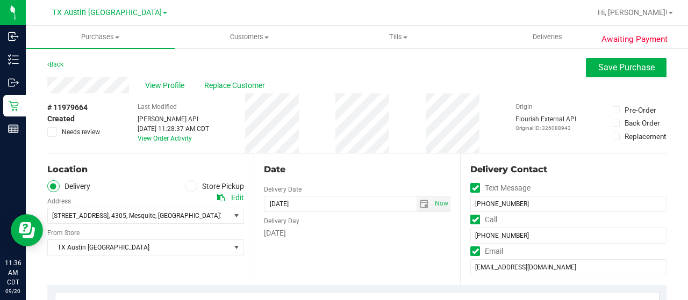
type textarea "Sunday 09/21/2025 10:00-16:00 -- Message: Call when 5 min away and I’ll meet yo…"
click at [96, 132] on span "Needs review" at bounding box center [81, 132] width 38 height 10
click at [0, 0] on input "Needs review" at bounding box center [0, 0] width 0 height 0
click at [619, 68] on span "Save Purchase" at bounding box center [626, 67] width 56 height 10
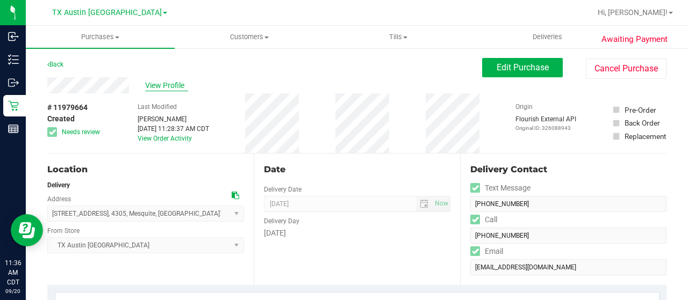
click at [164, 87] on span "View Profile" at bounding box center [166, 85] width 43 height 11
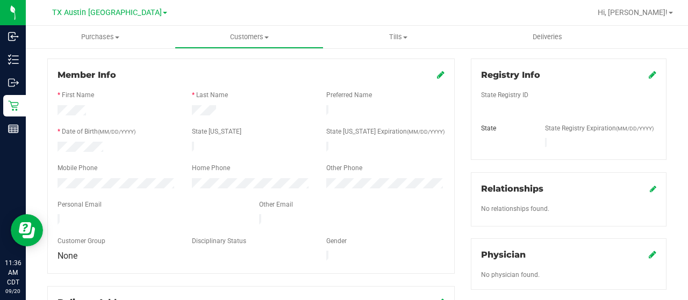
scroll to position [161, 0]
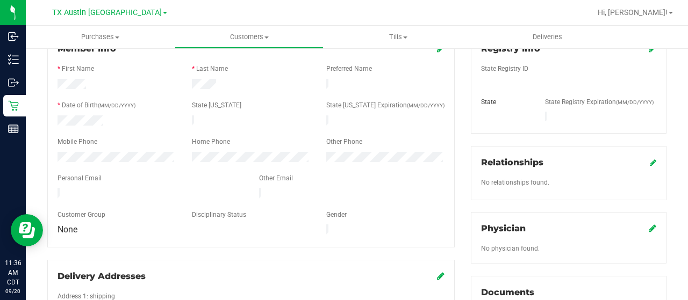
click at [648, 224] on icon at bounding box center [652, 228] width 8 height 9
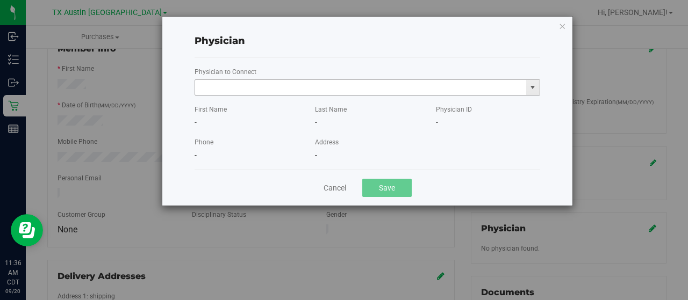
click at [301, 87] on input "text" at bounding box center [360, 87] width 331 height 15
paste input "Franquiz"
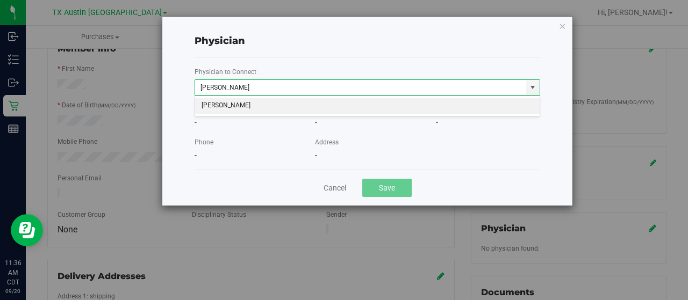
click at [289, 110] on li "JOSE FRANQUIZ" at bounding box center [367, 106] width 345 height 16
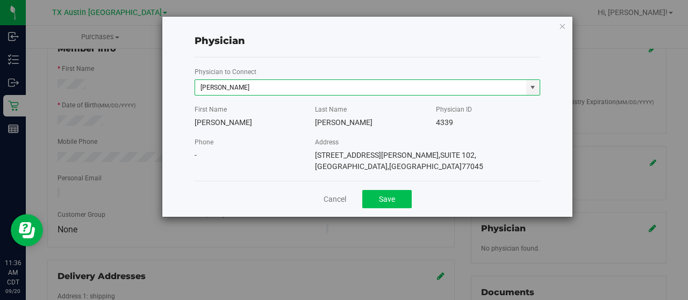
type input "JOSE FRANQUIZ"
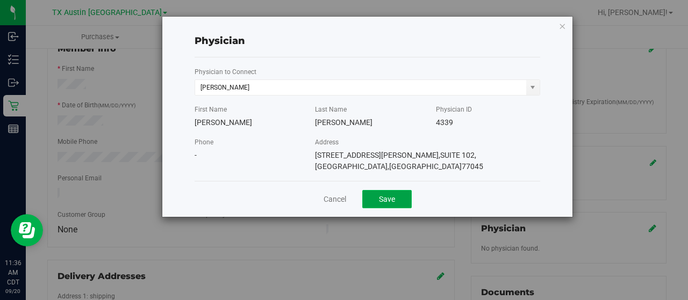
click at [370, 190] on button "Save" at bounding box center [386, 199] width 49 height 18
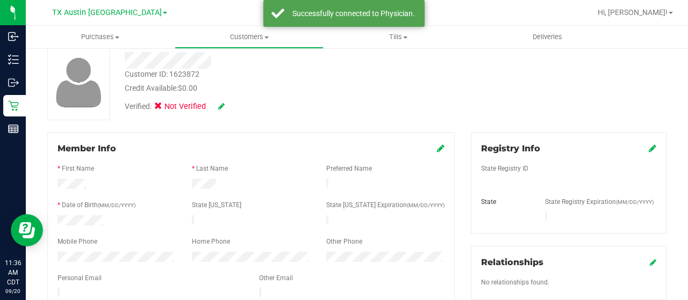
scroll to position [54, 0]
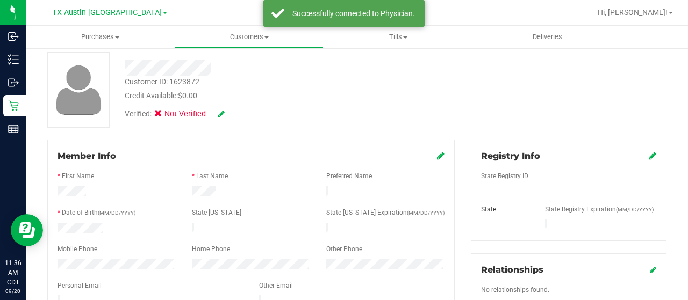
click at [648, 154] on div "Registry Info State Registry ID State State Registry Expiration (MM/DD/YYYY)" at bounding box center [569, 191] width 196 height 102
click at [648, 156] on icon at bounding box center [652, 156] width 8 height 9
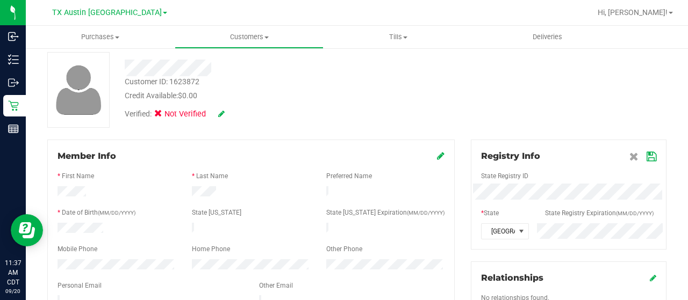
click at [646, 157] on icon at bounding box center [651, 157] width 10 height 9
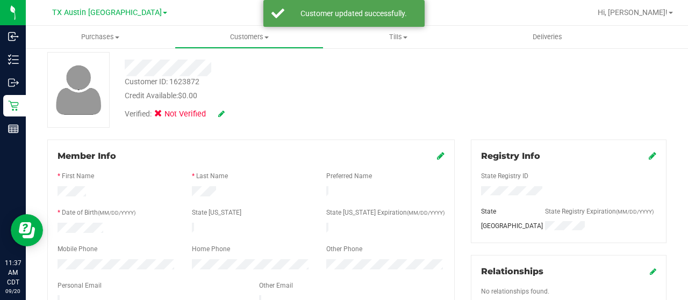
click at [222, 114] on icon at bounding box center [221, 114] width 6 height 8
click at [161, 116] on icon at bounding box center [161, 116] width 7 height 0
click at [0, 0] on input "Medical" at bounding box center [0, 0] width 0 height 0
click at [236, 116] on icon at bounding box center [236, 115] width 9 height 8
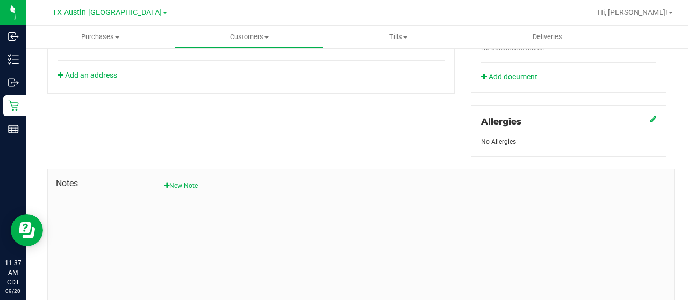
scroll to position [474, 0]
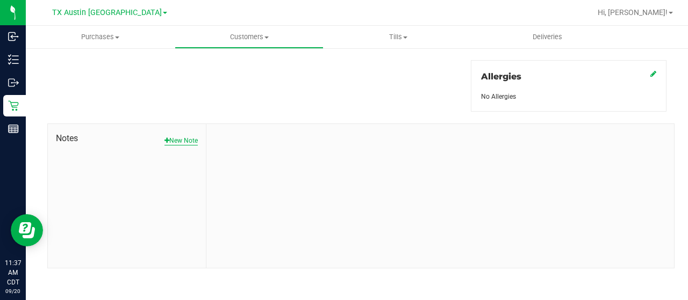
click at [182, 136] on button "New Note" at bounding box center [180, 141] width 33 height 10
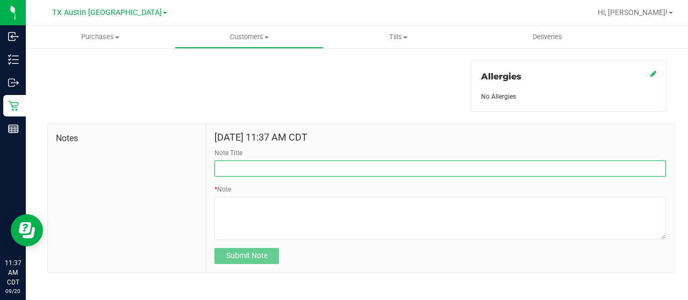
click at [253, 169] on input "Note Title" at bounding box center [439, 169] width 451 height 16
type input "[PERSON_NAME]"
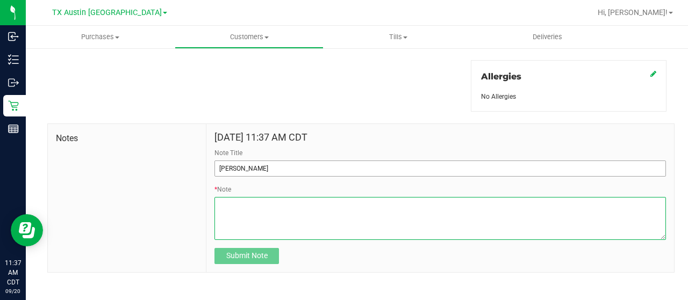
paste textarea "Patient Name: Clifford G Spicer Address: 5651 Northwest Dr 4305 Mesquite, TX, 7…"
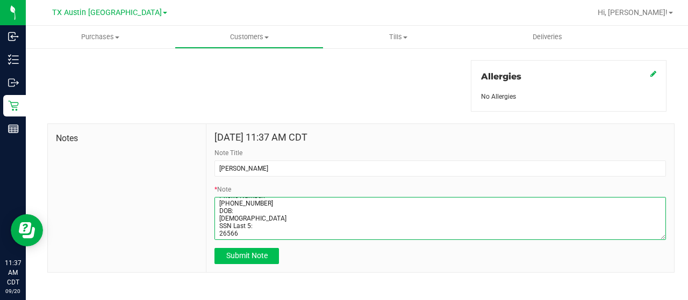
type textarea "Patient Name: Clifford G Spicer Address: 5651 Northwest Dr 4305 Mesquite, TX, 7…"
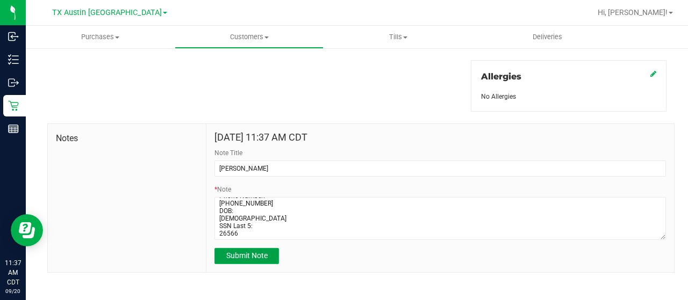
click at [246, 251] on span "Submit Note" at bounding box center [246, 255] width 41 height 9
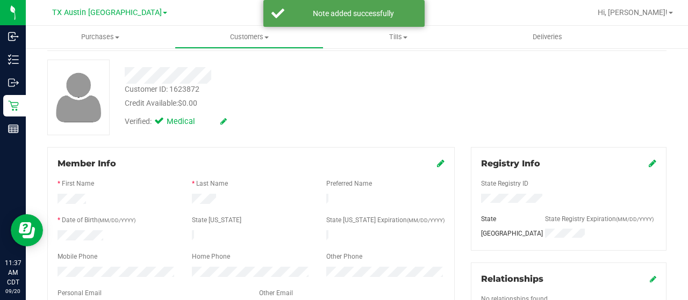
scroll to position [0, 0]
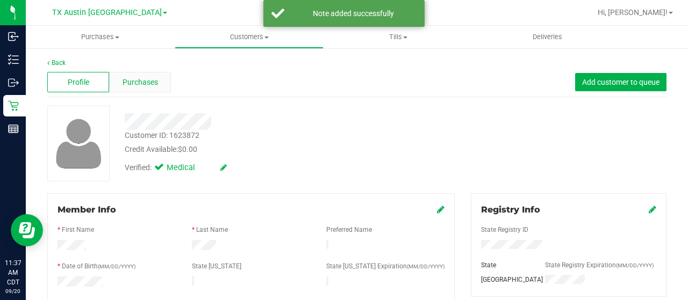
click at [138, 79] on span "Purchases" at bounding box center [139, 82] width 35 height 11
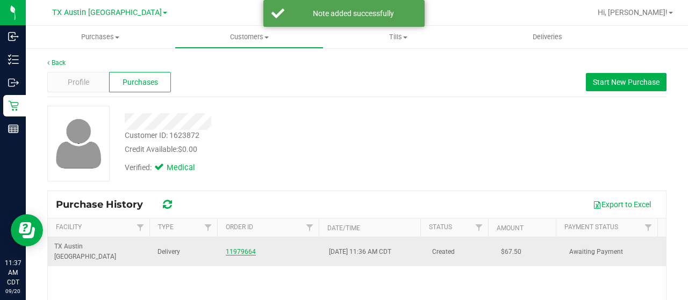
click at [242, 248] on link "11979664" at bounding box center [241, 252] width 30 height 8
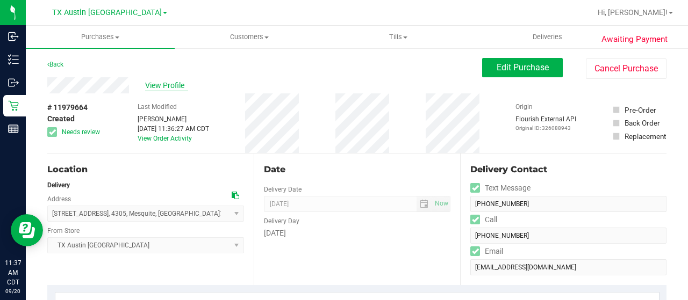
click at [157, 81] on span "View Profile" at bounding box center [166, 85] width 43 height 11
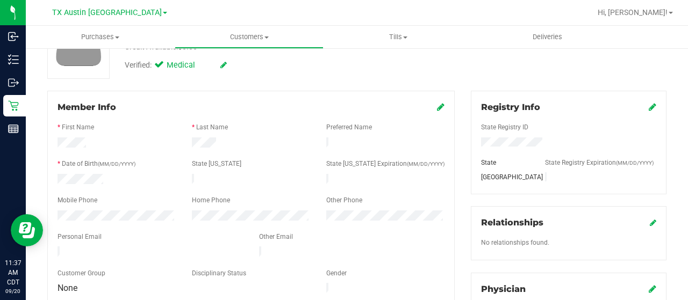
scroll to position [107, 0]
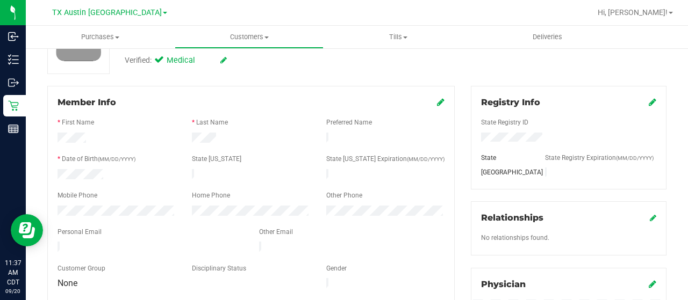
drag, startPoint x: 165, startPoint y: 243, endPoint x: 54, endPoint y: 243, distance: 110.7
click at [54, 243] on div at bounding box center [149, 248] width 201 height 13
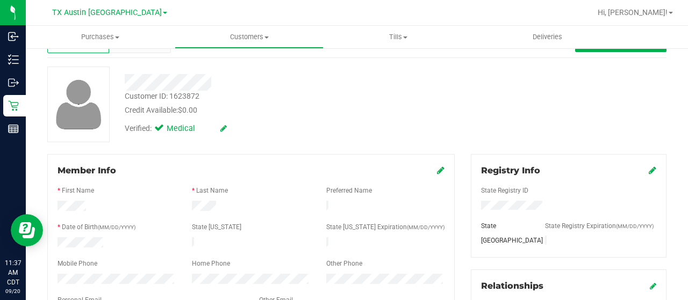
scroll to position [0, 0]
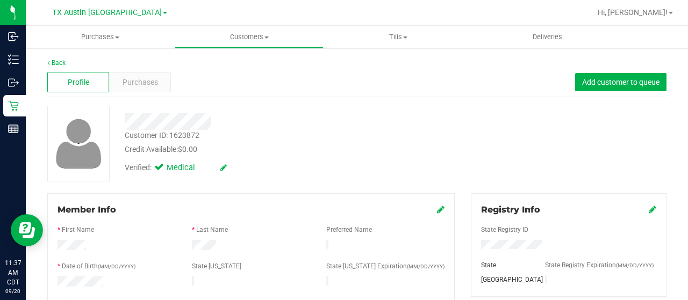
drag, startPoint x: 218, startPoint y: 124, endPoint x: 124, endPoint y: 123, distance: 93.5
click at [124, 123] on div at bounding box center [276, 121] width 318 height 17
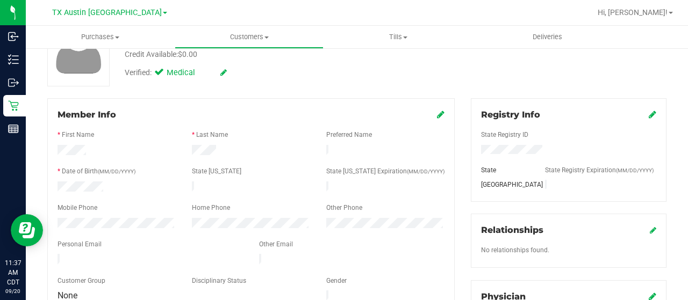
scroll to position [107, 0]
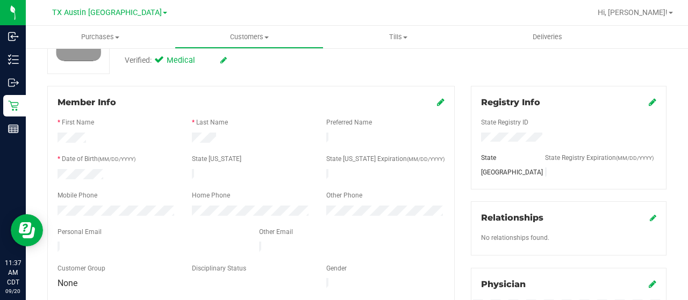
click at [53, 208] on div at bounding box center [116, 212] width 134 height 13
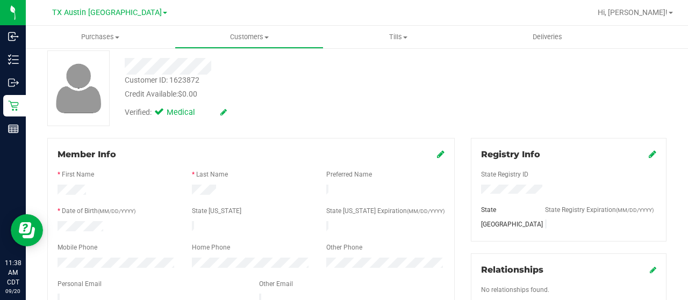
scroll to position [0, 0]
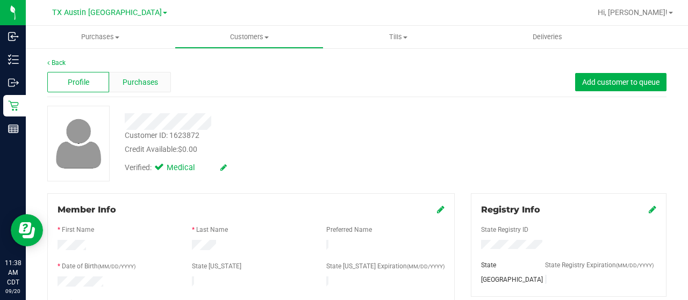
click at [156, 85] on span "Purchases" at bounding box center [139, 82] width 35 height 11
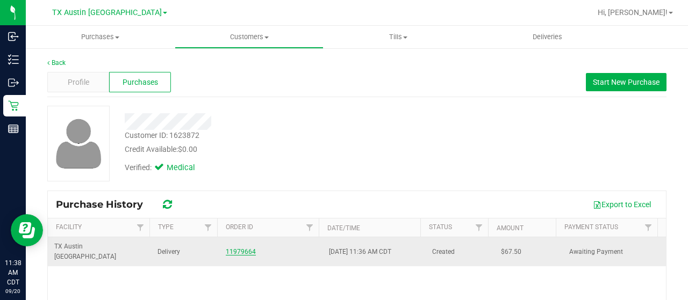
click at [234, 248] on link "11979664" at bounding box center [241, 252] width 30 height 8
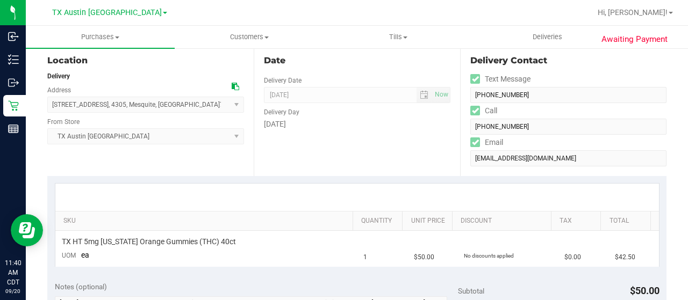
scroll to position [107, 0]
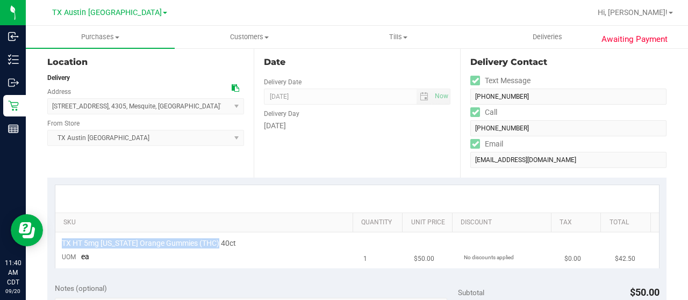
drag, startPoint x: 224, startPoint y: 244, endPoint x: 59, endPoint y: 243, distance: 165.5
click at [59, 243] on td "TX HT 5mg Texas Orange Gummies (THC) 40ct UOM ea" at bounding box center [206, 251] width 302 height 36
copy span "TX HT 5mg [US_STATE] Orange Gummies (THC) 40ct"
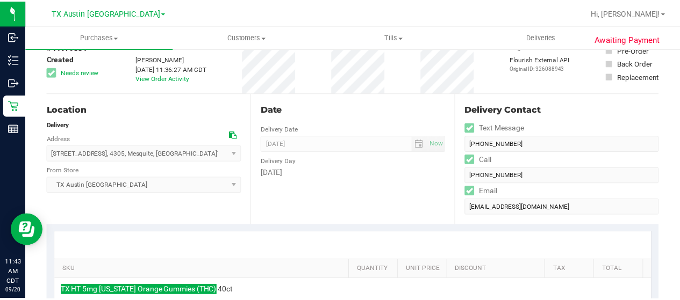
scroll to position [0, 0]
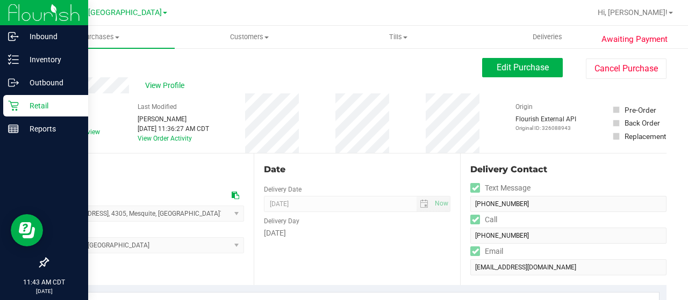
click at [21, 108] on p "Retail" at bounding box center [51, 105] width 64 height 13
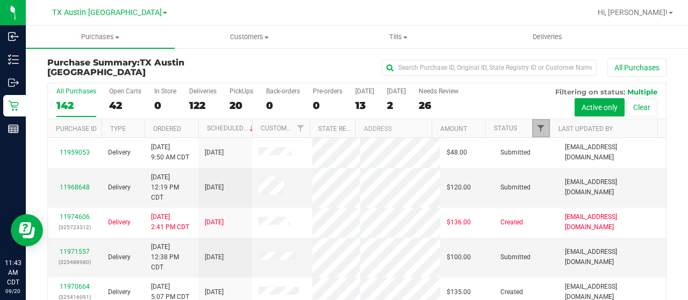
click at [537, 130] on span "Filter" at bounding box center [540, 128] width 9 height 9
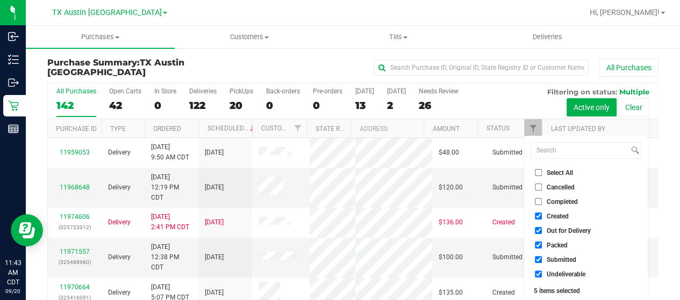
click at [579, 229] on span "Out for Delivery" at bounding box center [568, 231] width 44 height 6
click at [542, 229] on input "Out for Delivery" at bounding box center [538, 230] width 7 height 7
checkbox input "false"
click at [560, 242] on span "Packed" at bounding box center [556, 245] width 21 height 6
click at [542, 242] on input "Packed" at bounding box center [538, 245] width 7 height 7
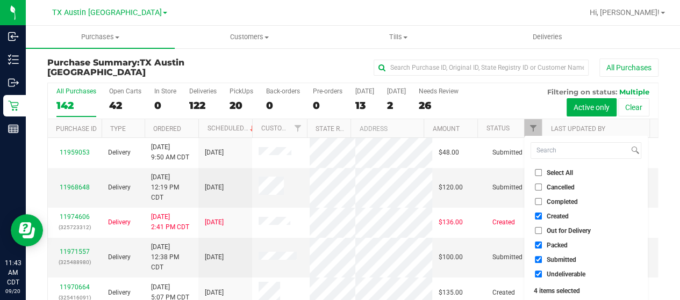
checkbox input "false"
click at [559, 257] on span "Submitted" at bounding box center [561, 260] width 30 height 6
click at [542, 256] on input "Submitted" at bounding box center [538, 259] width 7 height 7
checkbox input "false"
click at [559, 277] on span "Undeliverable" at bounding box center [565, 274] width 39 height 6
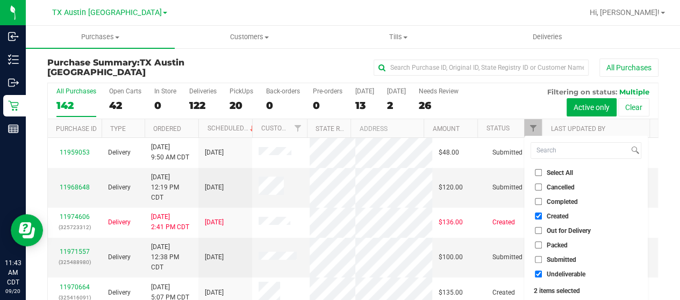
click at [542, 277] on input "Undeliverable" at bounding box center [538, 274] width 7 height 7
checkbox input "false"
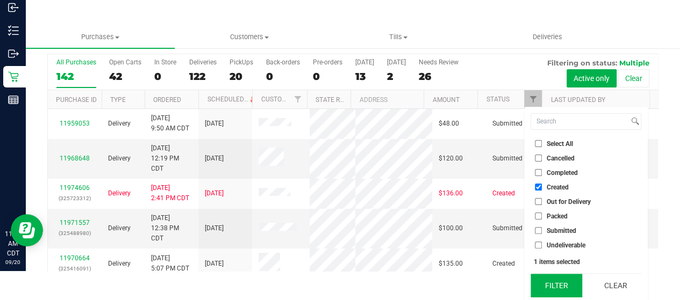
click at [560, 286] on button "Filter" at bounding box center [556, 286] width 52 height 24
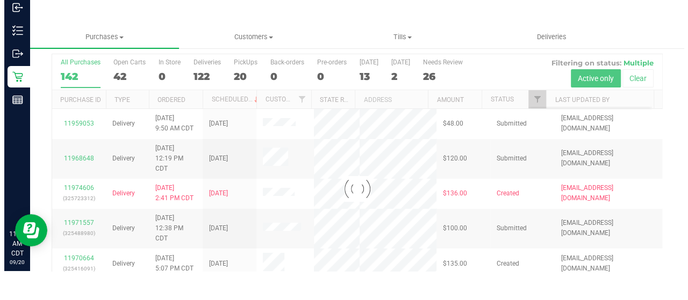
scroll to position [0, 0]
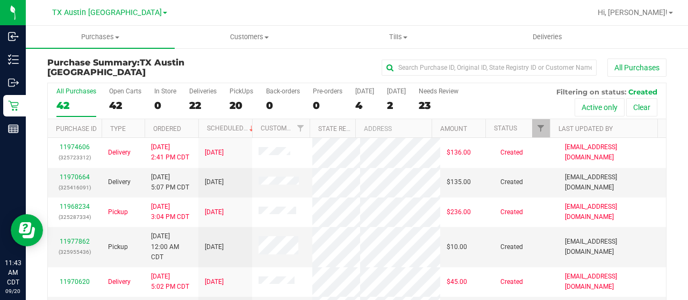
click at [360, 105] on div "4" at bounding box center [364, 105] width 19 height 12
click at [0, 0] on input "[DATE] 4" at bounding box center [0, 0] width 0 height 0
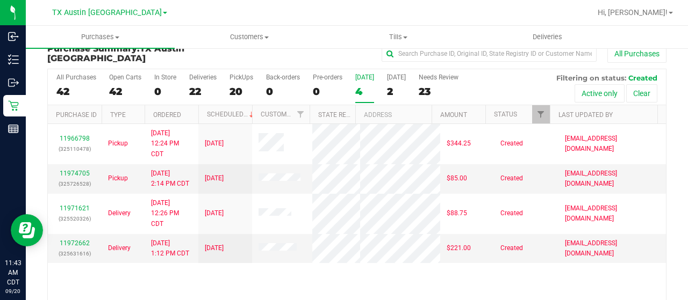
scroll to position [54, 0]
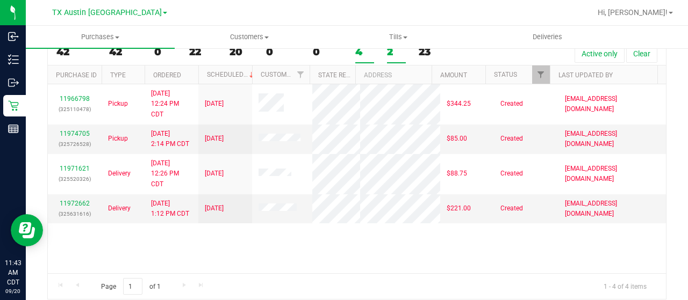
click at [395, 53] on div "2" at bounding box center [396, 52] width 19 height 12
click at [0, 0] on input "Tomorrow 2" at bounding box center [0, 0] width 0 height 0
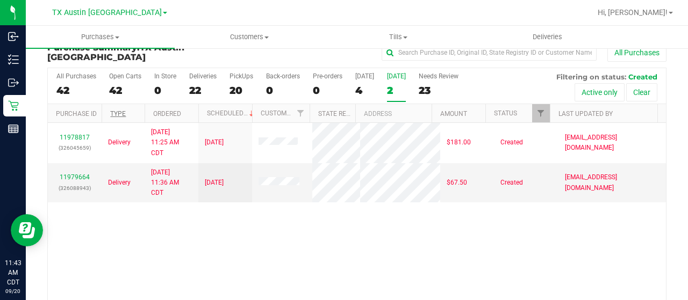
scroll to position [0, 0]
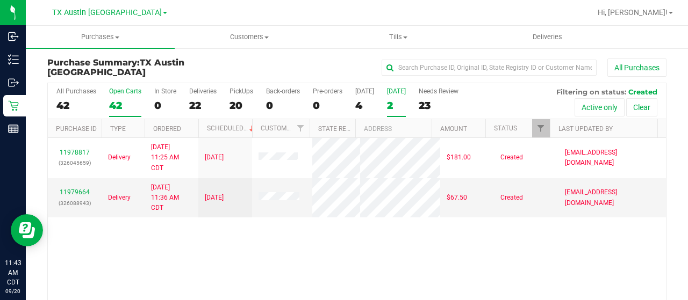
click at [120, 104] on div "42" at bounding box center [125, 105] width 32 height 12
click at [0, 0] on input "Open Carts 42" at bounding box center [0, 0] width 0 height 0
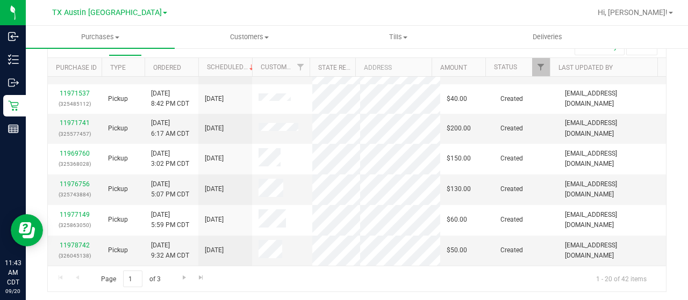
scroll to position [474, 0]
click at [184, 275] on span "Go to the next page" at bounding box center [184, 277] width 9 height 9
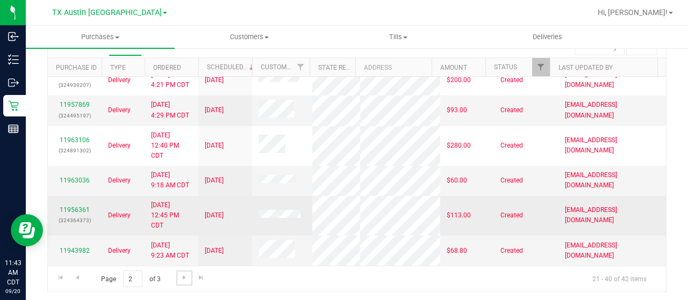
scroll to position [525, 0]
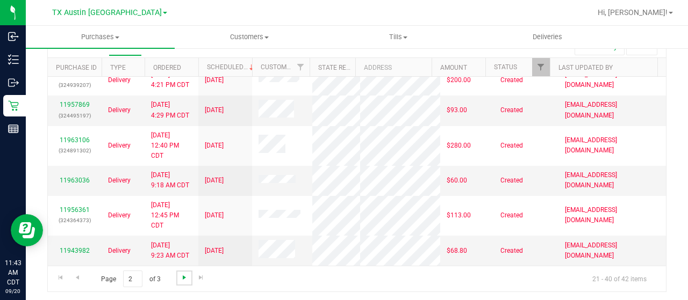
click at [185, 277] on span "Go to the next page" at bounding box center [184, 277] width 9 height 9
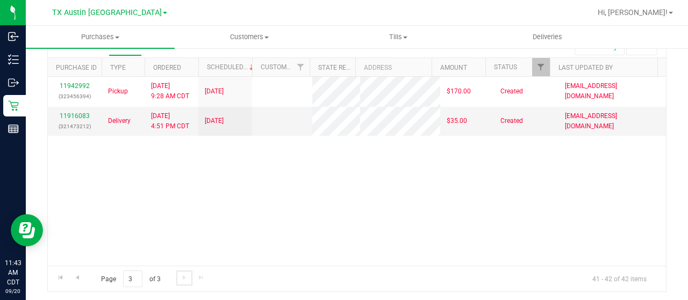
scroll to position [0, 0]
click at [78, 273] on span "Go to the previous page" at bounding box center [77, 277] width 9 height 9
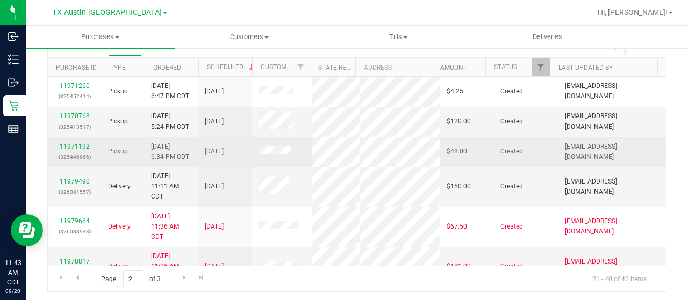
click at [72, 143] on link "11971192" at bounding box center [75, 147] width 30 height 8
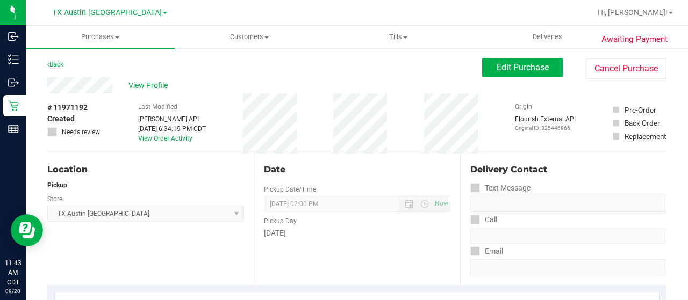
click at [114, 84] on div "View Profile" at bounding box center [264, 85] width 435 height 16
click at [99, 60] on div "Back Edit Purchase Cancel Purchase" at bounding box center [356, 67] width 619 height 19
drag, startPoint x: 112, startPoint y: 84, endPoint x: 44, endPoint y: 87, distance: 68.3
click at [501, 64] on span "Edit Purchase" at bounding box center [522, 67] width 52 height 10
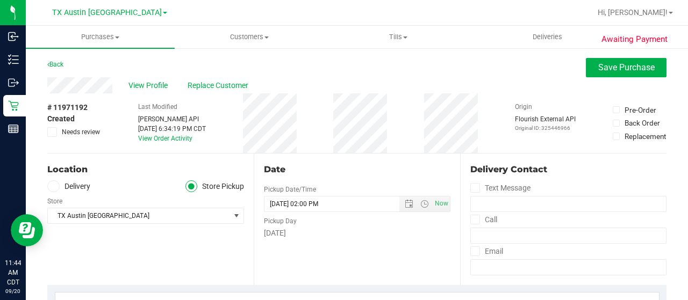
click at [78, 189] on label "Delivery" at bounding box center [68, 187] width 43 height 12
click at [0, 0] on input "Delivery" at bounding box center [0, 0] width 0 height 0
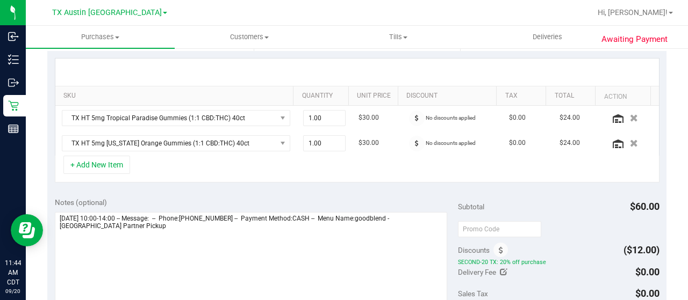
scroll to position [269, 0]
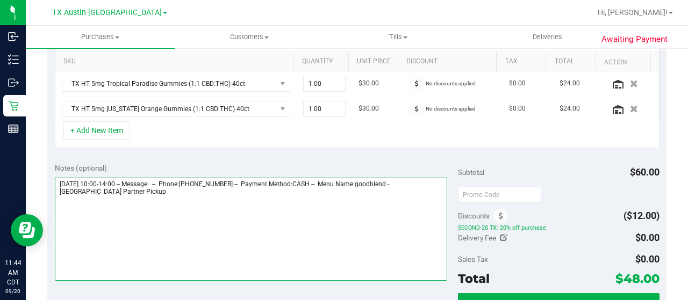
drag, startPoint x: 412, startPoint y: 179, endPoint x: 435, endPoint y: 195, distance: 28.6
click at [435, 195] on textarea at bounding box center [251, 229] width 392 height 103
click at [174, 198] on textarea at bounding box center [251, 229] width 392 height 103
paste textarea "Houston Partner Pickup"
drag, startPoint x: 58, startPoint y: 180, endPoint x: 119, endPoint y: 181, distance: 60.7
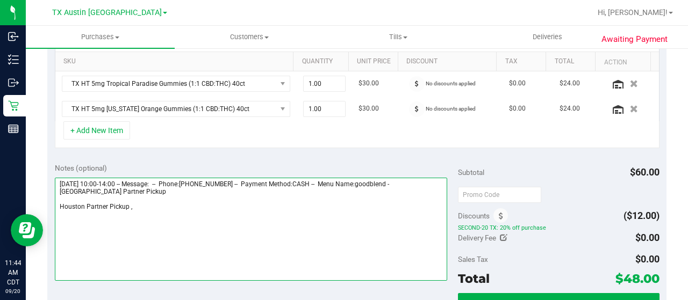
click at [119, 181] on textarea at bounding box center [251, 229] width 392 height 103
click at [151, 207] on textarea at bounding box center [251, 229] width 392 height 103
paste textarea "[DATE]"
click at [128, 203] on textarea at bounding box center [251, 229] width 392 height 103
click at [221, 206] on textarea at bounding box center [251, 229] width 392 height 103
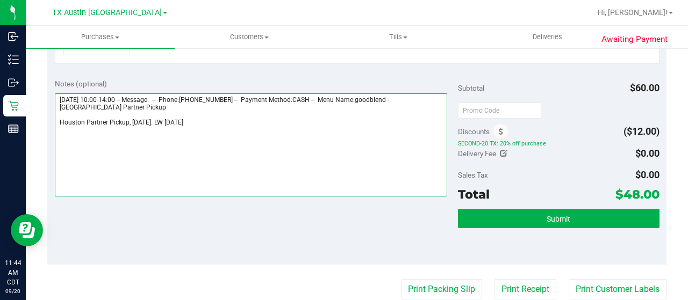
scroll to position [376, 0]
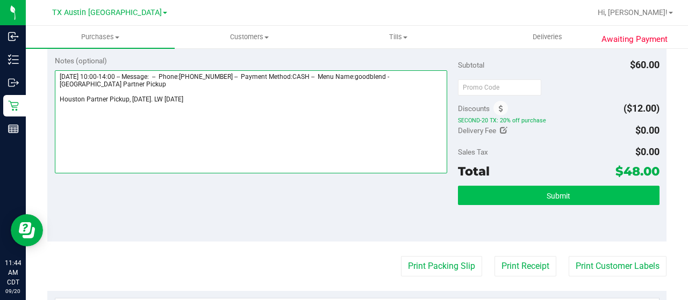
type textarea "[DATE] 10:00-14:00 -- Message: -- Phone:[PHONE_NUMBER] -- Payment Method:CASH -…"
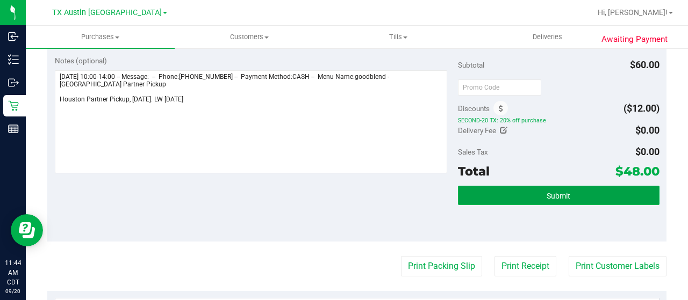
click at [508, 190] on button "Submit" at bounding box center [558, 195] width 201 height 19
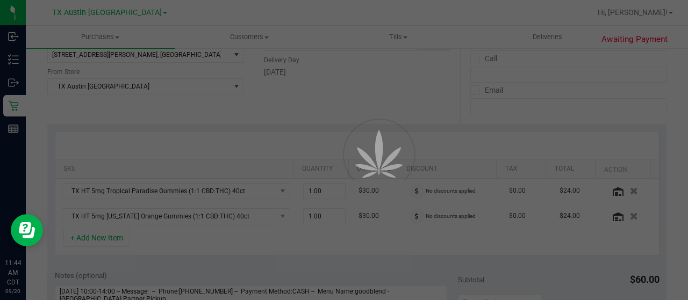
scroll to position [9, 0]
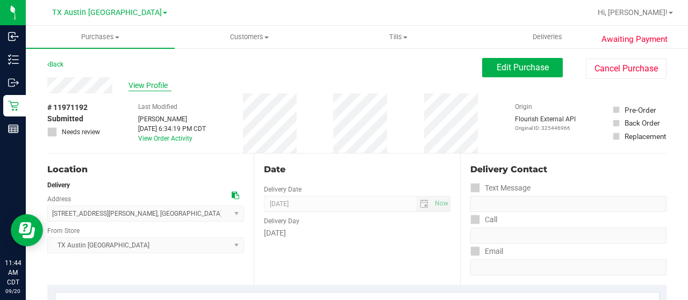
click at [150, 88] on span "View Profile" at bounding box center [149, 85] width 43 height 11
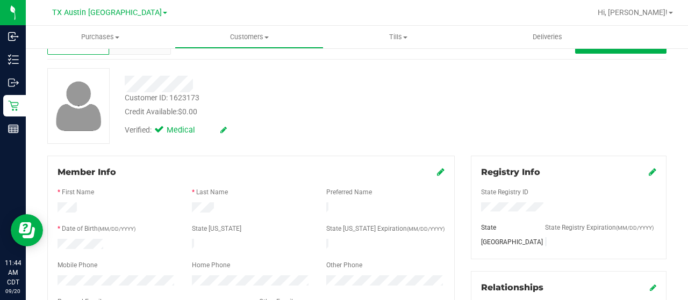
scroll to position [107, 0]
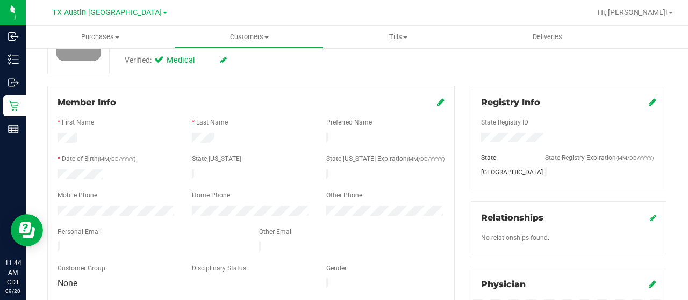
drag, startPoint x: 156, startPoint y: 244, endPoint x: 54, endPoint y: 247, distance: 102.1
click at [54, 247] on div at bounding box center [149, 248] width 201 height 13
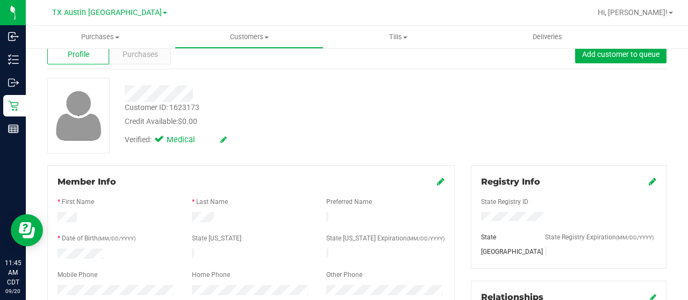
scroll to position [0, 0]
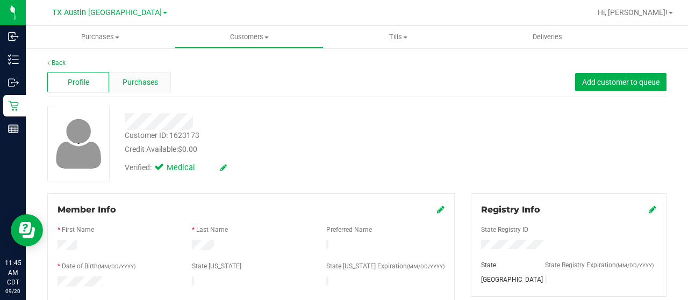
click at [133, 87] on span "Purchases" at bounding box center [139, 82] width 35 height 11
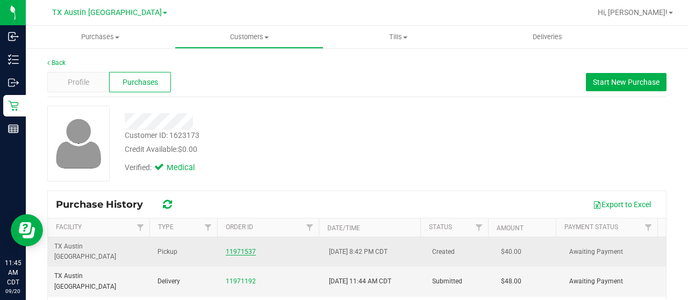
click at [244, 248] on link "11971537" at bounding box center [241, 252] width 30 height 8
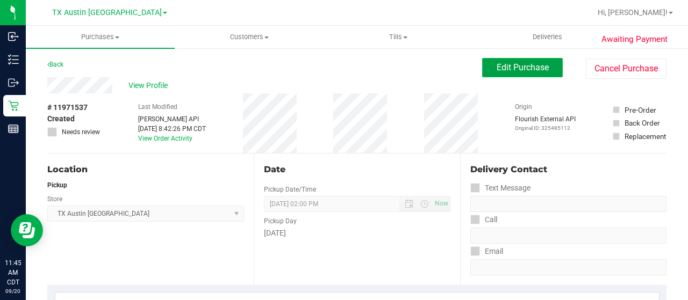
click at [517, 68] on span "Edit Purchase" at bounding box center [522, 67] width 52 height 10
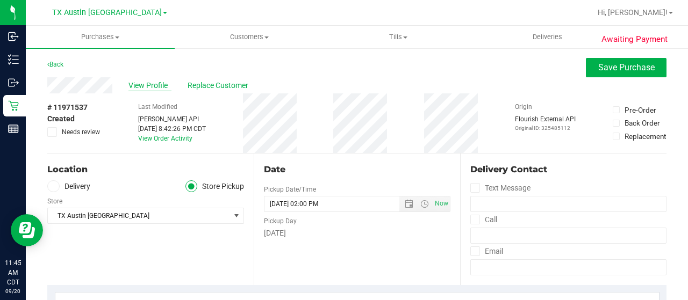
click at [151, 88] on span "View Profile" at bounding box center [149, 85] width 43 height 11
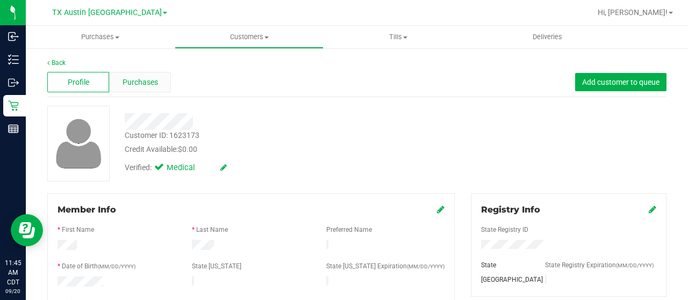
click at [150, 83] on span "Purchases" at bounding box center [139, 82] width 35 height 11
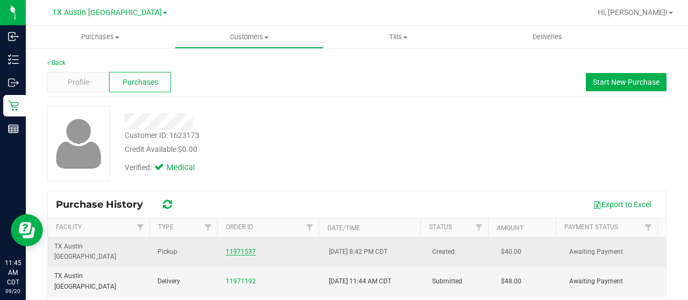
click at [244, 248] on link "11971537" at bounding box center [241, 252] width 30 height 8
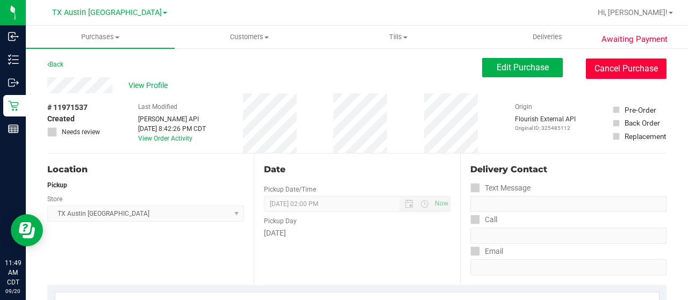
click at [607, 73] on button "Cancel Purchase" at bounding box center [626, 69] width 81 height 20
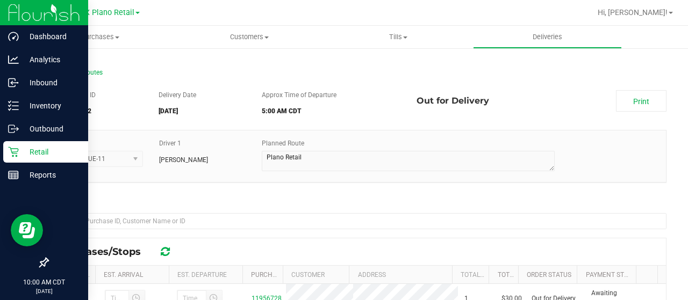
click at [23, 151] on p "Retail" at bounding box center [51, 152] width 64 height 13
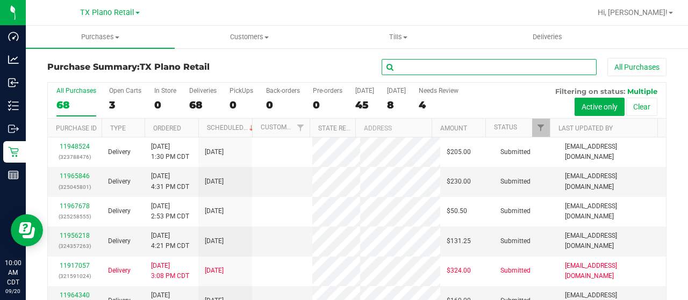
click at [435, 67] on input "text" at bounding box center [488, 67] width 215 height 16
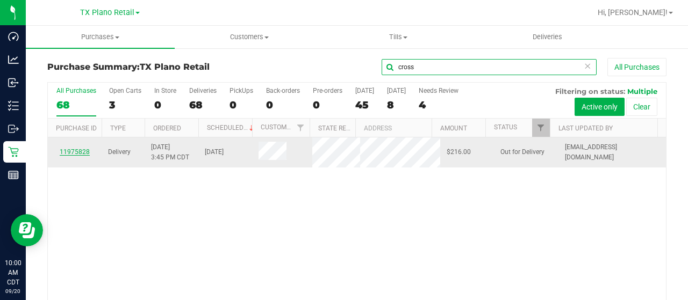
type input "cross"
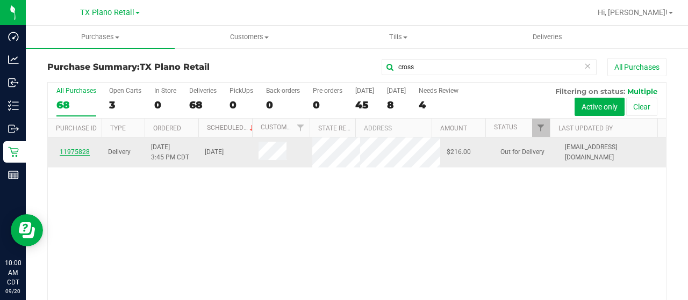
click at [68, 149] on link "11975828" at bounding box center [75, 152] width 30 height 8
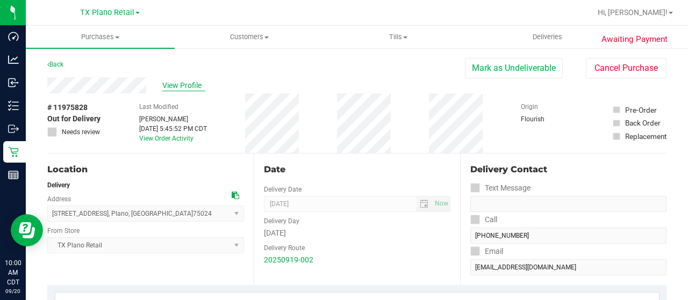
click at [186, 87] on span "View Profile" at bounding box center [183, 85] width 43 height 11
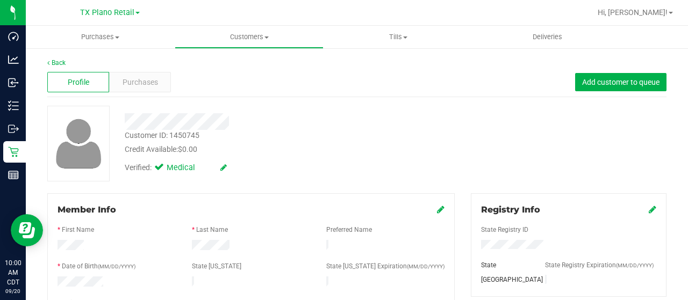
scroll to position [107, 0]
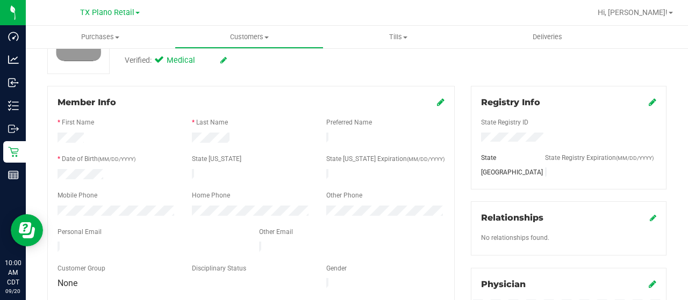
drag, startPoint x: 172, startPoint y: 242, endPoint x: 51, endPoint y: 242, distance: 120.9
click at [51, 242] on div at bounding box center [149, 248] width 201 height 13
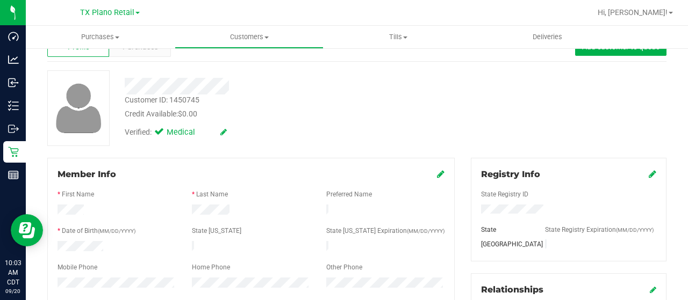
scroll to position [0, 0]
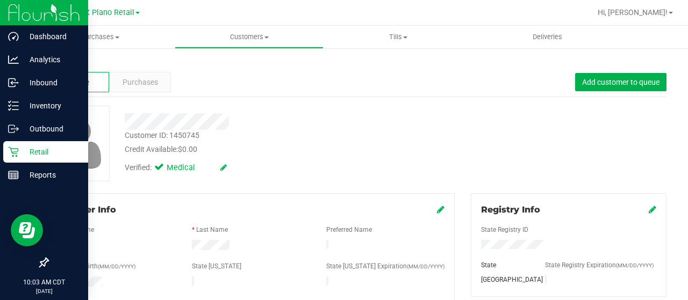
click at [20, 156] on p "Retail" at bounding box center [51, 152] width 64 height 13
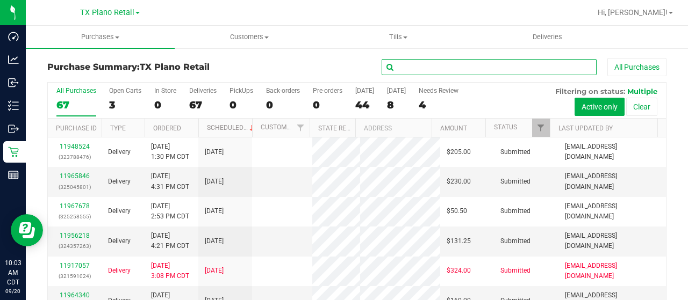
click at [479, 72] on input "text" at bounding box center [488, 67] width 215 height 16
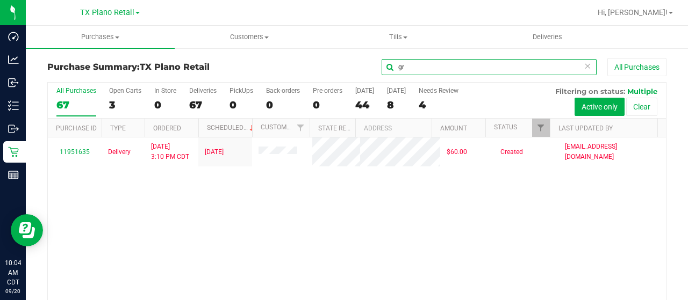
type input "g"
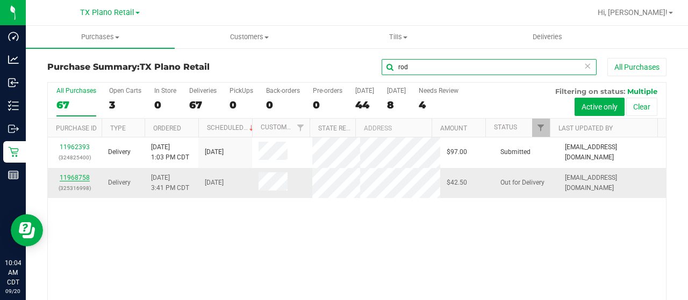
type input "rod"
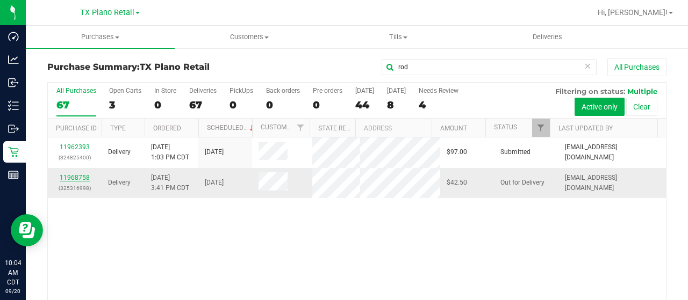
click at [78, 179] on link "11968758" at bounding box center [75, 178] width 30 height 8
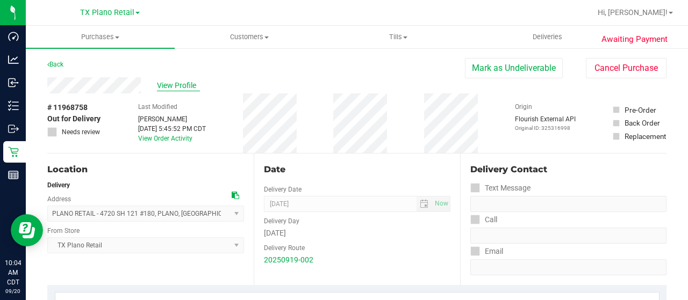
click at [170, 87] on span "View Profile" at bounding box center [178, 85] width 43 height 11
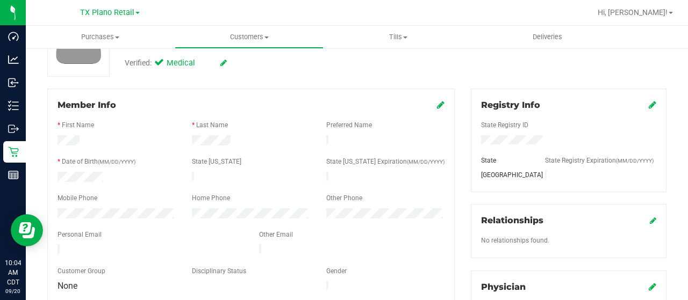
scroll to position [107, 0]
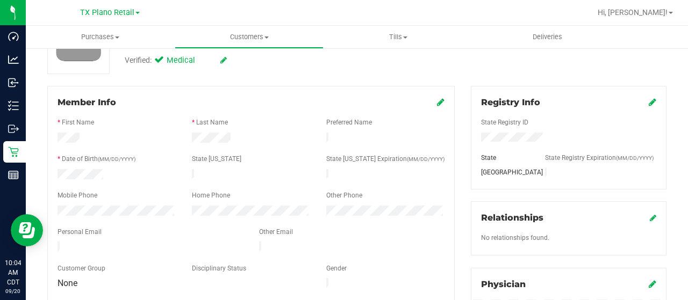
click at [59, 243] on div at bounding box center [149, 248] width 201 height 13
drag, startPoint x: 141, startPoint y: 244, endPoint x: 230, endPoint y: 138, distance: 138.5
click at [230, 138] on div at bounding box center [251, 139] width 134 height 13
click at [56, 208] on div at bounding box center [116, 212] width 134 height 13
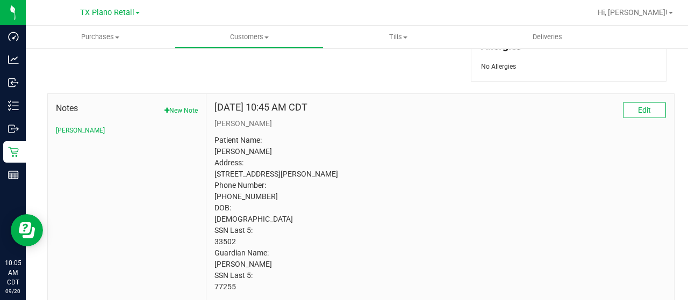
scroll to position [537, 0]
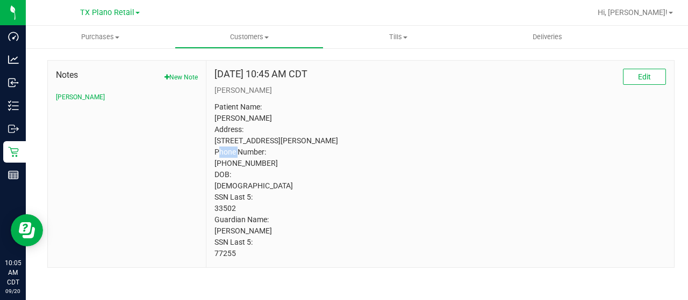
drag, startPoint x: 272, startPoint y: 148, endPoint x: 251, endPoint y: 148, distance: 21.0
click at [251, 148] on p "Patient Name: [PERSON_NAME] Address: [STREET_ADDRESS][PERSON_NAME] Phone Number…" at bounding box center [439, 181] width 451 height 158
copy p "75126"
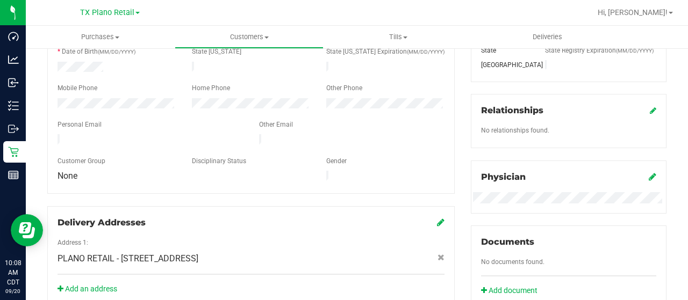
scroll to position [0, 0]
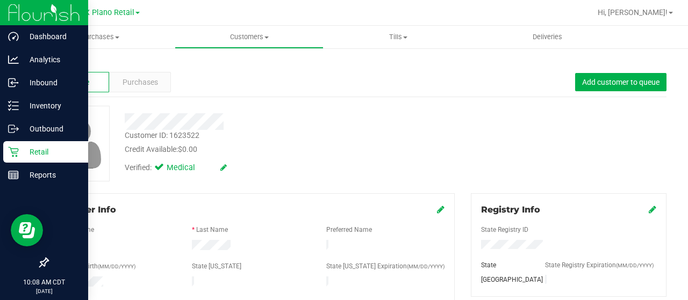
click at [16, 155] on icon at bounding box center [13, 152] width 11 height 11
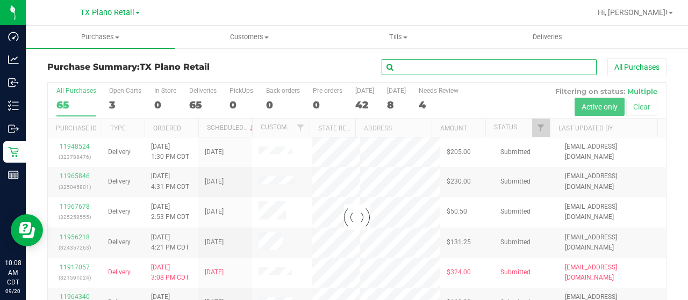
click at [462, 69] on input "text" at bounding box center [488, 67] width 215 height 16
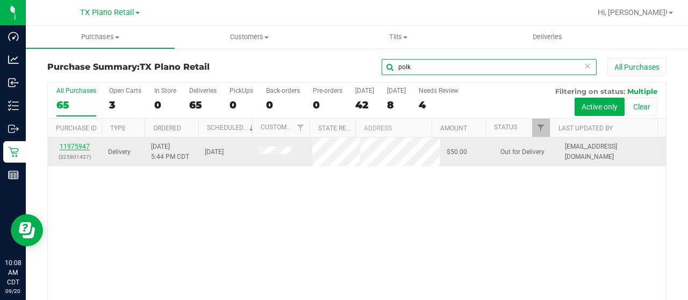
type input "polk"
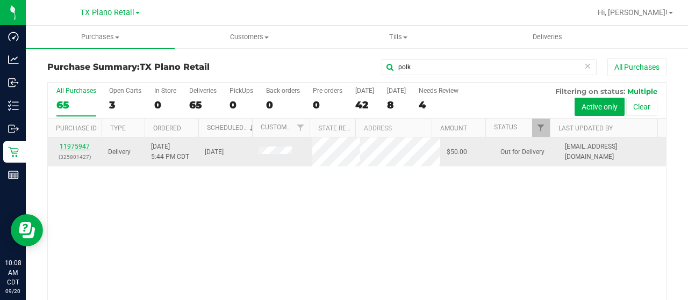
click at [78, 146] on link "11975947" at bounding box center [75, 147] width 30 height 8
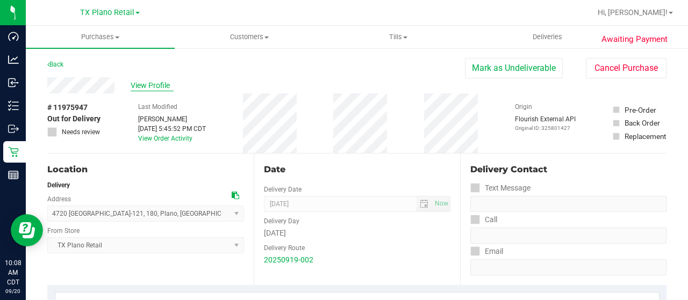
click at [138, 85] on span "View Profile" at bounding box center [152, 85] width 43 height 11
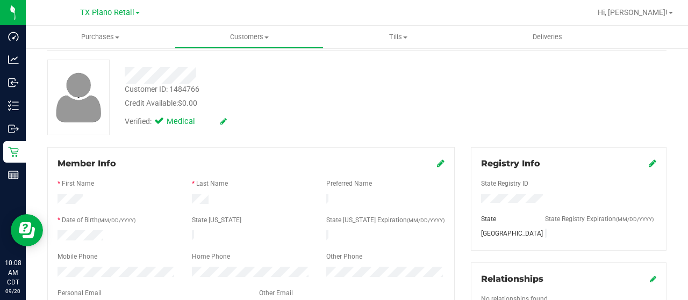
scroll to position [107, 0]
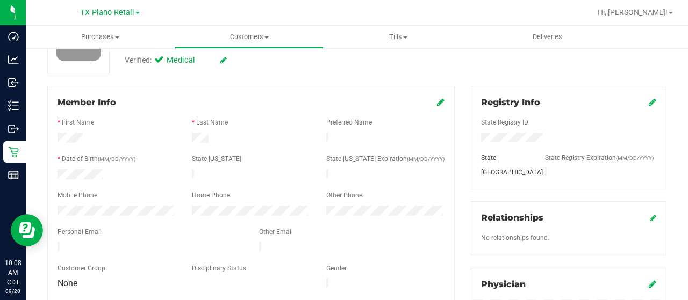
drag, startPoint x: 154, startPoint y: 243, endPoint x: 54, endPoint y: 242, distance: 100.5
click at [54, 242] on div at bounding box center [149, 248] width 201 height 13
click at [207, 140] on div at bounding box center [251, 139] width 134 height 13
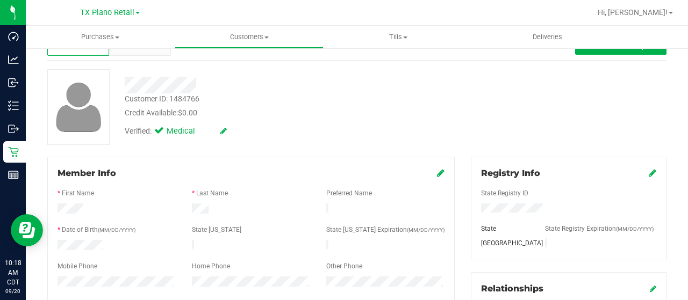
scroll to position [0, 0]
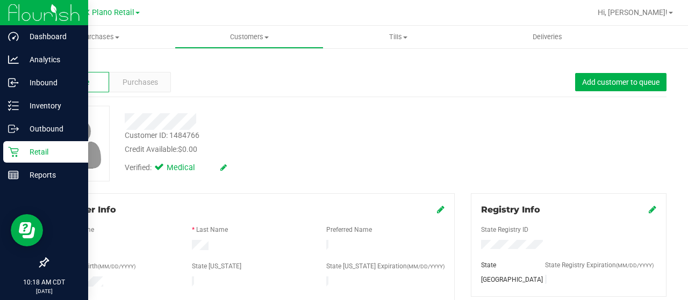
click at [17, 150] on icon at bounding box center [13, 152] width 10 height 10
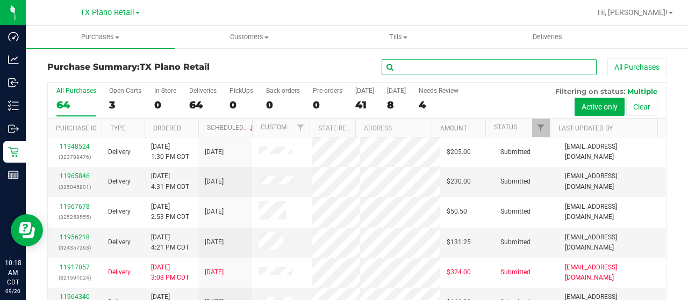
click at [431, 67] on input "text" at bounding box center [488, 67] width 215 height 16
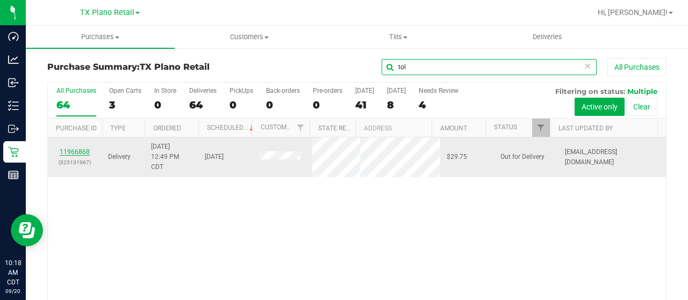
type input "tol"
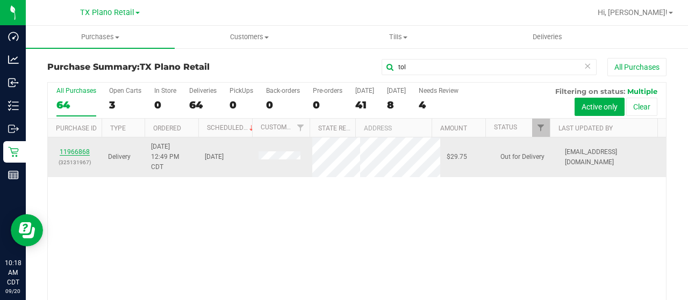
click at [80, 149] on link "11966868" at bounding box center [75, 152] width 30 height 8
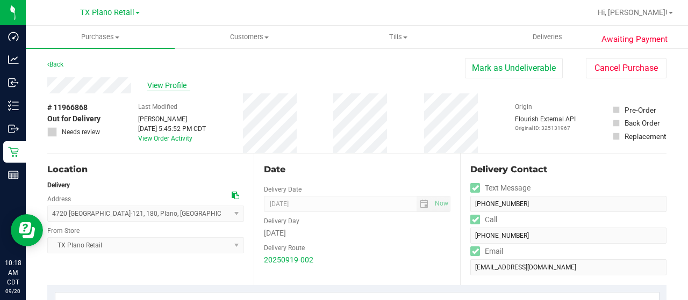
click at [177, 88] on span "View Profile" at bounding box center [168, 85] width 43 height 11
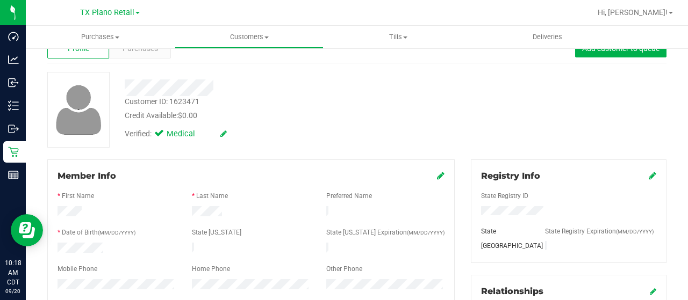
scroll to position [161, 0]
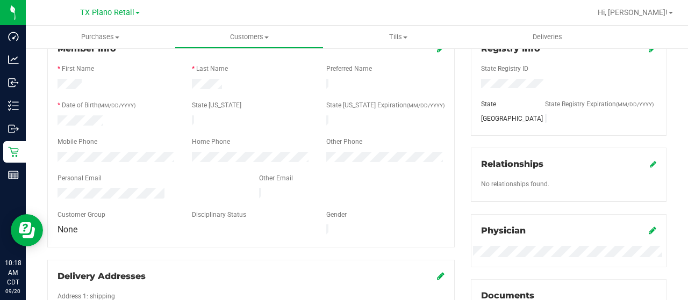
drag, startPoint x: 167, startPoint y: 190, endPoint x: 53, endPoint y: 188, distance: 113.4
click at [53, 188] on div at bounding box center [149, 194] width 201 height 13
click at [220, 81] on div at bounding box center [251, 85] width 134 height 13
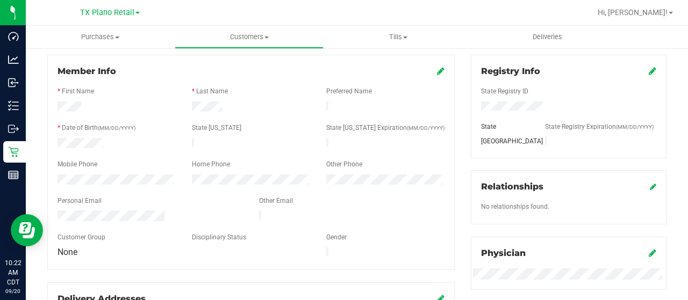
scroll to position [107, 0]
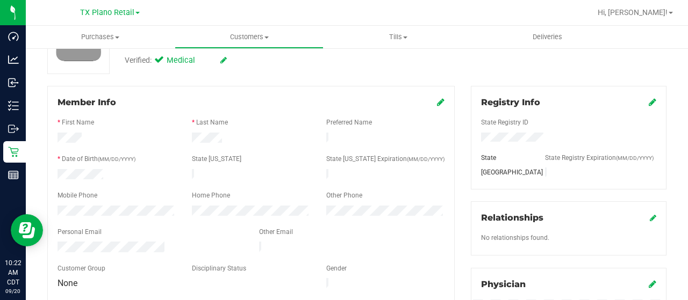
drag, startPoint x: 167, startPoint y: 242, endPoint x: 55, endPoint y: 238, distance: 111.3
click at [54, 242] on div at bounding box center [149, 248] width 201 height 13
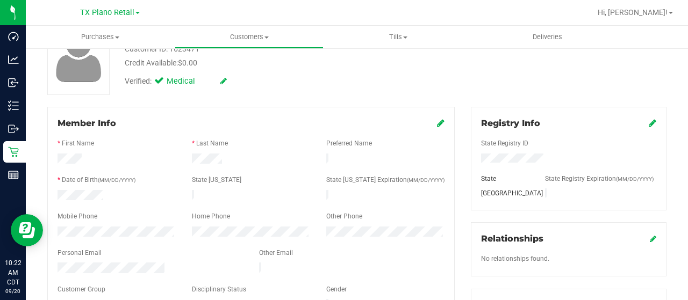
scroll to position [0, 0]
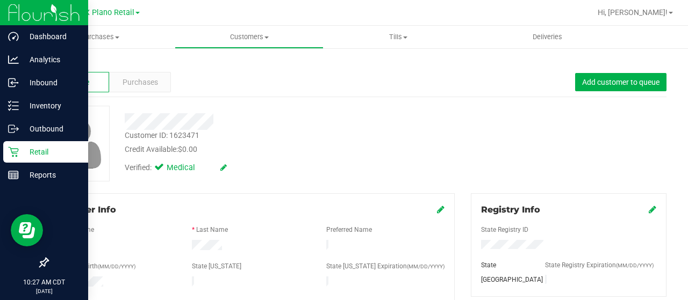
click at [17, 149] on icon at bounding box center [13, 152] width 11 height 11
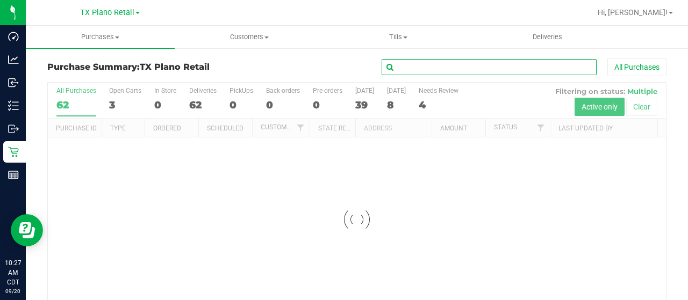
click at [450, 65] on input "text" at bounding box center [488, 67] width 215 height 16
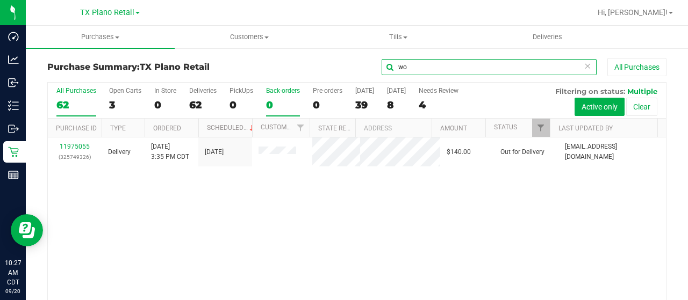
type input "w"
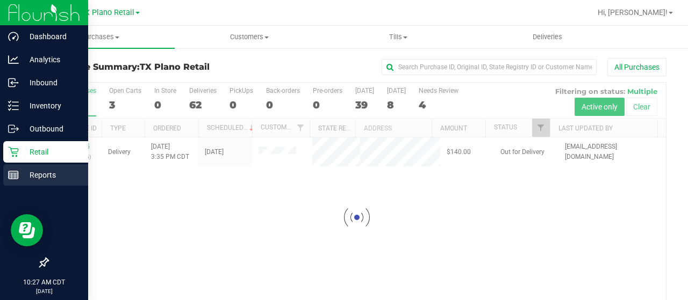
drag, startPoint x: 18, startPoint y: 174, endPoint x: 26, endPoint y: 173, distance: 8.6
click at [18, 174] on rect at bounding box center [14, 175] width 10 height 8
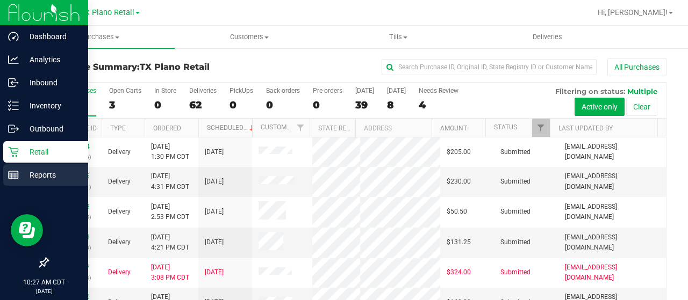
click at [15, 171] on rect at bounding box center [14, 175] width 10 height 8
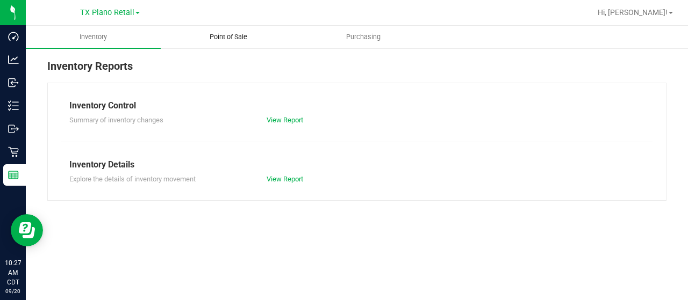
click at [219, 38] on span "Point of Sale" at bounding box center [228, 37] width 67 height 10
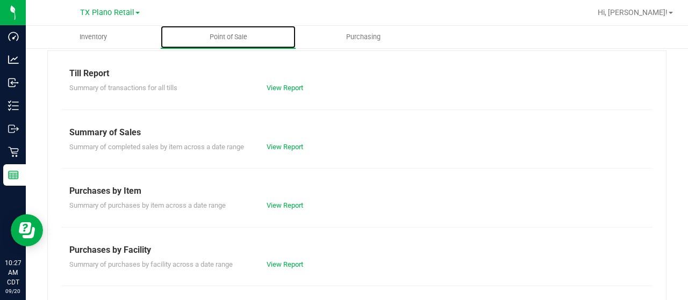
scroll to position [107, 0]
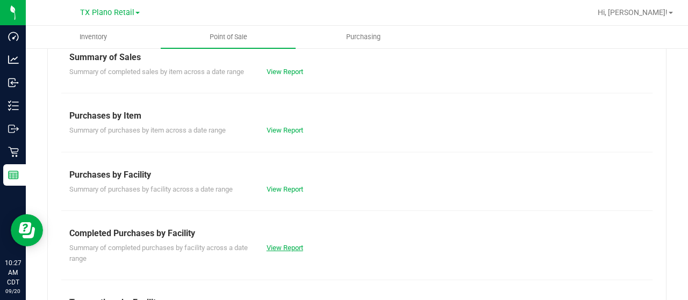
click at [280, 249] on link "View Report" at bounding box center [284, 248] width 37 height 8
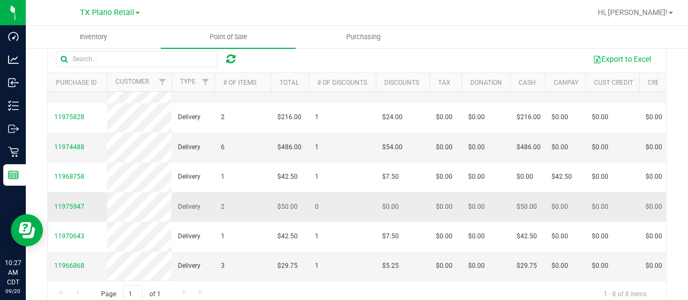
scroll to position [158, 0]
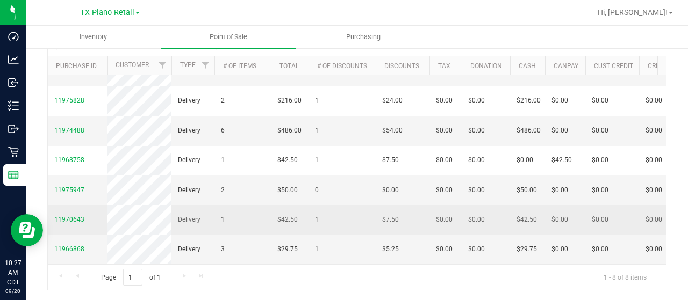
click at [71, 216] on span "11970643" at bounding box center [69, 220] width 30 height 8
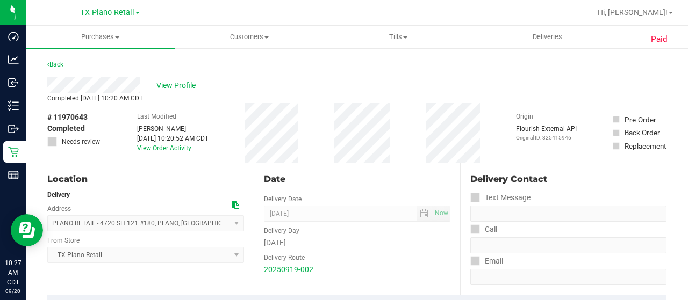
click at [179, 83] on span "View Profile" at bounding box center [177, 85] width 43 height 11
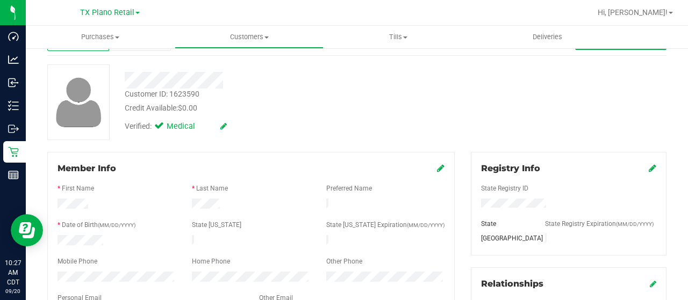
scroll to position [107, 0]
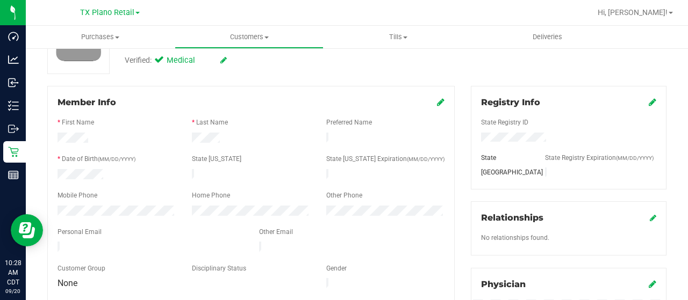
click at [220, 139] on div at bounding box center [251, 139] width 134 height 13
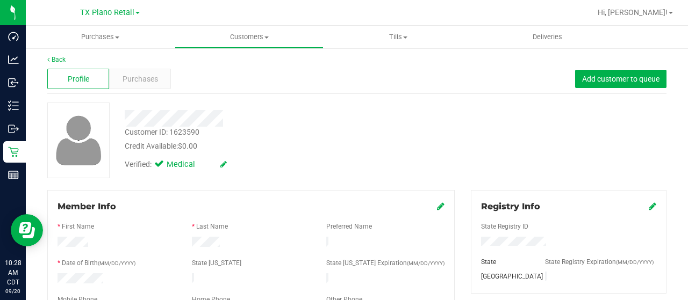
scroll to position [0, 0]
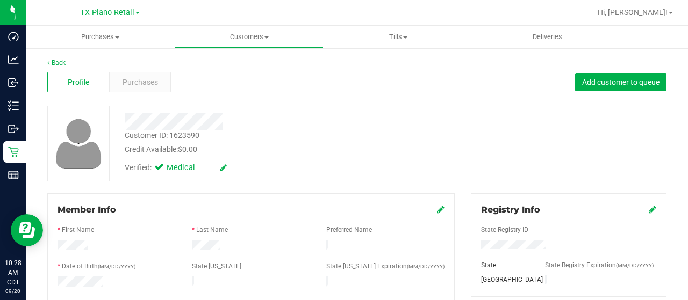
click at [125, 120] on div at bounding box center [276, 121] width 318 height 17
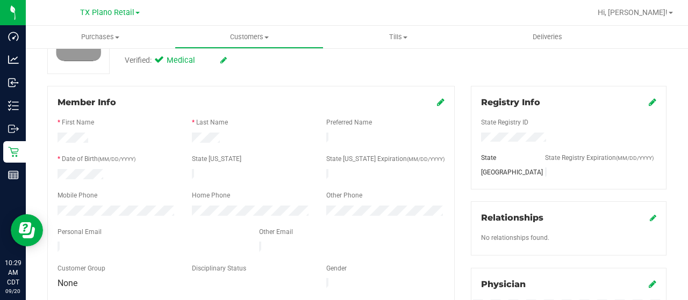
drag, startPoint x: 153, startPoint y: 243, endPoint x: 57, endPoint y: 242, distance: 96.2
click at [53, 243] on div at bounding box center [149, 248] width 201 height 13
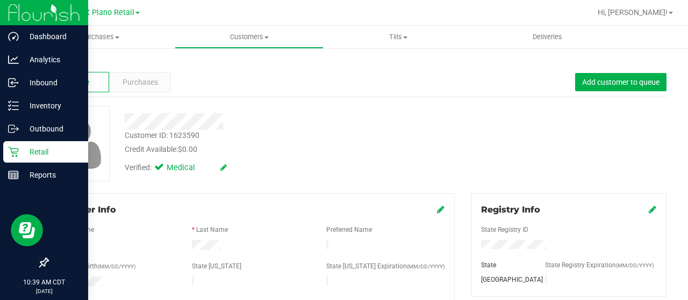
click at [20, 150] on p "Retail" at bounding box center [51, 152] width 64 height 13
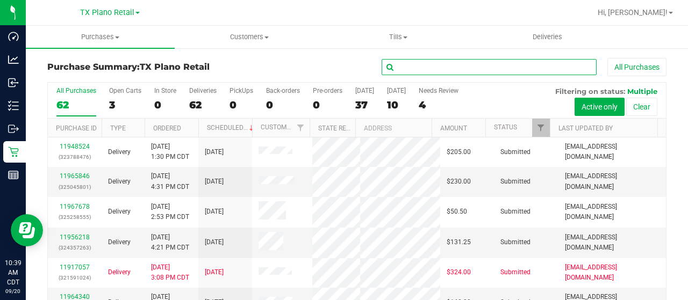
click at [415, 70] on input "text" at bounding box center [488, 67] width 215 height 16
click at [409, 68] on input "text" at bounding box center [488, 67] width 215 height 16
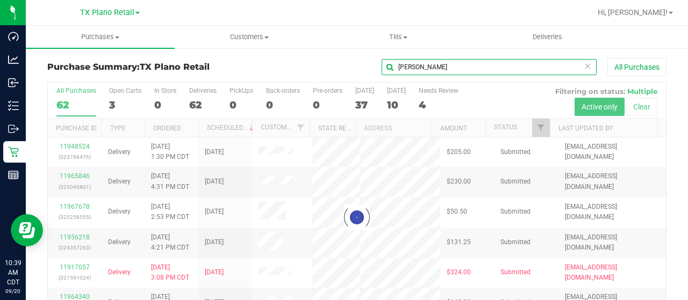
type input "marsh"
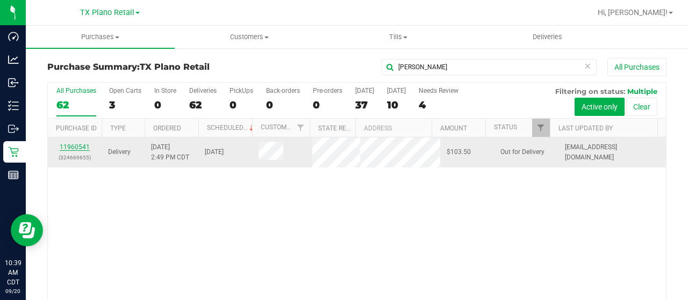
click at [78, 148] on link "11960541" at bounding box center [75, 147] width 30 height 8
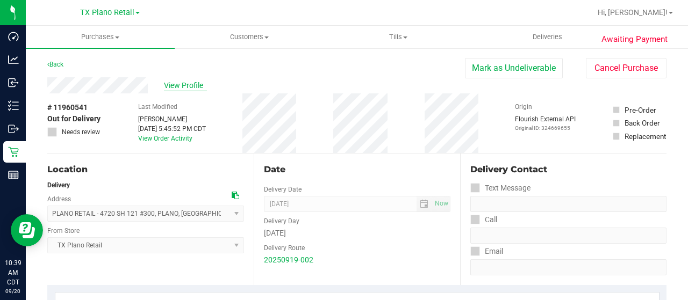
click at [193, 88] on span "View Profile" at bounding box center [185, 85] width 43 height 11
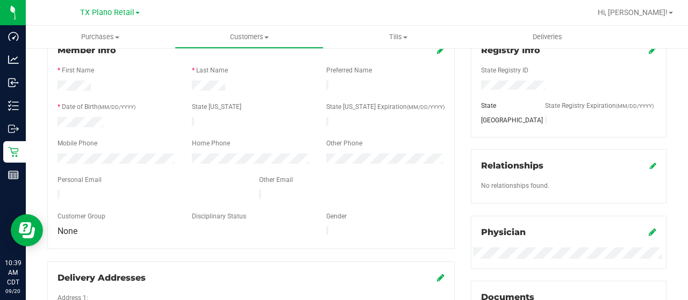
scroll to position [161, 0]
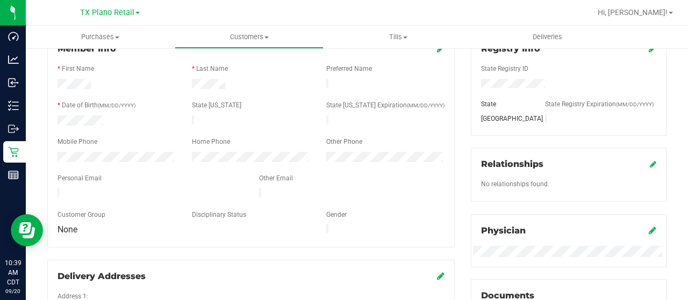
click at [57, 190] on div at bounding box center [149, 194] width 201 height 13
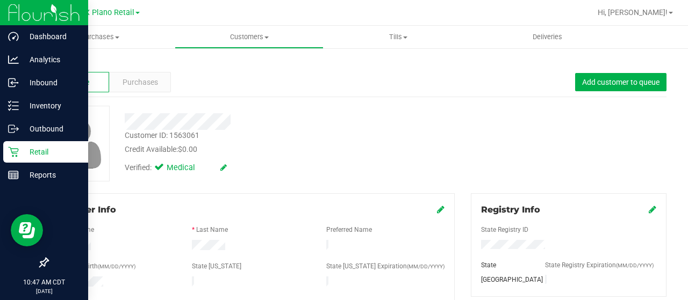
click at [19, 146] on p "Retail" at bounding box center [51, 152] width 64 height 13
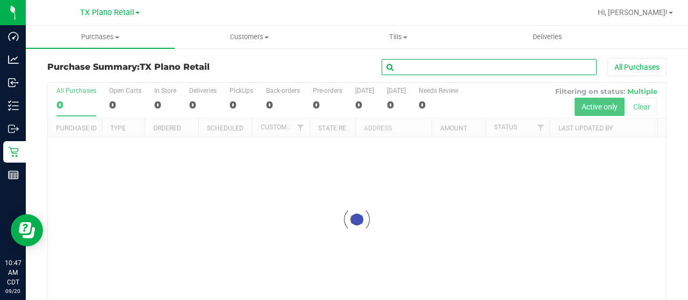
click at [428, 67] on input "text" at bounding box center [488, 67] width 215 height 16
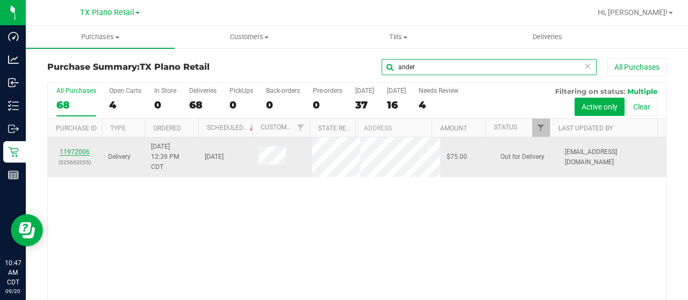
type input "ander"
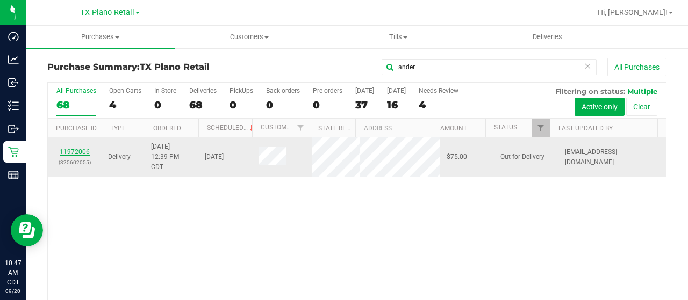
click at [75, 152] on link "11972006" at bounding box center [75, 152] width 30 height 8
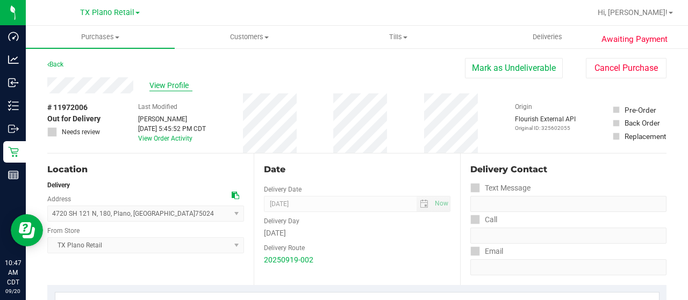
click at [168, 88] on span "View Profile" at bounding box center [170, 85] width 43 height 11
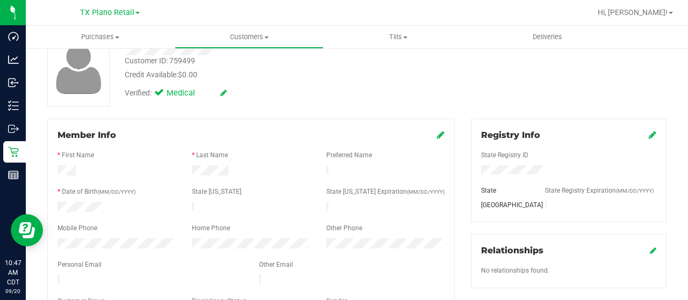
scroll to position [107, 0]
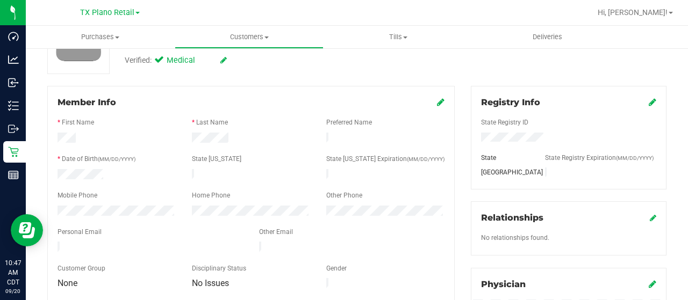
drag, startPoint x: 162, startPoint y: 241, endPoint x: 54, endPoint y: 242, distance: 107.5
click at [54, 243] on div at bounding box center [149, 248] width 201 height 13
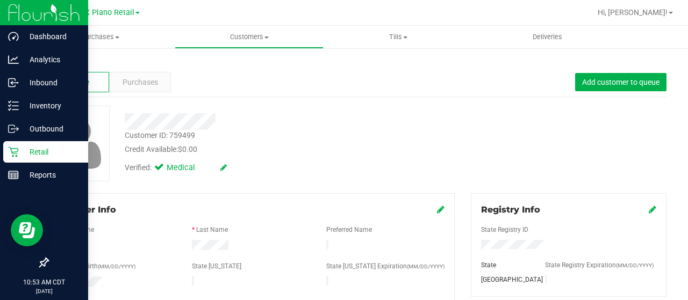
click at [11, 153] on icon at bounding box center [13, 152] width 11 height 11
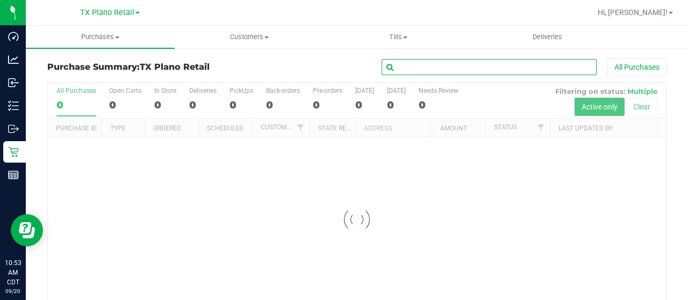
click at [422, 64] on input "text" at bounding box center [488, 67] width 215 height 16
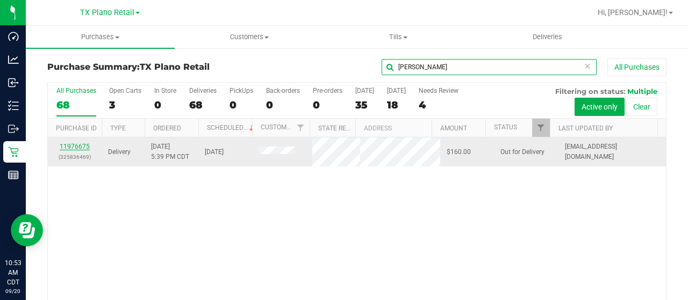
type input "barton"
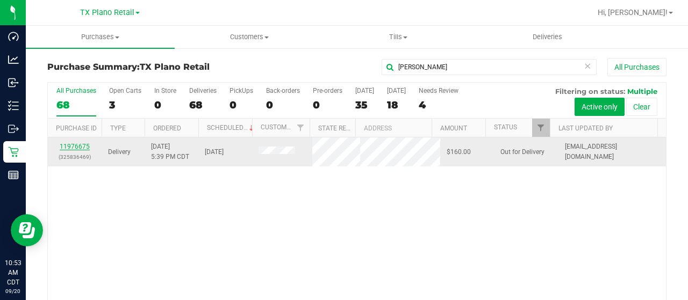
click at [70, 144] on link "11976675" at bounding box center [75, 147] width 30 height 8
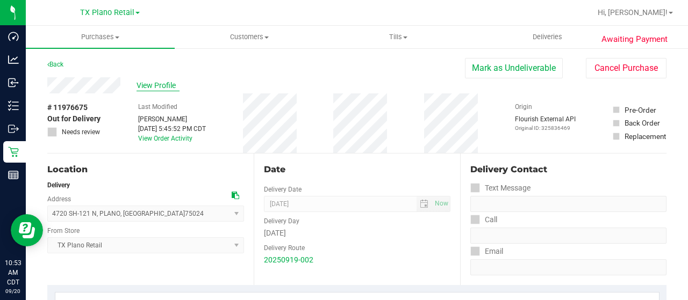
click at [151, 84] on span "View Profile" at bounding box center [157, 85] width 43 height 11
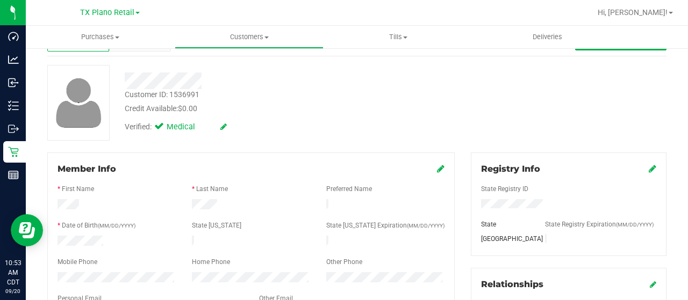
scroll to position [161, 0]
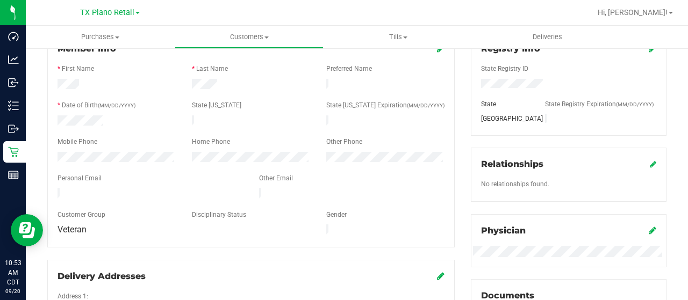
drag, startPoint x: 150, startPoint y: 191, endPoint x: 56, endPoint y: 193, distance: 94.0
click at [53, 193] on div at bounding box center [149, 194] width 201 height 13
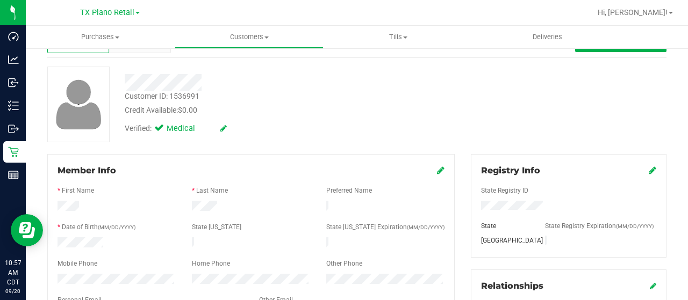
scroll to position [0, 0]
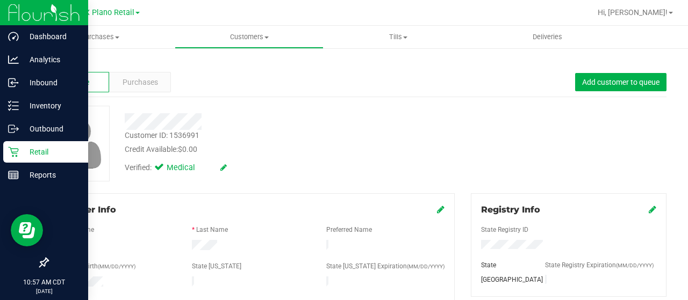
click at [19, 154] on p "Retail" at bounding box center [51, 152] width 64 height 13
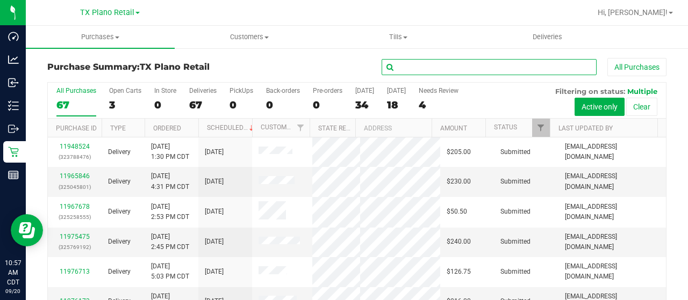
click at [421, 71] on input "text" at bounding box center [488, 67] width 215 height 16
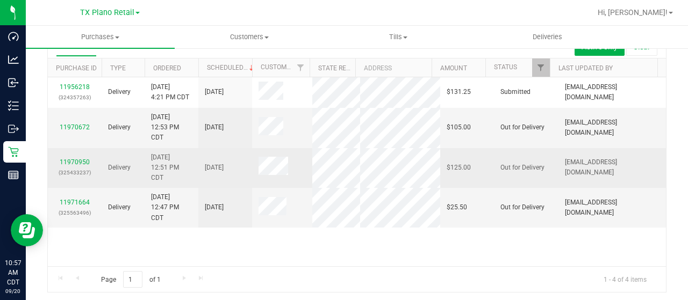
scroll to position [61, 0]
type input "will"
click at [82, 165] on link "11970950" at bounding box center [75, 161] width 30 height 8
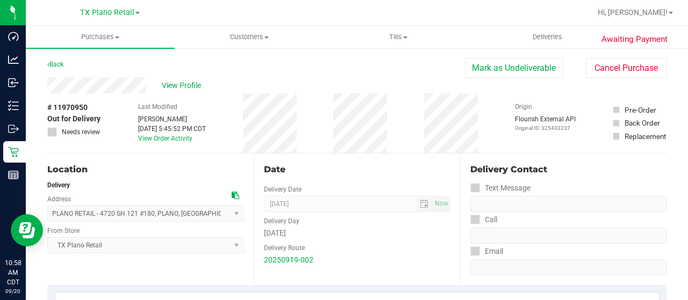
drag, startPoint x: 469, startPoint y: 69, endPoint x: 389, endPoint y: 70, distance: 79.5
click at [469, 68] on button "Mark as Undeliverable" at bounding box center [514, 68] width 98 height 20
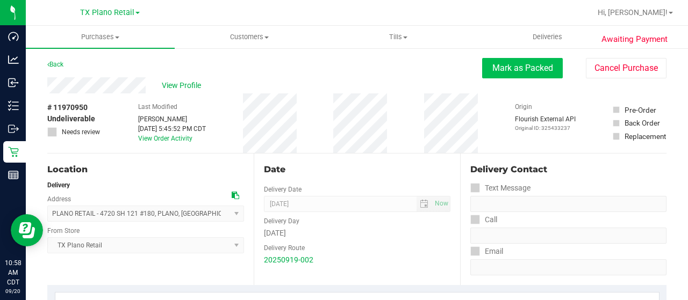
click at [524, 73] on button "Mark as Packed" at bounding box center [522, 68] width 81 height 20
click at [494, 70] on button "Send Back to Created" at bounding box center [514, 68] width 95 height 20
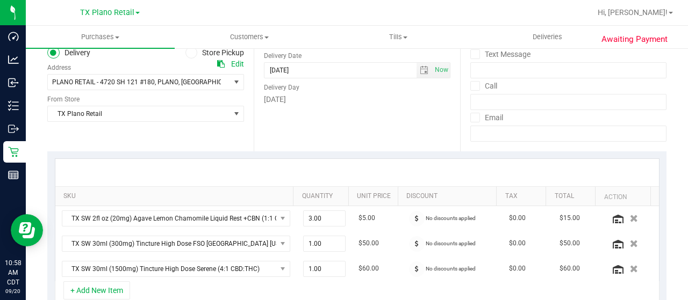
scroll to position [161, 0]
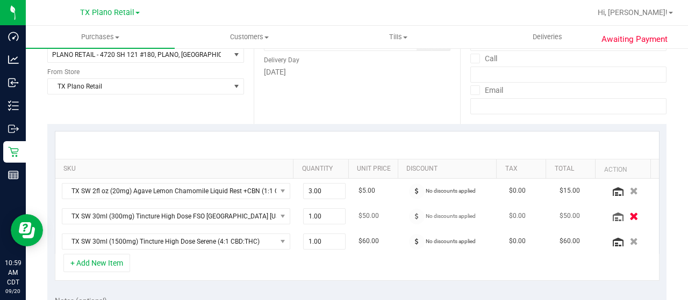
click at [629, 215] on icon "button" at bounding box center [633, 216] width 9 height 8
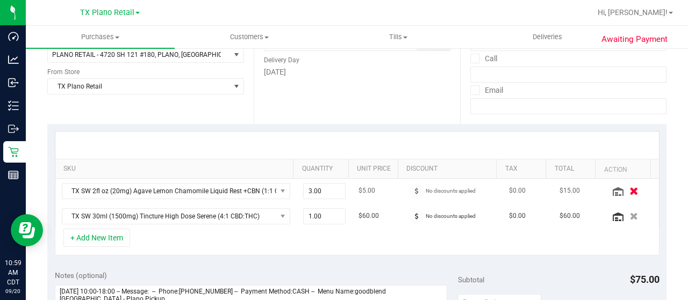
click at [629, 190] on icon "button" at bounding box center [633, 191] width 9 height 8
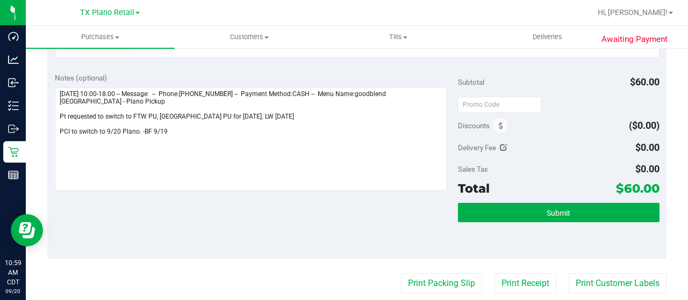
scroll to position [376, 0]
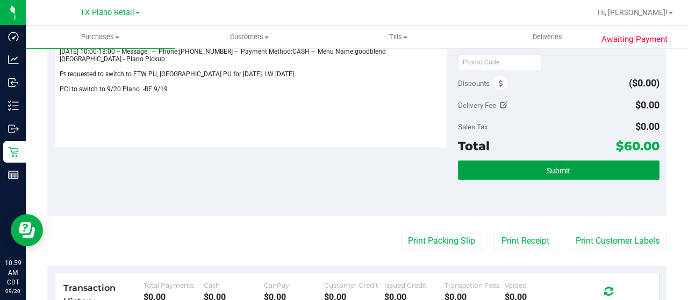
click at [489, 162] on button "Submit" at bounding box center [558, 170] width 201 height 19
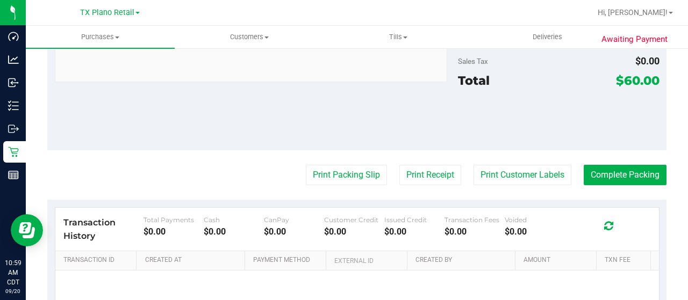
scroll to position [484, 0]
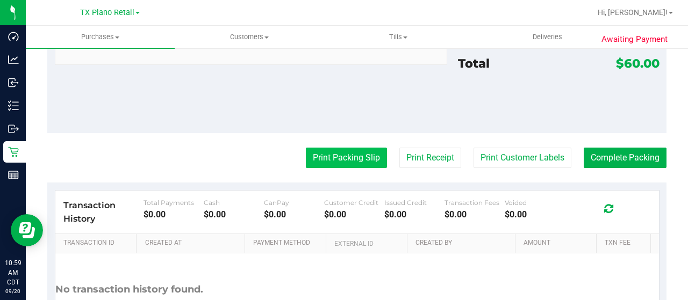
click at [366, 160] on button "Print Packing Slip" at bounding box center [346, 158] width 81 height 20
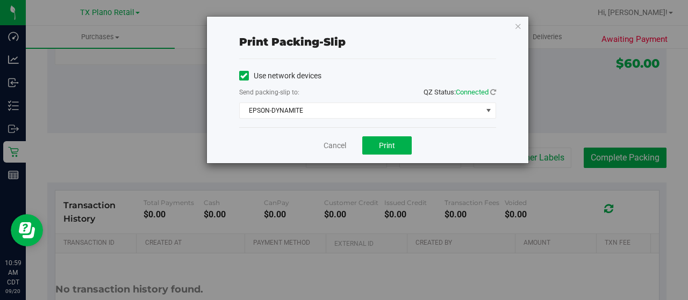
click at [298, 75] on label "Use network devices" at bounding box center [280, 75] width 82 height 11
click at [0, 0] on input "Use network devices" at bounding box center [0, 0] width 0 height 0
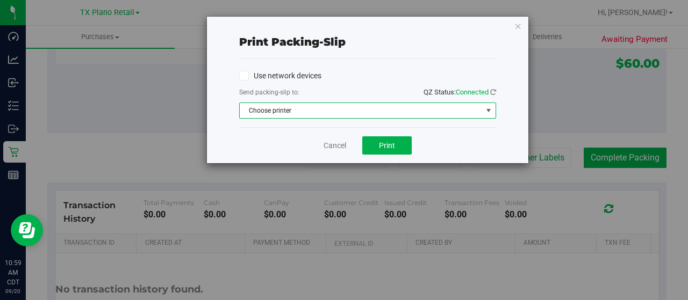
click at [319, 116] on span "Choose printer" at bounding box center [361, 110] width 242 height 15
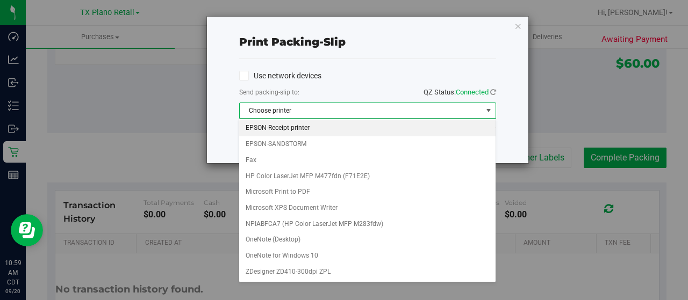
click at [316, 133] on li "EPSON-Receipt printer" at bounding box center [367, 128] width 256 height 16
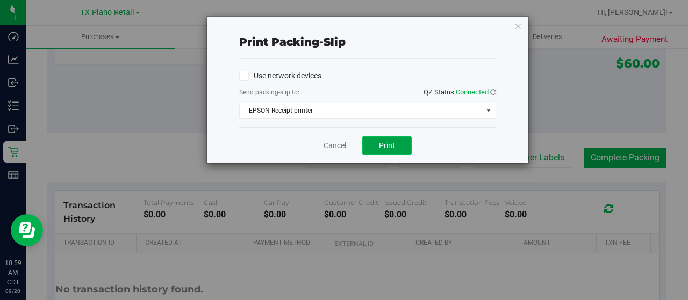
click at [387, 143] on span "Print" at bounding box center [387, 145] width 16 height 9
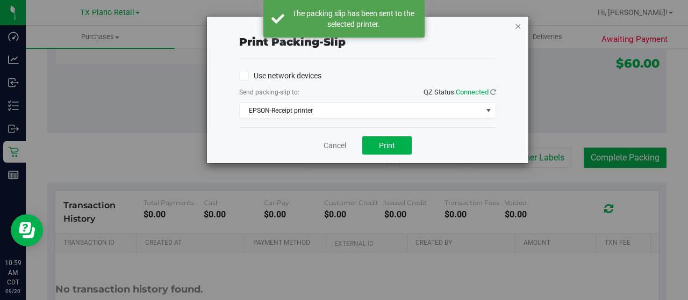
click at [520, 26] on icon "button" at bounding box center [518, 25] width 8 height 13
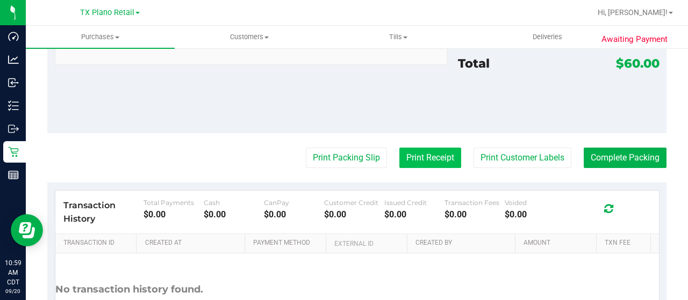
click at [426, 162] on button "Print Receipt" at bounding box center [430, 158] width 62 height 20
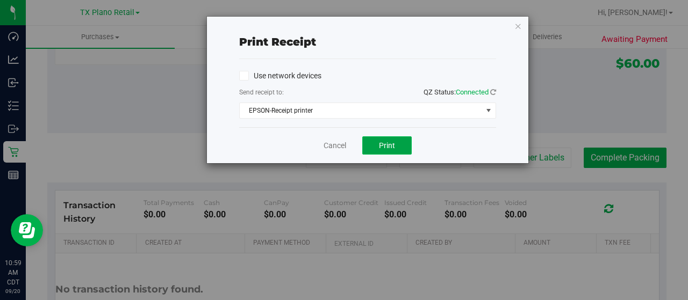
click at [391, 141] on span "Print" at bounding box center [387, 145] width 16 height 9
click at [515, 27] on icon "button" at bounding box center [518, 25] width 8 height 13
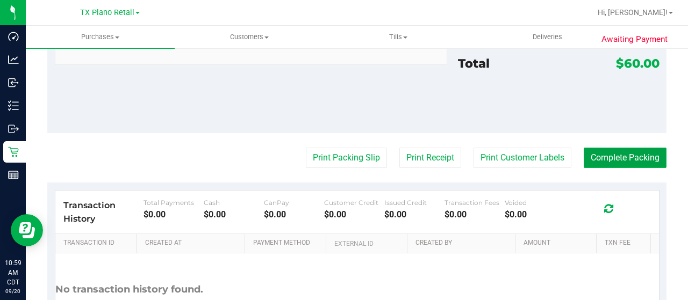
click at [601, 151] on button "Complete Packing" at bounding box center [624, 158] width 83 height 20
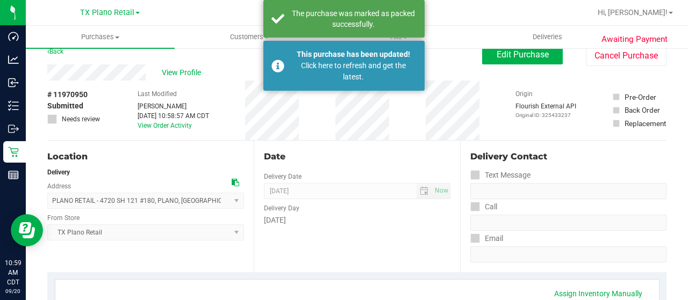
scroll to position [0, 0]
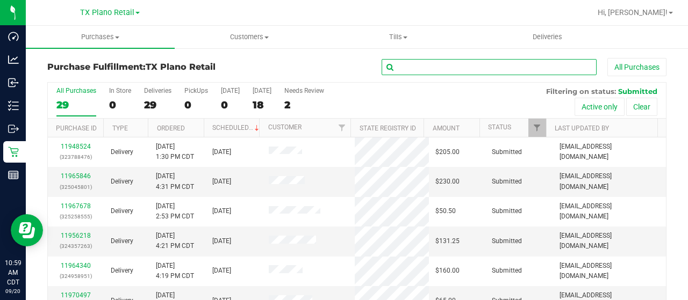
click at [456, 65] on input "text" at bounding box center [488, 67] width 215 height 16
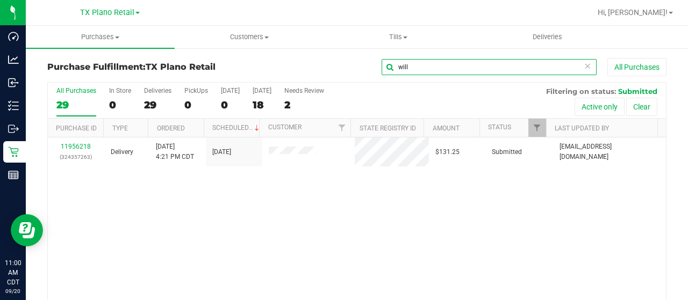
type input "will"
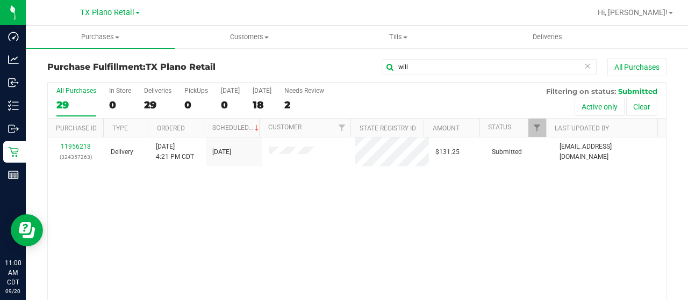
click at [328, 78] on div "Purchase Fulfillment: TX Plano Retail will All Purchases" at bounding box center [356, 70] width 619 height 24
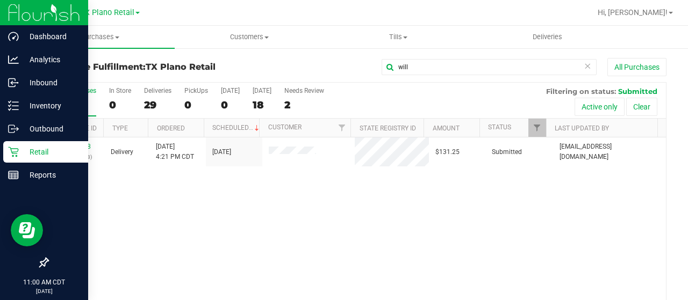
click at [14, 153] on icon at bounding box center [13, 152] width 11 height 11
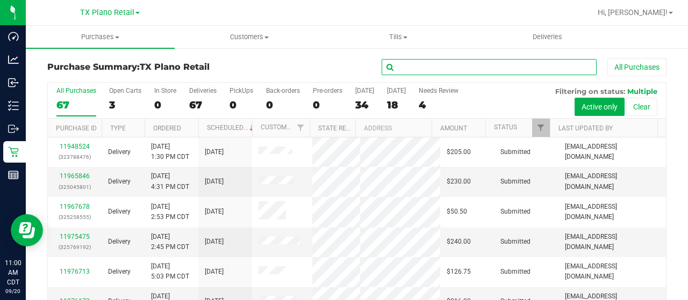
click at [403, 70] on input "text" at bounding box center [488, 67] width 215 height 16
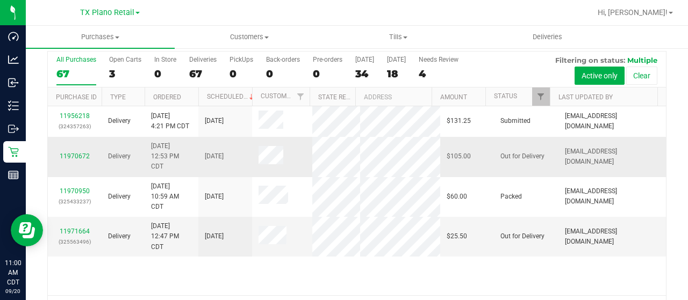
scroll to position [61, 0]
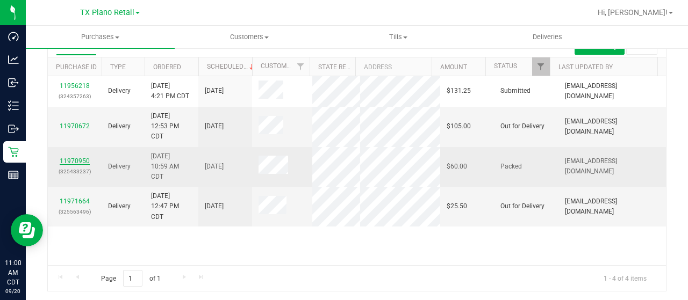
type input "will"
click at [73, 165] on link "11970950" at bounding box center [75, 161] width 30 height 8
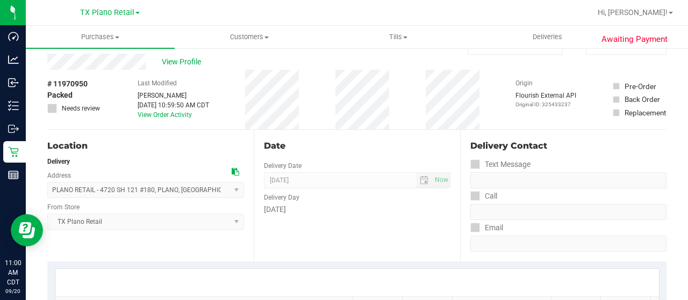
scroll to position [8, 0]
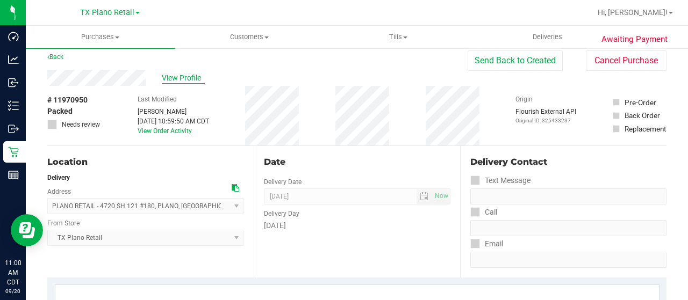
click at [185, 76] on span "View Profile" at bounding box center [183, 78] width 43 height 11
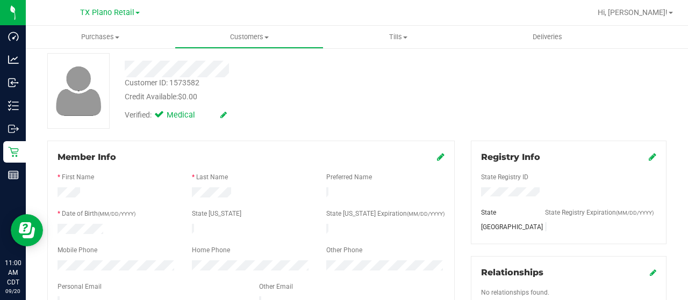
scroll to position [115, 0]
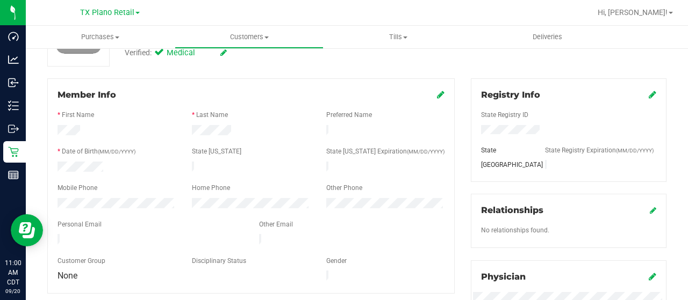
drag, startPoint x: 143, startPoint y: 234, endPoint x: 61, endPoint y: 239, distance: 82.4
click at [48, 235] on div "Member Info * First Name * Last Name Preferred Name * Date of Birth (MM/DD/YYYY…" at bounding box center [250, 185] width 407 height 215
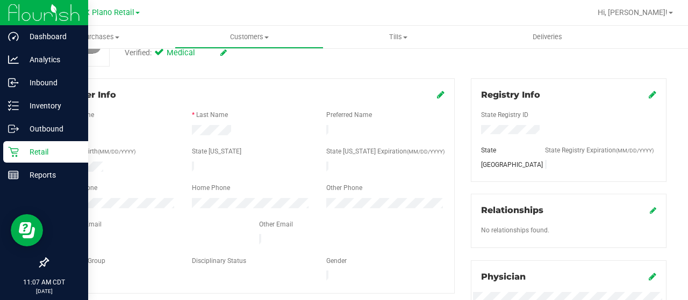
click at [21, 155] on p "Retail" at bounding box center [51, 152] width 64 height 13
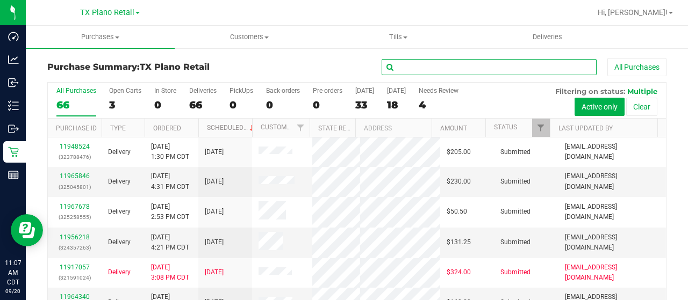
click at [435, 73] on input "text" at bounding box center [488, 67] width 215 height 16
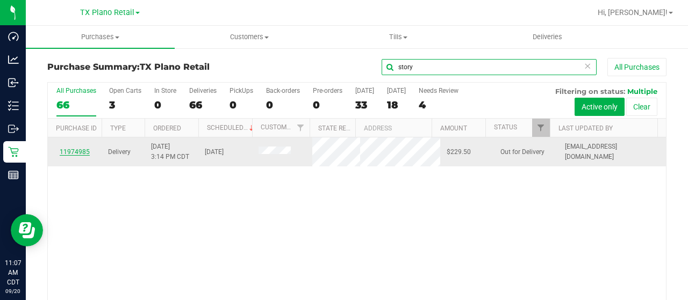
type input "story"
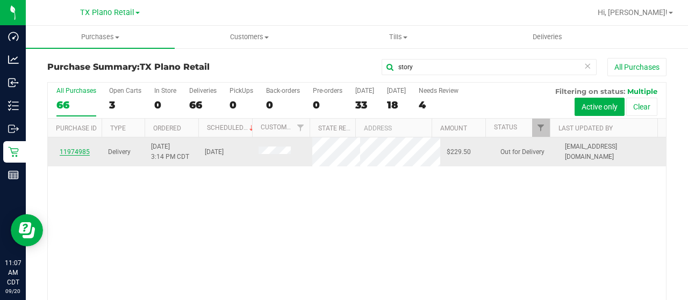
click at [85, 156] on link "11974985" at bounding box center [75, 152] width 30 height 8
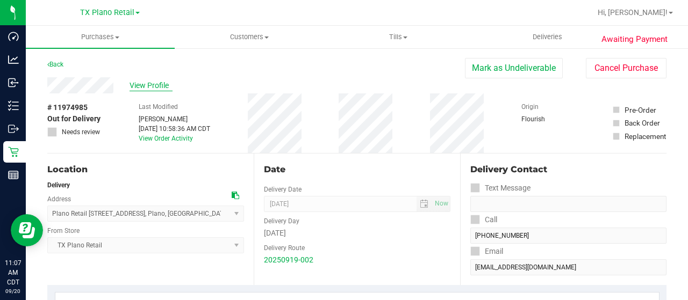
click at [152, 85] on span "View Profile" at bounding box center [150, 85] width 43 height 11
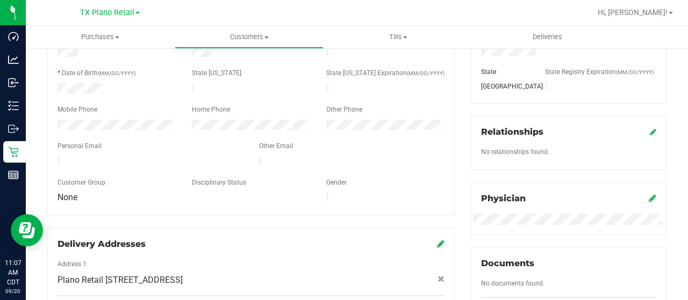
scroll to position [215, 0]
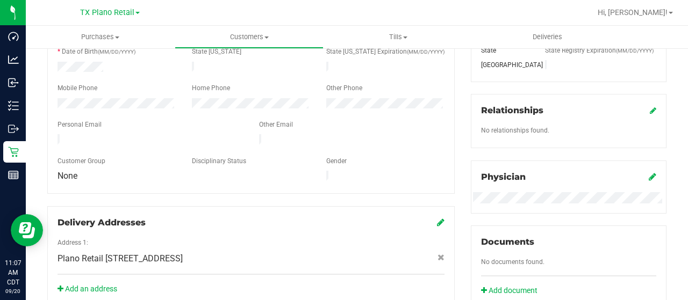
click at [57, 135] on div at bounding box center [149, 140] width 201 height 13
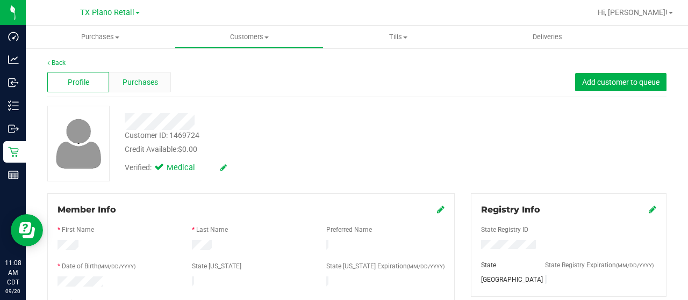
click at [138, 81] on span "Purchases" at bounding box center [139, 82] width 35 height 11
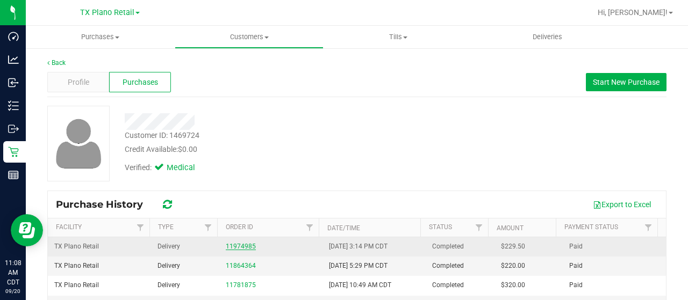
click at [235, 244] on link "11974985" at bounding box center [241, 247] width 30 height 8
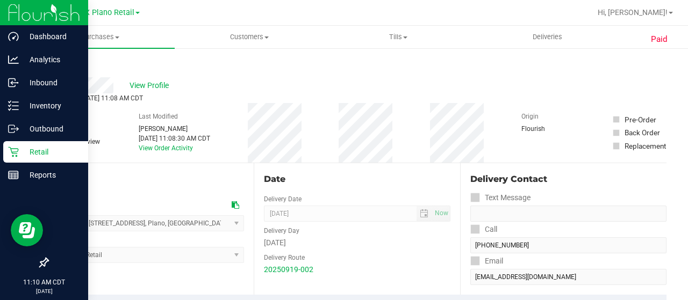
click at [24, 147] on p "Retail" at bounding box center [51, 152] width 64 height 13
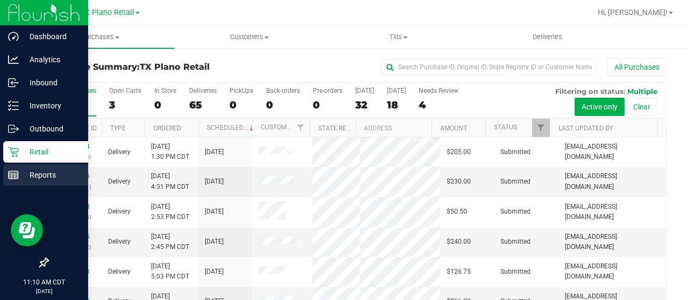
click at [35, 177] on p "Reports" at bounding box center [51, 175] width 64 height 13
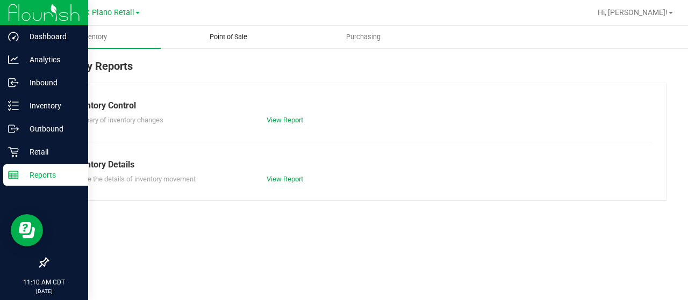
click at [212, 42] on uib-tab-heading "Point of Sale" at bounding box center [228, 36] width 134 height 21
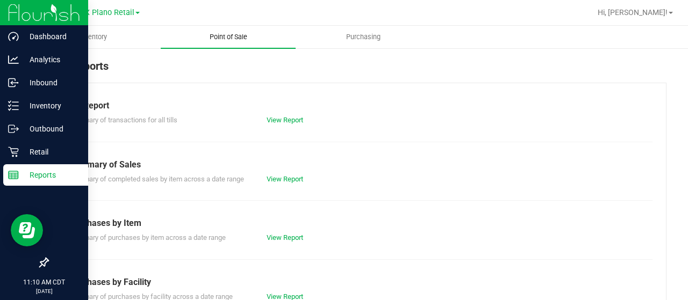
click at [221, 35] on span "Point of Sale" at bounding box center [228, 37] width 67 height 10
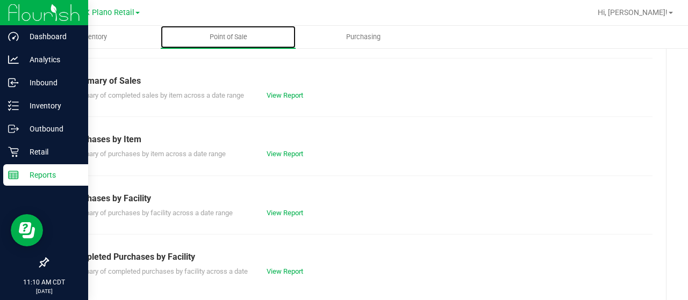
scroll to position [107, 0]
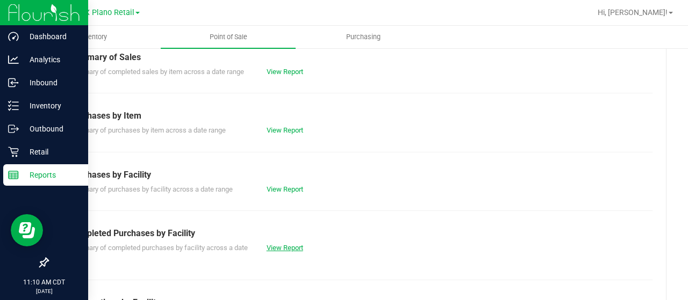
click at [292, 248] on link "View Report" at bounding box center [284, 248] width 37 height 8
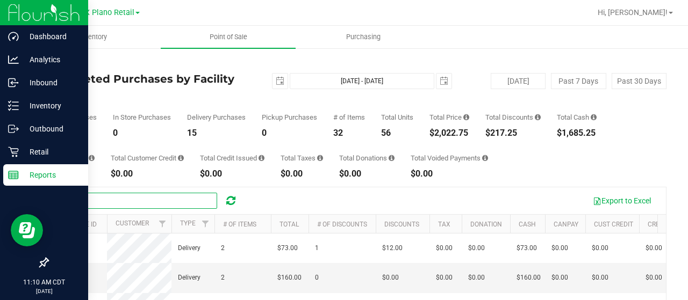
click at [146, 202] on input "text" at bounding box center [136, 201] width 161 height 16
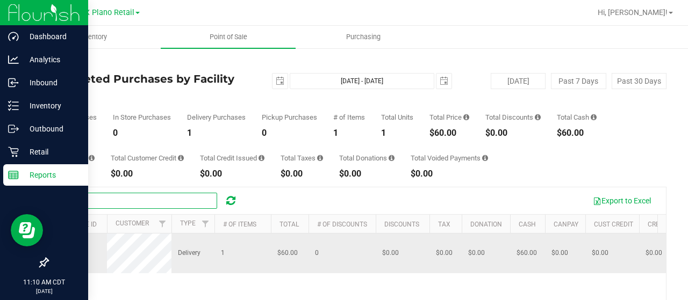
type input "will"
click at [72, 253] on span "11970950" at bounding box center [69, 253] width 30 height 8
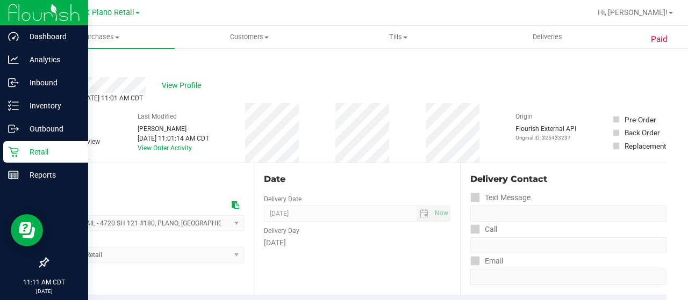
click at [149, 84] on div "View Profile" at bounding box center [356, 85] width 619 height 16
drag, startPoint x: 91, startPoint y: 117, endPoint x: 39, endPoint y: 132, distance: 54.4
copy div "# 11970950"
click at [10, 154] on icon at bounding box center [13, 152] width 11 height 11
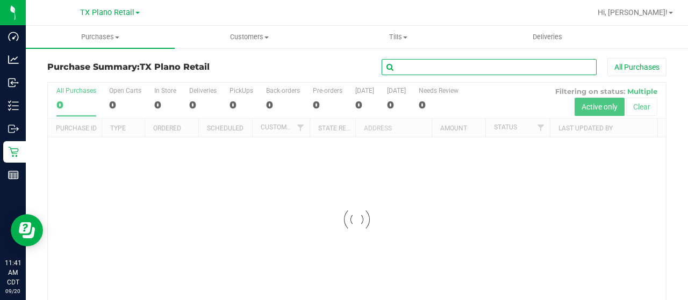
click at [405, 68] on input "text" at bounding box center [488, 67] width 215 height 16
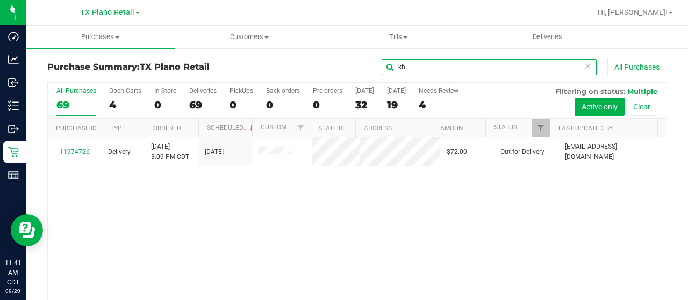
type input "kh"
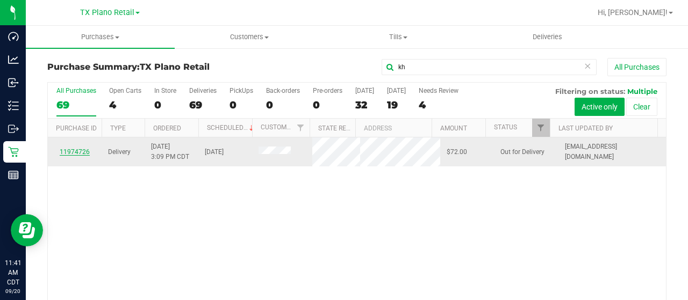
click at [83, 152] on link "11974726" at bounding box center [75, 152] width 30 height 8
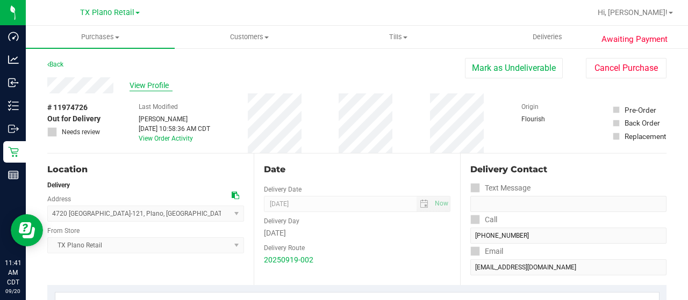
click at [143, 85] on span "View Profile" at bounding box center [150, 85] width 43 height 11
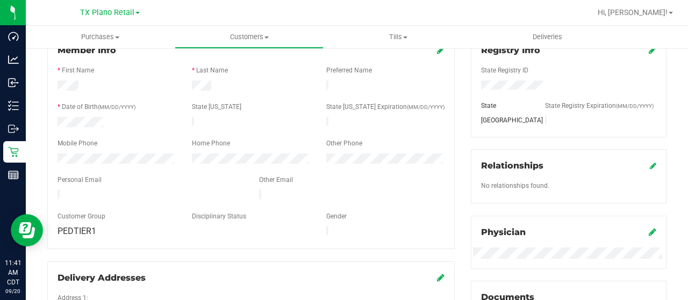
scroll to position [161, 0]
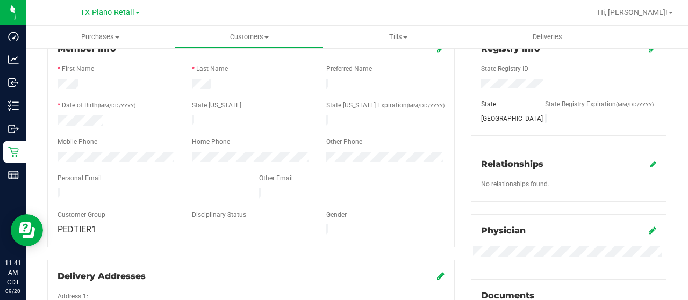
drag, startPoint x: 163, startPoint y: 188, endPoint x: 48, endPoint y: 190, distance: 115.5
click at [48, 190] on div "Member Info * First Name * Last Name Preferred Name * Date of Birth (MM/DD/YYYY…" at bounding box center [250, 139] width 407 height 215
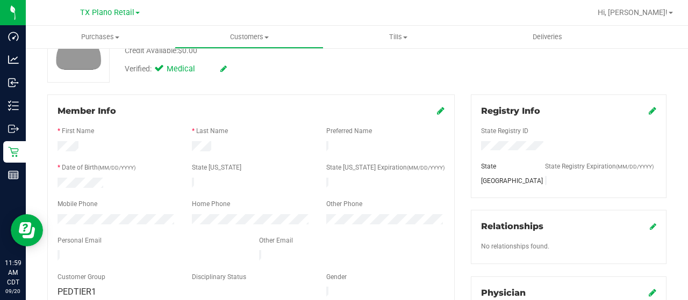
scroll to position [0, 0]
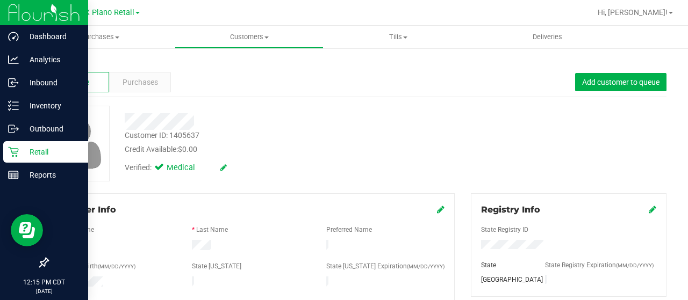
click at [24, 154] on p "Retail" at bounding box center [51, 152] width 64 height 13
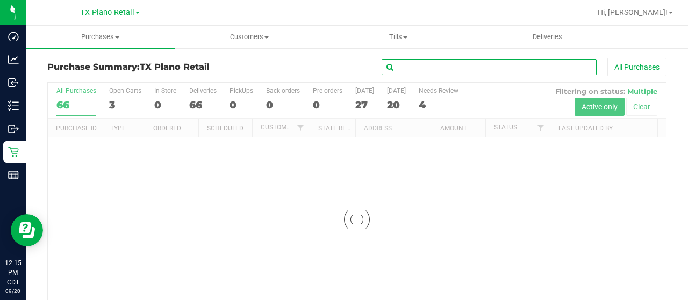
click at [406, 67] on input "text" at bounding box center [488, 67] width 215 height 16
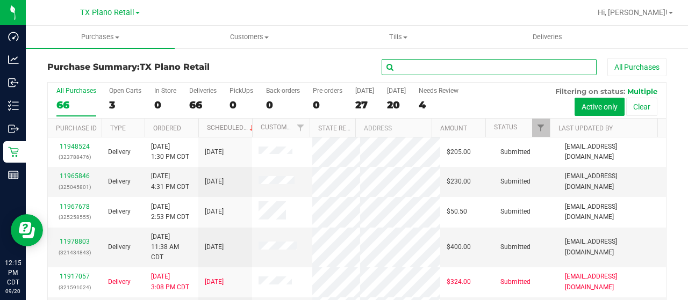
click at [453, 67] on input "text" at bounding box center [488, 67] width 215 height 16
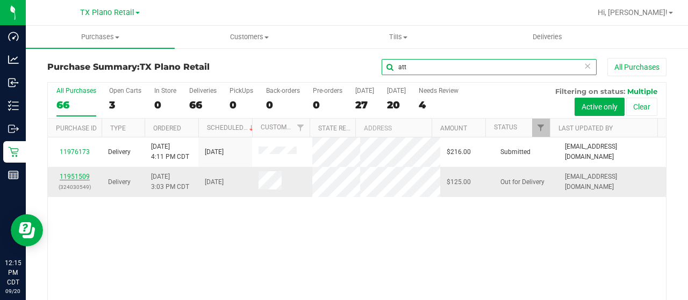
type input "att"
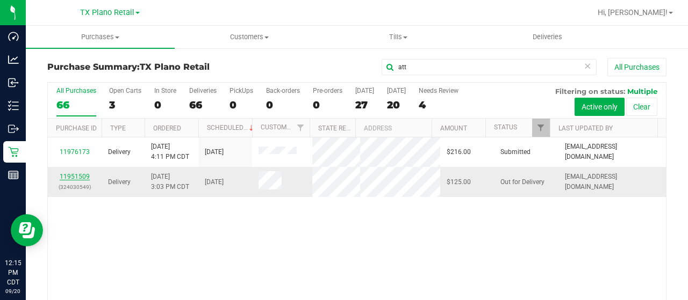
click at [71, 181] on link "11951509" at bounding box center [75, 177] width 30 height 8
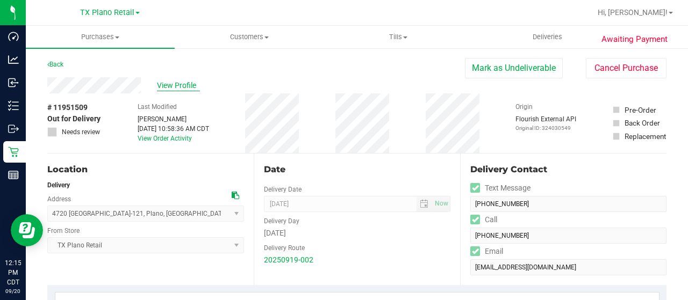
click at [177, 89] on span "View Profile" at bounding box center [178, 85] width 43 height 11
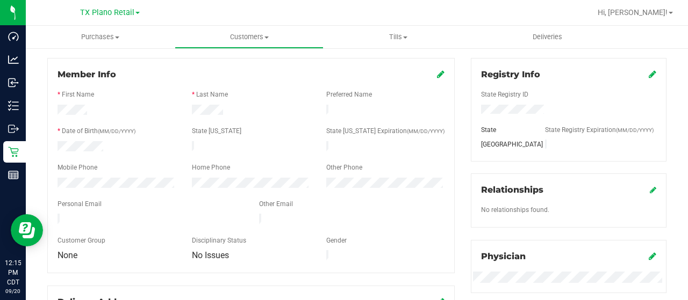
scroll to position [161, 0]
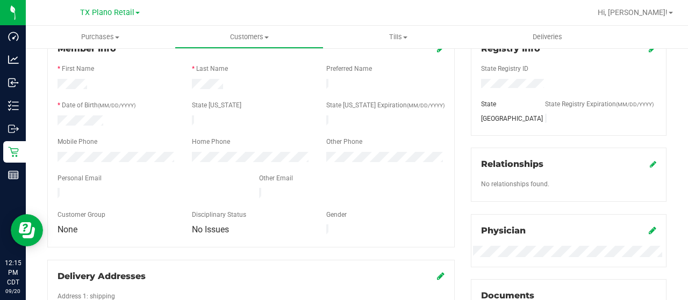
drag, startPoint x: 152, startPoint y: 190, endPoint x: 56, endPoint y: 192, distance: 95.6
click at [56, 192] on div at bounding box center [149, 194] width 201 height 13
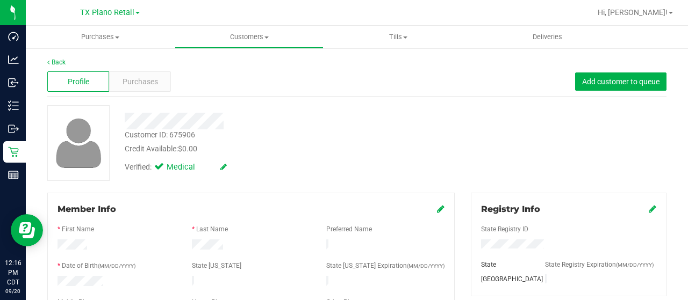
scroll to position [0, 0]
click at [150, 87] on span "Purchases" at bounding box center [139, 82] width 35 height 11
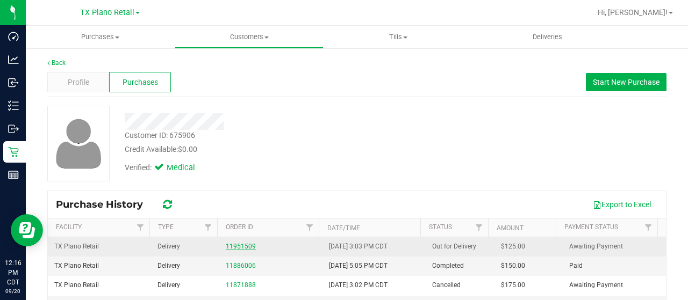
click at [230, 243] on link "11951509" at bounding box center [241, 247] width 30 height 8
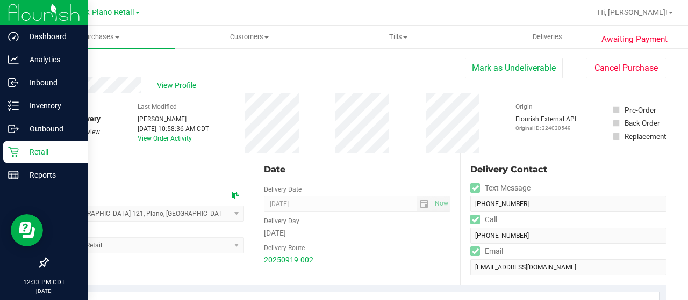
click at [17, 151] on icon at bounding box center [13, 152] width 10 height 10
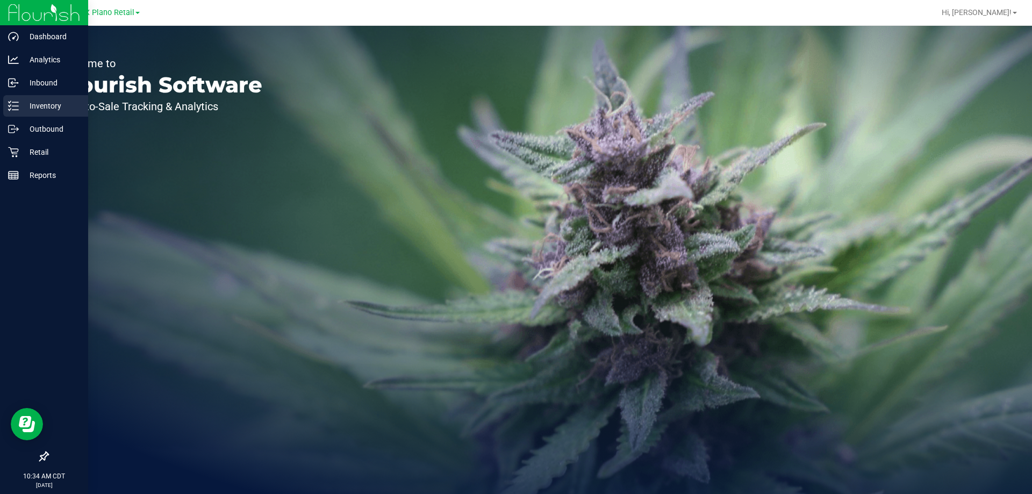
click at [39, 100] on p "Inventory" at bounding box center [51, 105] width 64 height 13
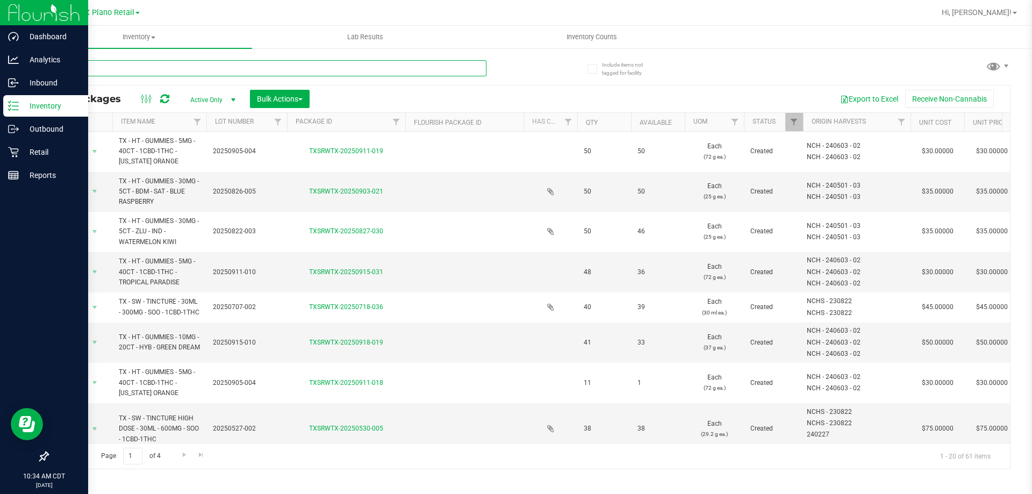
click at [121, 69] on input "text" at bounding box center [266, 68] width 439 height 16
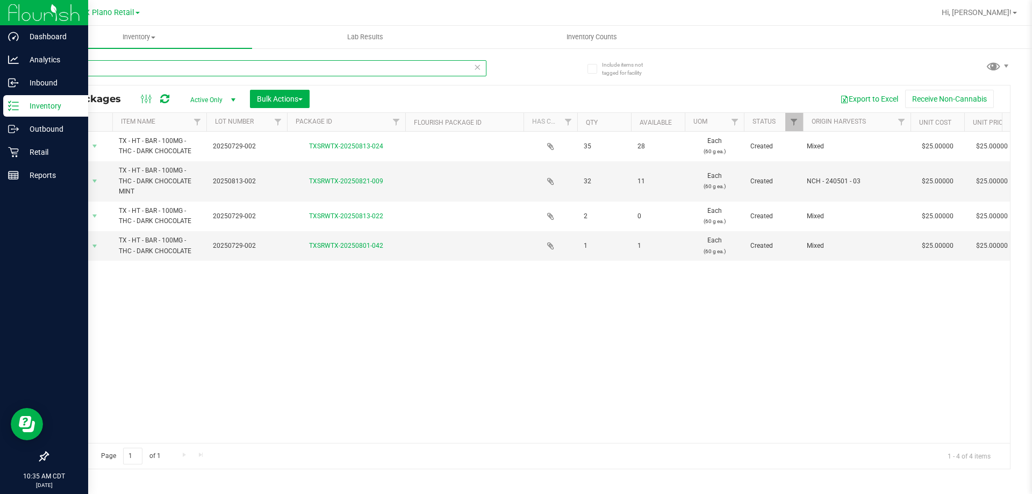
type input "choc"
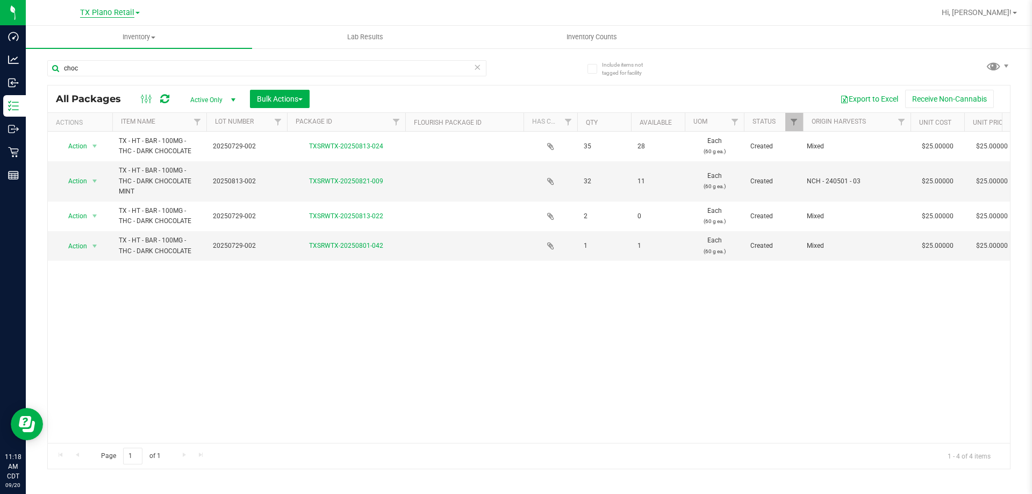
click at [125, 14] on span "TX Plano Retail" at bounding box center [107, 13] width 54 height 10
click at [125, 65] on link "TX San Antonio Retail" at bounding box center [109, 66] width 157 height 15
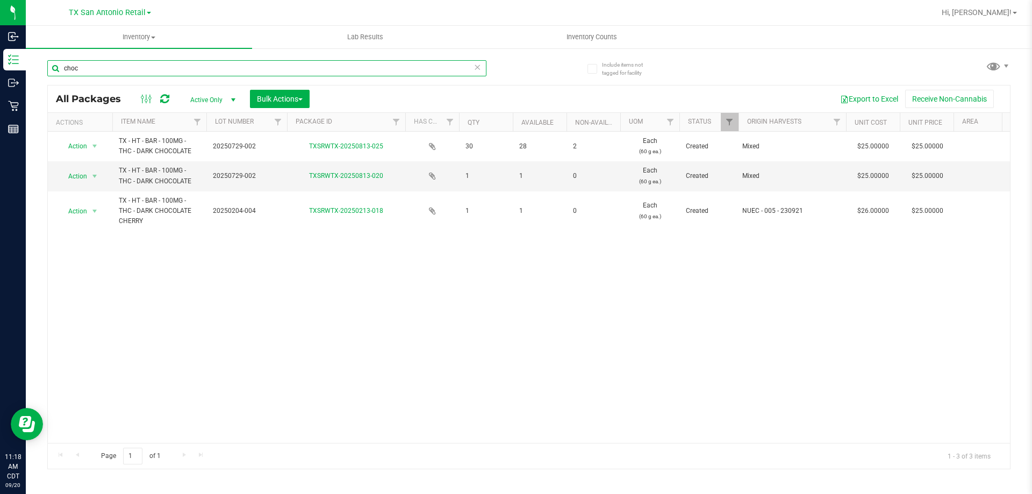
drag, startPoint x: 92, startPoint y: 64, endPoint x: 61, endPoint y: 67, distance: 31.2
click at [61, 67] on input "choc" at bounding box center [266, 68] width 439 height 16
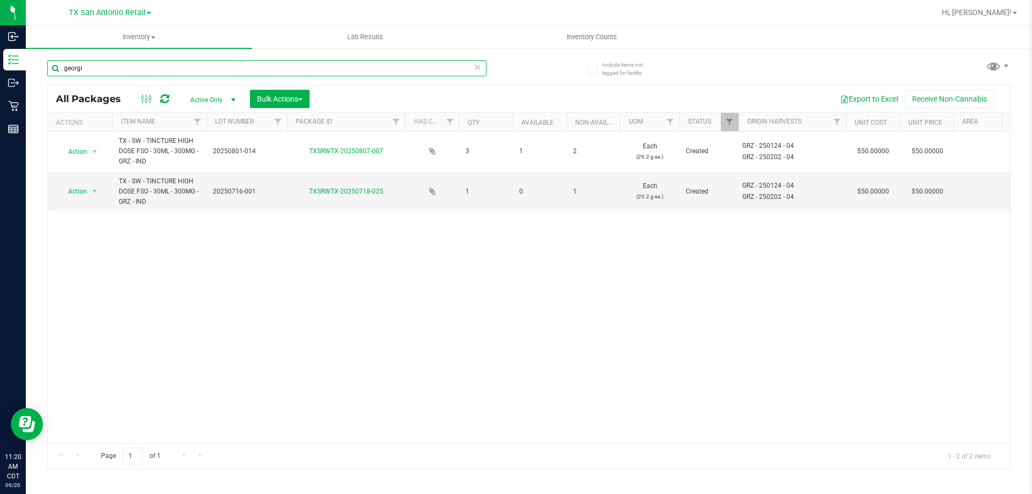
type input "georgi"
click at [136, 15] on span "TX San Antonio Retail" at bounding box center [107, 13] width 77 height 10
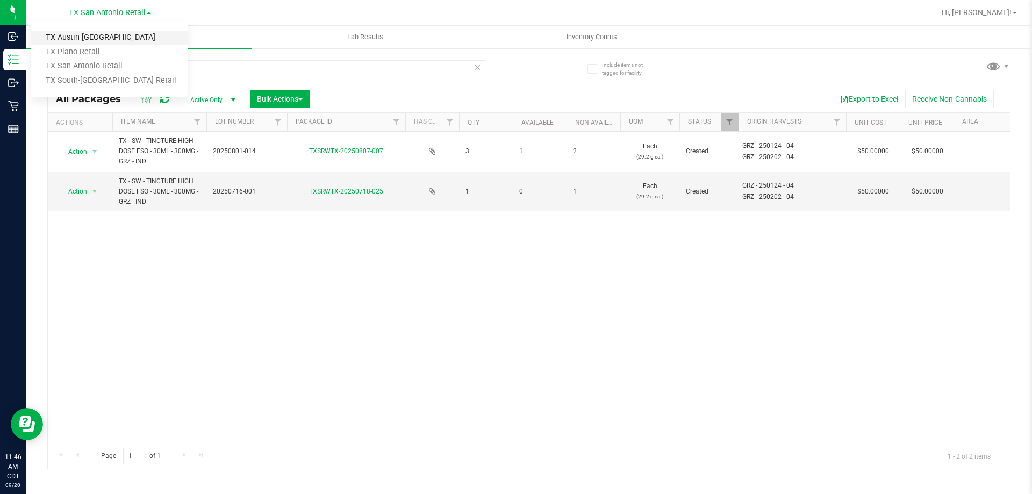
click at [125, 37] on link "TX Austin [GEOGRAPHIC_DATA]" at bounding box center [109, 38] width 157 height 15
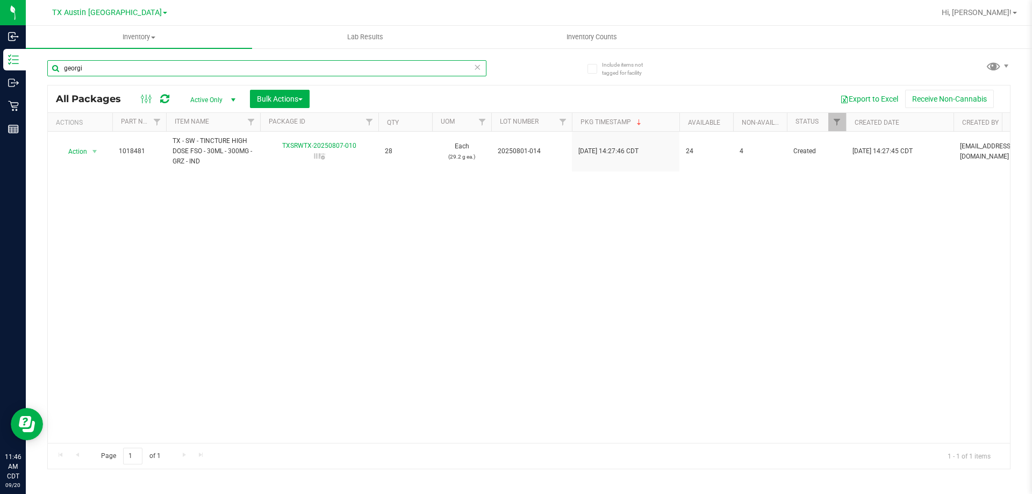
click at [204, 67] on input "georgi" at bounding box center [266, 68] width 439 height 16
type input "g"
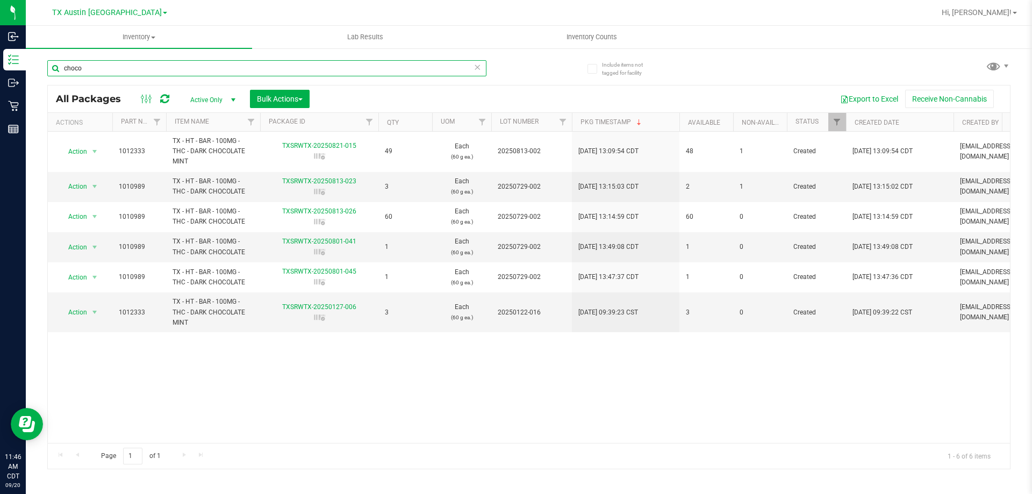
type input "choco"
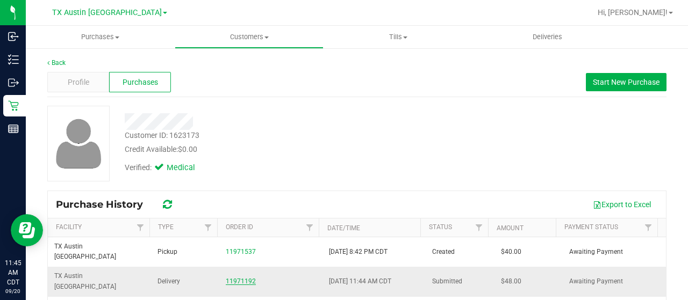
click at [241, 278] on link "11971192" at bounding box center [241, 282] width 30 height 8
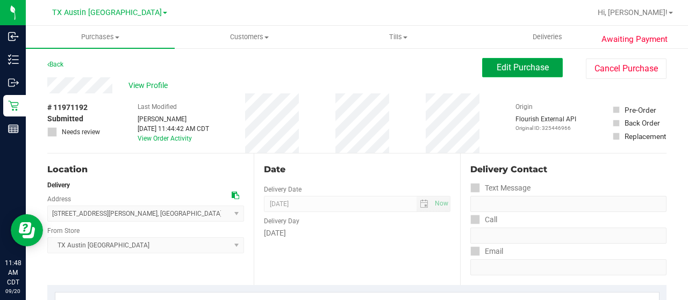
click at [519, 70] on span "Edit Purchase" at bounding box center [522, 67] width 52 height 10
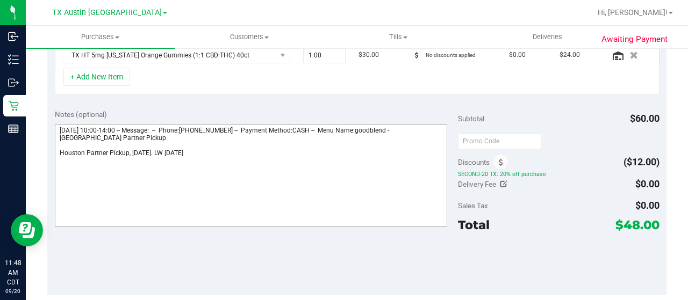
scroll to position [215, 0]
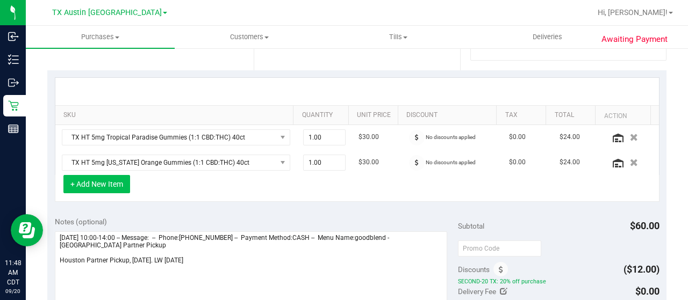
click at [111, 182] on button "+ Add New Item" at bounding box center [96, 184] width 67 height 18
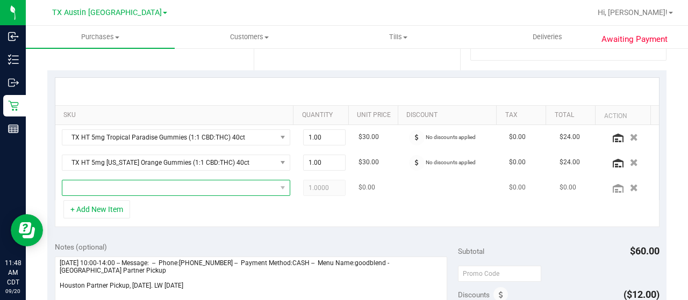
click at [201, 184] on span "NO DATA FOUND" at bounding box center [169, 188] width 214 height 15
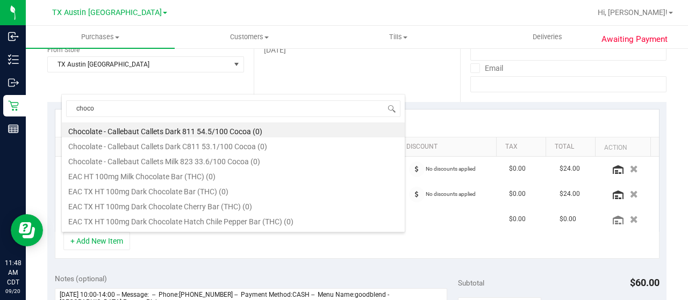
scroll to position [161, 0]
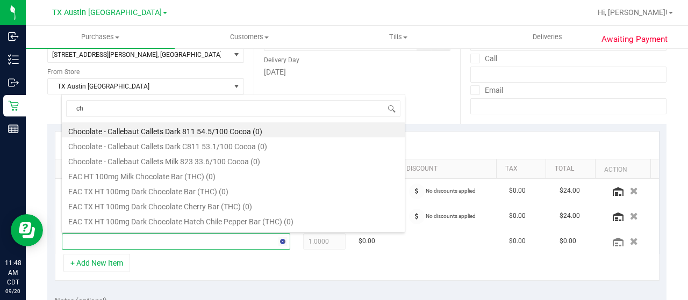
type input "c"
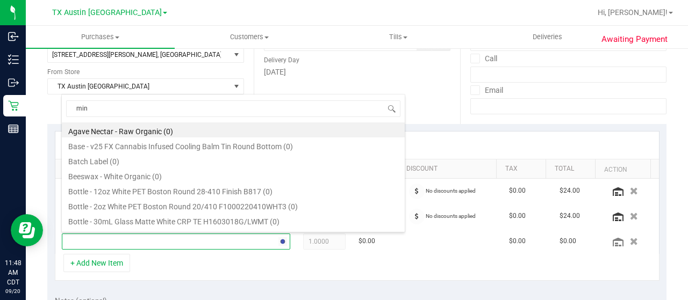
type input "mint"
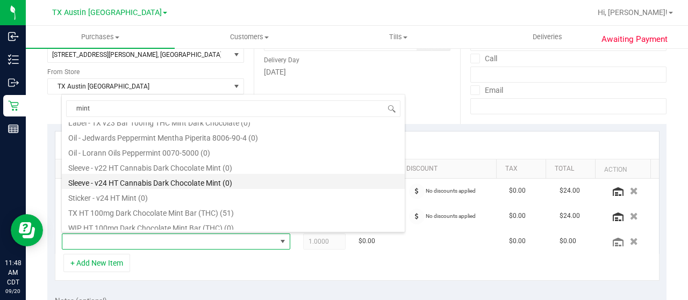
scroll to position [73, 0]
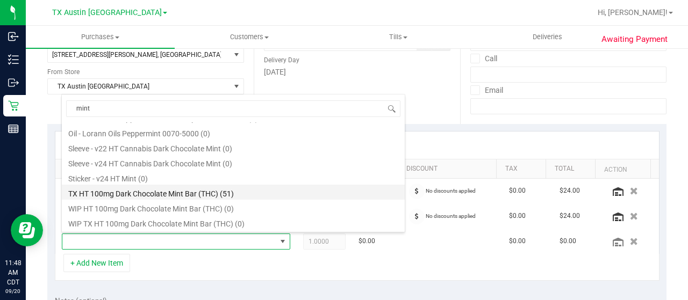
click at [236, 193] on li "TX HT 100mg Dark Chocolate Mint Bar (THC) (51)" at bounding box center [233, 192] width 343 height 15
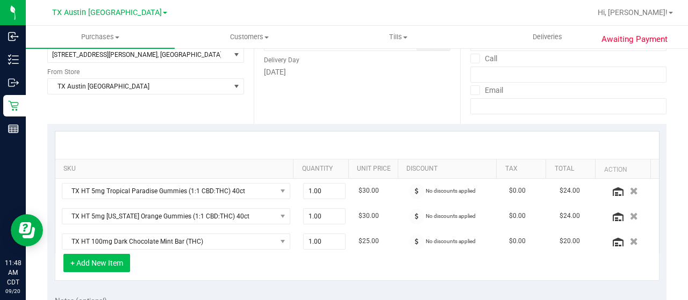
click at [109, 257] on button "+ Add New Item" at bounding box center [96, 263] width 67 height 18
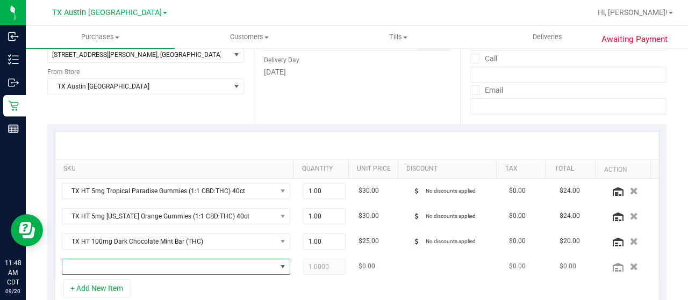
click at [152, 263] on span "NO DATA FOUND" at bounding box center [169, 267] width 214 height 15
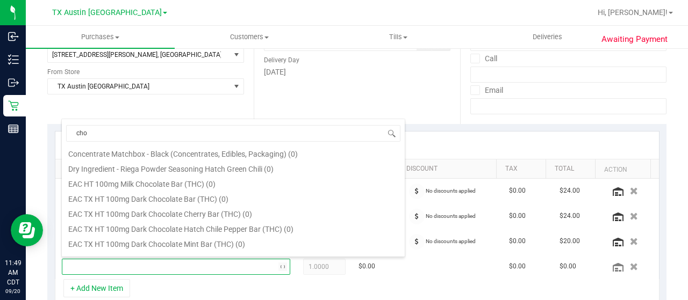
scroll to position [0, 0]
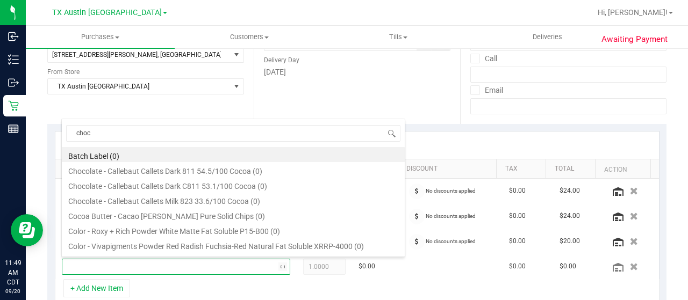
type input "choco"
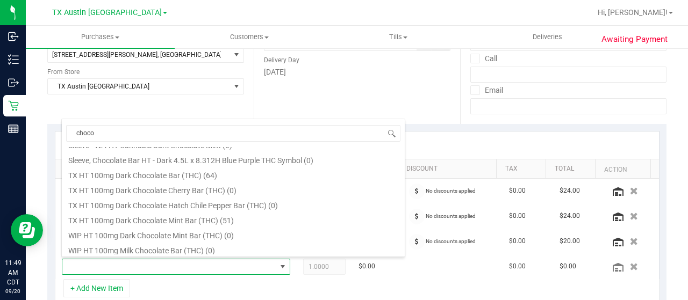
scroll to position [269, 0]
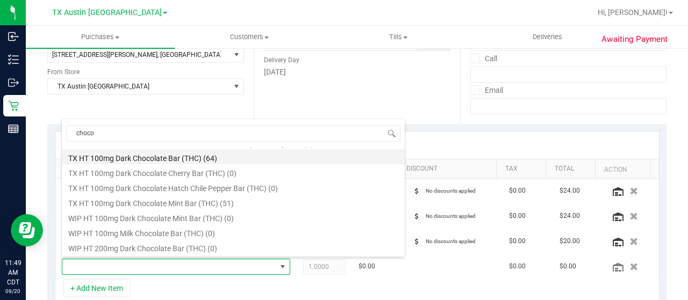
click at [230, 158] on li "TX HT 100mg Dark Chocolate Bar (THC) (64)" at bounding box center [233, 156] width 343 height 15
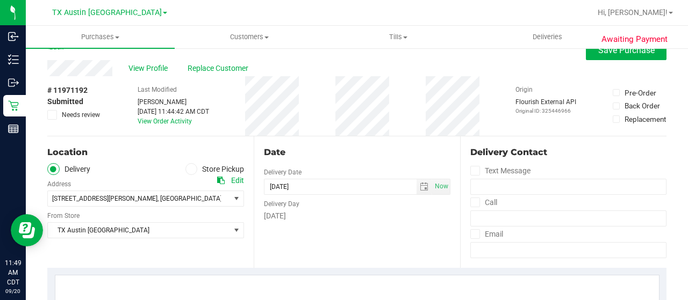
scroll to position [0, 0]
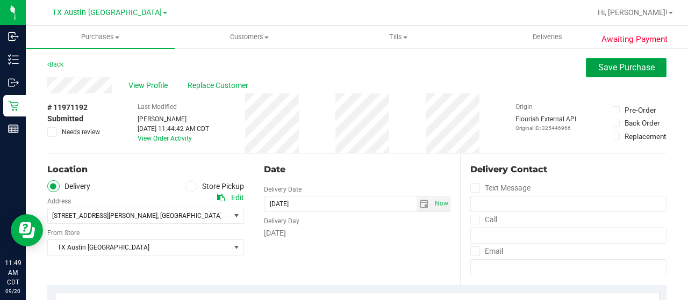
click at [589, 70] on button "Save Purchase" at bounding box center [626, 67] width 81 height 19
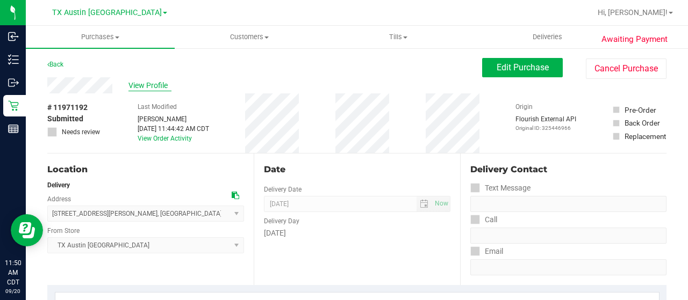
click at [160, 88] on span "View Profile" at bounding box center [149, 85] width 43 height 11
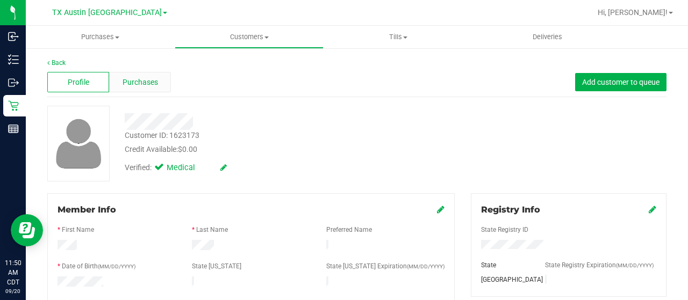
click at [131, 86] on span "Purchases" at bounding box center [139, 82] width 35 height 11
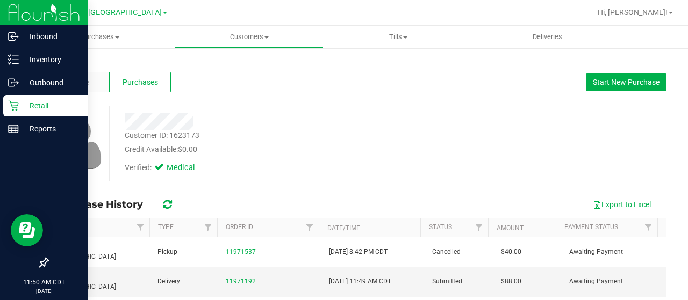
click at [13, 106] on icon at bounding box center [13, 106] width 10 height 10
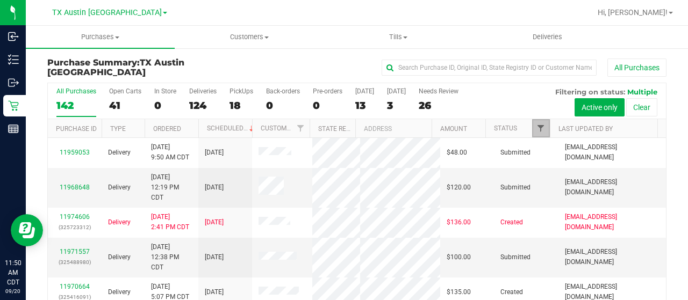
click at [536, 125] on span "Filter" at bounding box center [540, 128] width 9 height 9
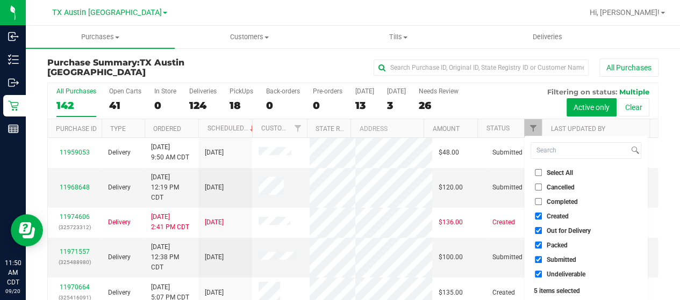
click at [570, 226] on li "Out for Delivery" at bounding box center [585, 230] width 111 height 11
click at [561, 233] on span "Out for Delivery" at bounding box center [568, 231] width 44 height 6
click at [542, 233] on input "Out for Delivery" at bounding box center [538, 230] width 7 height 7
checkbox input "false"
click at [558, 246] on span "Packed" at bounding box center [556, 245] width 21 height 6
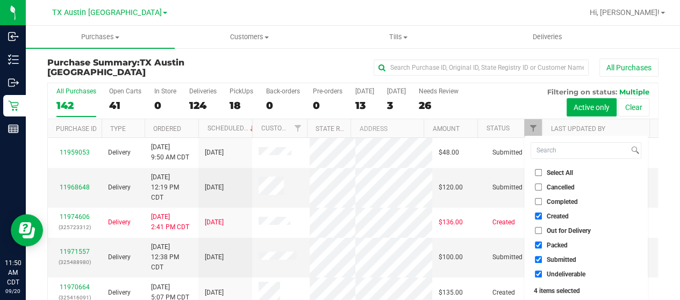
click at [542, 246] on input "Packed" at bounding box center [538, 245] width 7 height 7
checkbox input "false"
click at [557, 258] on span "Submitted" at bounding box center [561, 260] width 30 height 6
click at [542, 258] on input "Submitted" at bounding box center [538, 259] width 7 height 7
checkbox input "false"
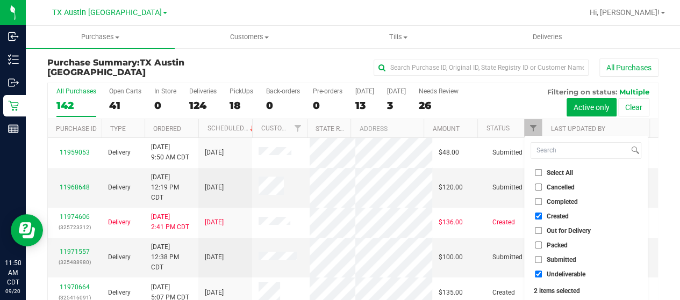
click at [558, 273] on span "Undeliverable" at bounding box center [565, 274] width 39 height 6
click at [542, 273] on input "Undeliverable" at bounding box center [538, 274] width 7 height 7
checkbox input "false"
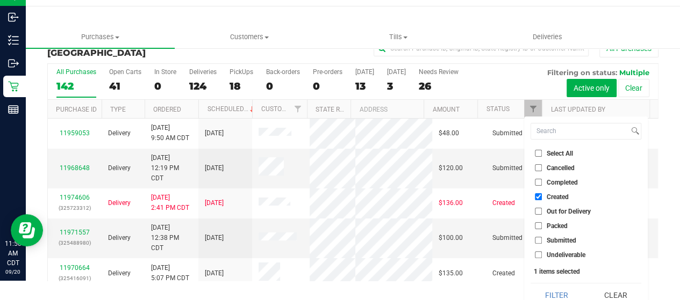
scroll to position [29, 0]
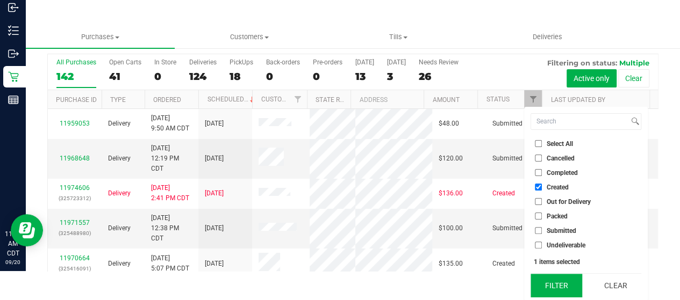
click at [551, 293] on button "Filter" at bounding box center [556, 286] width 52 height 24
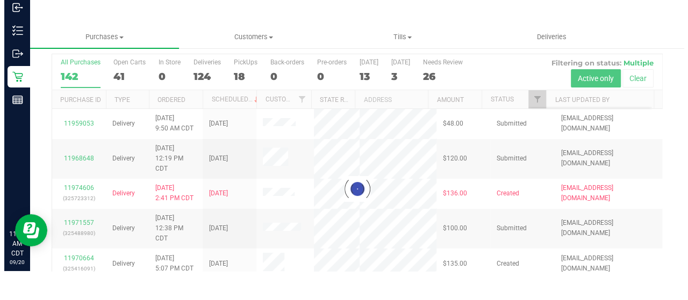
scroll to position [0, 0]
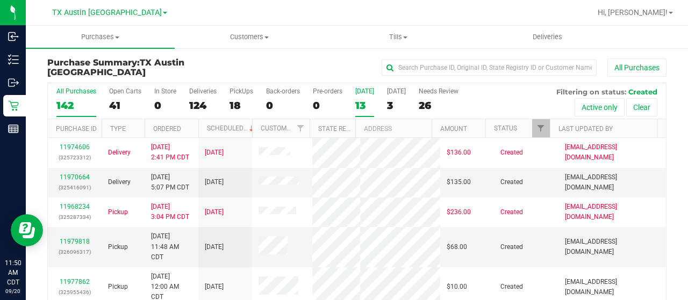
click at [360, 105] on div "13" at bounding box center [364, 105] width 19 height 12
click at [0, 0] on input "[DATE] 13" at bounding box center [0, 0] width 0 height 0
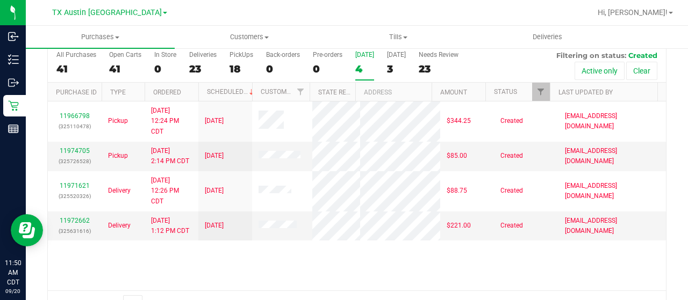
scroll to position [54, 0]
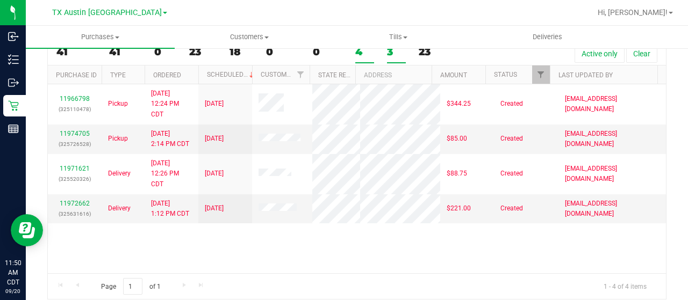
click at [388, 52] on div "3" at bounding box center [396, 52] width 19 height 12
click at [0, 0] on input "[DATE] 3" at bounding box center [0, 0] width 0 height 0
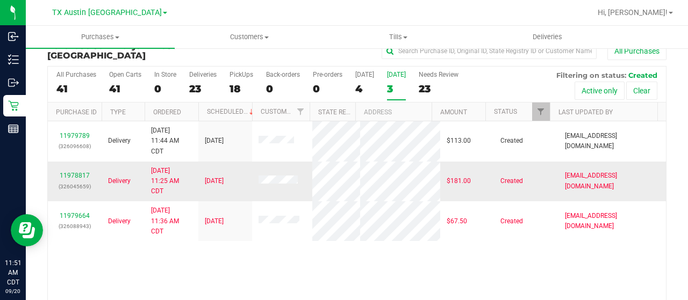
scroll to position [0, 0]
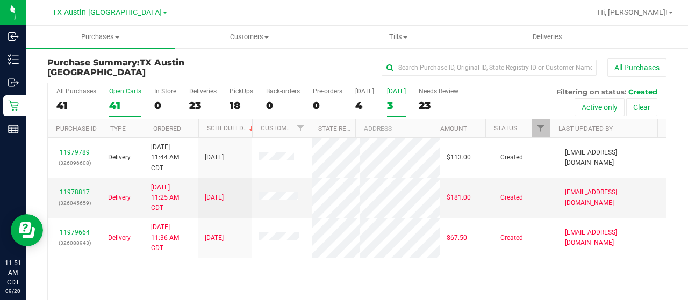
click at [119, 103] on div "41" at bounding box center [125, 105] width 32 height 12
click at [0, 0] on input "Open Carts 41" at bounding box center [0, 0] width 0 height 0
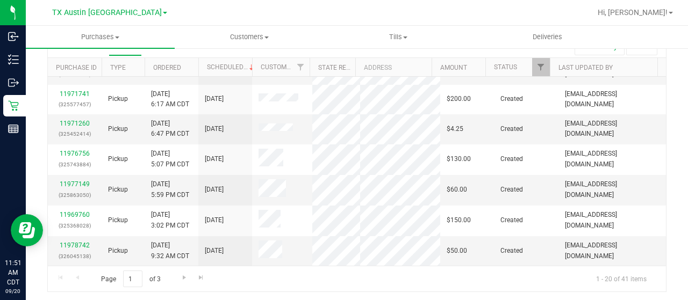
scroll to position [484, 0]
click at [185, 276] on span "Go to the next page" at bounding box center [184, 277] width 9 height 9
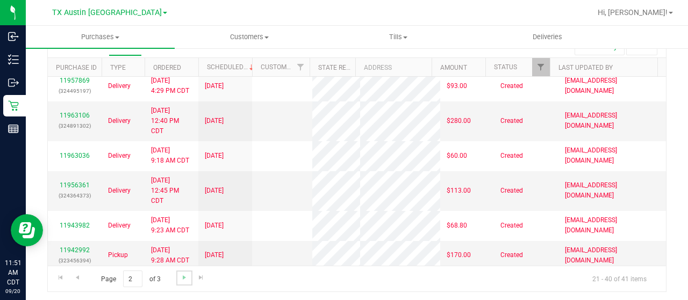
scroll to position [0, 0]
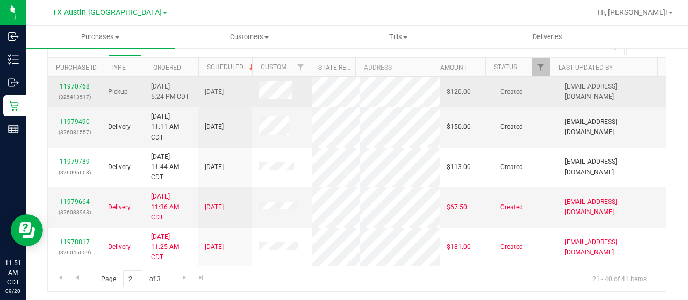
click at [81, 86] on link "11970768" at bounding box center [75, 87] width 30 height 8
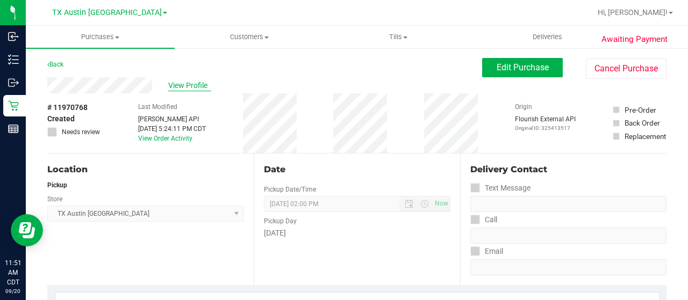
click at [184, 83] on span "View Profile" at bounding box center [189, 85] width 43 height 11
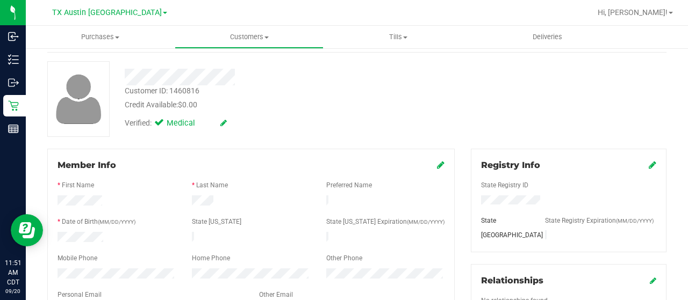
scroll to position [107, 0]
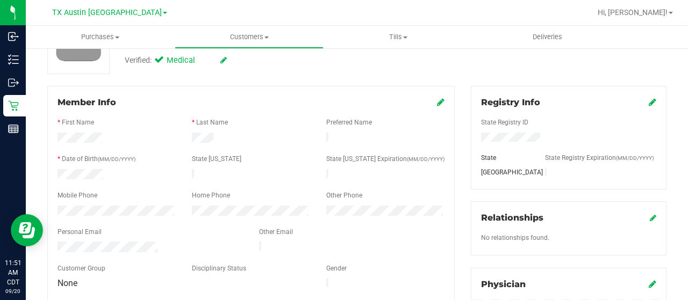
drag, startPoint x: 160, startPoint y: 242, endPoint x: 47, endPoint y: 239, distance: 112.9
click at [47, 239] on div "Member Info * First Name * Last Name Preferred Name * Date of Birth (MM/DD/YYYY…" at bounding box center [250, 193] width 407 height 215
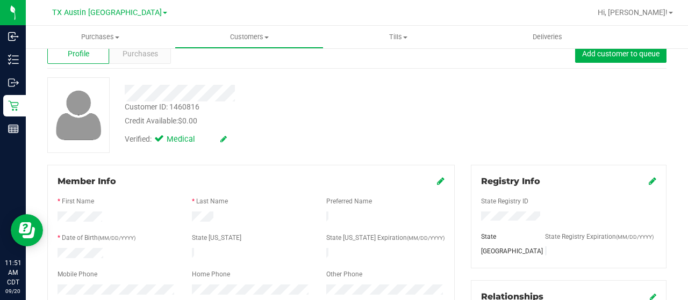
scroll to position [0, 0]
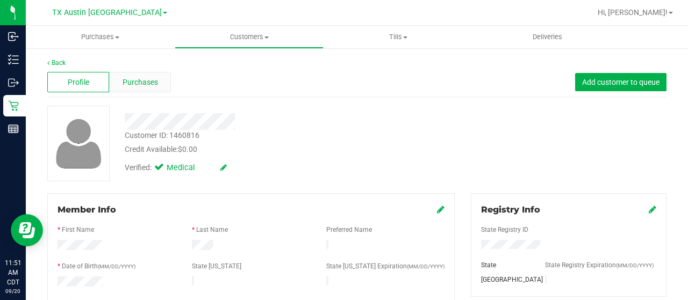
click at [156, 89] on div "Purchases" at bounding box center [140, 82] width 62 height 20
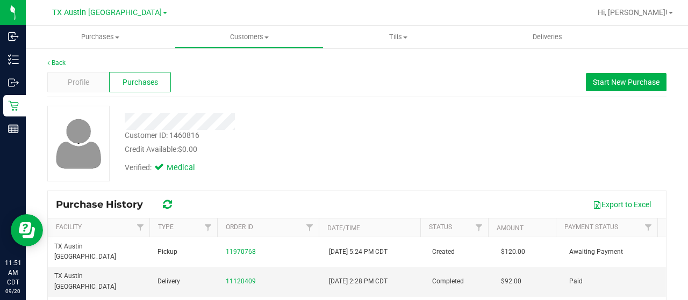
scroll to position [54, 0]
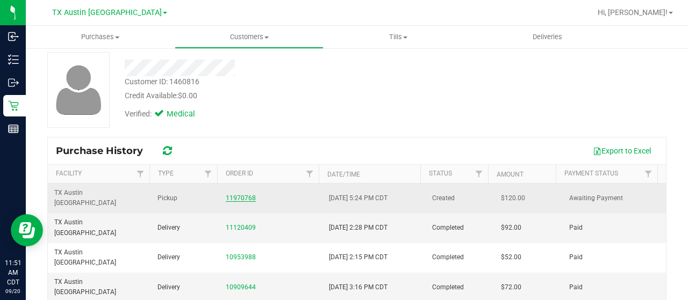
click at [230, 194] on link "11970768" at bounding box center [241, 198] width 30 height 8
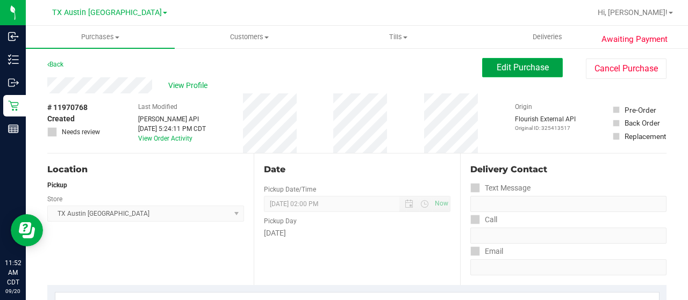
click at [503, 63] on span "Edit Purchase" at bounding box center [522, 67] width 52 height 10
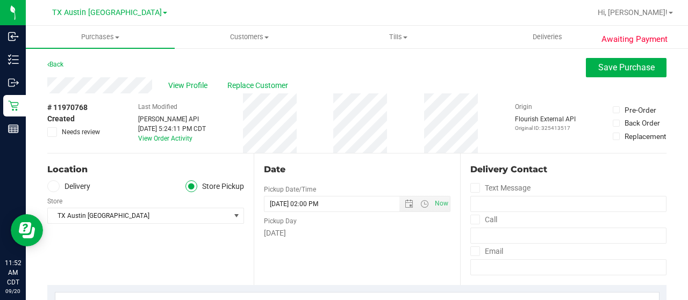
drag, startPoint x: 155, startPoint y: 86, endPoint x: 45, endPoint y: 89, distance: 110.2
click at [70, 184] on label "Delivery" at bounding box center [68, 187] width 43 height 12
click at [0, 0] on input "Delivery" at bounding box center [0, 0] width 0 height 0
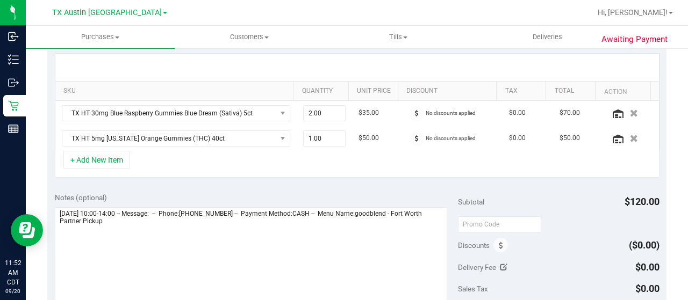
scroll to position [269, 0]
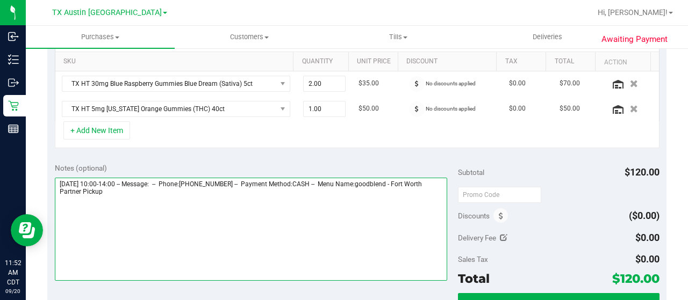
drag, startPoint x: 409, startPoint y: 180, endPoint x: 430, endPoint y: 192, distance: 24.1
click at [430, 192] on textarea at bounding box center [251, 229] width 392 height 103
click at [128, 192] on textarea at bounding box center [251, 229] width 392 height 103
click at [157, 210] on textarea at bounding box center [251, 229] width 392 height 103
paste textarea "Fort Worth Partner Pickup"
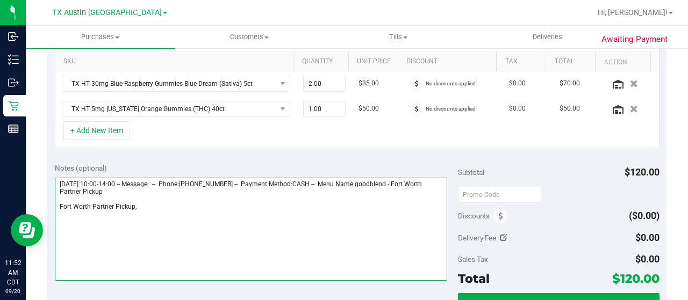
drag, startPoint x: 57, startPoint y: 181, endPoint x: 118, endPoint y: 179, distance: 60.7
click at [118, 179] on textarea at bounding box center [251, 229] width 392 height 103
click at [162, 207] on textarea at bounding box center [251, 229] width 392 height 103
paste textarea "[DATE]"
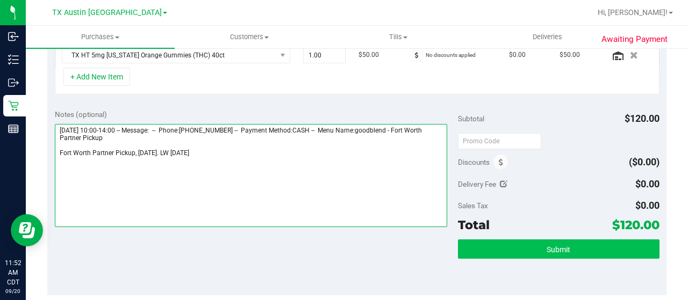
type textarea "[DATE] 10:00-14:00 -- Message: -- Phone:[PHONE_NUMBER] -- Payment Method:CASH -…"
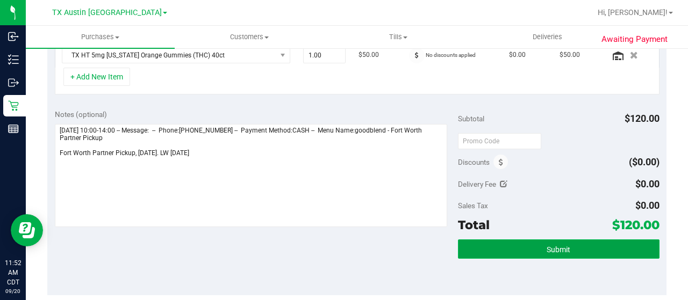
click at [528, 244] on button "Submit" at bounding box center [558, 249] width 201 height 19
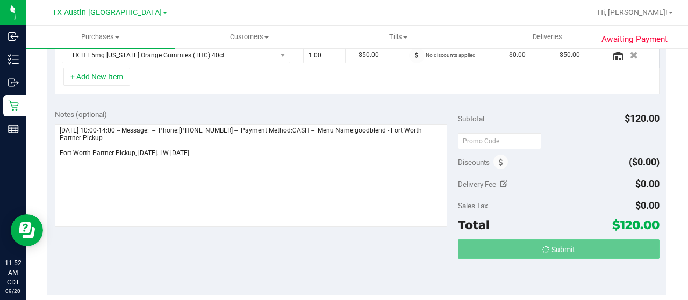
scroll to position [305, 0]
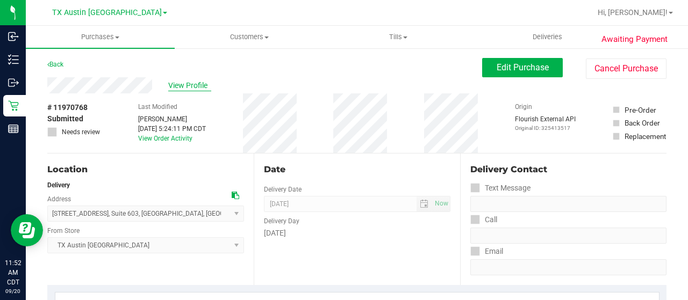
click at [185, 84] on span "View Profile" at bounding box center [189, 85] width 43 height 11
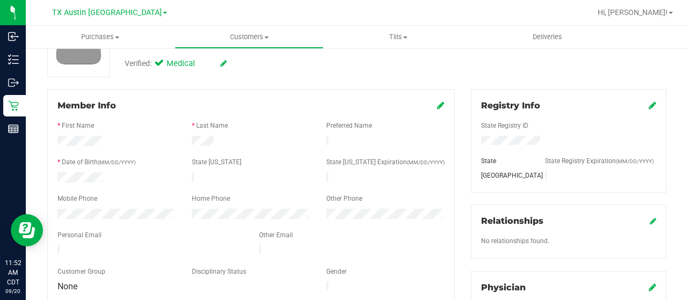
scroll to position [107, 0]
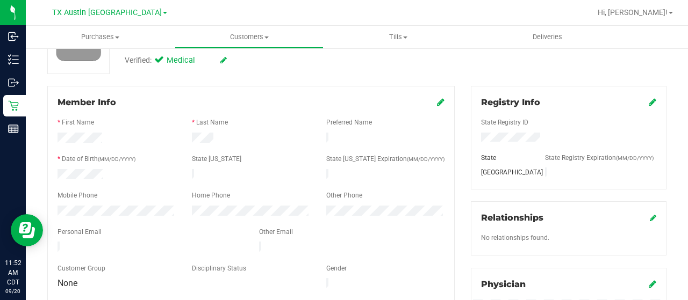
drag, startPoint x: 159, startPoint y: 243, endPoint x: 56, endPoint y: 244, distance: 102.6
click at [56, 244] on div at bounding box center [149, 248] width 201 height 13
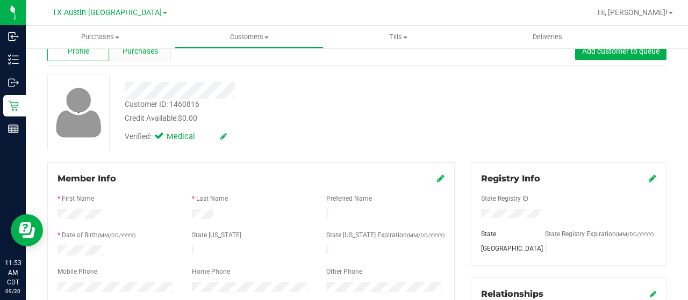
scroll to position [0, 0]
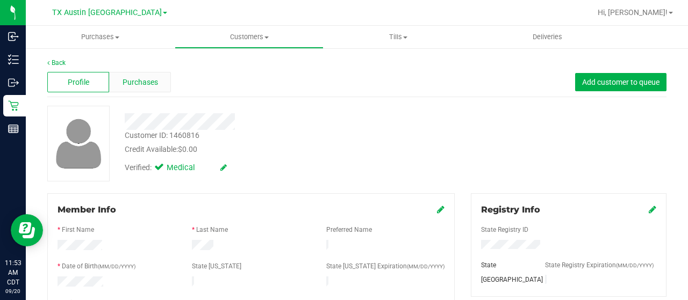
click at [129, 83] on span "Purchases" at bounding box center [139, 82] width 35 height 11
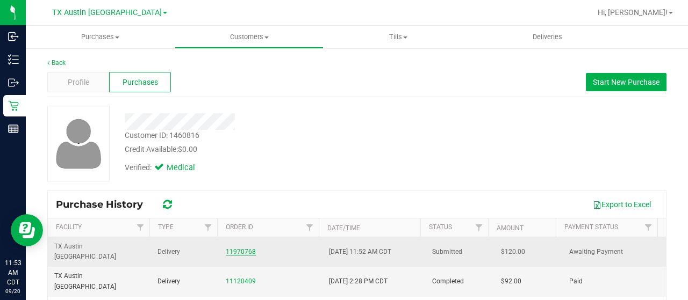
click at [244, 248] on link "11970768" at bounding box center [241, 252] width 30 height 8
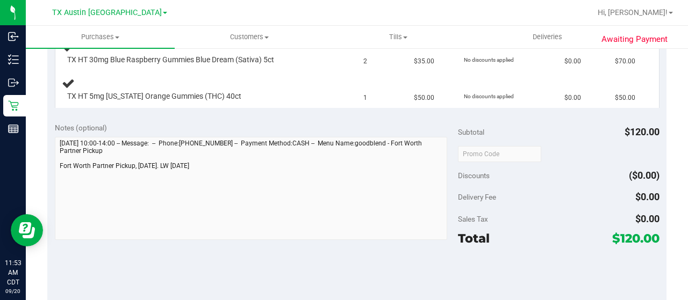
scroll to position [322, 0]
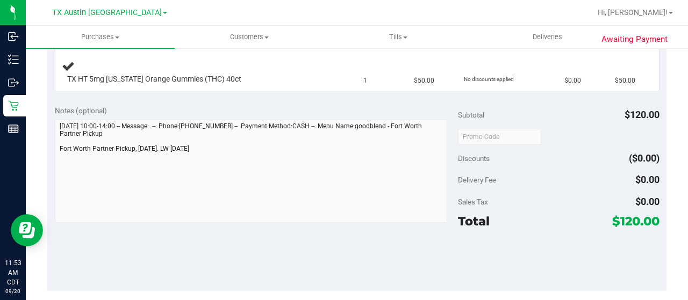
drag, startPoint x: 617, startPoint y: 219, endPoint x: 631, endPoint y: 219, distance: 14.0
click at [631, 219] on span "$120.00" at bounding box center [635, 221] width 47 height 15
copy span "120"
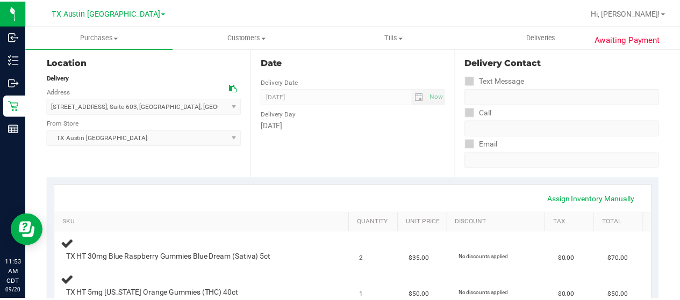
scroll to position [0, 0]
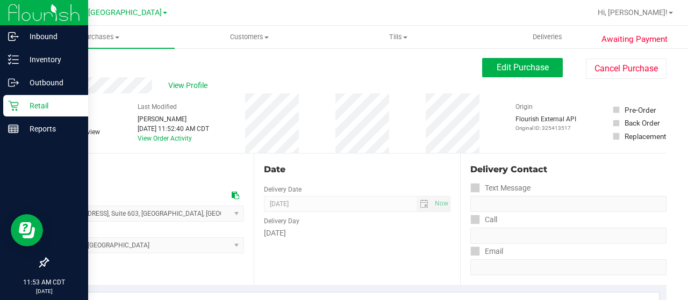
click at [23, 105] on p "Retail" at bounding box center [51, 105] width 64 height 13
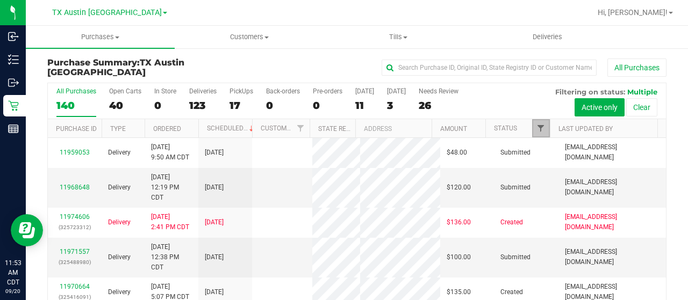
click at [536, 127] on span "Filter" at bounding box center [540, 128] width 9 height 9
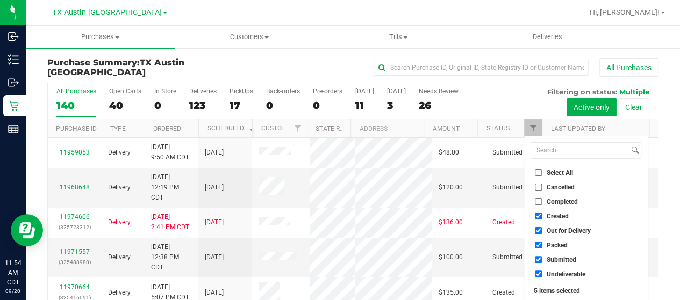
click at [567, 230] on span "Out for Delivery" at bounding box center [568, 231] width 44 height 6
click at [542, 230] on input "Out for Delivery" at bounding box center [538, 230] width 7 height 7
checkbox input "false"
click at [558, 244] on span "Packed" at bounding box center [556, 245] width 21 height 6
click at [542, 244] on input "Packed" at bounding box center [538, 245] width 7 height 7
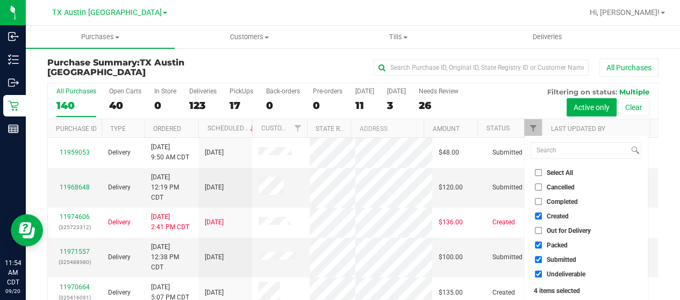
checkbox input "false"
click at [554, 258] on span "Submitted" at bounding box center [561, 260] width 30 height 6
click at [542, 258] on input "Submitted" at bounding box center [538, 259] width 7 height 7
checkbox input "false"
click at [554, 275] on span "Undeliverable" at bounding box center [565, 274] width 39 height 6
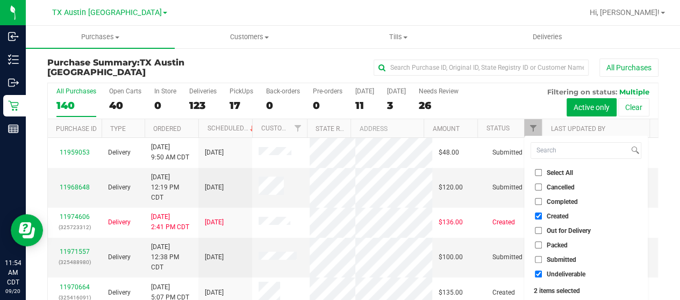
click at [542, 275] on input "Undeliverable" at bounding box center [538, 274] width 7 height 7
checkbox input "false"
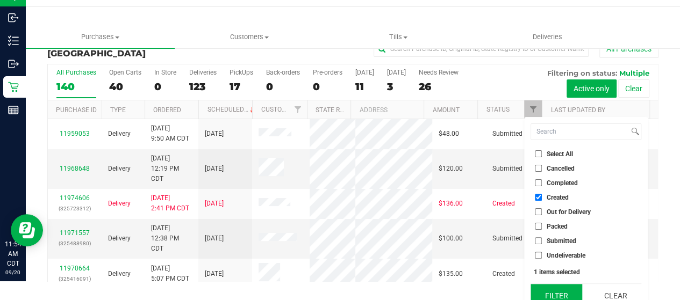
scroll to position [29, 0]
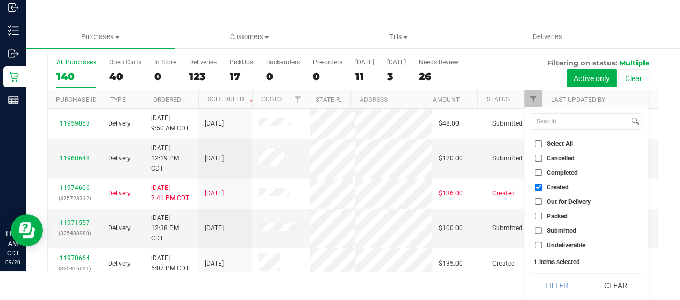
click at [550, 281] on button "Filter" at bounding box center [556, 286] width 52 height 24
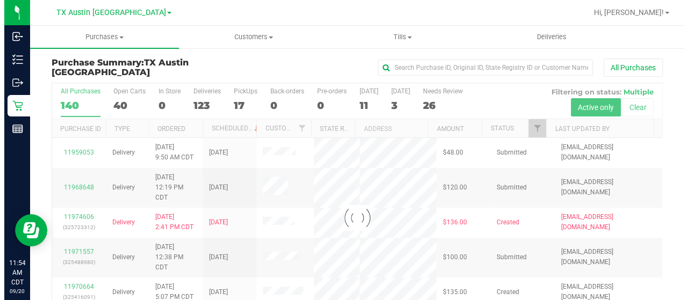
scroll to position [0, 0]
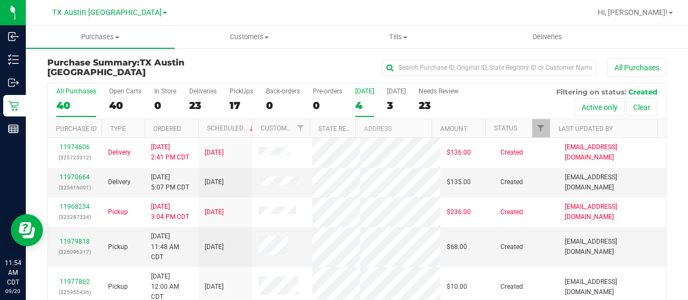
click at [358, 104] on div "4" at bounding box center [364, 105] width 19 height 12
click at [0, 0] on input "[DATE] 4" at bounding box center [0, 0] width 0 height 0
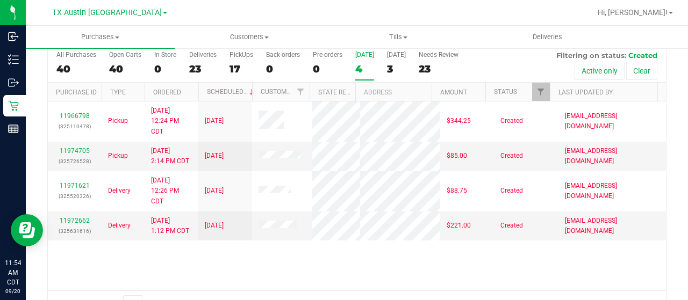
scroll to position [54, 0]
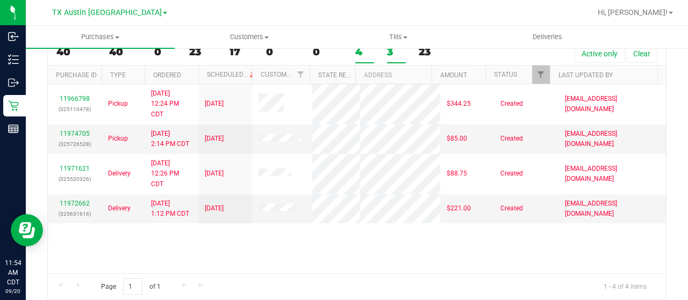
click at [391, 51] on div "3" at bounding box center [396, 52] width 19 height 12
click at [0, 0] on input "[DATE] 3" at bounding box center [0, 0] width 0 height 0
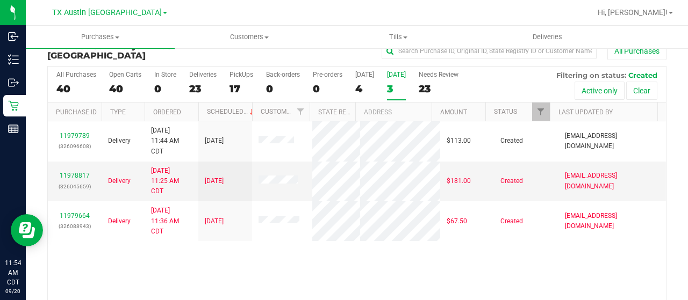
scroll to position [0, 0]
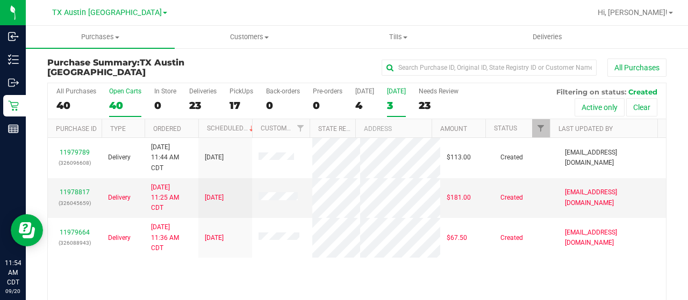
click at [112, 104] on div "40" at bounding box center [125, 105] width 32 height 12
click at [0, 0] on input "Open Carts 40" at bounding box center [0, 0] width 0 height 0
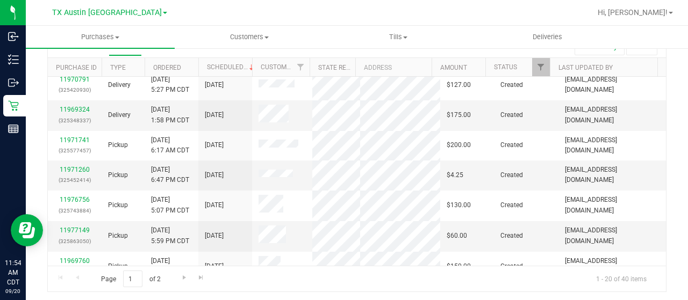
scroll to position [484, 0]
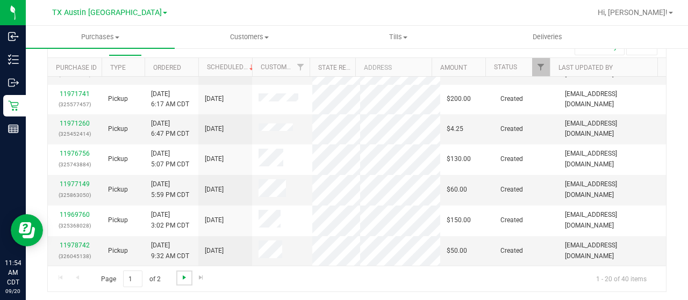
click at [186, 277] on span "Go to the next page" at bounding box center [184, 277] width 9 height 9
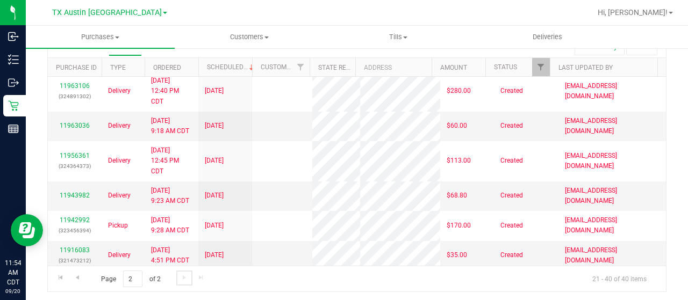
scroll to position [0, 0]
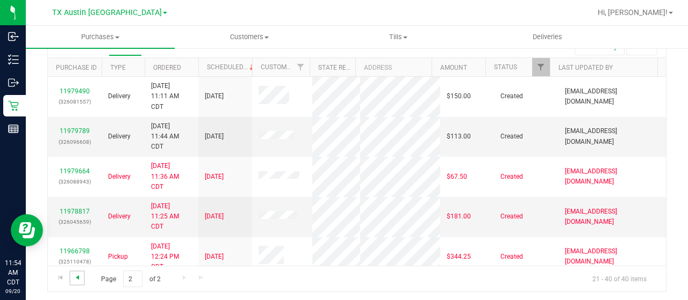
click at [80, 273] on span "Go to the previous page" at bounding box center [77, 277] width 9 height 9
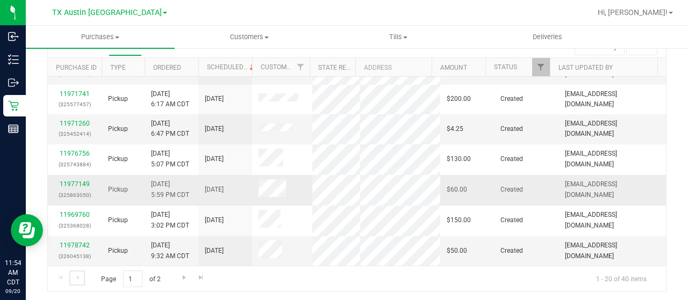
scroll to position [484, 0]
click at [81, 246] on link "11978742" at bounding box center [75, 246] width 30 height 8
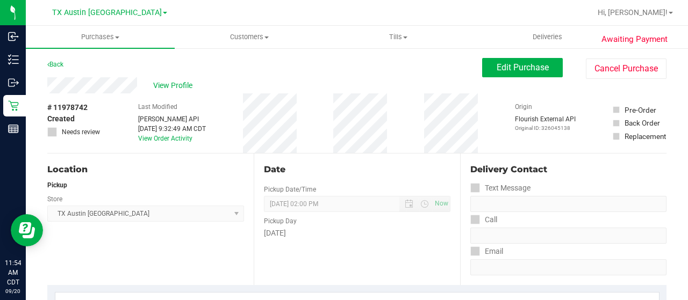
click at [112, 65] on div "Back Edit Purchase Cancel Purchase" at bounding box center [356, 67] width 619 height 19
drag, startPoint x: 138, startPoint y: 83, endPoint x: 43, endPoint y: 87, distance: 94.6
click at [500, 69] on span "Edit Purchase" at bounding box center [522, 67] width 52 height 10
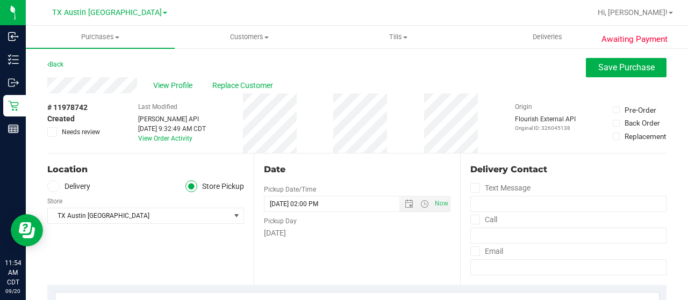
click at [76, 182] on label "Delivery" at bounding box center [68, 187] width 43 height 12
click at [0, 0] on input "Delivery" at bounding box center [0, 0] width 0 height 0
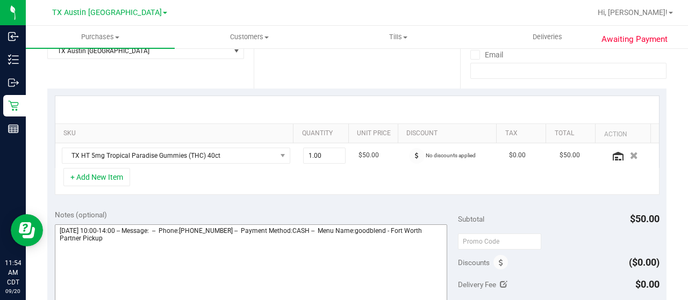
scroll to position [269, 0]
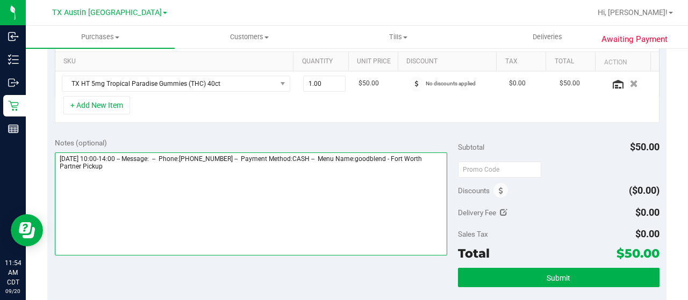
drag, startPoint x: 410, startPoint y: 156, endPoint x: 436, endPoint y: 174, distance: 31.0
click at [436, 174] on textarea at bounding box center [251, 204] width 392 height 103
click at [227, 186] on textarea at bounding box center [251, 204] width 392 height 103
paste textarea "Fort Worth Partner Pickup"
drag, startPoint x: 59, startPoint y: 155, endPoint x: 117, endPoint y: 156, distance: 58.6
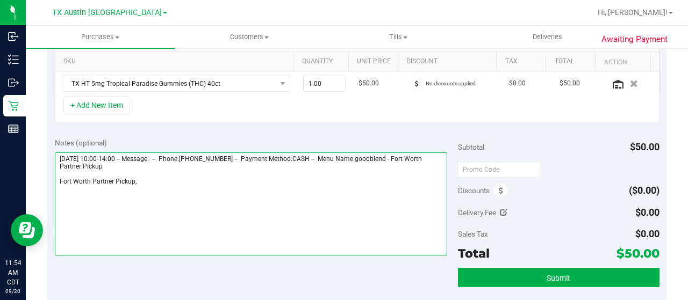
click at [117, 156] on textarea at bounding box center [251, 204] width 392 height 103
click at [167, 185] on textarea at bounding box center [251, 204] width 392 height 103
paste textarea "[DATE]"
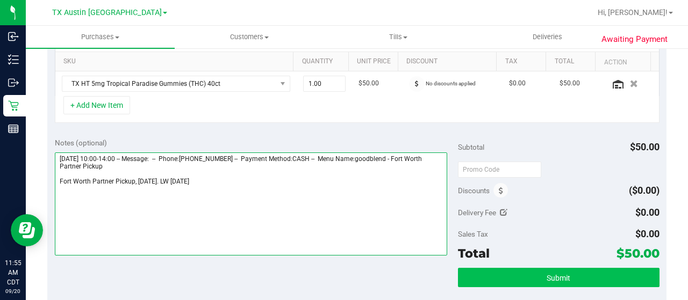
type textarea "[DATE] 10:00-14:00 -- Message: -- Phone:[PHONE_NUMBER] -- Payment Method:CASH -…"
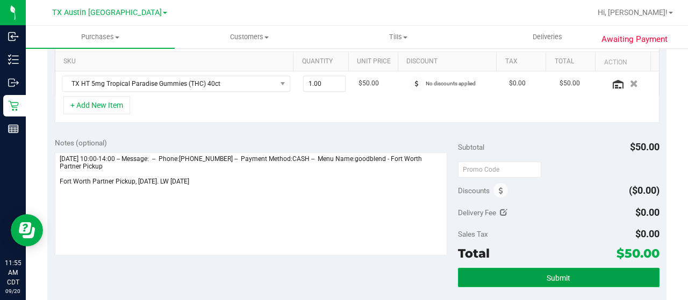
click at [546, 277] on span "Submit" at bounding box center [558, 278] width 24 height 9
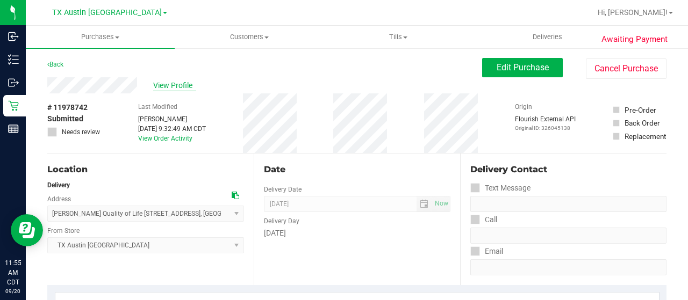
click at [169, 90] on span "View Profile" at bounding box center [174, 85] width 43 height 11
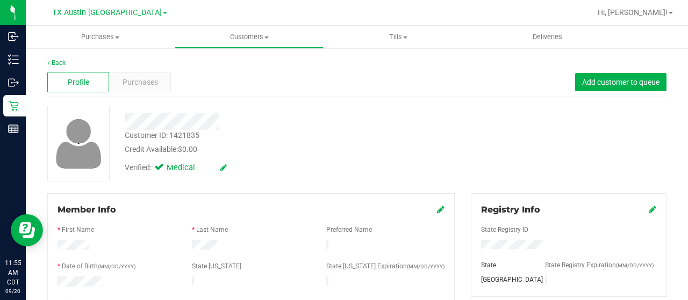
scroll to position [107, 0]
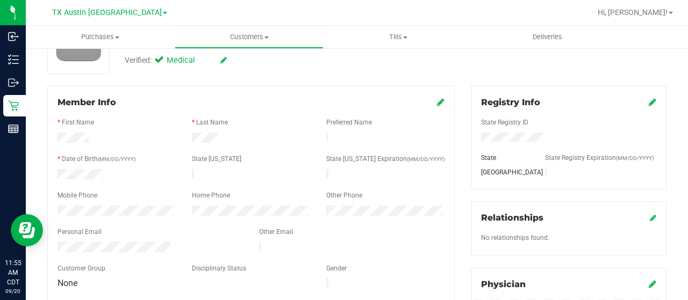
drag, startPoint x: 175, startPoint y: 243, endPoint x: 56, endPoint y: 242, distance: 119.3
click at [56, 242] on div at bounding box center [149, 248] width 201 height 13
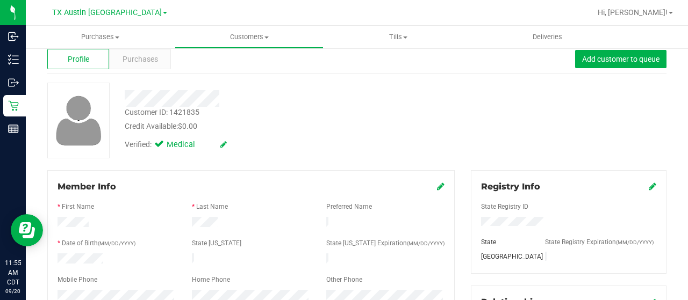
scroll to position [0, 0]
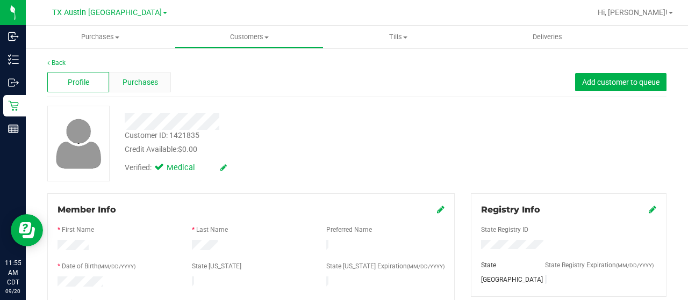
click at [146, 80] on span "Purchases" at bounding box center [139, 82] width 35 height 11
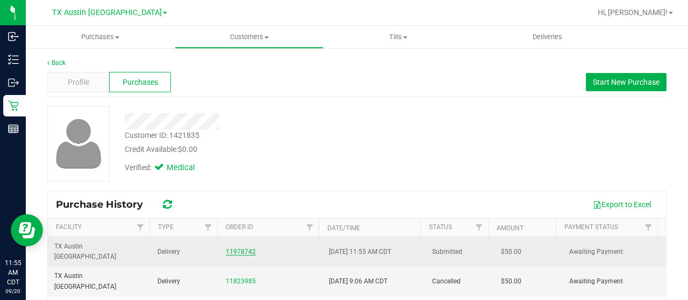
click at [230, 248] on link "11978742" at bounding box center [241, 252] width 30 height 8
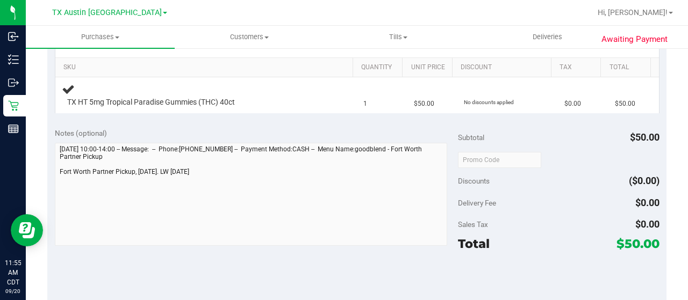
scroll to position [269, 0]
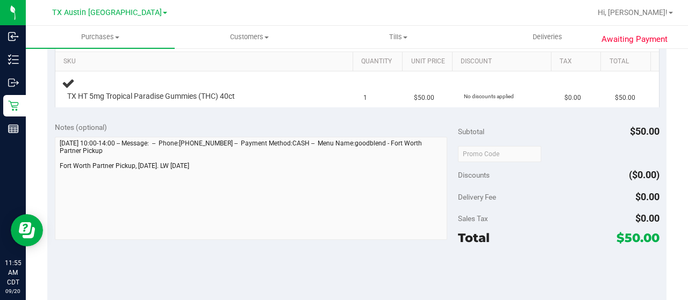
drag, startPoint x: 617, startPoint y: 236, endPoint x: 632, endPoint y: 237, distance: 15.1
click at [632, 237] on span "$50.00" at bounding box center [637, 237] width 43 height 15
copy span "50"
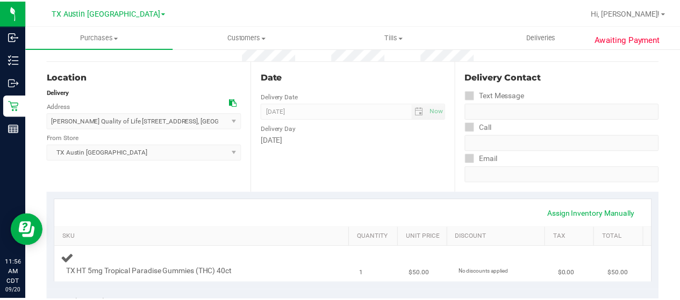
scroll to position [0, 0]
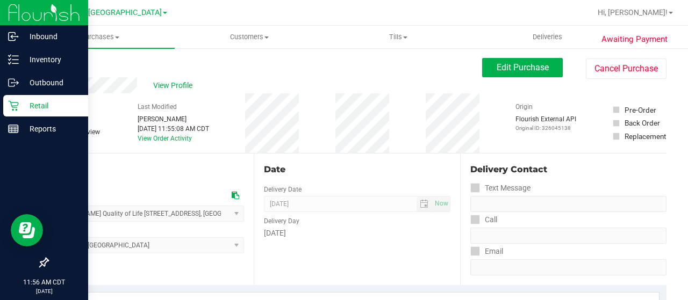
click at [20, 107] on p "Retail" at bounding box center [51, 105] width 64 height 13
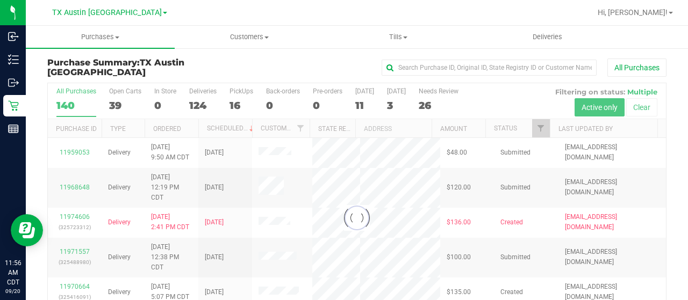
click at [532, 128] on div at bounding box center [357, 218] width 618 height 270
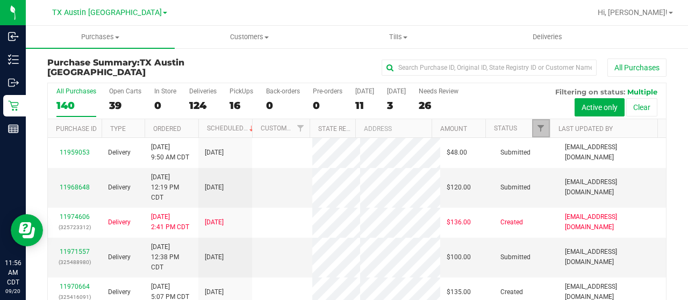
click at [536, 129] on span "Filter" at bounding box center [540, 128] width 9 height 9
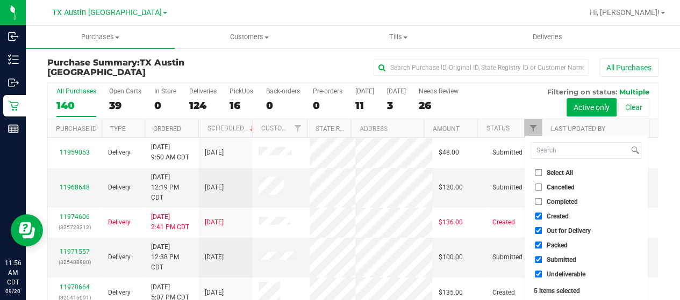
click at [567, 233] on span "Out for Delivery" at bounding box center [568, 231] width 44 height 6
click at [542, 233] on input "Out for Delivery" at bounding box center [538, 230] width 7 height 7
checkbox input "false"
click at [561, 246] on span "Packed" at bounding box center [556, 245] width 21 height 6
click at [542, 246] on input "Packed" at bounding box center [538, 245] width 7 height 7
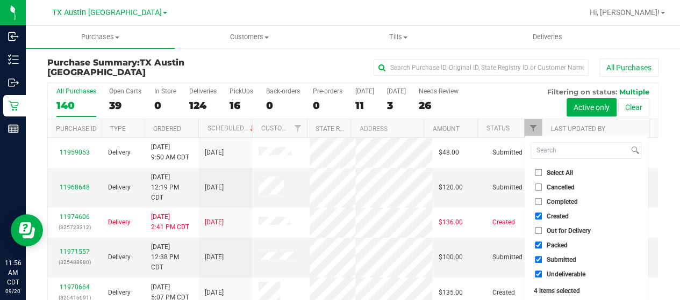
checkbox input "false"
drag, startPoint x: 561, startPoint y: 258, endPoint x: 560, endPoint y: 274, distance: 16.2
click at [561, 258] on span "Submitted" at bounding box center [561, 260] width 30 height 6
click at [542, 258] on input "Submitted" at bounding box center [538, 259] width 7 height 7
checkbox input "false"
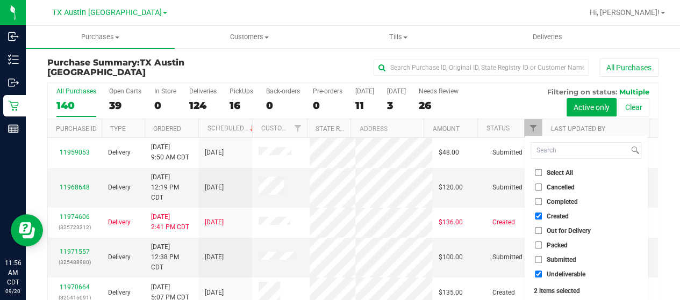
click at [560, 274] on span "Undeliverable" at bounding box center [565, 274] width 39 height 6
click at [542, 274] on input "Undeliverable" at bounding box center [538, 274] width 7 height 7
checkbox input "false"
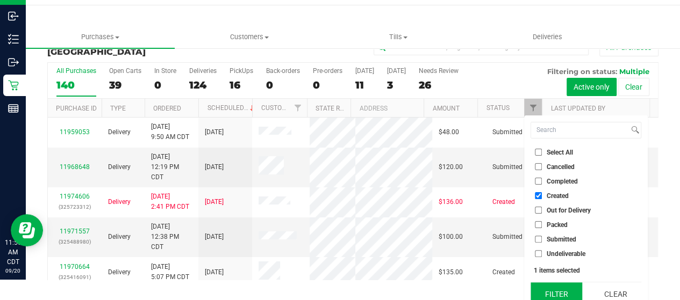
scroll to position [29, 0]
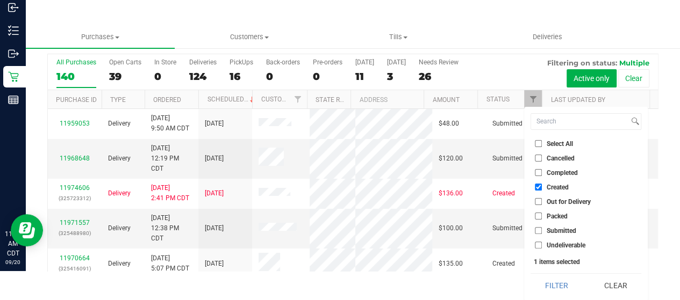
click at [556, 286] on button "Filter" at bounding box center [556, 286] width 52 height 24
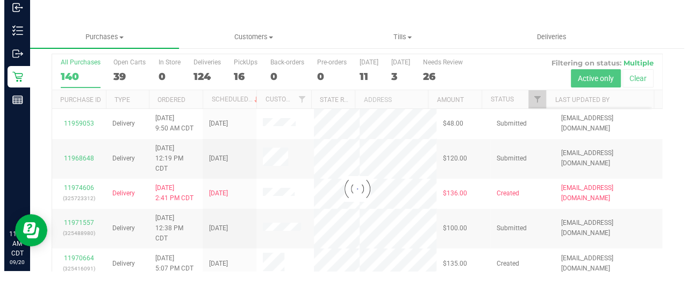
scroll to position [0, 0]
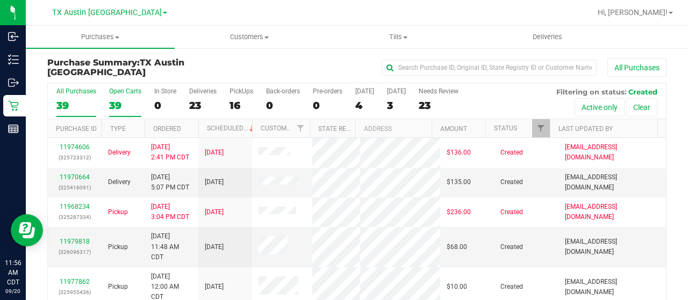
click at [120, 104] on div "39" at bounding box center [125, 105] width 32 height 12
click at [0, 0] on input "Open Carts 39" at bounding box center [0, 0] width 0 height 0
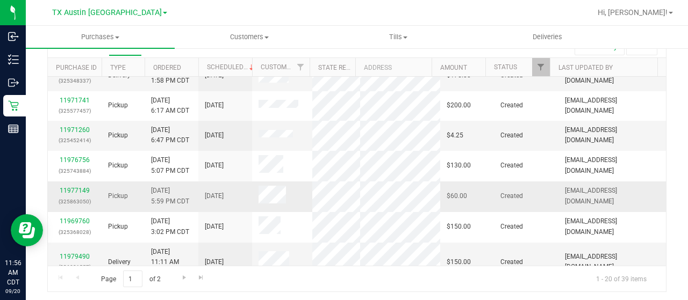
scroll to position [494, 0]
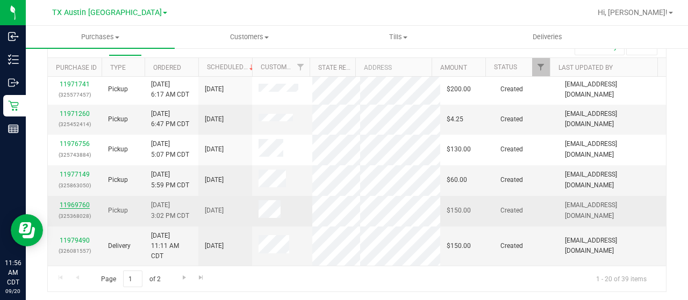
click at [71, 206] on link "11969760" at bounding box center [75, 205] width 30 height 8
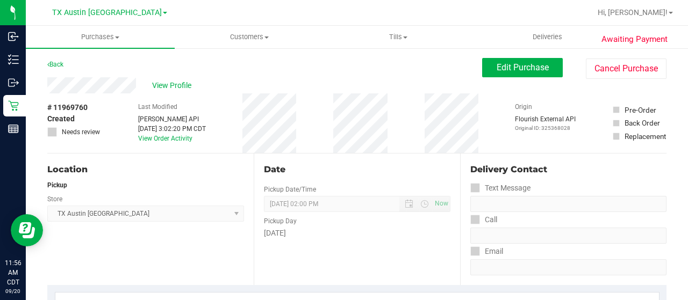
click at [136, 82] on div "View Profile" at bounding box center [264, 85] width 435 height 16
click at [144, 61] on div "Back Edit Purchase Cancel Purchase" at bounding box center [356, 67] width 619 height 19
click at [191, 171] on div "Location" at bounding box center [145, 169] width 197 height 13
click at [506, 70] on span "Edit Purchase" at bounding box center [522, 67] width 52 height 10
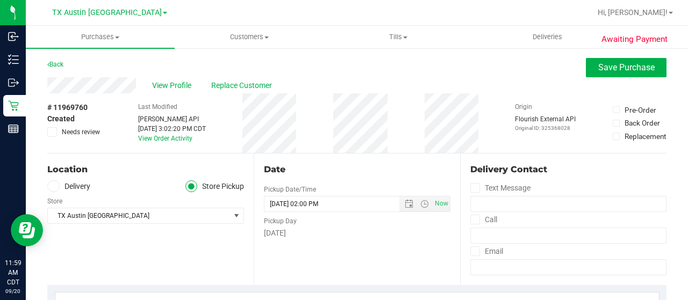
click at [83, 131] on span "Needs review" at bounding box center [81, 132] width 38 height 10
click at [0, 0] on input "Needs review" at bounding box center [0, 0] width 0 height 0
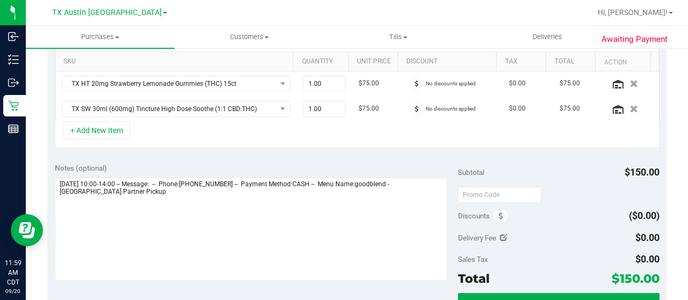
scroll to position [322, 0]
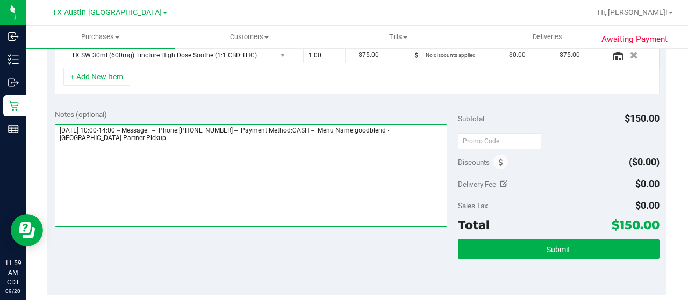
click at [114, 156] on textarea at bounding box center [251, 175] width 392 height 103
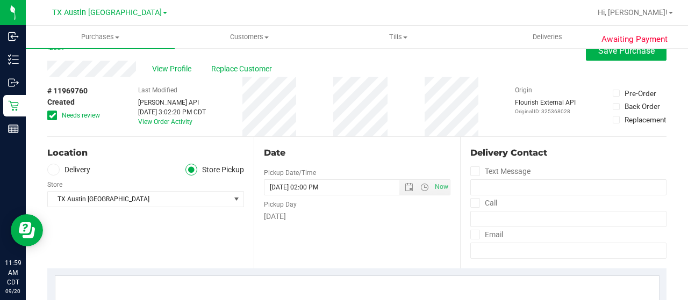
scroll to position [0, 0]
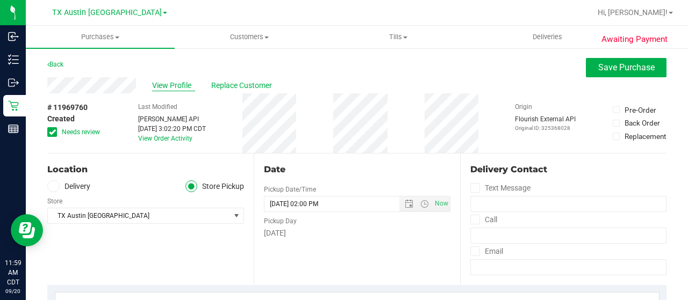
type textarea "[DATE] 10:00-14:00 -- Message: -- Phone:[PHONE_NUMBER] -- Payment Method:CASH -…"
click at [162, 83] on span "View Profile" at bounding box center [173, 85] width 43 height 11
click at [598, 67] on span "Save Purchase" at bounding box center [626, 67] width 56 height 10
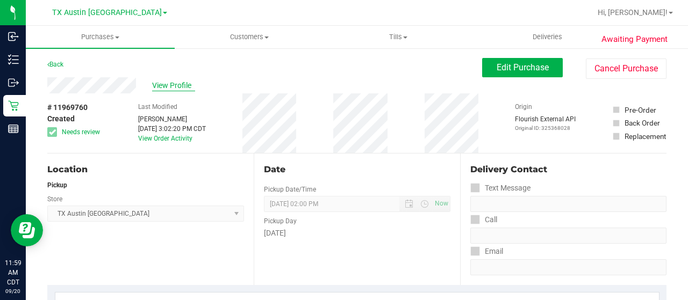
click at [184, 84] on span "View Profile" at bounding box center [173, 85] width 43 height 11
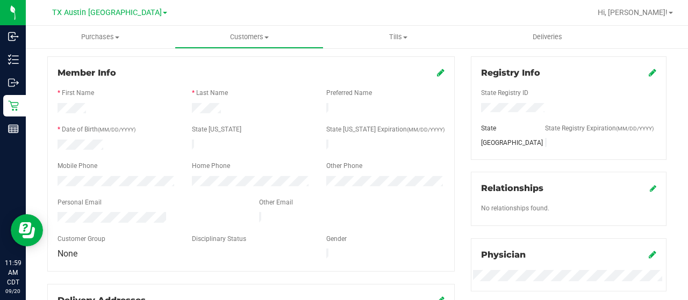
scroll to position [161, 0]
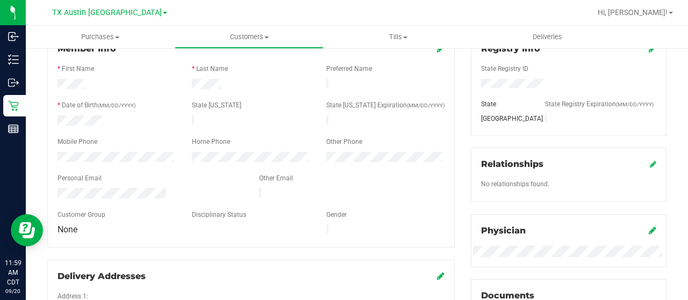
click at [57, 188] on div at bounding box center [149, 194] width 201 height 13
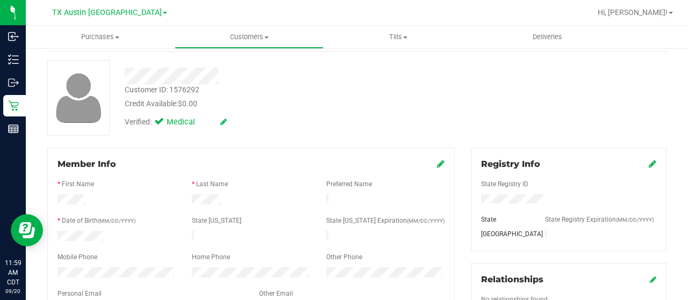
scroll to position [0, 0]
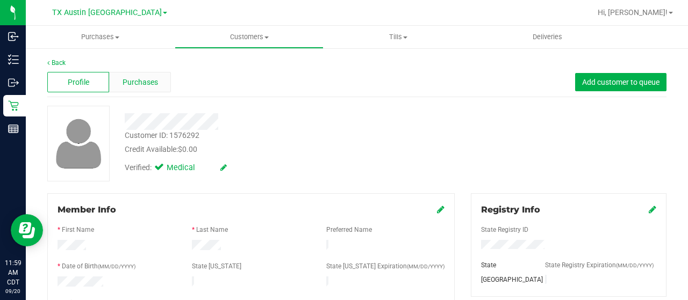
click at [153, 89] on div "Purchases" at bounding box center [140, 82] width 62 height 20
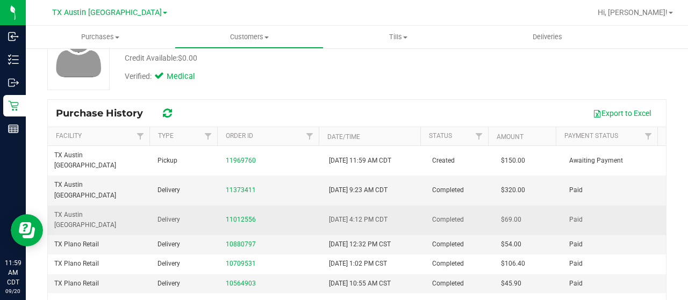
scroll to position [107, 0]
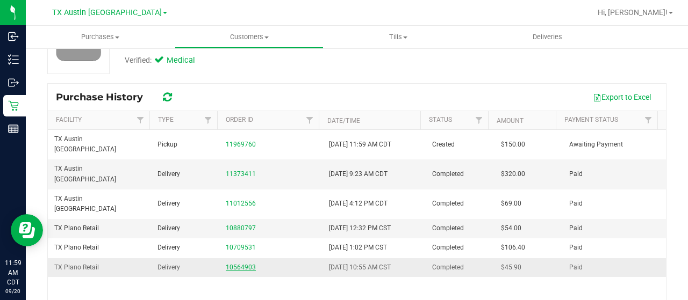
click at [234, 264] on link "10564903" at bounding box center [241, 268] width 30 height 8
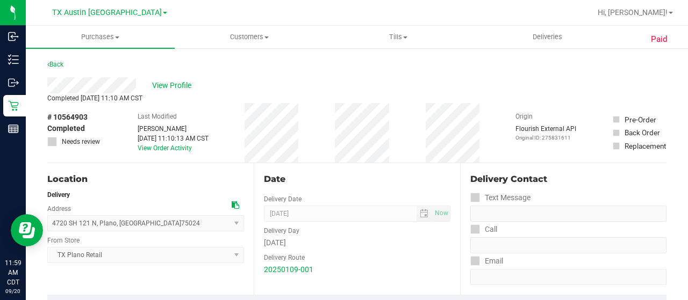
click at [66, 64] on div "Back" at bounding box center [356, 67] width 619 height 19
click at [61, 64] on link "Back" at bounding box center [55, 65] width 16 height 8
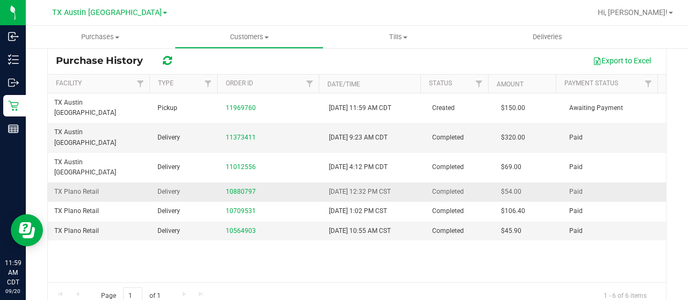
scroll to position [162, 0]
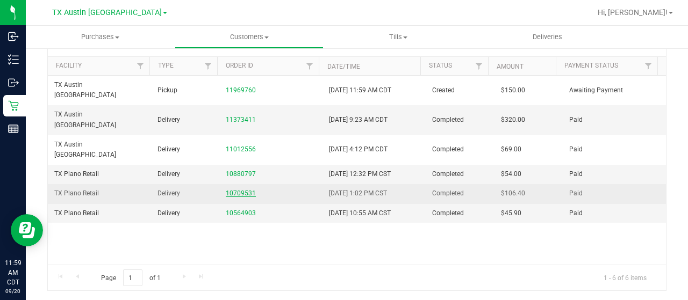
click at [237, 190] on link "10709531" at bounding box center [241, 194] width 30 height 8
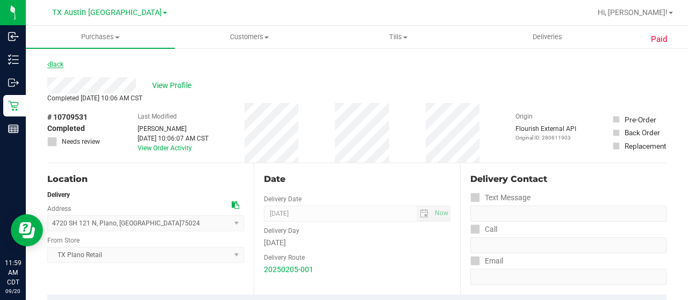
click at [60, 65] on link "Back" at bounding box center [55, 65] width 16 height 8
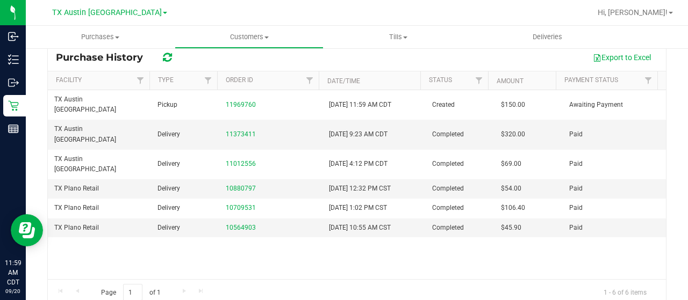
scroll to position [161, 0]
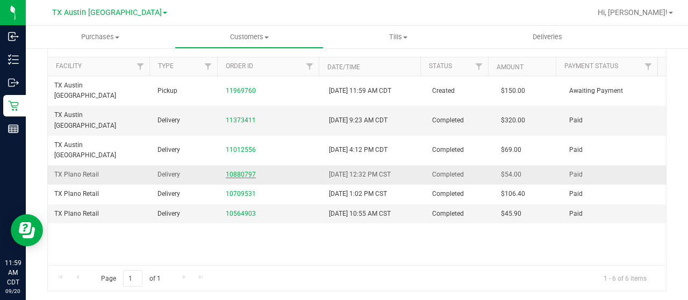
click at [238, 171] on link "10880797" at bounding box center [241, 175] width 30 height 8
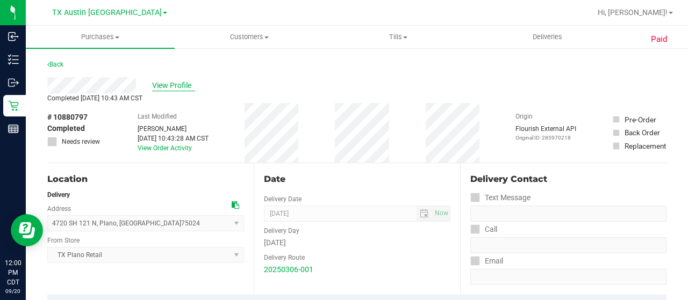
click at [159, 88] on span "View Profile" at bounding box center [173, 85] width 43 height 11
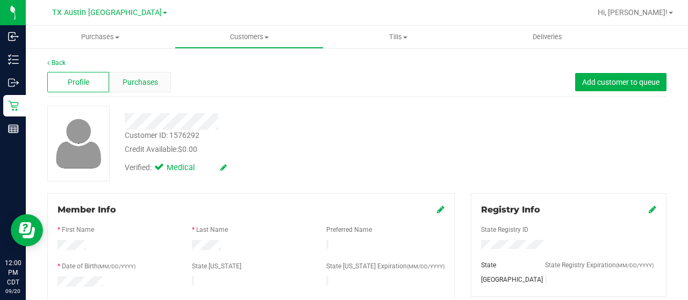
click at [154, 77] on span "Purchases" at bounding box center [139, 82] width 35 height 11
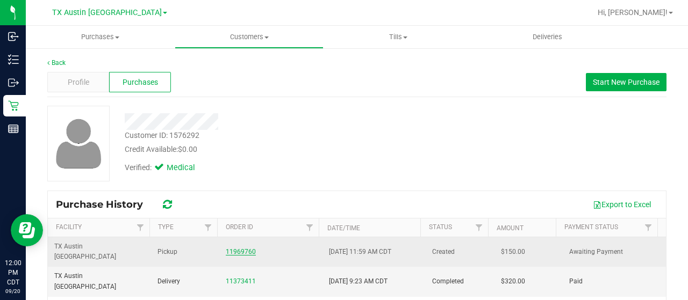
click at [237, 249] on link "11969760" at bounding box center [241, 252] width 30 height 8
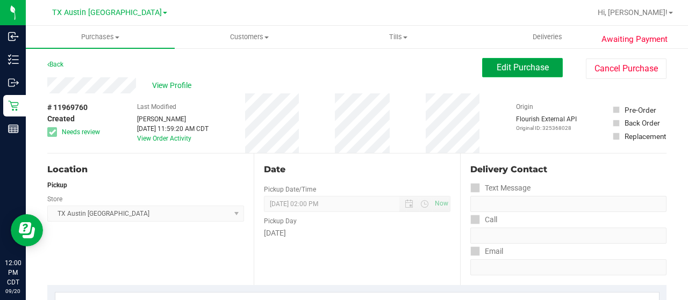
click at [496, 71] on span "Edit Purchase" at bounding box center [522, 67] width 52 height 10
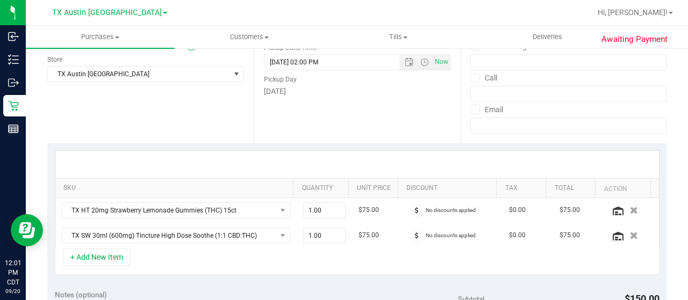
scroll to position [215, 0]
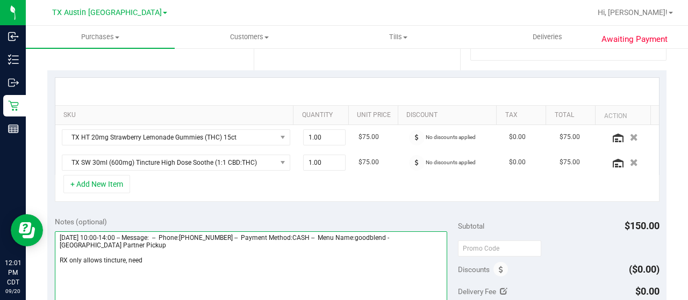
drag, startPoint x: 143, startPoint y: 257, endPoint x: 162, endPoint y: 253, distance: 19.7
click at [128, 258] on textarea at bounding box center [251, 283] width 392 height 103
click at [103, 259] on textarea at bounding box center [251, 283] width 392 height 103
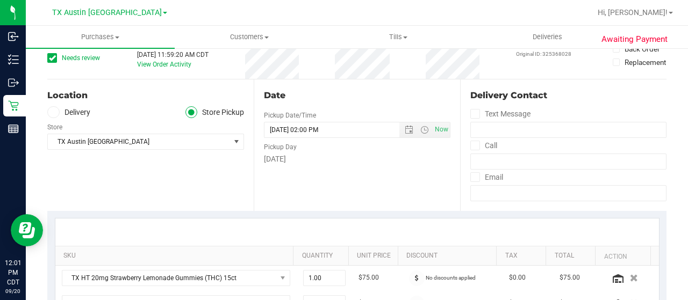
scroll to position [0, 0]
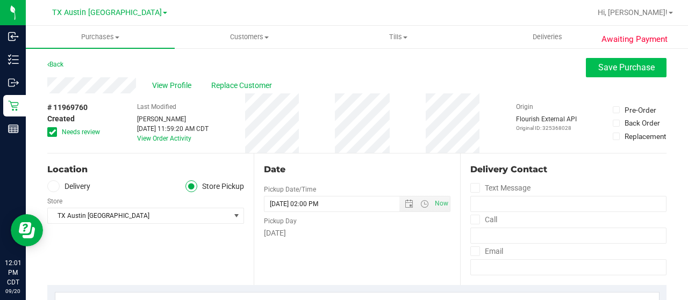
type textarea "[DATE] 10:00-14:00 -- Message: -- Phone:[PHONE_NUMBER] -- Payment Method:CASH -…"
click at [629, 69] on span "Save Purchase" at bounding box center [626, 67] width 56 height 10
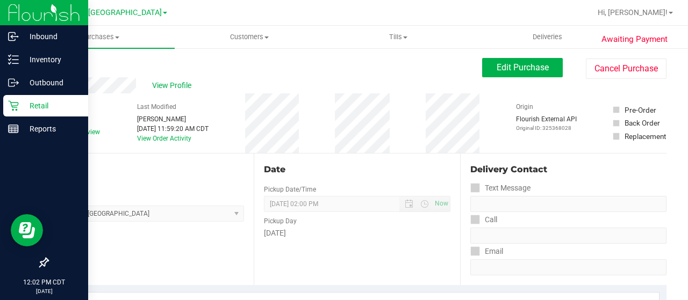
click at [23, 105] on p "Retail" at bounding box center [51, 105] width 64 height 13
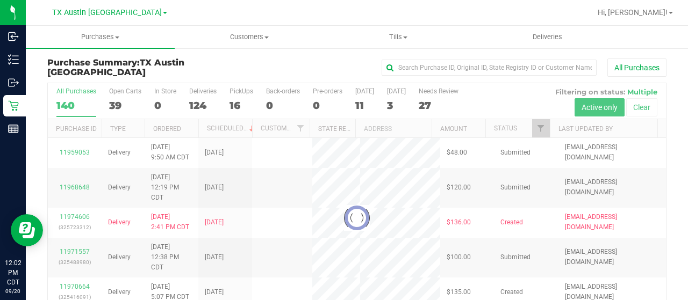
click at [116, 100] on div at bounding box center [357, 218] width 618 height 270
click at [115, 103] on div at bounding box center [357, 218] width 618 height 270
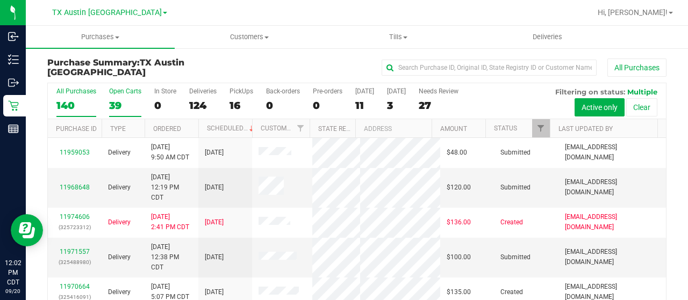
click at [117, 105] on div "39" at bounding box center [125, 105] width 32 height 12
click at [0, 0] on input "Open Carts 39" at bounding box center [0, 0] width 0 height 0
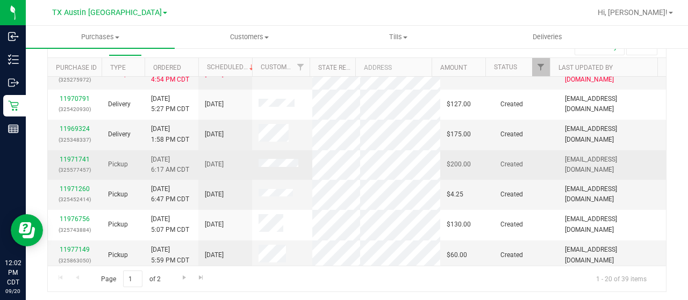
scroll to position [505, 0]
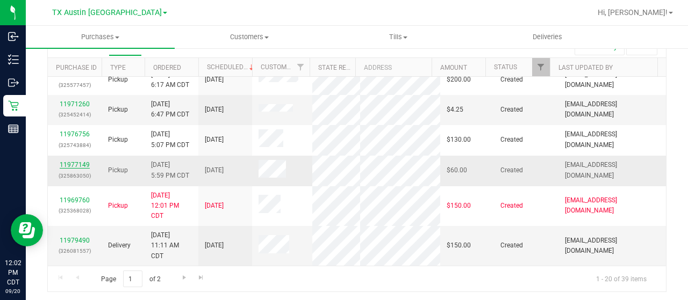
click at [76, 163] on link "11977149" at bounding box center [75, 165] width 30 height 8
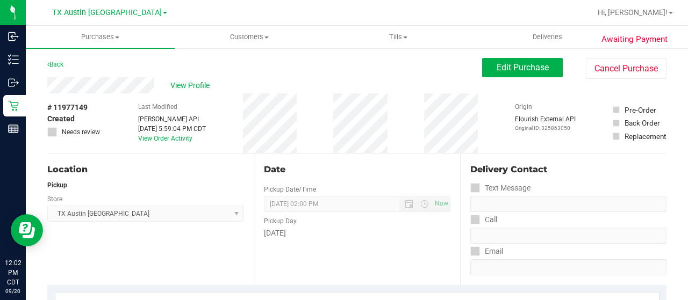
click at [155, 87] on div "View Profile" at bounding box center [264, 85] width 435 height 16
click at [153, 66] on div "Back Edit Purchase Cancel Purchase" at bounding box center [356, 67] width 619 height 19
drag, startPoint x: 154, startPoint y: 88, endPoint x: 43, endPoint y: 90, distance: 111.2
click at [503, 71] on span "Edit Purchase" at bounding box center [522, 67] width 52 height 10
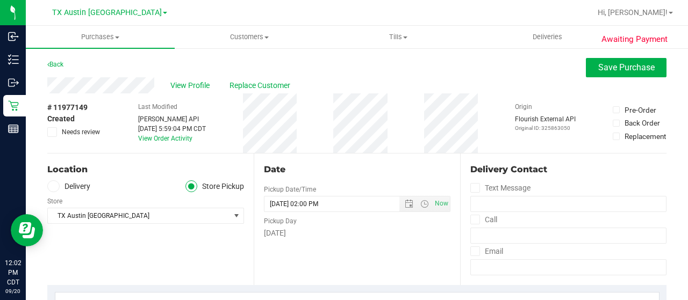
click at [69, 186] on label "Delivery" at bounding box center [68, 187] width 43 height 12
click at [0, 0] on input "Delivery" at bounding box center [0, 0] width 0 height 0
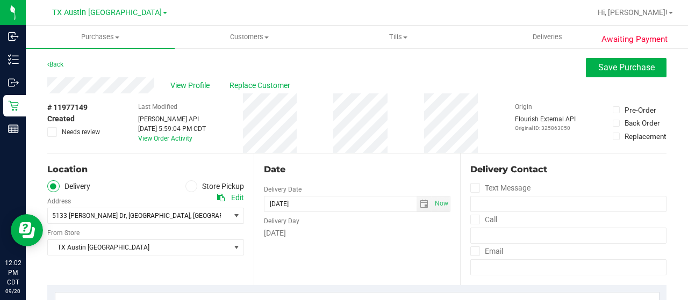
scroll to position [54, 0]
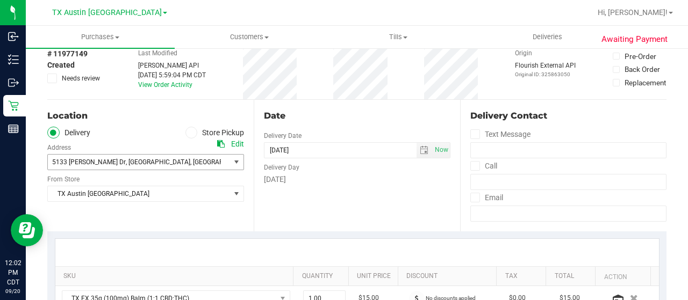
click at [126, 165] on span ", [GEOGRAPHIC_DATA]" at bounding box center [158, 162] width 64 height 8
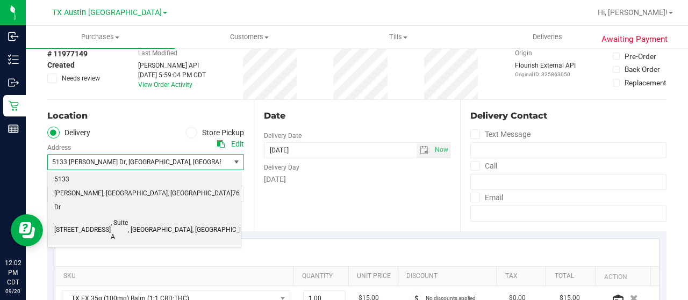
click at [111, 217] on span ", Suite A" at bounding box center [119, 230] width 17 height 27
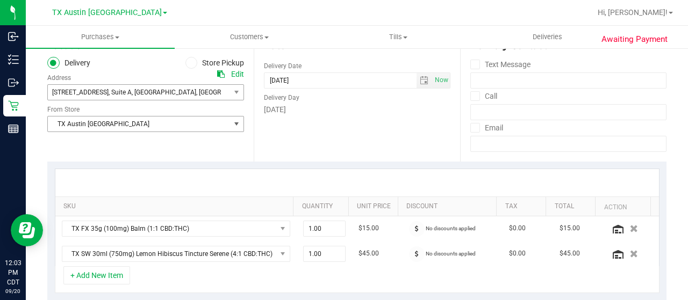
scroll to position [107, 0]
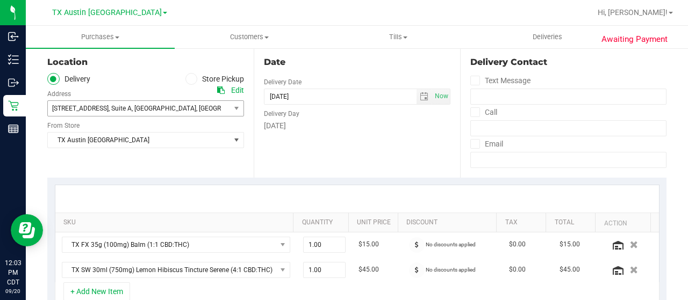
click at [189, 162] on div "Location Delivery Store Pickup Address Edit [STREET_ADDRESS] , Suite A , [GEOGR…" at bounding box center [150, 112] width 206 height 132
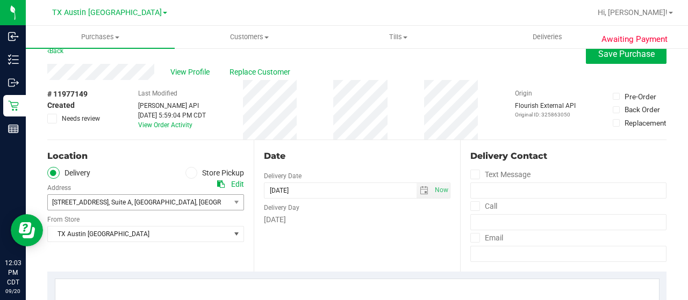
scroll to position [0, 0]
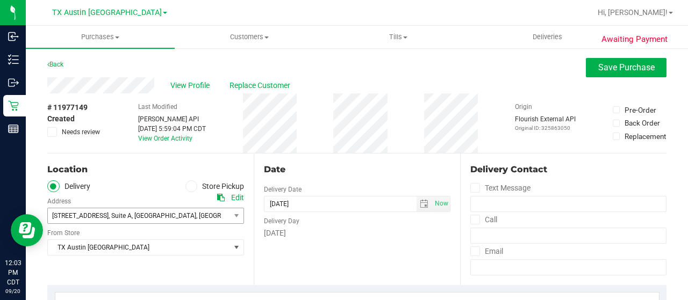
click at [233, 193] on div "Edit" at bounding box center [237, 197] width 13 height 11
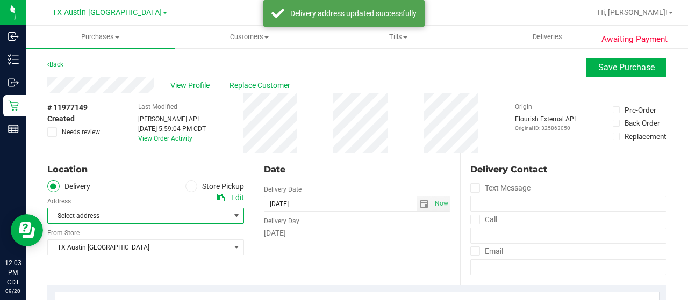
click at [123, 217] on span "Select address" at bounding box center [134, 215] width 173 height 15
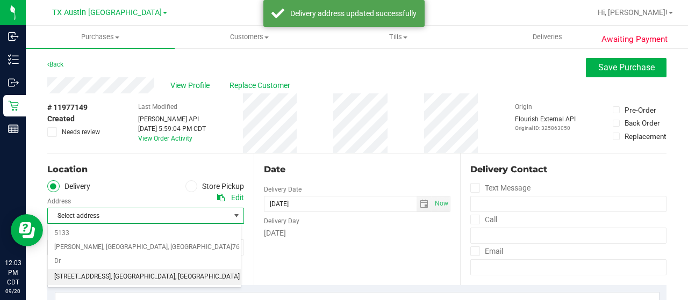
click at [119, 270] on span ", [GEOGRAPHIC_DATA]" at bounding box center [143, 277] width 64 height 14
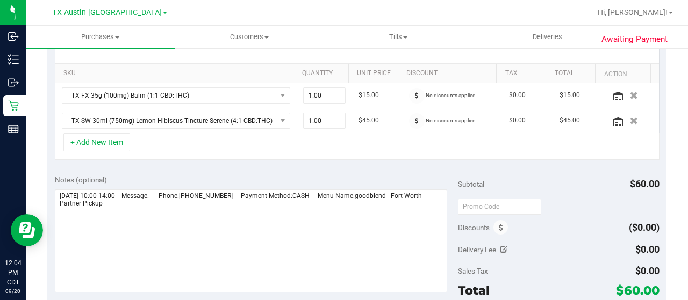
scroll to position [269, 0]
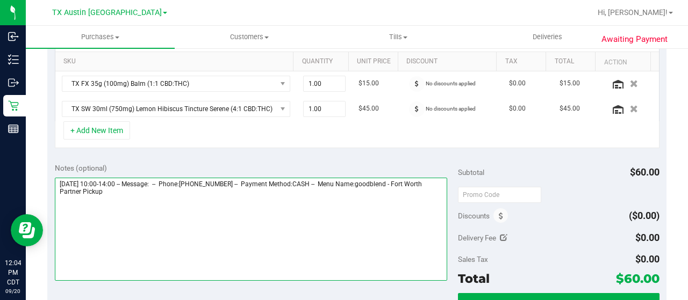
drag, startPoint x: 410, startPoint y: 183, endPoint x: 423, endPoint y: 197, distance: 18.3
click at [423, 197] on textarea at bounding box center [251, 229] width 392 height 103
click at [266, 210] on textarea at bounding box center [251, 229] width 392 height 103
paste textarea "Fort Worth Partner Pickup"
drag, startPoint x: 59, startPoint y: 179, endPoint x: 117, endPoint y: 180, distance: 58.0
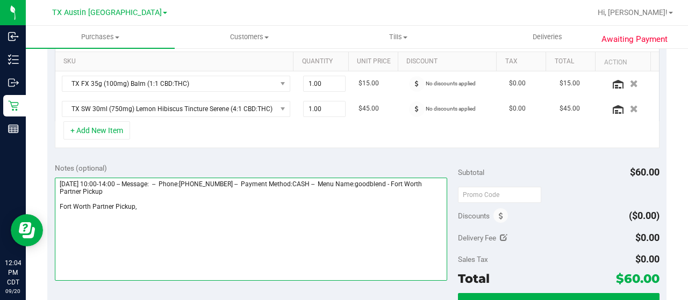
click at [117, 180] on textarea at bounding box center [251, 229] width 392 height 103
click at [168, 205] on textarea at bounding box center [251, 229] width 392 height 103
paste textarea "[DATE]"
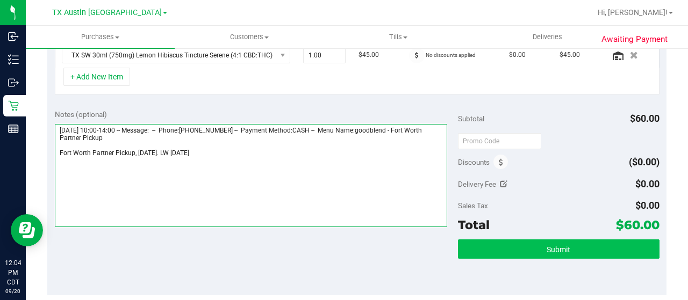
type textarea "[DATE] 10:00-14:00 -- Message: -- Phone:[PHONE_NUMBER] -- Payment Method:CASH -…"
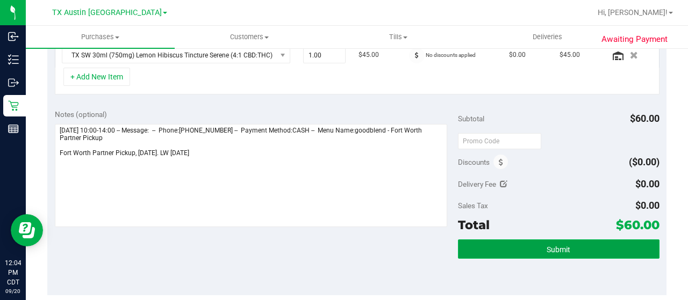
click at [536, 242] on button "Submit" at bounding box center [558, 249] width 201 height 19
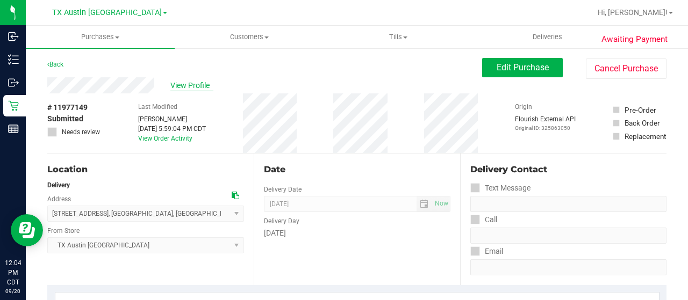
click at [190, 89] on span "View Profile" at bounding box center [191, 85] width 43 height 11
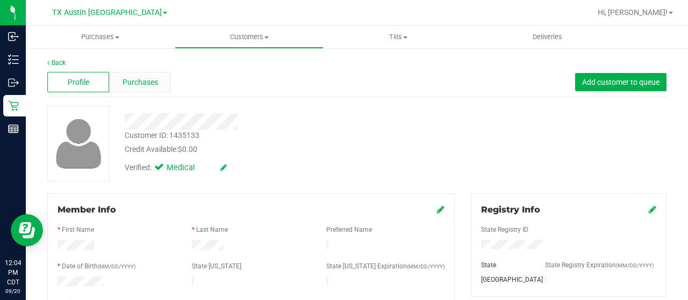
click at [138, 87] on span "Purchases" at bounding box center [139, 82] width 35 height 11
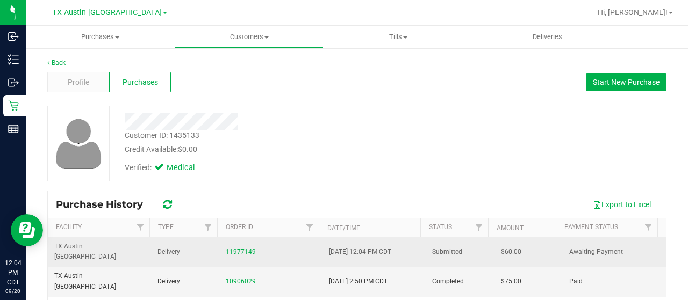
click at [240, 248] on link "11977149" at bounding box center [241, 252] width 30 height 8
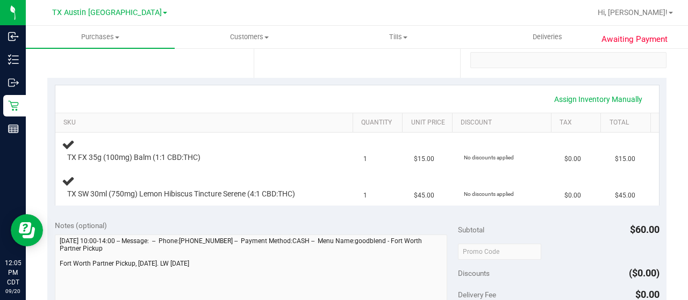
scroll to position [269, 0]
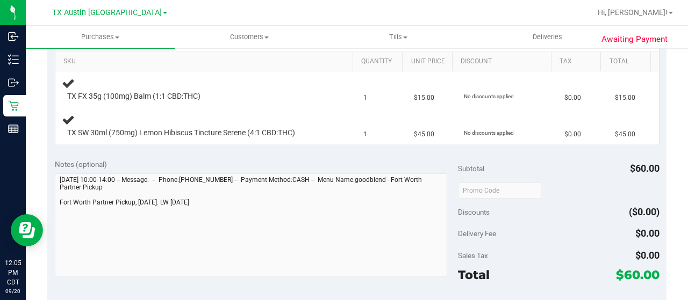
click at [54, 199] on div "Notes (optional) Subtotal $60.00 Discounts ($0.00) Delivery Fee $0.00 Sales Tax…" at bounding box center [356, 248] width 619 height 193
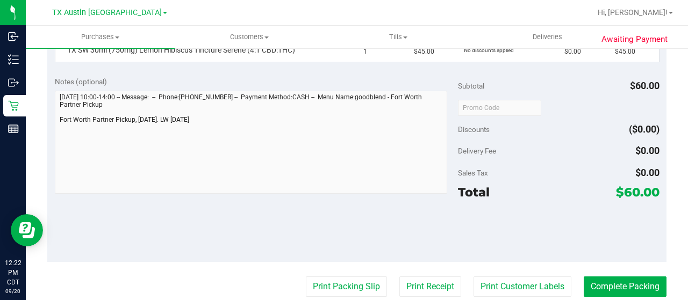
scroll to position [376, 0]
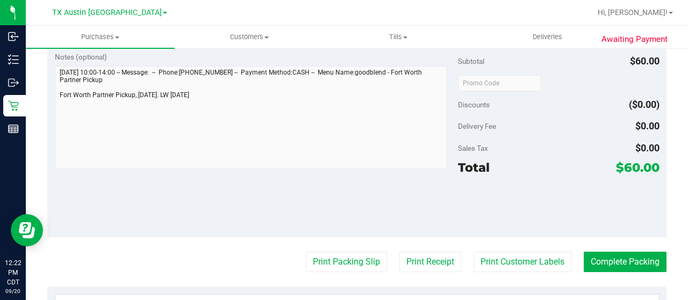
drag, startPoint x: 616, startPoint y: 166, endPoint x: 629, endPoint y: 167, distance: 13.4
click at [629, 167] on span "$60.00" at bounding box center [638, 167] width 44 height 15
copy span "60"
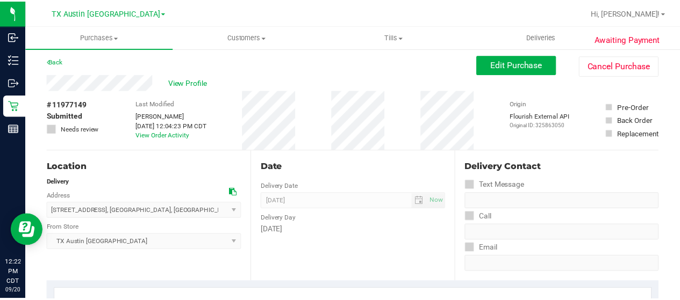
scroll to position [0, 0]
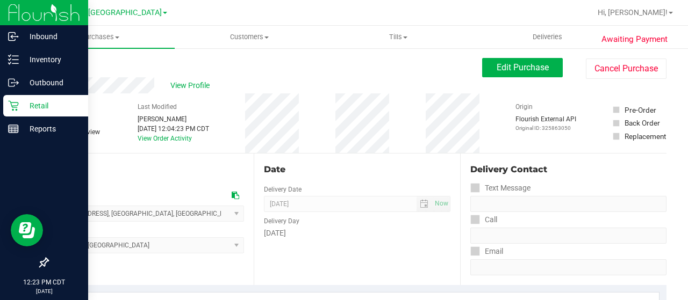
click at [24, 108] on p "Retail" at bounding box center [51, 105] width 64 height 13
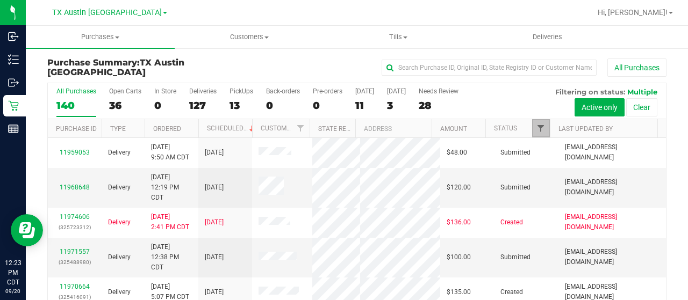
click at [536, 129] on span "Filter" at bounding box center [540, 128] width 9 height 9
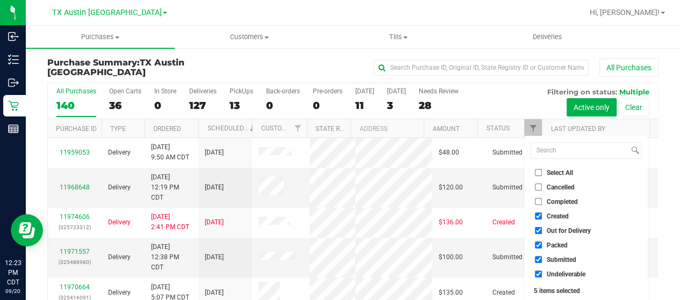
click at [558, 232] on span "Out for Delivery" at bounding box center [568, 231] width 44 height 6
click at [542, 232] on input "Out for Delivery" at bounding box center [538, 230] width 7 height 7
checkbox input "false"
click at [554, 244] on span "Packed" at bounding box center [556, 245] width 21 height 6
click at [542, 244] on input "Packed" at bounding box center [538, 245] width 7 height 7
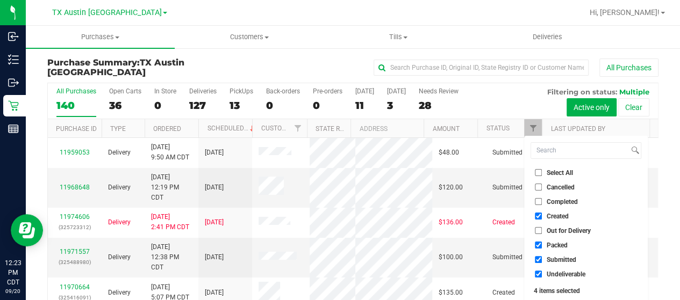
checkbox input "false"
click at [554, 257] on span "Submitted" at bounding box center [561, 260] width 30 height 6
click at [542, 257] on input "Submitted" at bounding box center [538, 259] width 7 height 7
checkbox input "false"
click at [553, 272] on span "Undeliverable" at bounding box center [565, 274] width 39 height 6
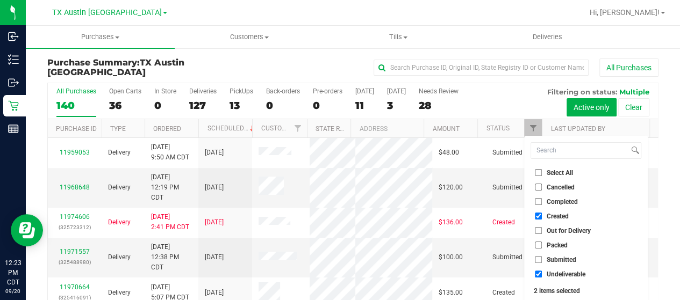
click at [542, 272] on input "Undeliverable" at bounding box center [538, 274] width 7 height 7
checkbox input "false"
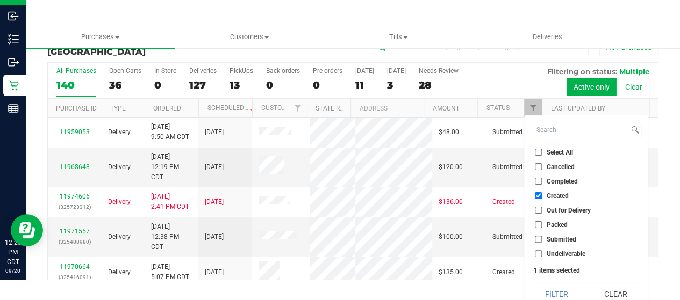
scroll to position [29, 0]
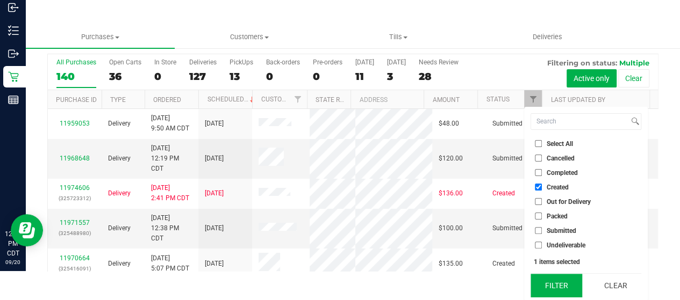
click at [556, 286] on button "Filter" at bounding box center [556, 286] width 52 height 24
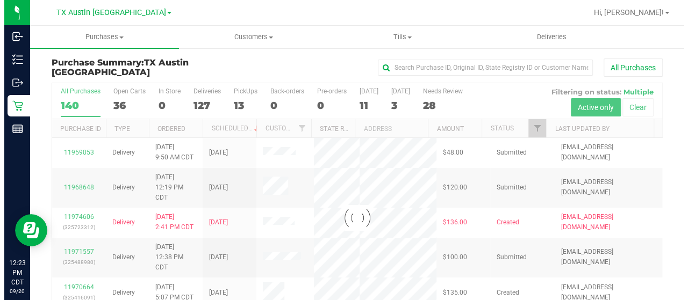
scroll to position [0, 0]
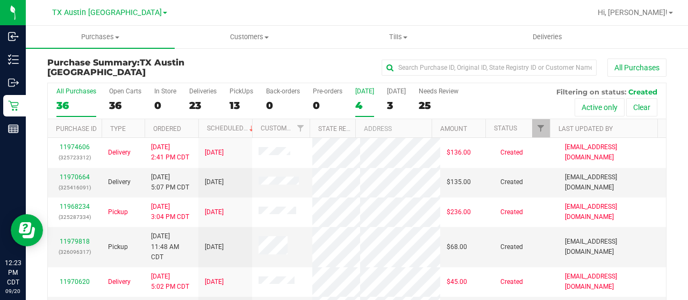
click at [357, 102] on div "4" at bounding box center [364, 105] width 19 height 12
click at [0, 0] on input "[DATE] 4" at bounding box center [0, 0] width 0 height 0
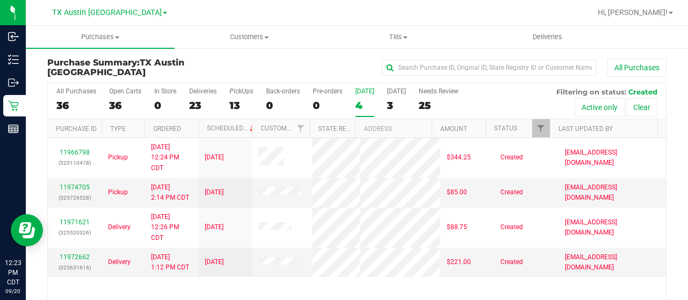
scroll to position [54, 0]
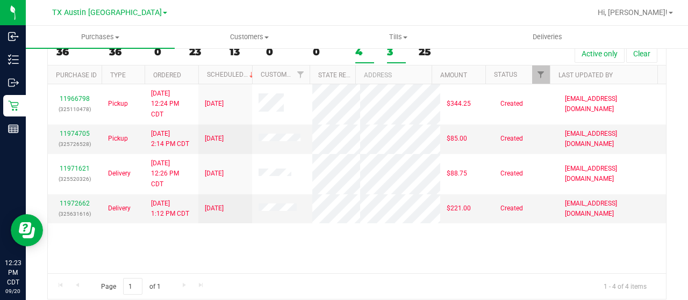
click at [389, 51] on div "3" at bounding box center [396, 52] width 19 height 12
click at [0, 0] on input "[DATE] 3" at bounding box center [0, 0] width 0 height 0
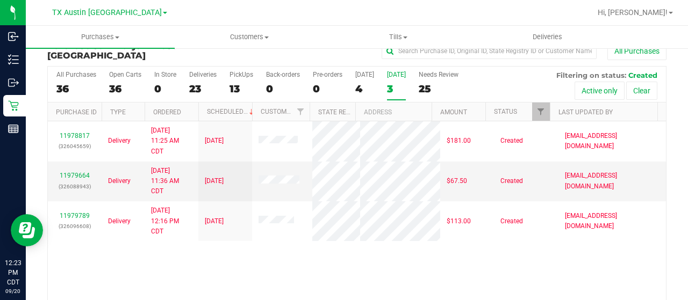
scroll to position [0, 0]
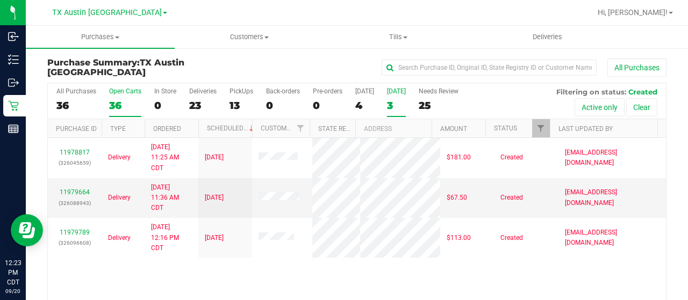
click at [112, 99] on div "36" at bounding box center [125, 105] width 32 height 12
click at [0, 0] on input "Open Carts 36" at bounding box center [0, 0] width 0 height 0
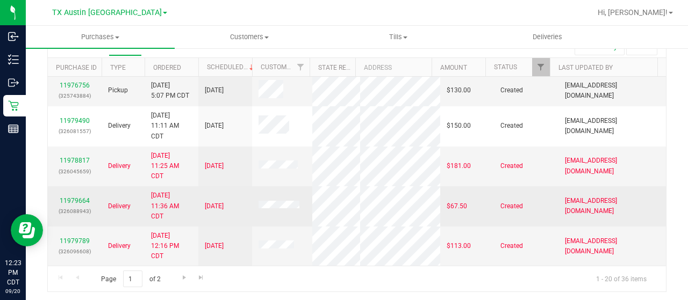
scroll to position [525, 0]
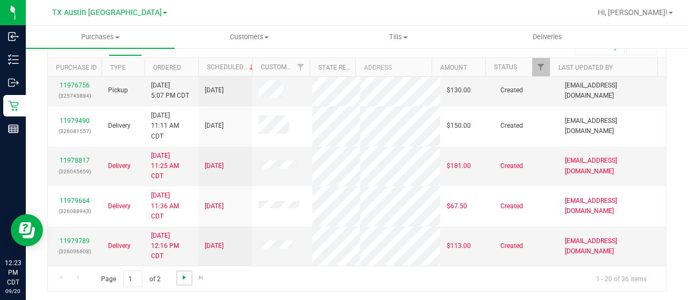
click at [185, 278] on span "Go to the next page" at bounding box center [184, 277] width 9 height 9
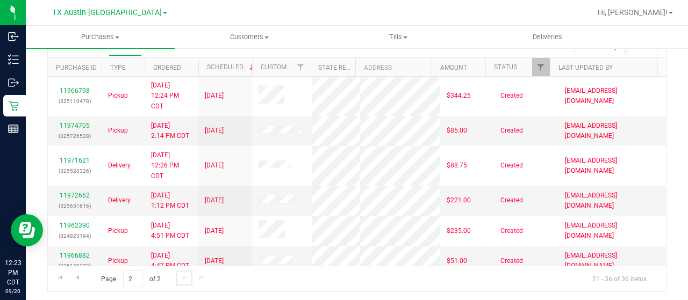
scroll to position [0, 0]
click at [77, 276] on span "Go to the previous page" at bounding box center [77, 277] width 9 height 9
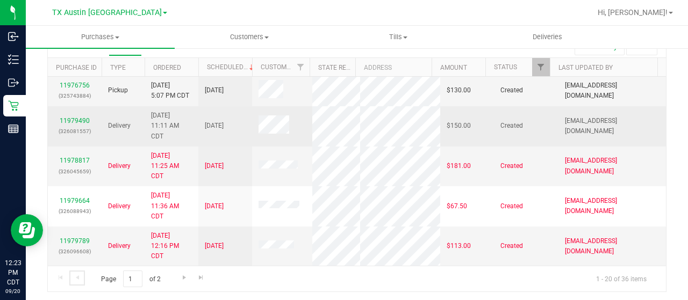
scroll to position [472, 0]
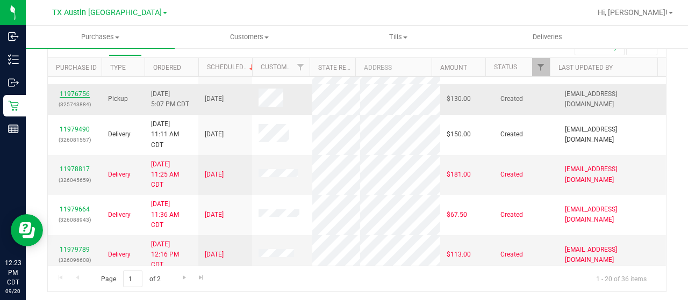
click at [82, 98] on link "11976756" at bounding box center [75, 94] width 30 height 8
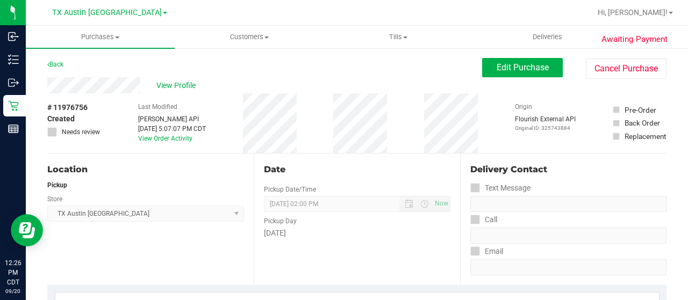
click at [49, 88] on div "View Profile" at bounding box center [264, 85] width 435 height 16
click at [514, 67] on span "Edit Purchase" at bounding box center [522, 67] width 52 height 10
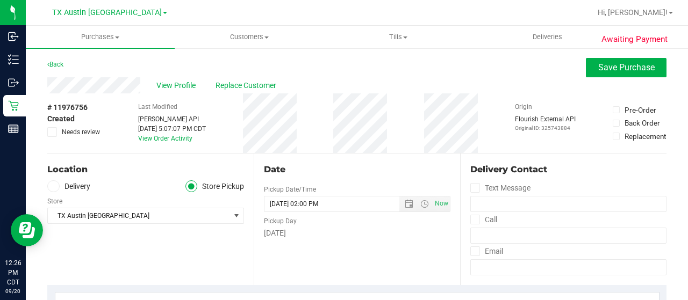
click at [73, 184] on label "Delivery" at bounding box center [68, 187] width 43 height 12
click at [0, 0] on input "Delivery" at bounding box center [0, 0] width 0 height 0
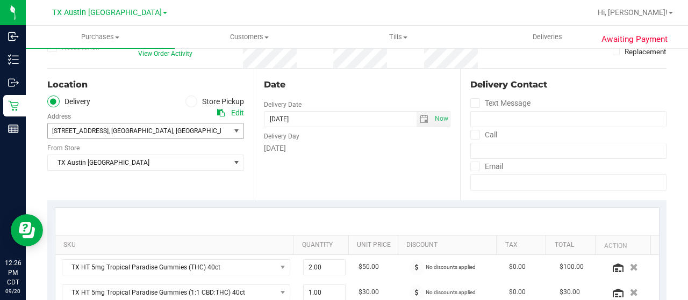
scroll to position [107, 0]
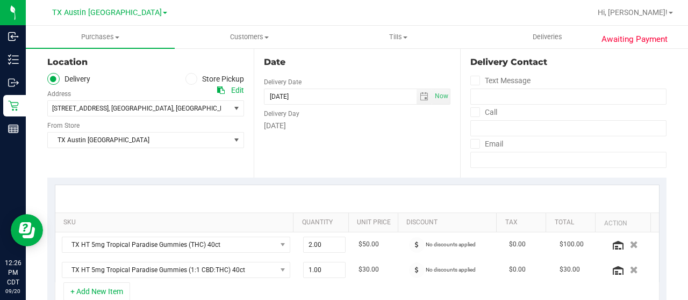
click at [231, 92] on div "Edit" at bounding box center [237, 90] width 13 height 11
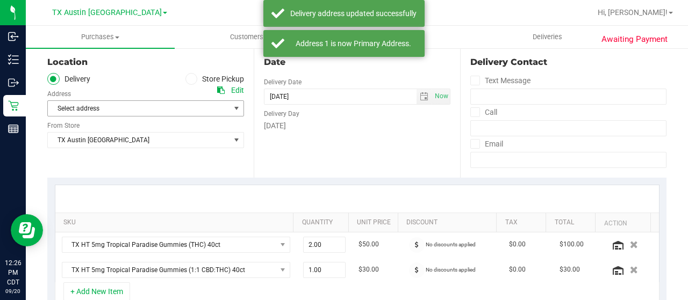
click at [157, 103] on span "Select address" at bounding box center [134, 108] width 173 height 15
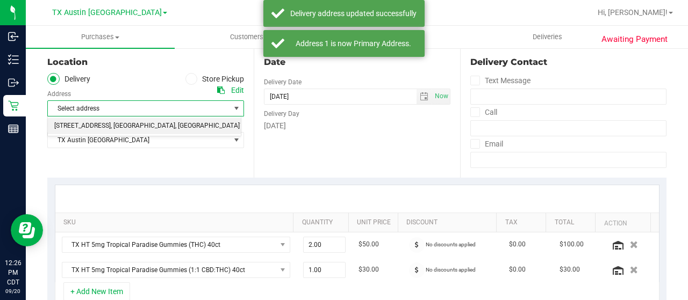
click at [240, 129] on span "76104" at bounding box center [249, 126] width 19 height 14
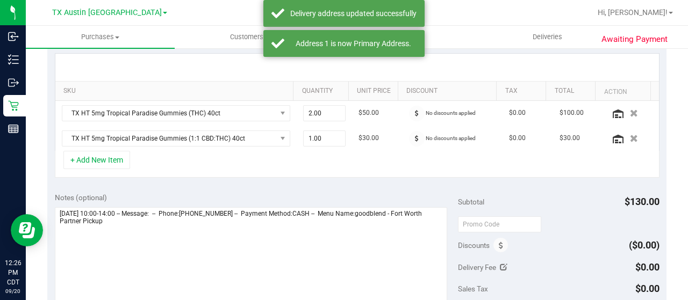
scroll to position [269, 0]
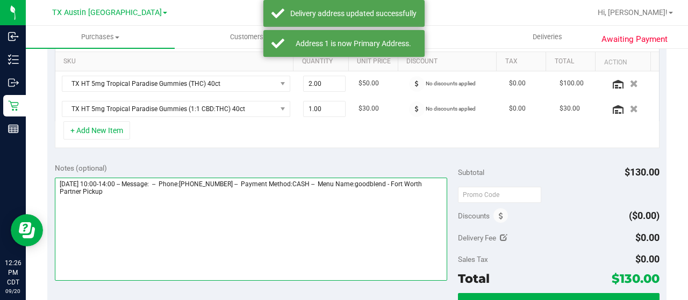
drag, startPoint x: 410, startPoint y: 179, endPoint x: 425, endPoint y: 188, distance: 17.3
click at [425, 188] on textarea at bounding box center [251, 229] width 392 height 103
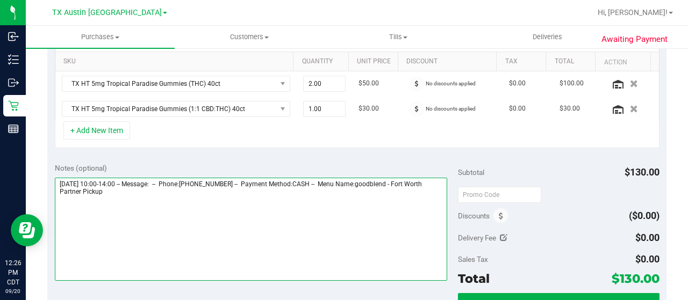
click at [83, 219] on textarea at bounding box center [251, 229] width 392 height 103
click at [152, 200] on textarea at bounding box center [251, 229] width 392 height 103
paste textarea "Fort Worth Partner Pickup"
drag, startPoint x: 59, startPoint y: 179, endPoint x: 118, endPoint y: 178, distance: 59.6
click at [118, 178] on textarea at bounding box center [251, 229] width 392 height 103
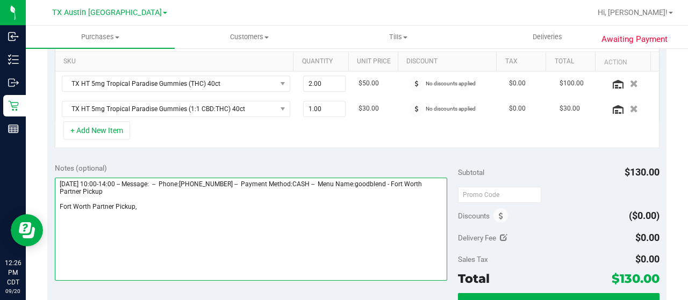
click at [166, 209] on textarea at bounding box center [251, 229] width 392 height 103
paste textarea "[DATE]"
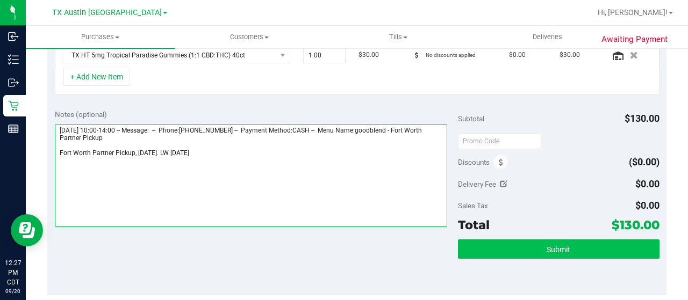
type textarea "[DATE] 10:00-14:00 -- Message: -- Phone:[PHONE_NUMBER] -- Payment Method:CASH -…"
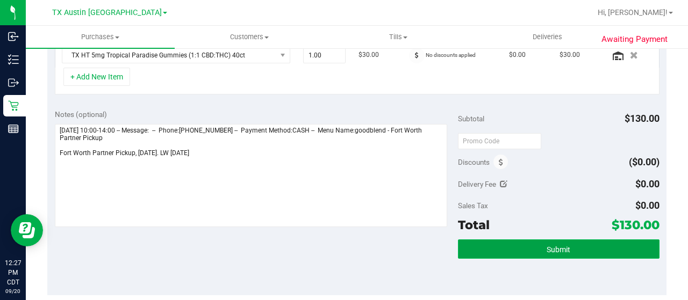
click at [508, 249] on button "Submit" at bounding box center [558, 249] width 201 height 19
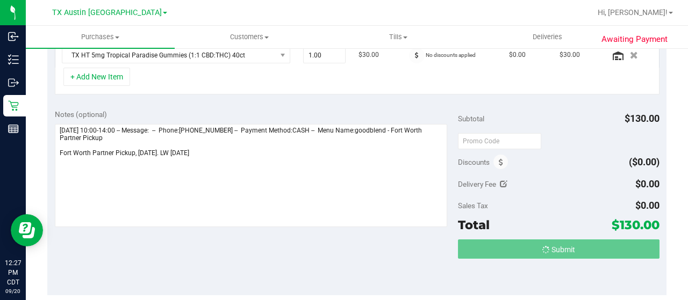
scroll to position [305, 0]
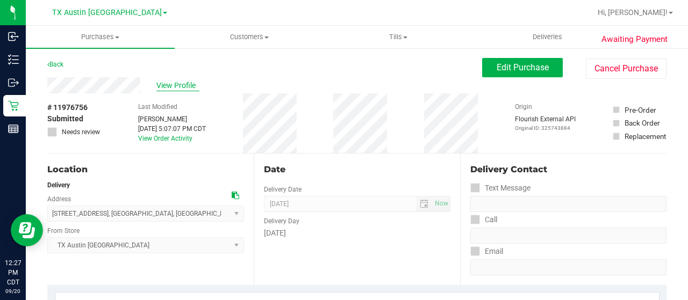
click at [191, 87] on span "View Profile" at bounding box center [177, 85] width 43 height 11
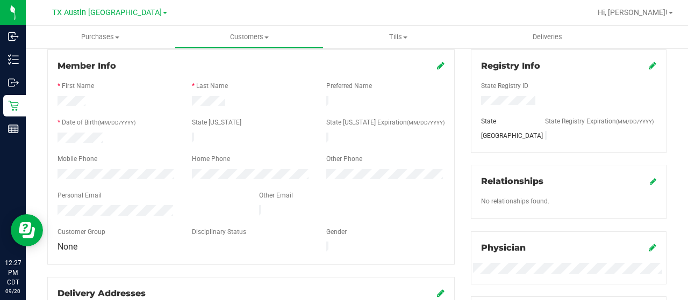
scroll to position [161, 0]
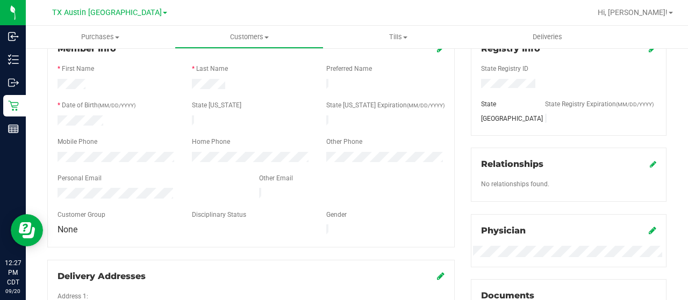
drag, startPoint x: 178, startPoint y: 190, endPoint x: 54, endPoint y: 188, distance: 124.7
click at [54, 188] on div at bounding box center [149, 194] width 201 height 13
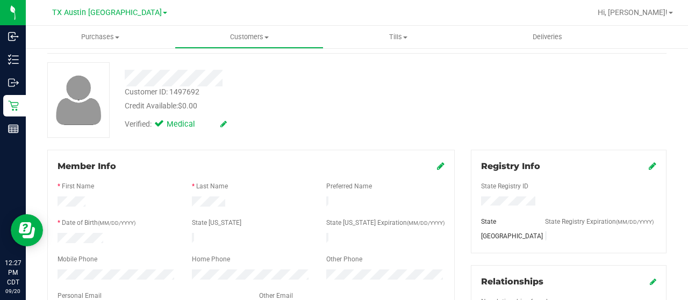
scroll to position [0, 0]
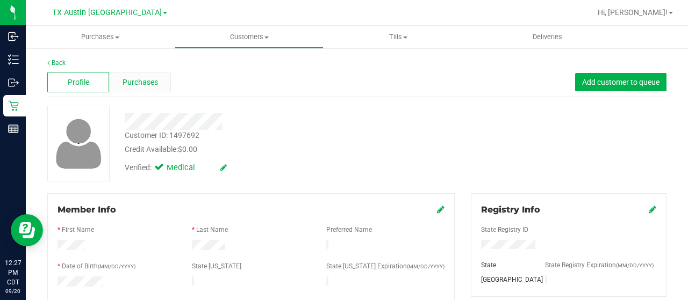
click at [147, 77] on span "Purchases" at bounding box center [139, 82] width 35 height 11
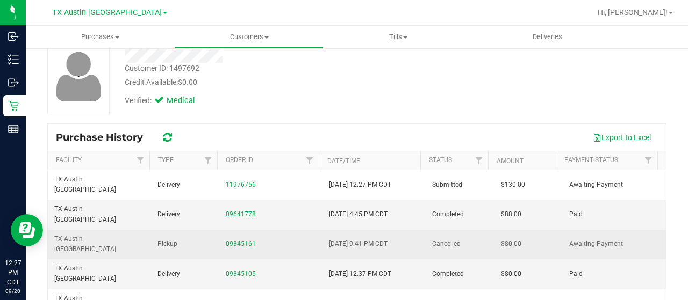
scroll to position [107, 0]
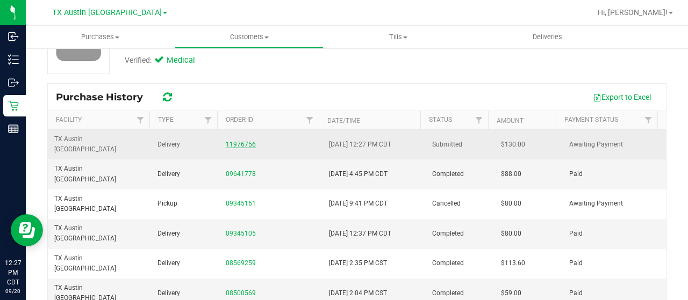
click at [239, 141] on link "11976756" at bounding box center [241, 145] width 30 height 8
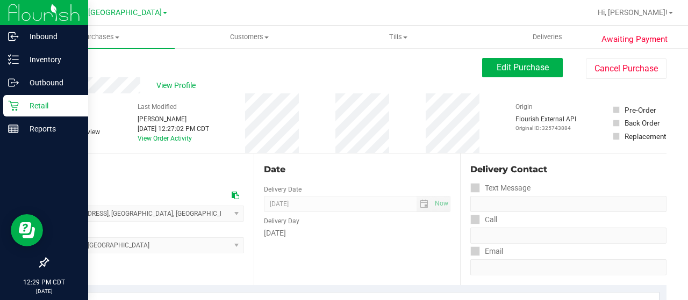
click at [14, 102] on icon at bounding box center [13, 105] width 11 height 11
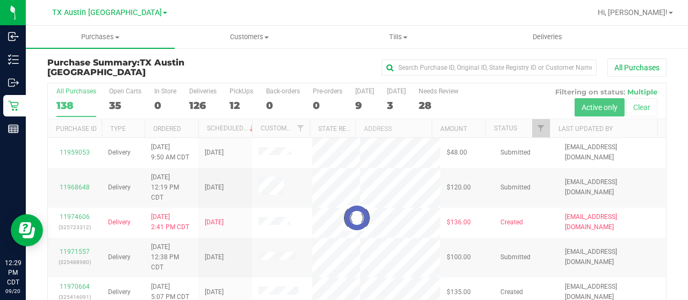
click at [532, 126] on div at bounding box center [357, 218] width 618 height 270
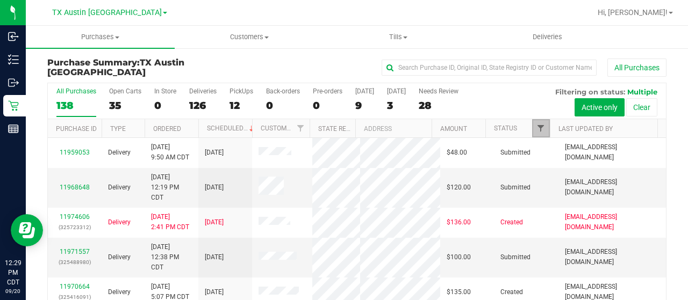
click at [536, 129] on span "Filter" at bounding box center [540, 128] width 9 height 9
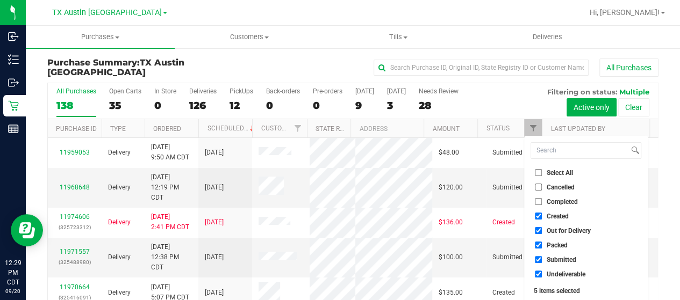
click at [553, 232] on span "Out for Delivery" at bounding box center [568, 231] width 44 height 6
click at [542, 232] on input "Out for Delivery" at bounding box center [538, 230] width 7 height 7
checkbox input "false"
click at [549, 246] on span "Packed" at bounding box center [556, 245] width 21 height 6
click at [542, 246] on input "Packed" at bounding box center [538, 245] width 7 height 7
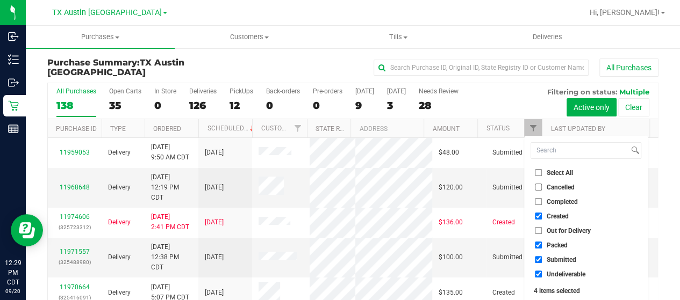
checkbox input "false"
click at [549, 257] on span "Submitted" at bounding box center [561, 260] width 30 height 6
click at [542, 257] on input "Submitted" at bounding box center [538, 259] width 7 height 7
checkbox input "false"
click at [547, 274] on span "Undeliverable" at bounding box center [565, 274] width 39 height 6
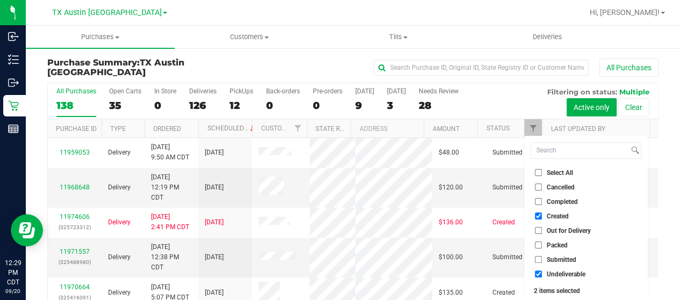
click at [542, 274] on input "Undeliverable" at bounding box center [538, 274] width 7 height 7
checkbox input "false"
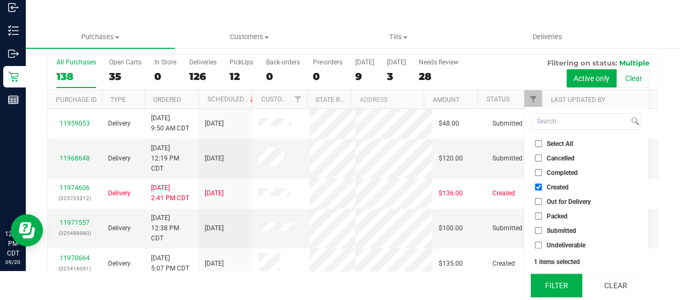
click at [547, 286] on button "Filter" at bounding box center [556, 286] width 52 height 24
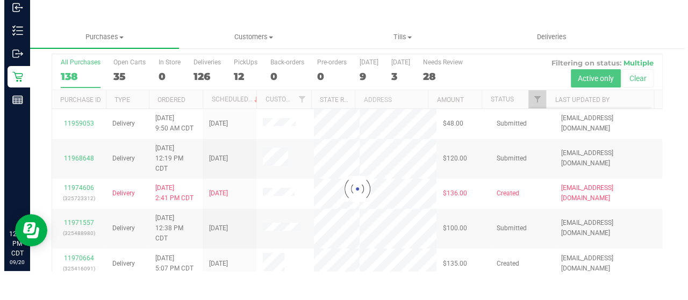
scroll to position [0, 0]
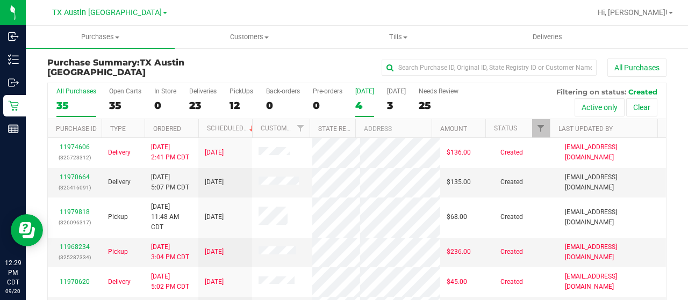
click at [362, 102] on div "4" at bounding box center [364, 105] width 19 height 12
click at [0, 0] on input "[DATE] 4" at bounding box center [0, 0] width 0 height 0
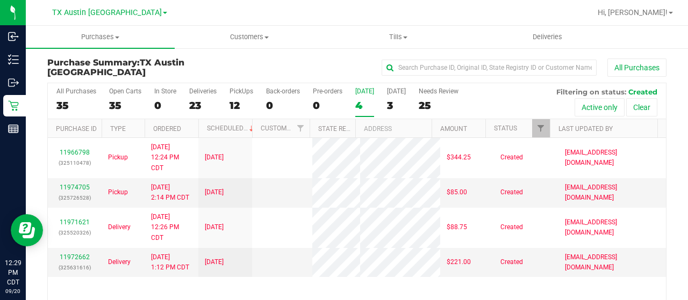
scroll to position [54, 0]
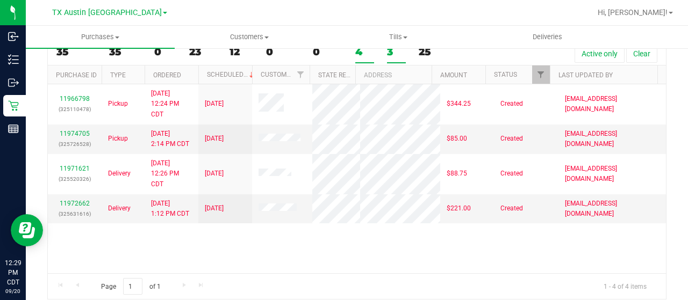
click at [390, 52] on div "3" at bounding box center [396, 52] width 19 height 12
click at [0, 0] on input "[DATE] 3" at bounding box center [0, 0] width 0 height 0
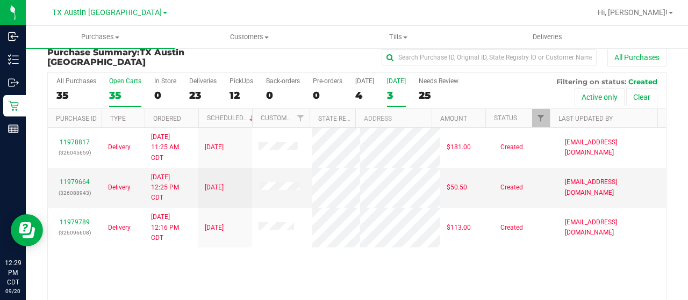
scroll to position [0, 0]
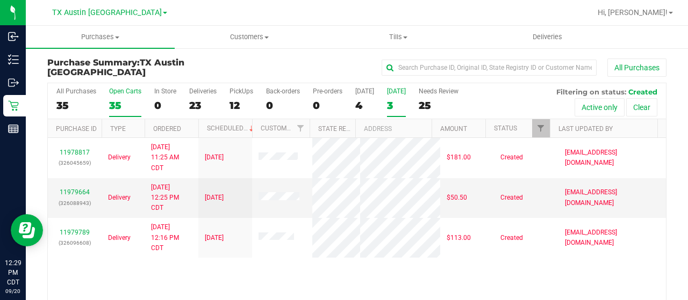
click at [120, 103] on div "35" at bounding box center [125, 105] width 32 height 12
click at [0, 0] on input "Open Carts 35" at bounding box center [0, 0] width 0 height 0
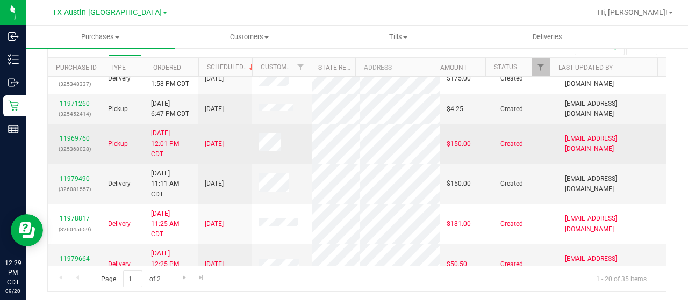
scroll to position [374, 0]
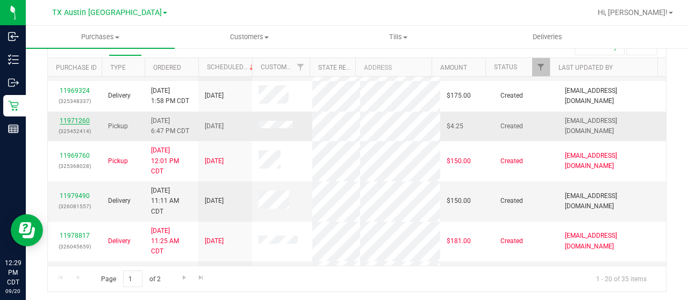
click at [73, 125] on link "11971260" at bounding box center [75, 121] width 30 height 8
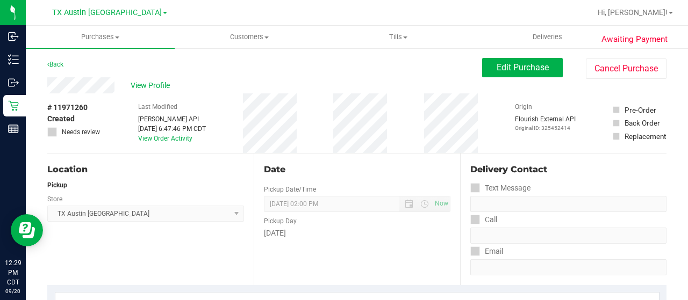
click at [117, 90] on div "View Profile" at bounding box center [264, 85] width 435 height 16
drag, startPoint x: 116, startPoint y: 68, endPoint x: 116, endPoint y: 75, distance: 7.0
click at [116, 68] on div "Back Edit Purchase Cancel Purchase" at bounding box center [356, 67] width 619 height 19
drag, startPoint x: 116, startPoint y: 83, endPoint x: 45, endPoint y: 88, distance: 71.1
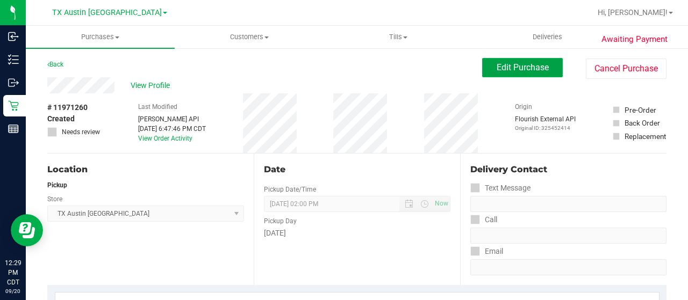
click at [496, 71] on span "Edit Purchase" at bounding box center [522, 67] width 52 height 10
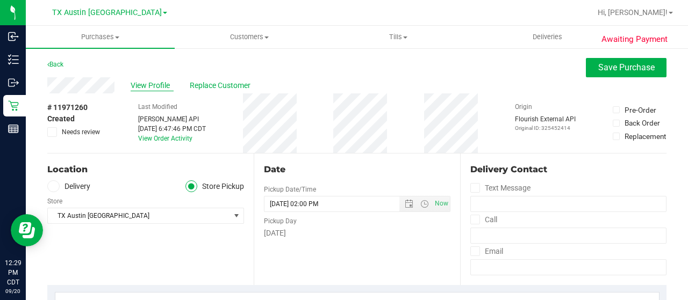
click at [161, 82] on span "View Profile" at bounding box center [152, 85] width 43 height 11
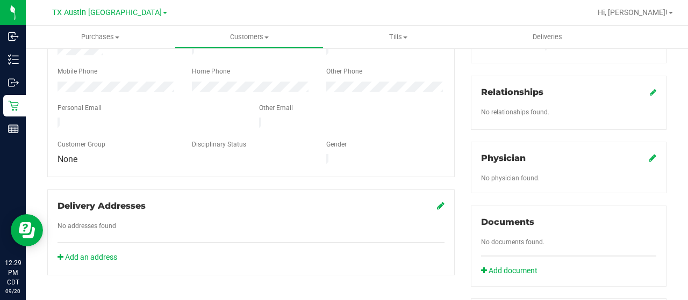
scroll to position [215, 0]
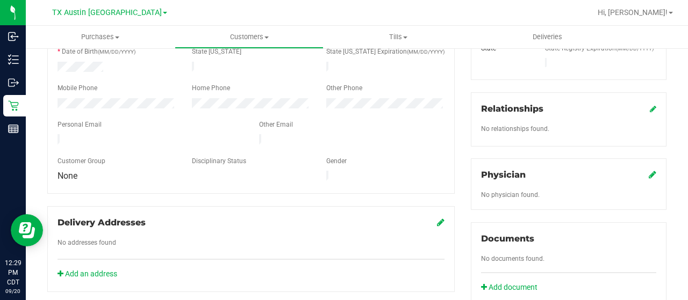
click at [648, 170] on icon at bounding box center [652, 174] width 8 height 9
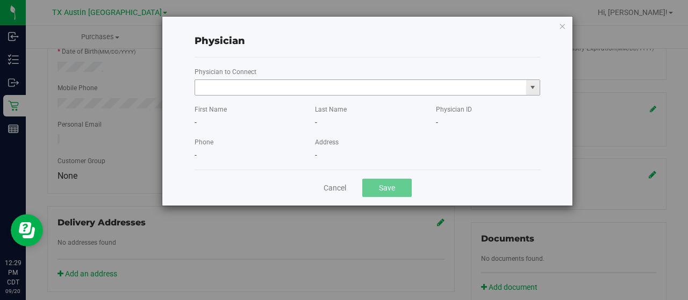
click at [413, 89] on input "text" at bounding box center [360, 87] width 331 height 15
paste input "[PERSON_NAME]"
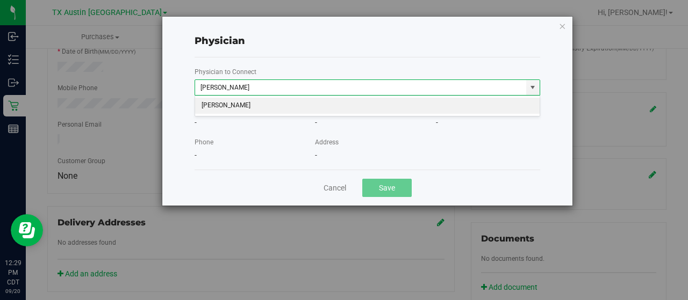
click at [388, 103] on li "[PERSON_NAME]" at bounding box center [367, 106] width 345 height 16
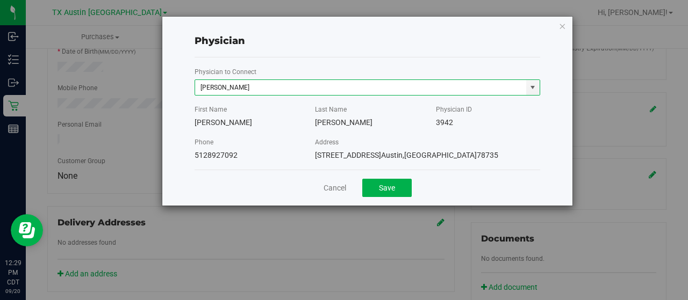
type input "[PERSON_NAME]"
click at [392, 179] on button "Save" at bounding box center [386, 188] width 49 height 18
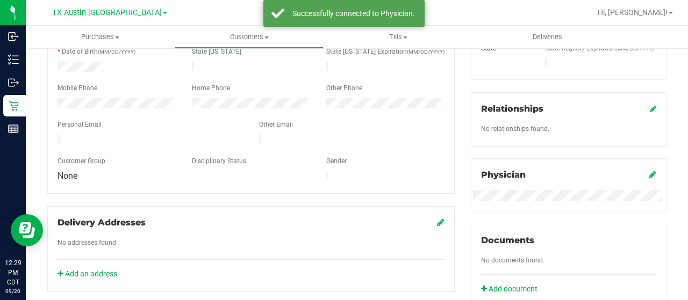
click at [392, 188] on div "Member Info * First Name * Last Name Preferred Name * Date of Birth (MM/DD/YYYY…" at bounding box center [250, 136] width 423 height 314
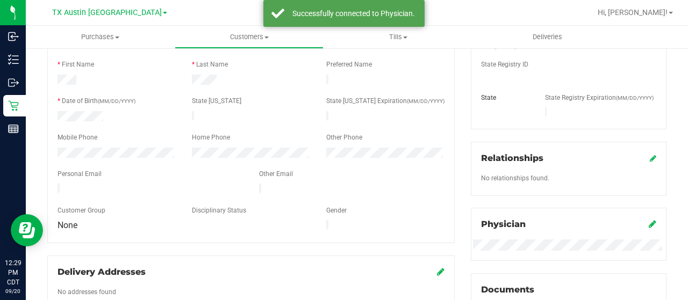
scroll to position [107, 0]
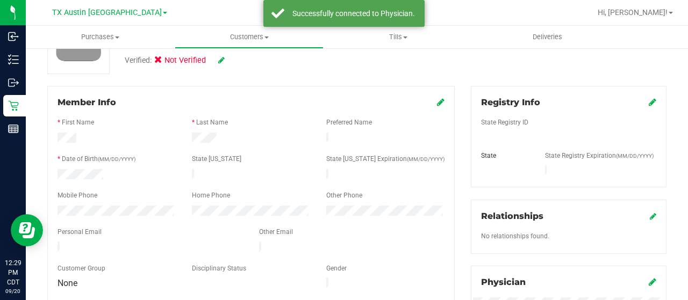
click at [648, 104] on icon at bounding box center [652, 102] width 8 height 9
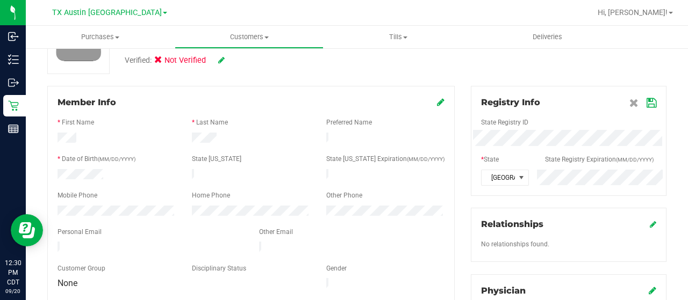
click at [646, 104] on icon at bounding box center [651, 103] width 10 height 9
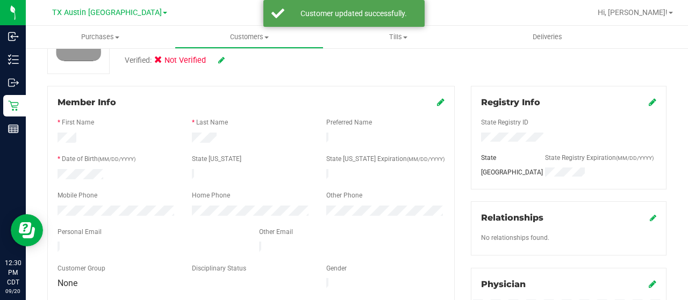
click at [224, 61] on icon at bounding box center [221, 60] width 6 height 8
click at [164, 61] on span at bounding box center [161, 62] width 10 height 10
click at [0, 0] on input "Medical" at bounding box center [0, 0] width 0 height 0
click at [237, 61] on icon at bounding box center [236, 61] width 9 height 8
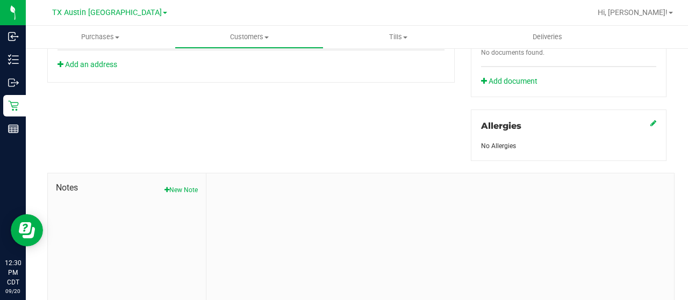
scroll to position [474, 0]
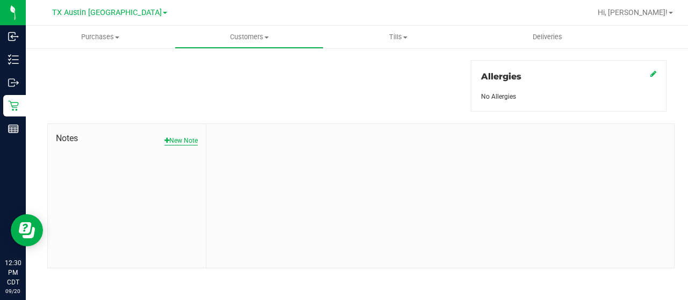
click at [180, 139] on button "New Note" at bounding box center [180, 141] width 33 height 10
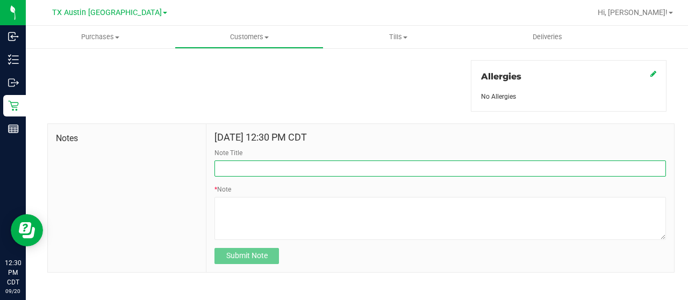
click at [263, 165] on input "Note Title" at bounding box center [439, 169] width 451 height 16
type input "[PERSON_NAME]"
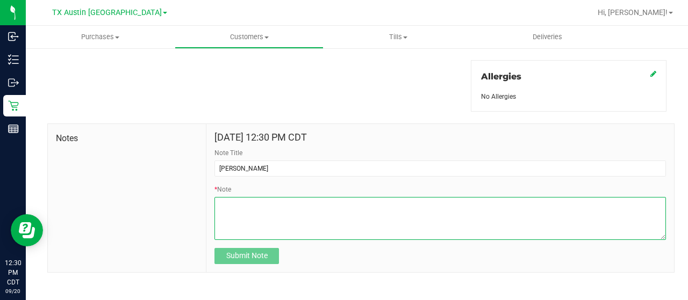
click at [268, 209] on textarea "* Note" at bounding box center [439, 218] width 451 height 43
click at [330, 221] on textarea "* Note" at bounding box center [439, 218] width 451 height 43
paste textarea "Patient Name: [PERSON_NAME] Address: [STREET_ADDRESS][PERSON_NAME] Phone Number…"
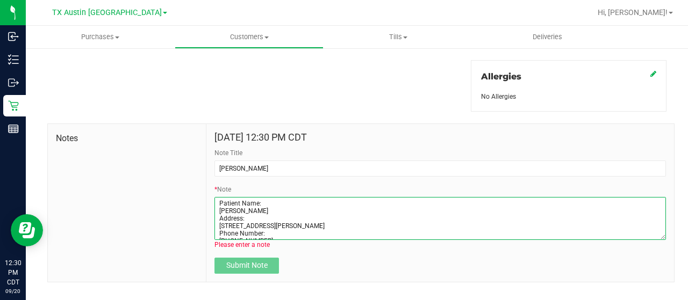
scroll to position [45, 0]
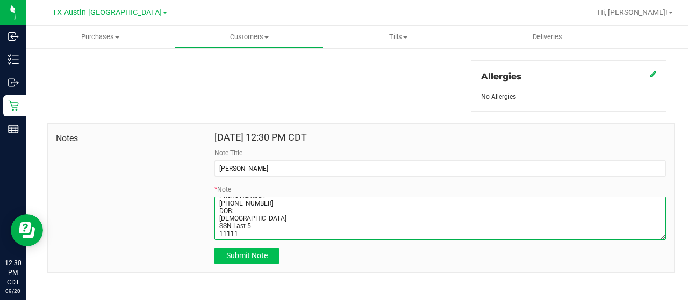
type textarea "Patient Name: [PERSON_NAME] Address: [STREET_ADDRESS][PERSON_NAME] Phone Number…"
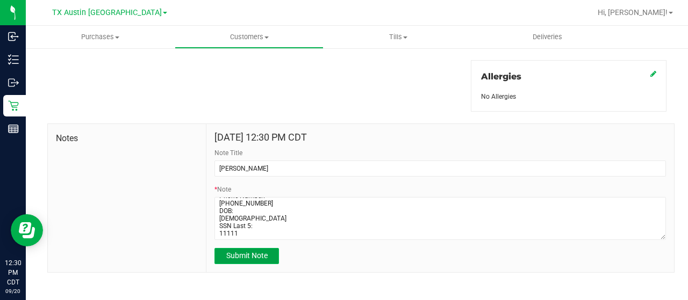
click at [270, 252] on button "Submit Note" at bounding box center [246, 256] width 64 height 16
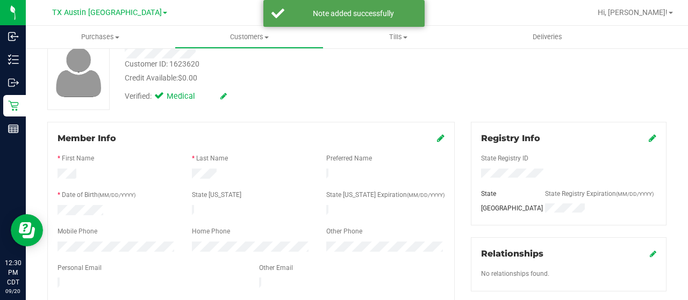
scroll to position [0, 0]
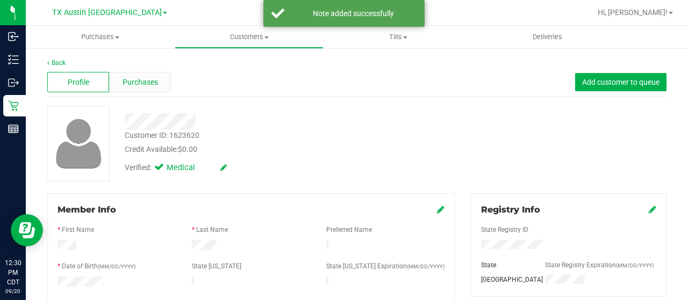
click at [134, 83] on span "Purchases" at bounding box center [139, 82] width 35 height 11
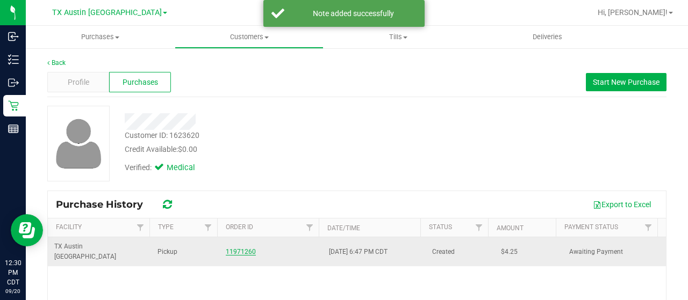
click at [234, 248] on link "11971260" at bounding box center [241, 252] width 30 height 8
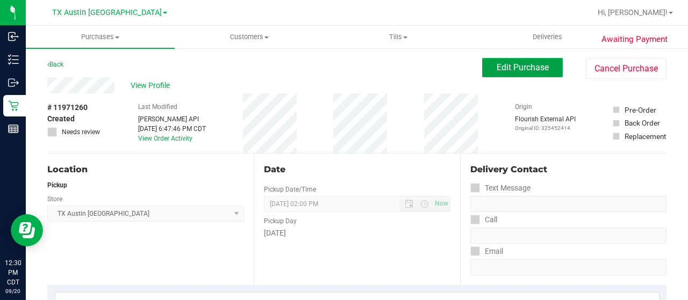
drag, startPoint x: 532, startPoint y: 65, endPoint x: 537, endPoint y: 61, distance: 6.9
click at [532, 65] on span "Edit Purchase" at bounding box center [522, 67] width 52 height 10
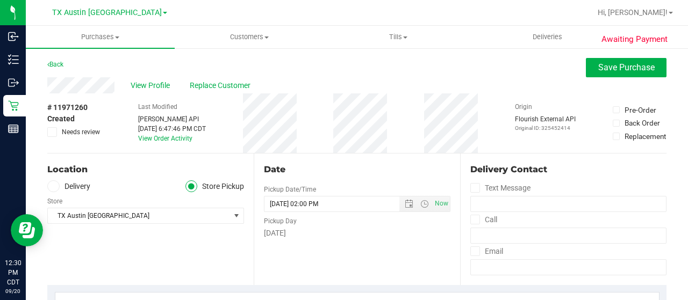
click at [81, 188] on label "Delivery" at bounding box center [68, 187] width 43 height 12
click at [0, 0] on input "Delivery" at bounding box center [0, 0] width 0 height 0
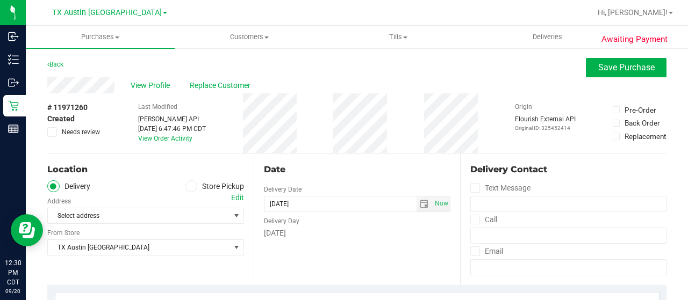
click at [235, 197] on div "Edit" at bounding box center [237, 197] width 13 height 11
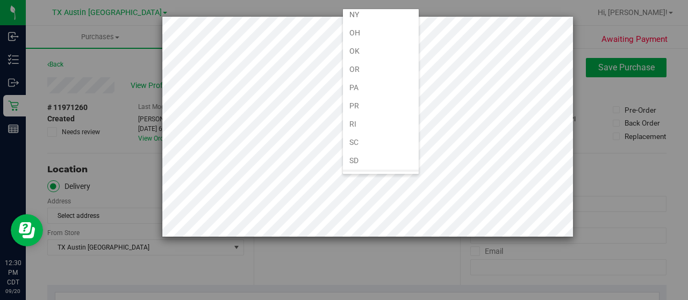
scroll to position [645, 0]
click at [358, 170] on li "[GEOGRAPHIC_DATA]" at bounding box center [381, 179] width 76 height 18
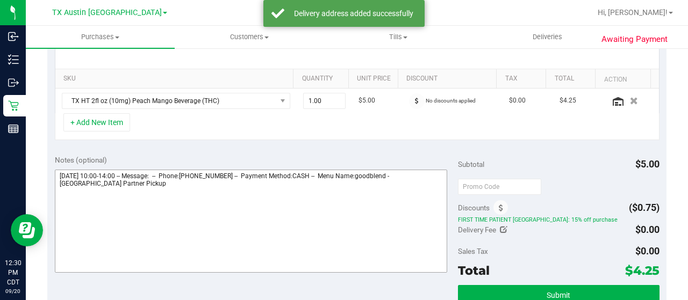
scroll to position [269, 0]
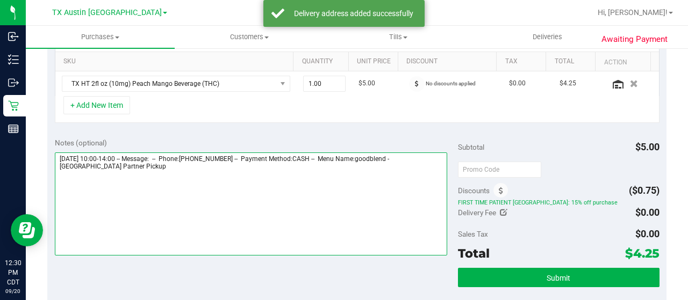
click at [409, 155] on textarea at bounding box center [251, 204] width 392 height 103
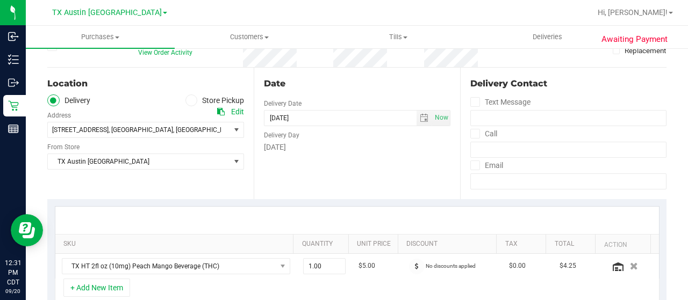
scroll to position [54, 0]
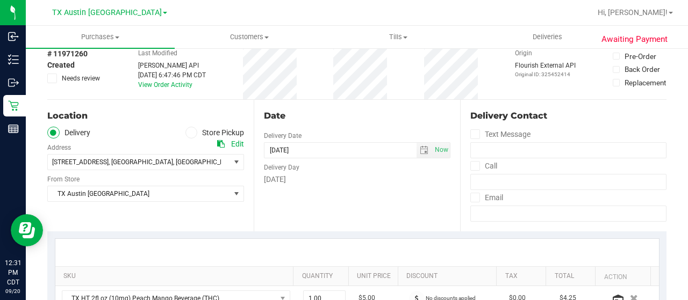
click at [233, 141] on div "Edit" at bounding box center [237, 144] width 13 height 11
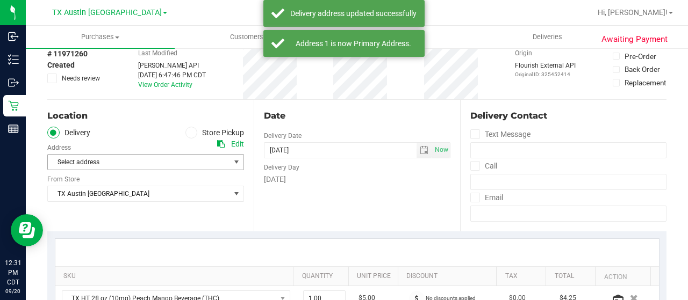
click at [179, 158] on span "Select address" at bounding box center [134, 162] width 173 height 15
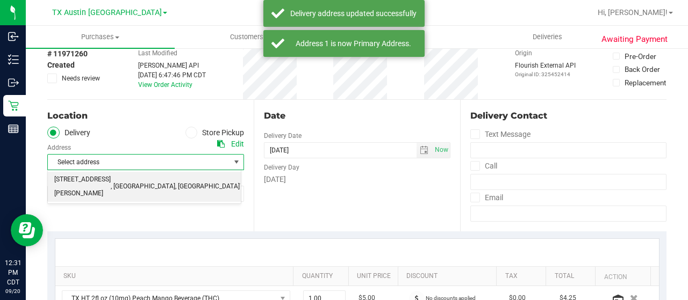
click at [240, 182] on span "77055" at bounding box center [249, 187] width 19 height 14
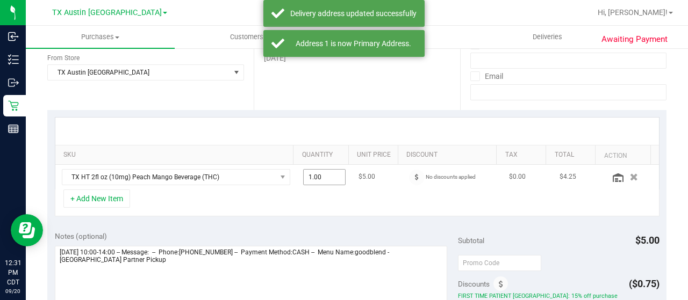
scroll to position [269, 0]
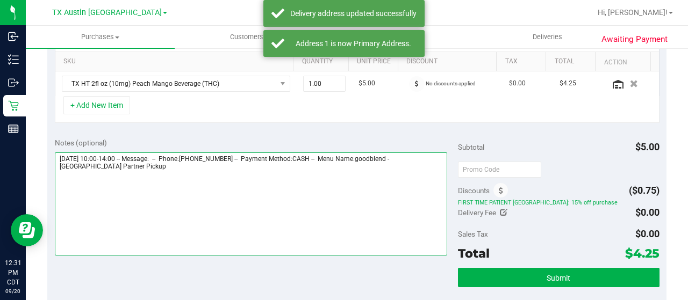
drag, startPoint x: 410, startPoint y: 155, endPoint x: 428, endPoint y: 175, distance: 26.2
click at [428, 175] on textarea at bounding box center [251, 204] width 392 height 103
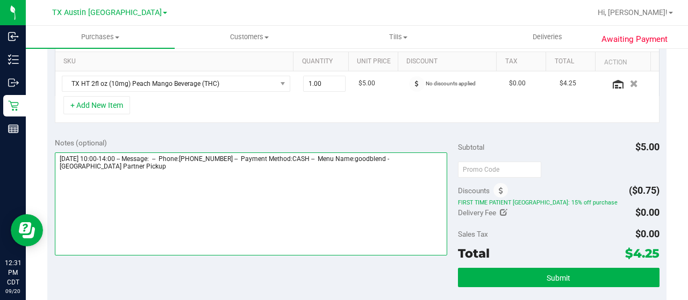
click at [176, 191] on textarea at bounding box center [251, 204] width 392 height 103
paste textarea "Houston Partner Pickup"
drag, startPoint x: 58, startPoint y: 158, endPoint x: 117, endPoint y: 155, distance: 59.2
click at [117, 155] on textarea at bounding box center [251, 204] width 392 height 103
drag, startPoint x: 60, startPoint y: 181, endPoint x: 81, endPoint y: 176, distance: 20.9
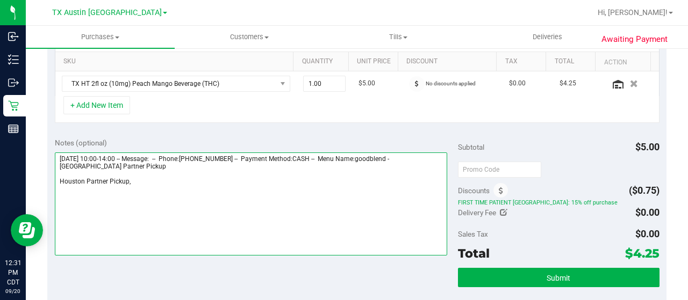
click at [60, 181] on textarea at bounding box center [251, 204] width 392 height 103
click at [183, 188] on textarea at bounding box center [251, 204] width 392 height 103
paste textarea "[DATE]"
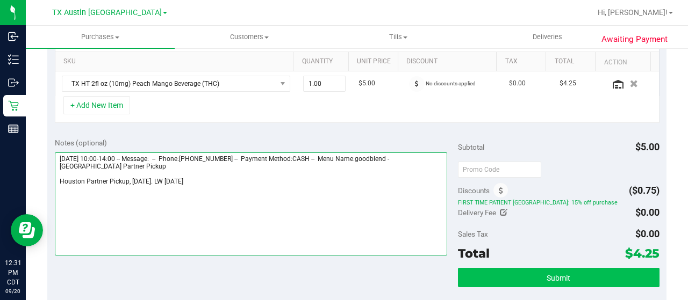
type textarea "[DATE] 10:00-14:00 -- Message: -- Phone:[PHONE_NUMBER] -- Payment Method:CASH -…"
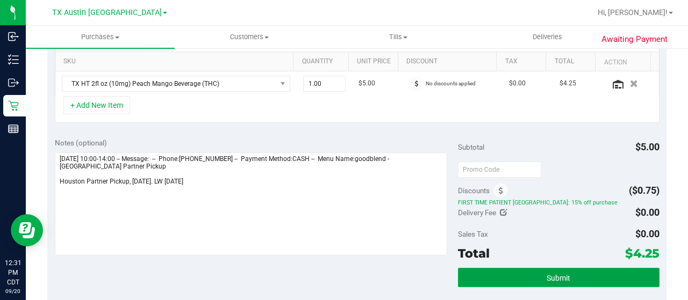
click at [491, 283] on button "Submit" at bounding box center [558, 277] width 201 height 19
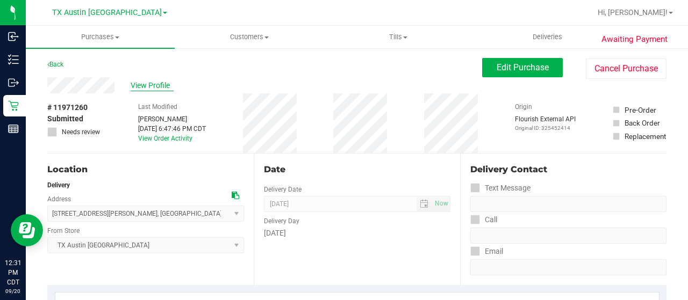
click at [163, 84] on span "View Profile" at bounding box center [152, 85] width 43 height 11
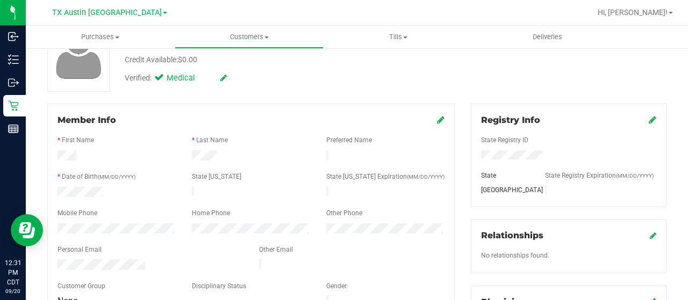
scroll to position [107, 0]
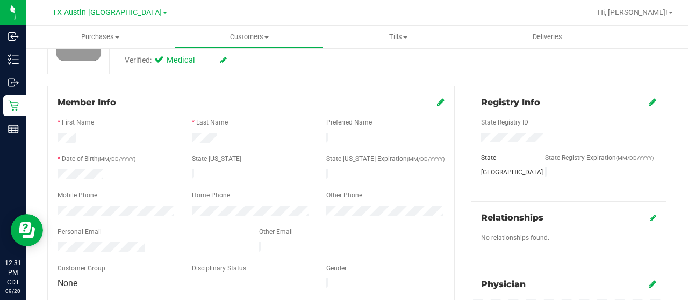
click at [58, 242] on div at bounding box center [149, 248] width 201 height 13
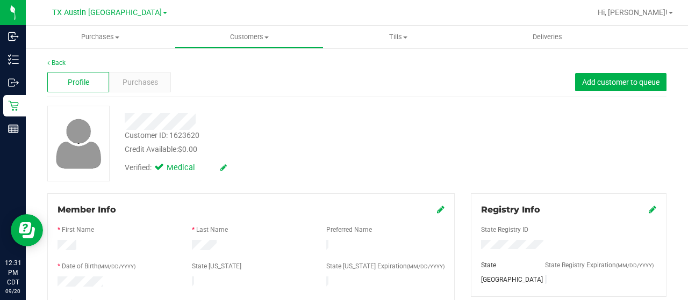
click at [127, 118] on div at bounding box center [276, 121] width 318 height 17
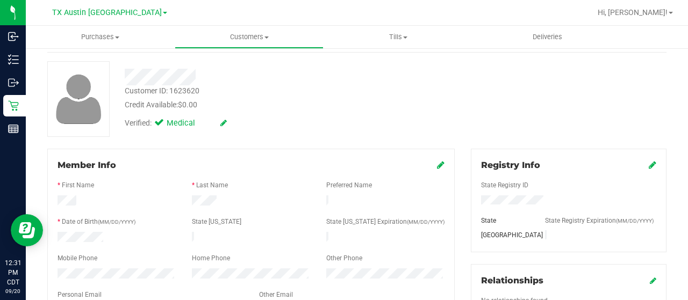
scroll to position [107, 0]
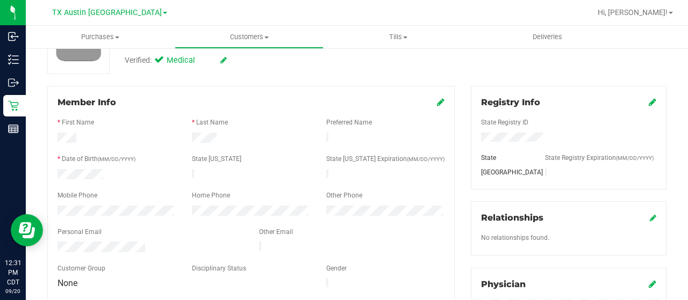
drag, startPoint x: 197, startPoint y: 117, endPoint x: 41, endPoint y: 207, distance: 180.8
click at [41, 207] on div "Member Info * First Name * Last Name Preferred Name * Date of Birth (MM/DD/YYYY…" at bounding box center [250, 250] width 423 height 329
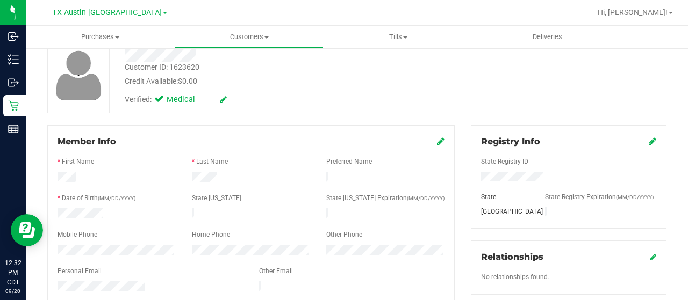
scroll to position [0, 0]
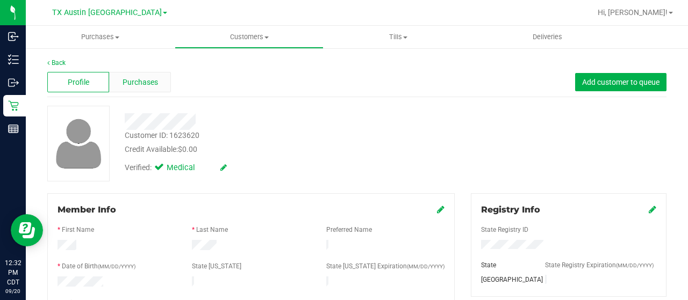
click at [146, 85] on span "Purchases" at bounding box center [139, 82] width 35 height 11
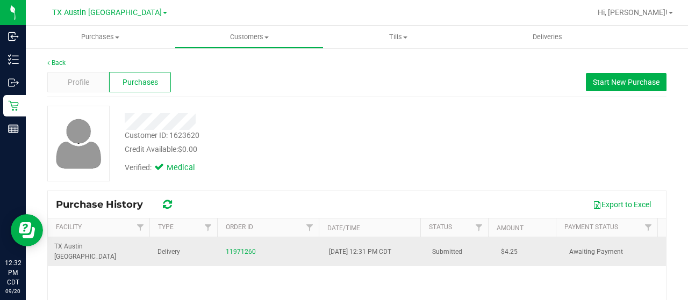
click at [251, 248] on div "11971260" at bounding box center [271, 252] width 90 height 10
click at [244, 248] on link "11971260" at bounding box center [241, 252] width 30 height 8
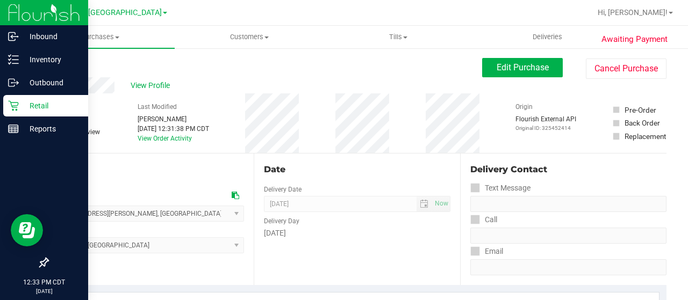
click at [21, 109] on p "Retail" at bounding box center [51, 105] width 64 height 13
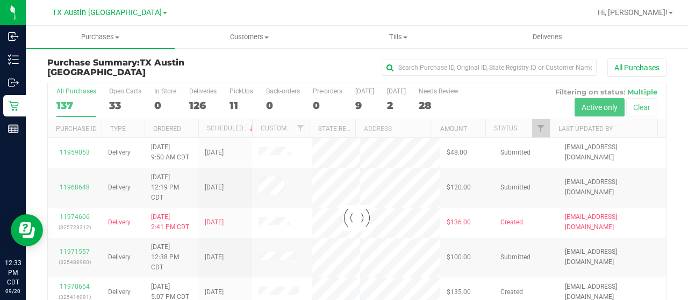
click at [117, 104] on div at bounding box center [357, 218] width 618 height 270
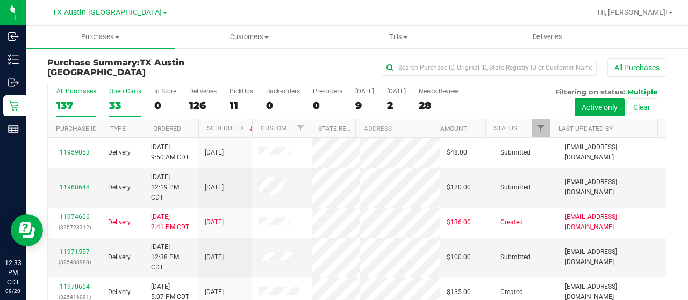
click at [120, 106] on div "33" at bounding box center [125, 105] width 32 height 12
click at [0, 0] on input "Open Carts 33" at bounding box center [0, 0] width 0 height 0
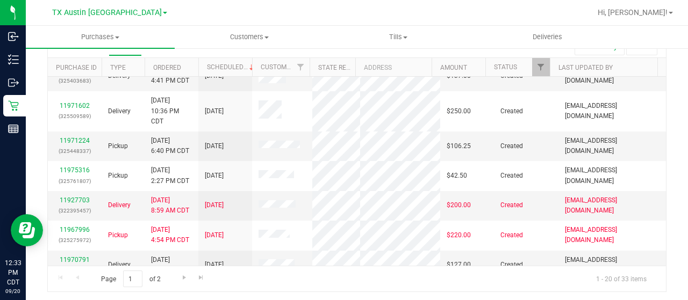
scroll to position [170, 0]
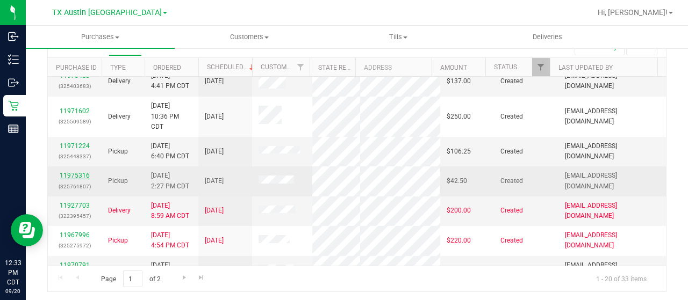
click at [80, 179] on link "11975316" at bounding box center [75, 176] width 30 height 8
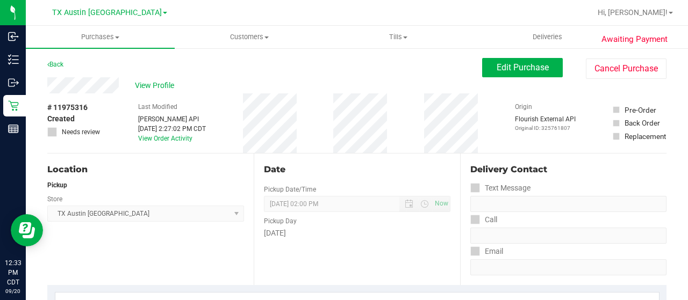
click at [119, 87] on div "View Profile" at bounding box center [264, 85] width 435 height 16
click at [165, 83] on span "View Profile" at bounding box center [156, 85] width 43 height 11
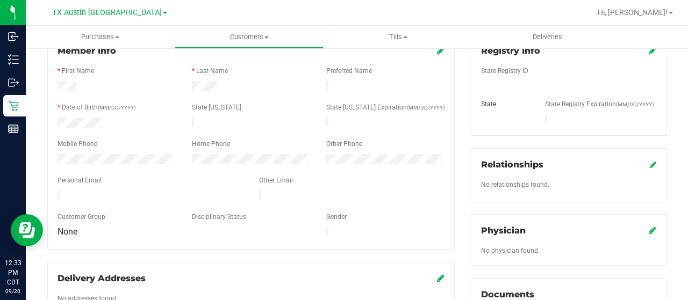
scroll to position [161, 0]
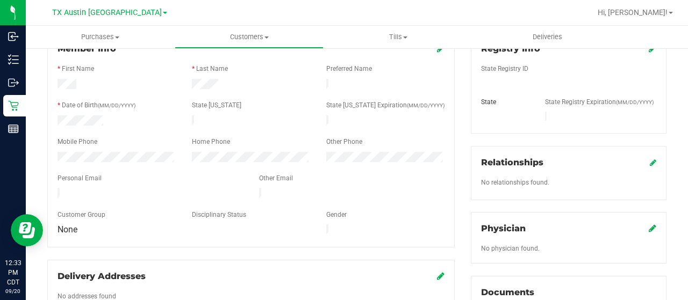
click at [117, 174] on div "Personal Email" at bounding box center [149, 180] width 201 height 12
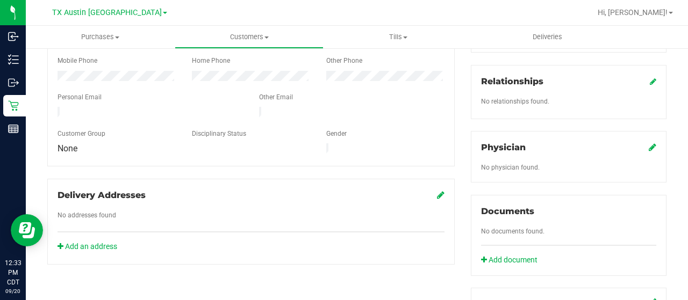
scroll to position [107, 0]
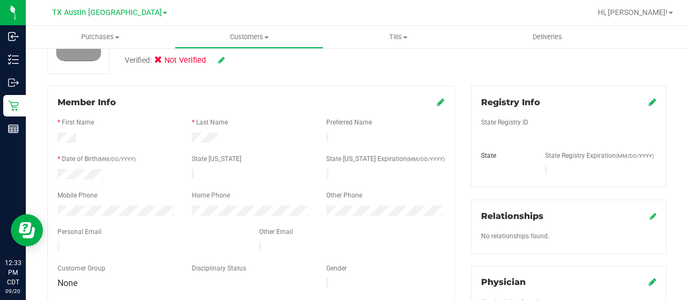
click at [59, 205] on form "Member Info * First Name * Last Name Preferred Name * Date of Birth (MM/DD/YYYY…" at bounding box center [250, 193] width 387 height 195
drag, startPoint x: 122, startPoint y: 214, endPoint x: 52, endPoint y: 200, distance: 71.8
click at [52, 200] on div "Member Info * First Name * Last Name Preferred Name * Date of Birth (MM/DD/YYYY…" at bounding box center [250, 193] width 407 height 215
drag, startPoint x: 146, startPoint y: 241, endPoint x: 55, endPoint y: 244, distance: 91.4
click at [55, 244] on div at bounding box center [149, 248] width 201 height 13
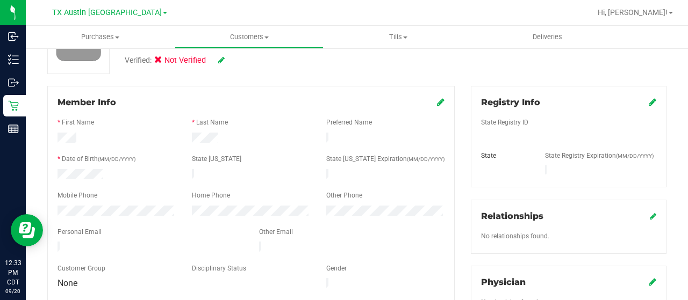
scroll to position [0, 0]
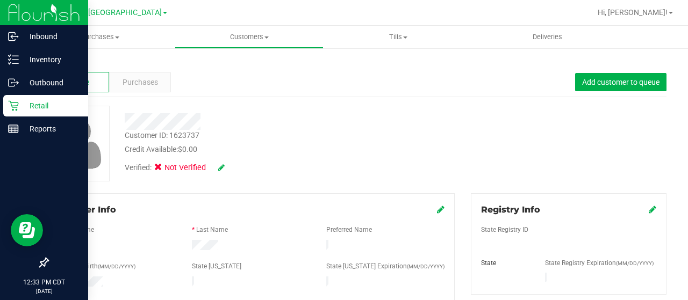
click at [13, 101] on icon at bounding box center [13, 105] width 11 height 11
